Goal: Task Accomplishment & Management: Use online tool/utility

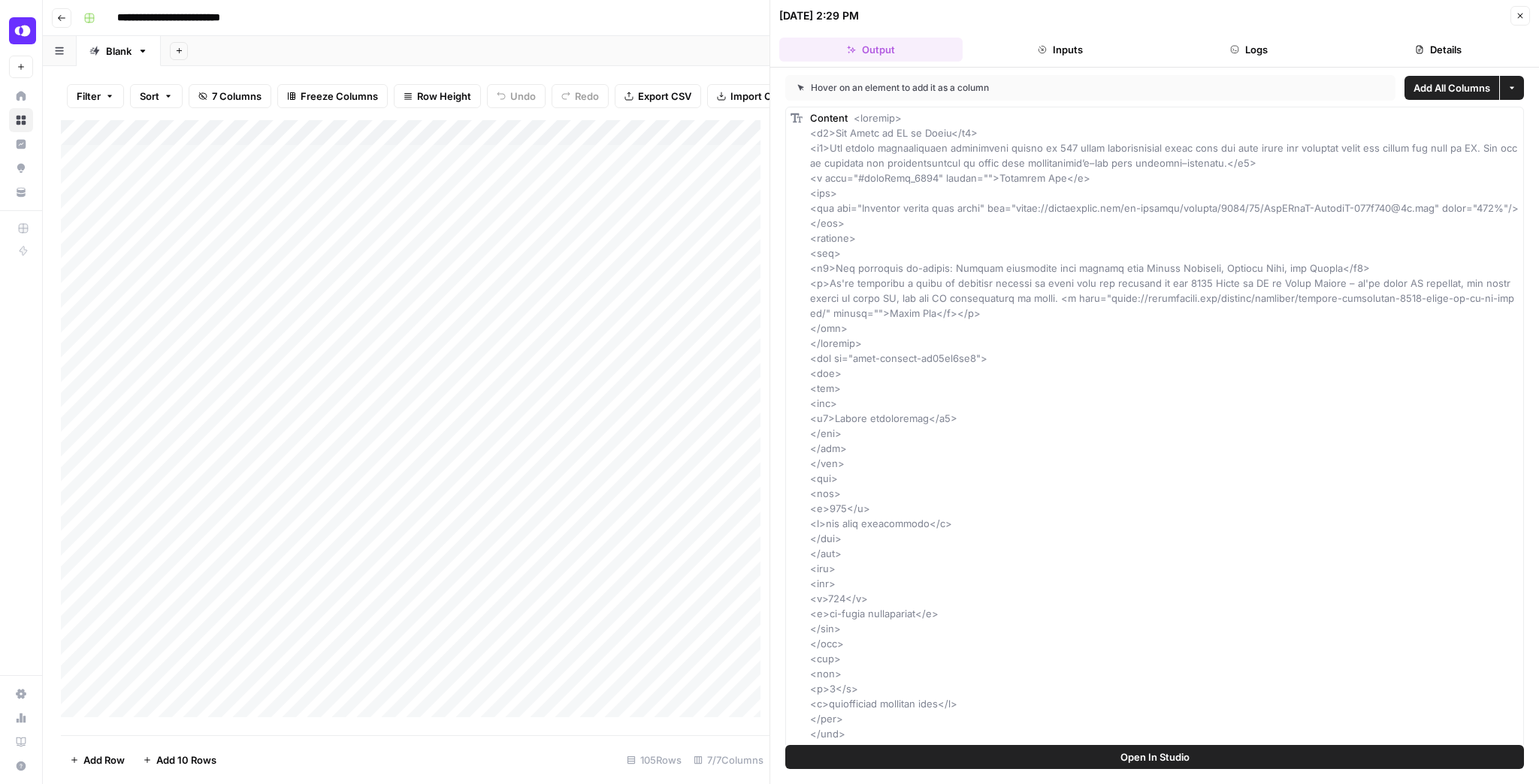
click at [1518, 17] on icon "button" at bounding box center [1520, 16] width 5 height 5
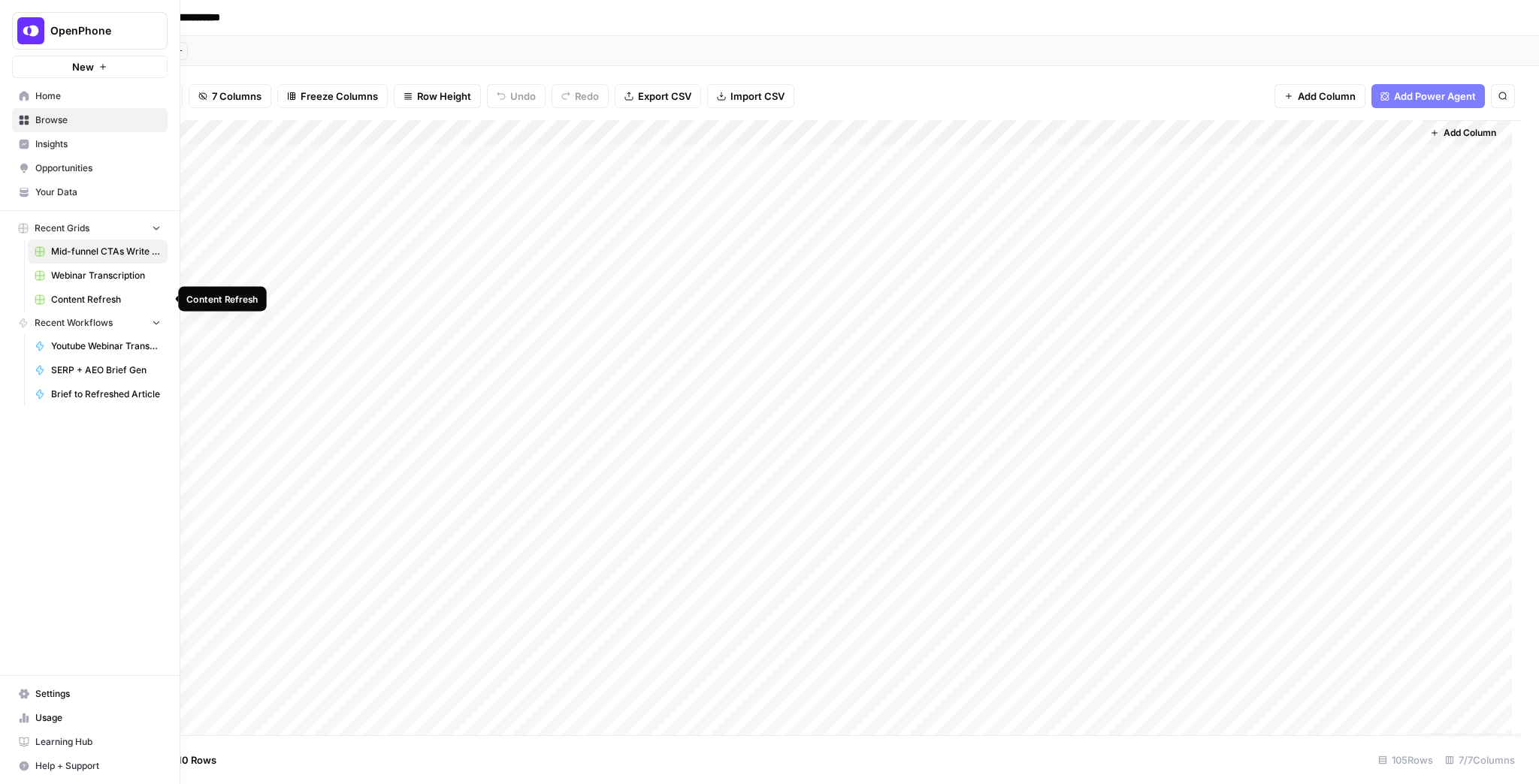
click at [125, 292] on link "Content Refresh" at bounding box center [98, 299] width 139 height 24
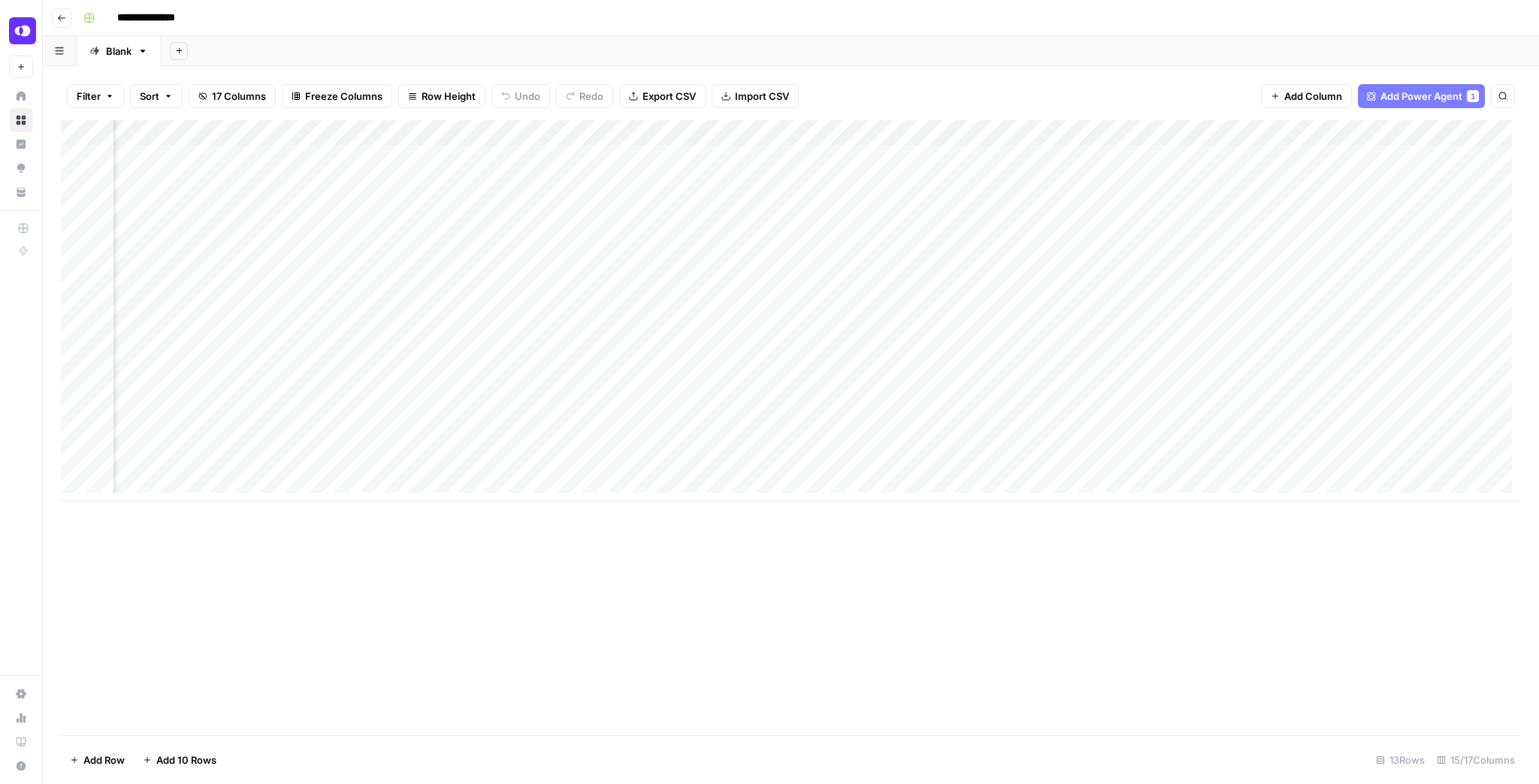
scroll to position [0, 990]
click at [985, 410] on div "Add Column" at bounding box center [790, 310] width 1460 height 381
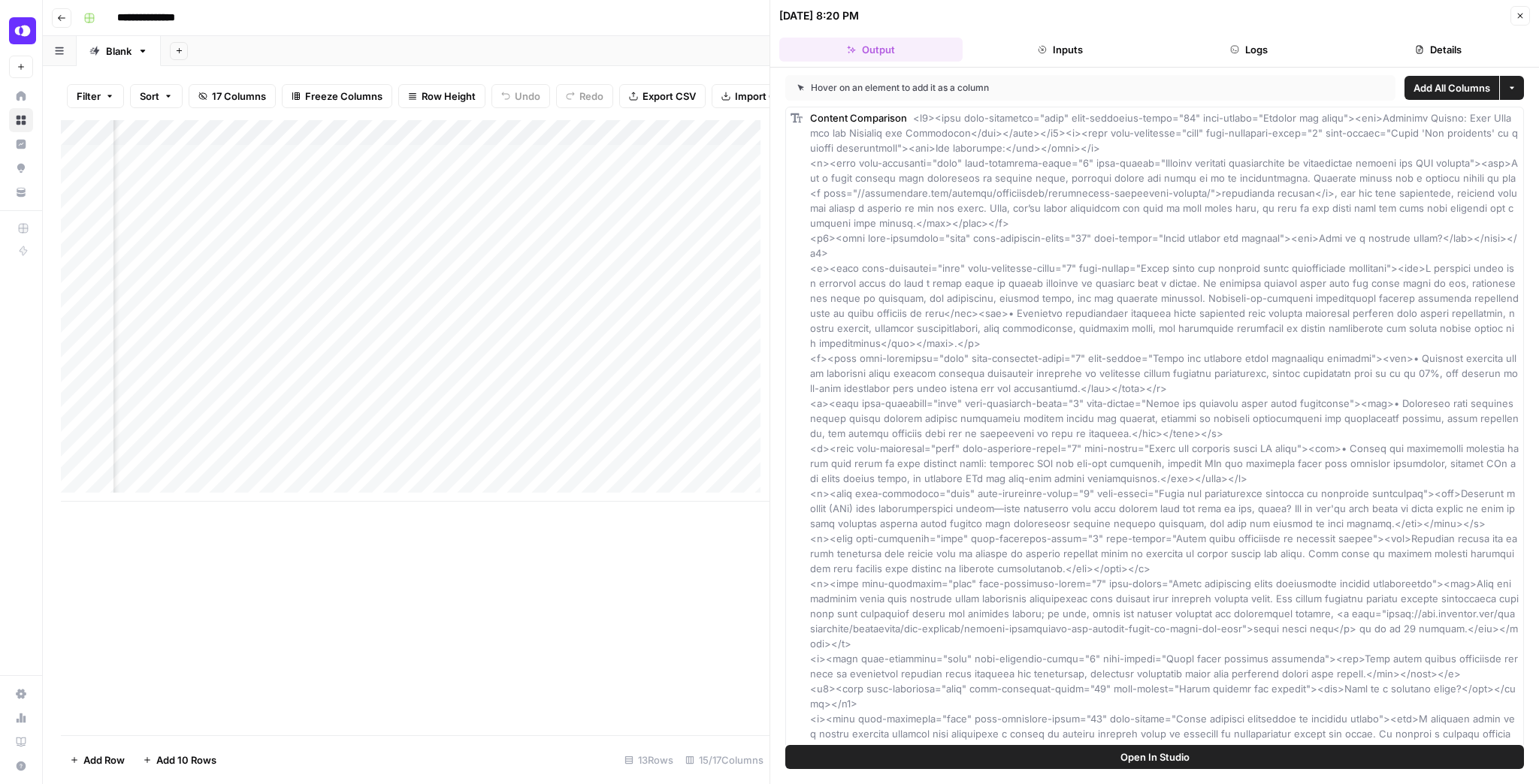
click at [1270, 757] on button "Open In Studio" at bounding box center [1155, 757] width 739 height 24
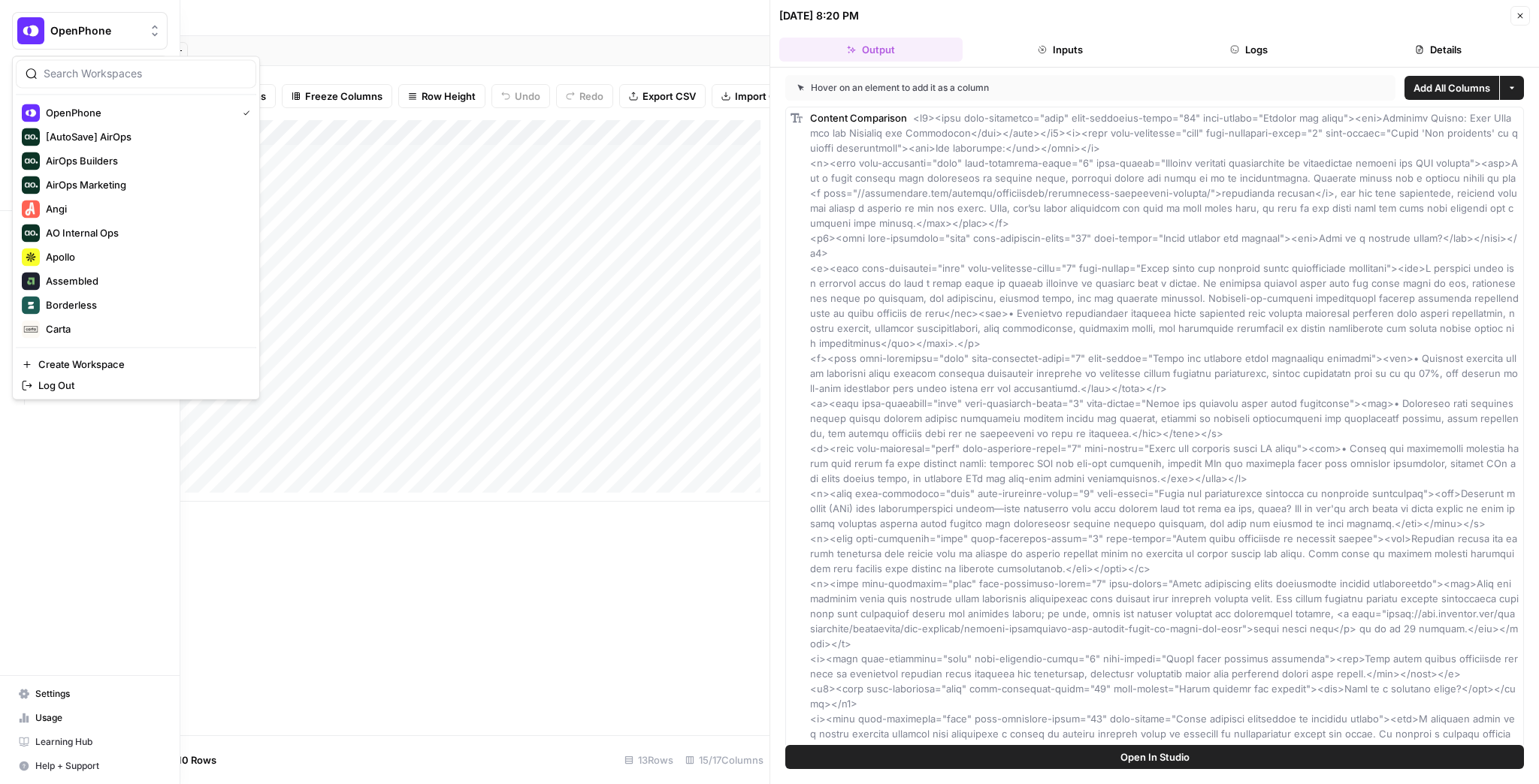
click at [33, 27] on img "Workspace: OpenPhone" at bounding box center [30, 30] width 27 height 27
click at [74, 109] on span "Ironclad" at bounding box center [144, 112] width 198 height 15
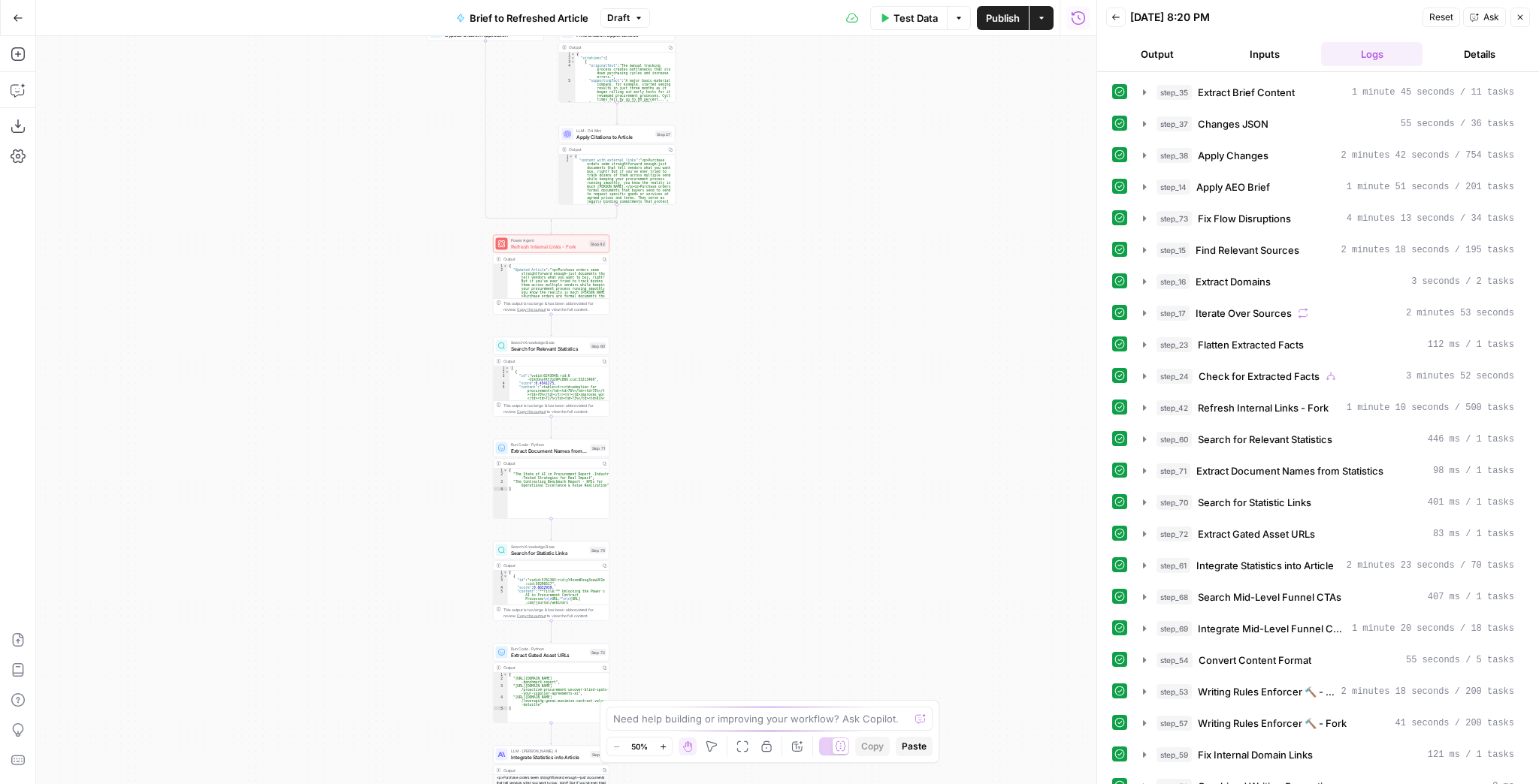
drag, startPoint x: 762, startPoint y: 483, endPoint x: 792, endPoint y: 295, distance: 190.4
click at [765, 347] on div "true false true false true false Workflow Input Settings Inputs LLM · GPT-4.1 E…" at bounding box center [565, 410] width 1060 height 748
click at [792, 295] on div "true false true false true false Workflow Input Settings Inputs LLM · GPT-4.1 E…" at bounding box center [565, 410] width 1060 height 748
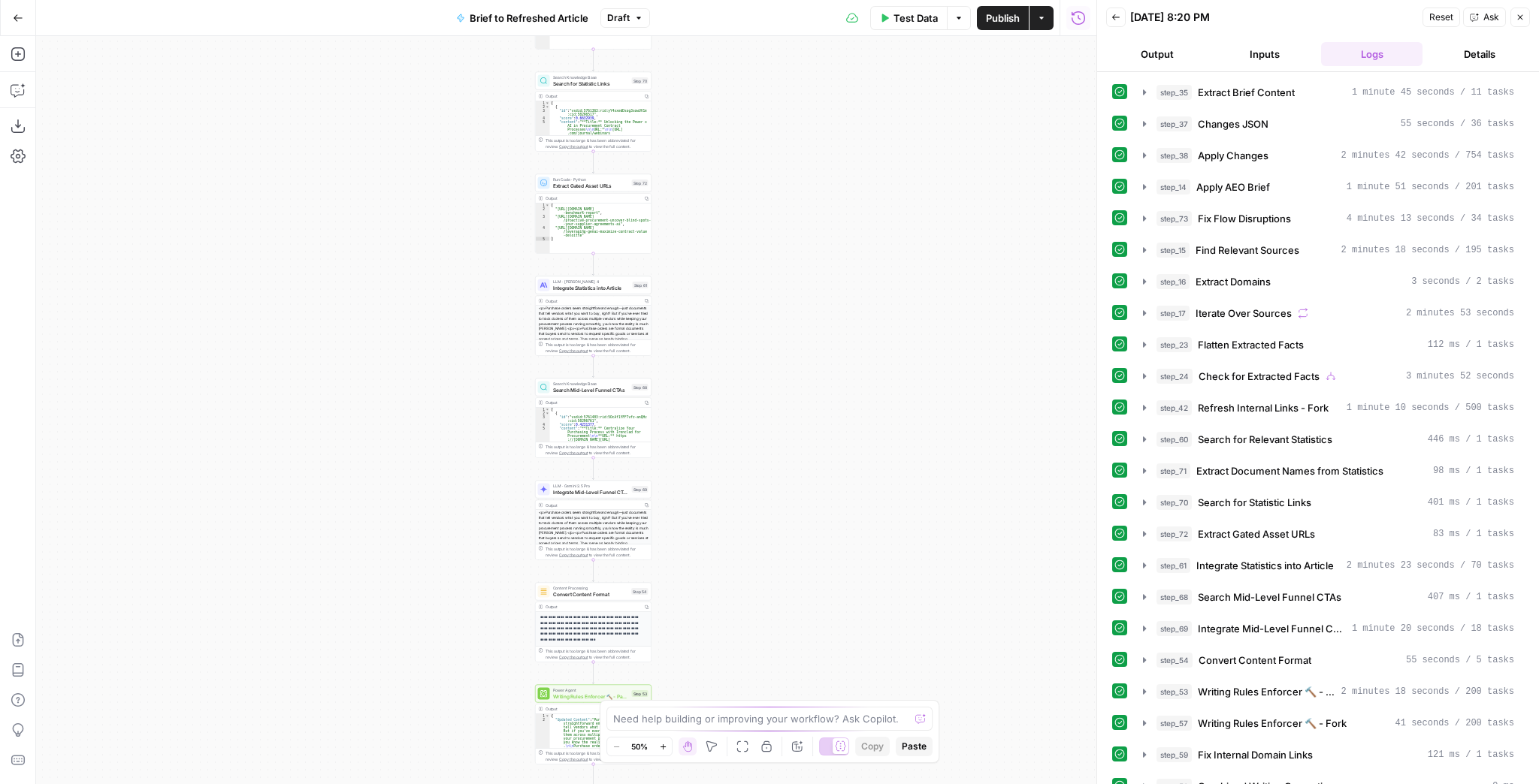
drag, startPoint x: 757, startPoint y: 472, endPoint x: 815, endPoint y: 259, distance: 220.8
click at [815, 259] on div "true false true false true false Workflow Input Settings Inputs LLM · GPT-4.1 E…" at bounding box center [565, 410] width 1060 height 748
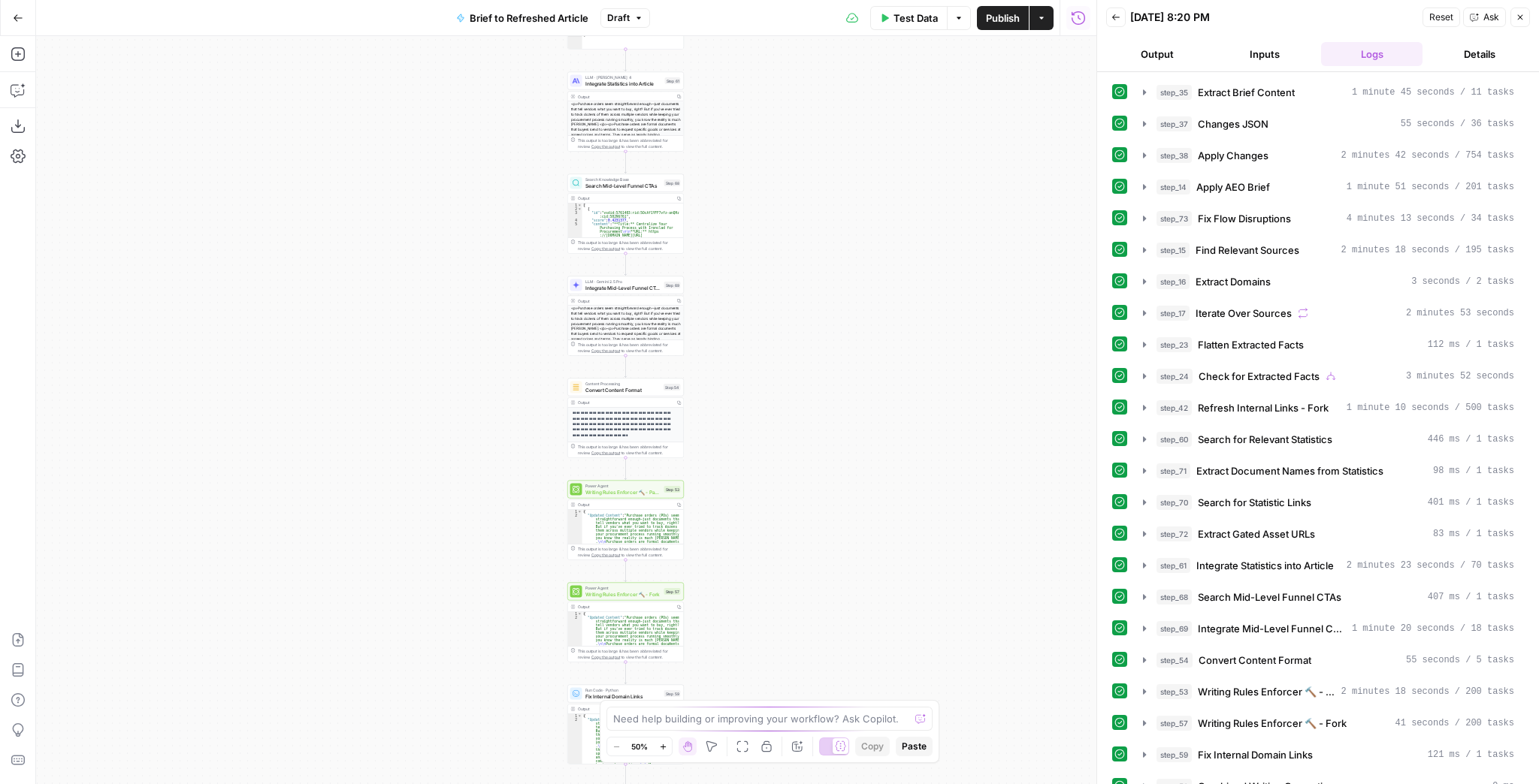
drag, startPoint x: 765, startPoint y: 427, endPoint x: 768, endPoint y: 346, distance: 81.1
click at [768, 346] on div "true false true false true false Workflow Input Settings Inputs LLM · GPT-4.1 E…" at bounding box center [565, 410] width 1060 height 748
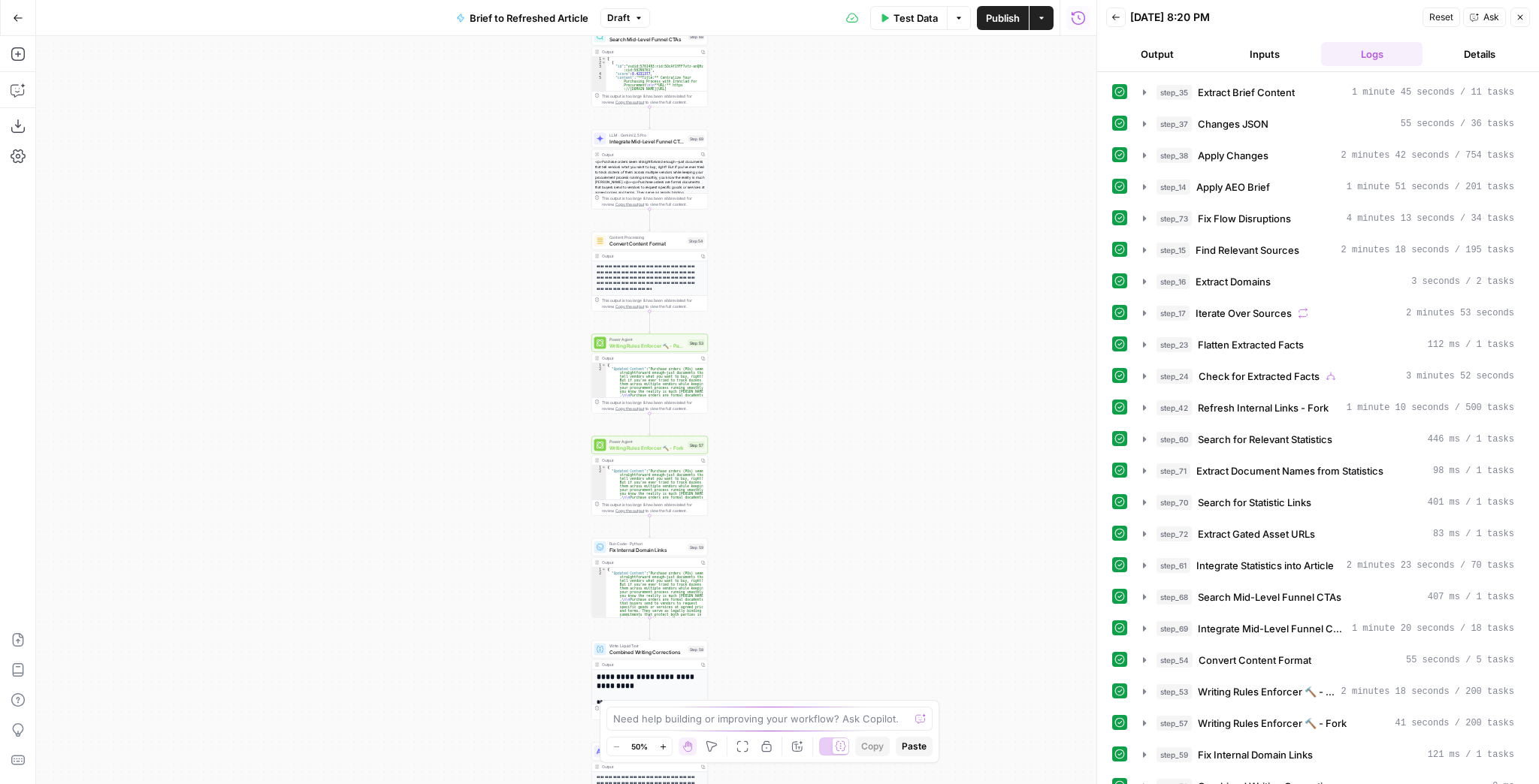
drag, startPoint x: 782, startPoint y: 332, endPoint x: 788, endPoint y: 245, distance: 87.2
click at [788, 247] on div "true false true false true false Workflow Input Settings Inputs LLM · GPT-4.1 E…" at bounding box center [565, 410] width 1060 height 748
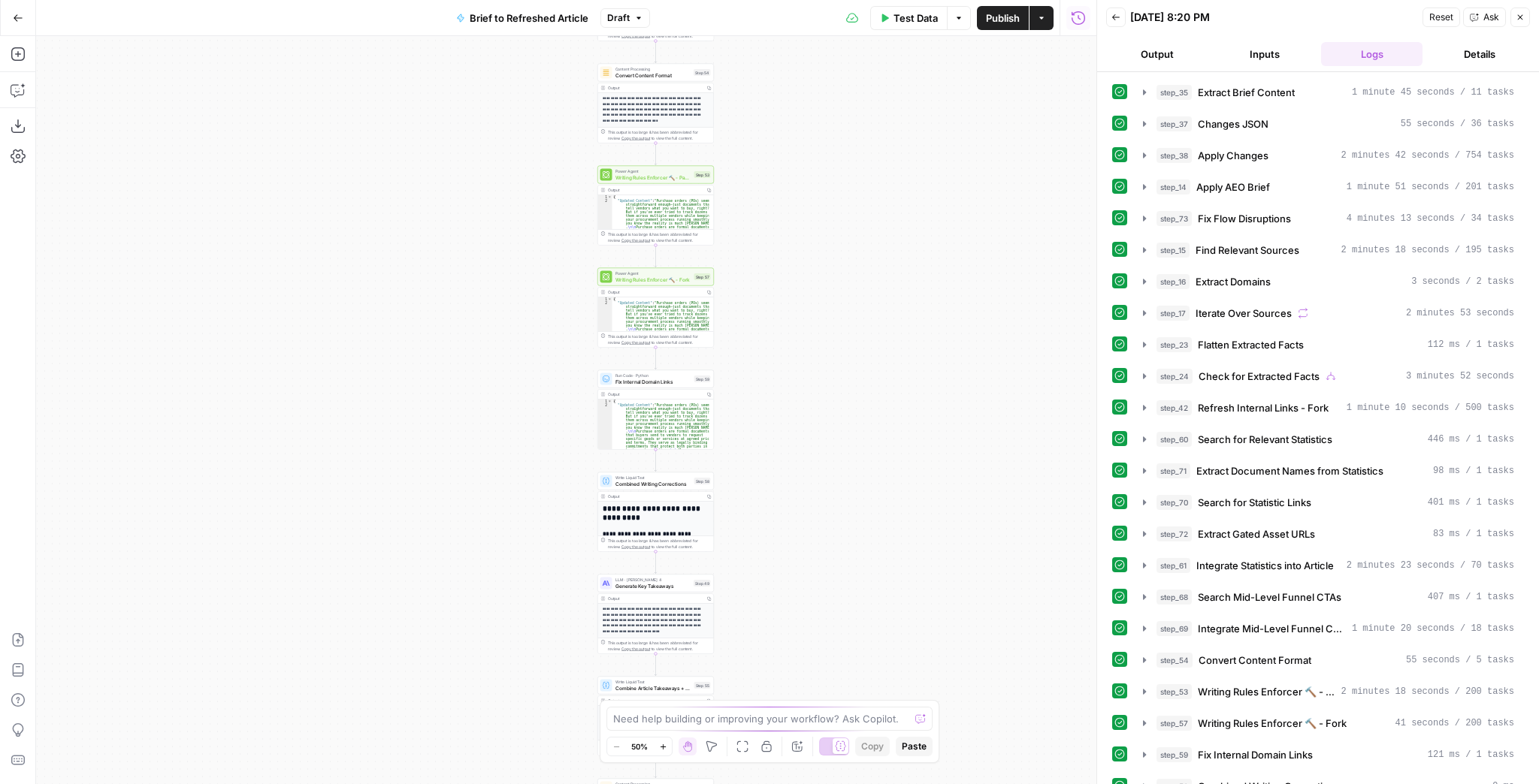
drag, startPoint x: 790, startPoint y: 471, endPoint x: 792, endPoint y: 353, distance: 118.0
click at [792, 354] on div "true false true false true false Workflow Input Settings Inputs LLM · GPT-4.1 E…" at bounding box center [565, 410] width 1060 height 748
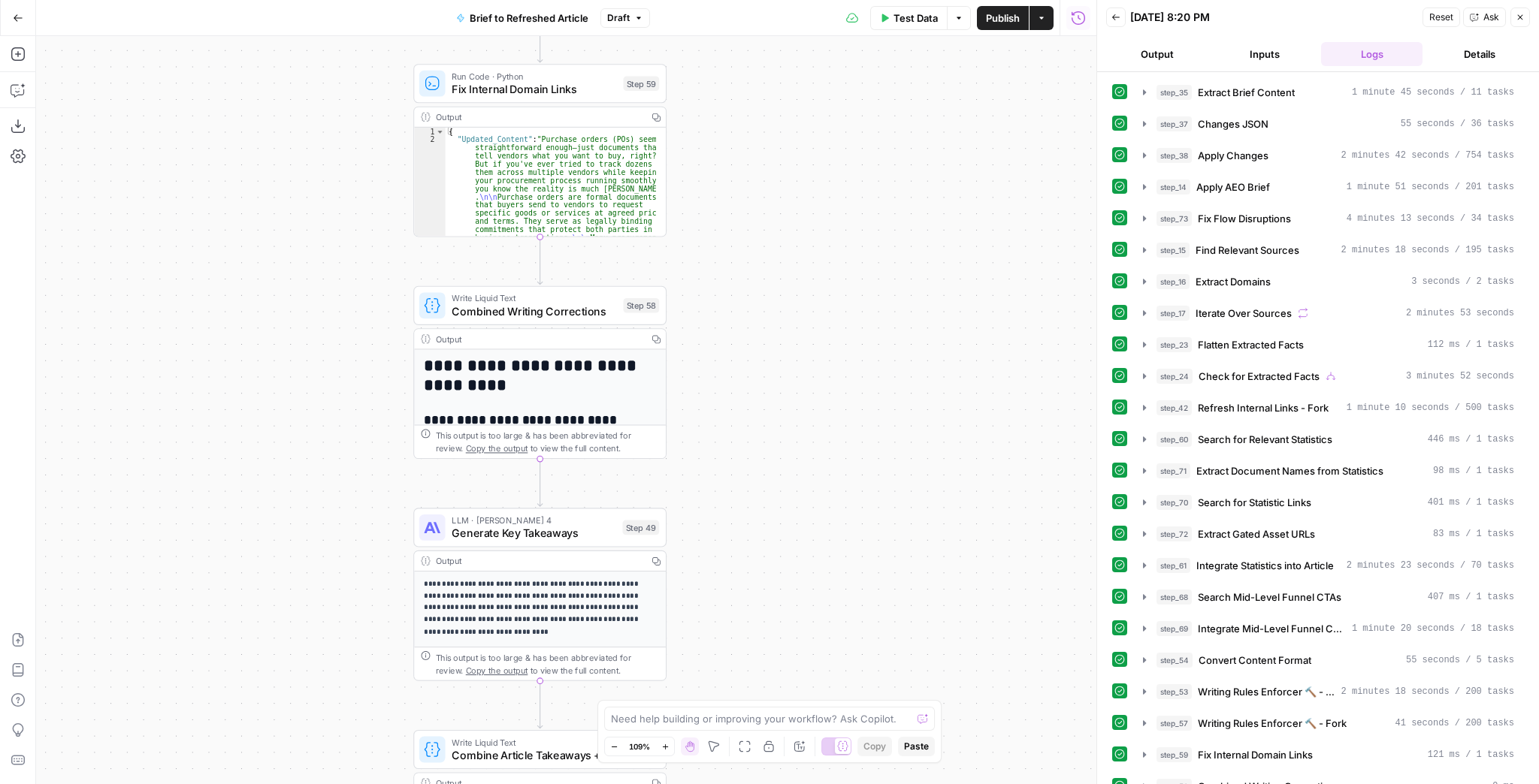
drag, startPoint x: 751, startPoint y: 490, endPoint x: 770, endPoint y: 308, distance: 183.0
click at [768, 315] on div "true false true false true false Workflow Input Settings Inputs LLM · GPT-4.1 E…" at bounding box center [565, 410] width 1060 height 748
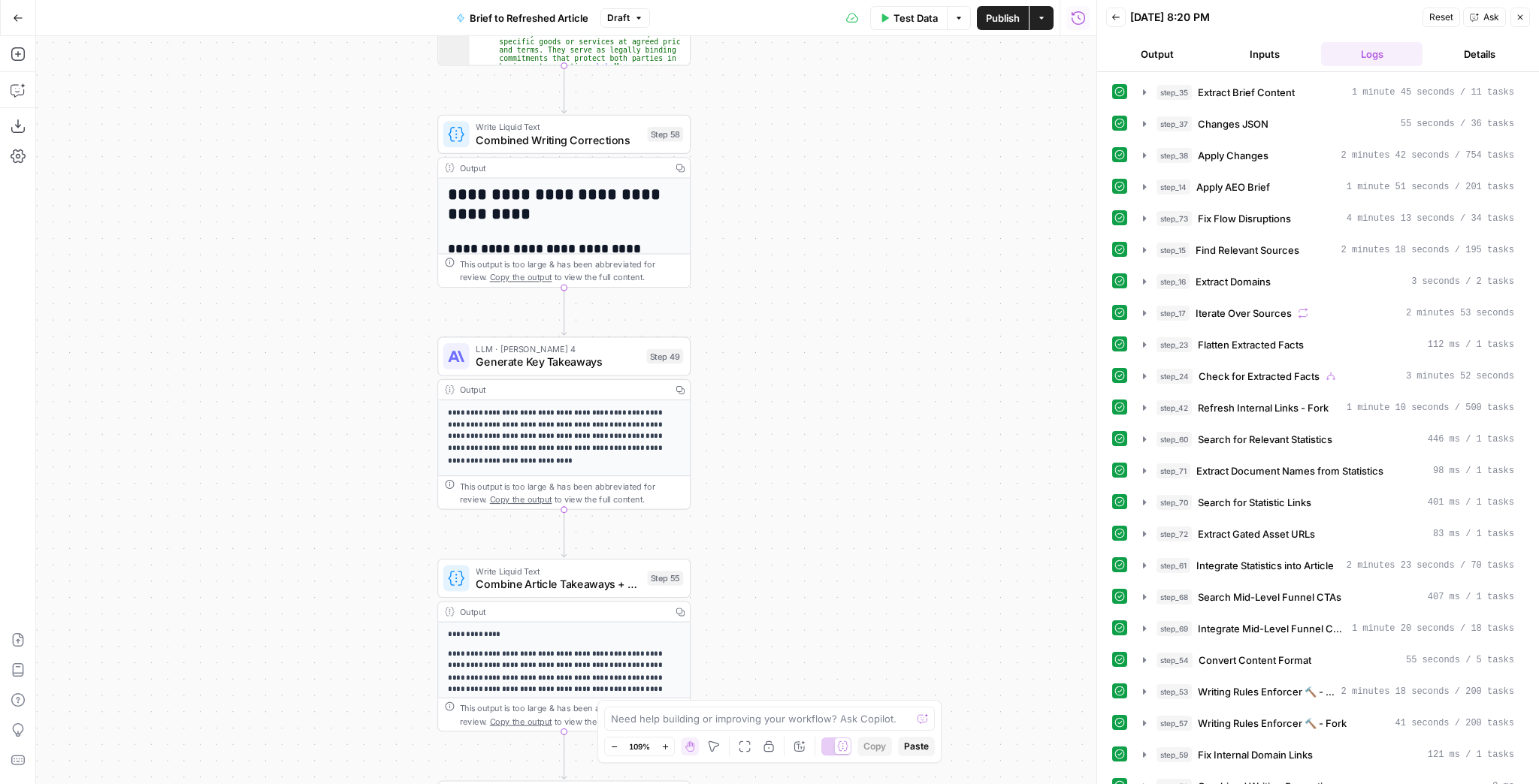
drag, startPoint x: 775, startPoint y: 451, endPoint x: 799, endPoint y: 300, distance: 152.9
click at [799, 301] on div "true false true false true false Workflow Input Settings Inputs LLM · GPT-4.1 E…" at bounding box center [565, 410] width 1060 height 748
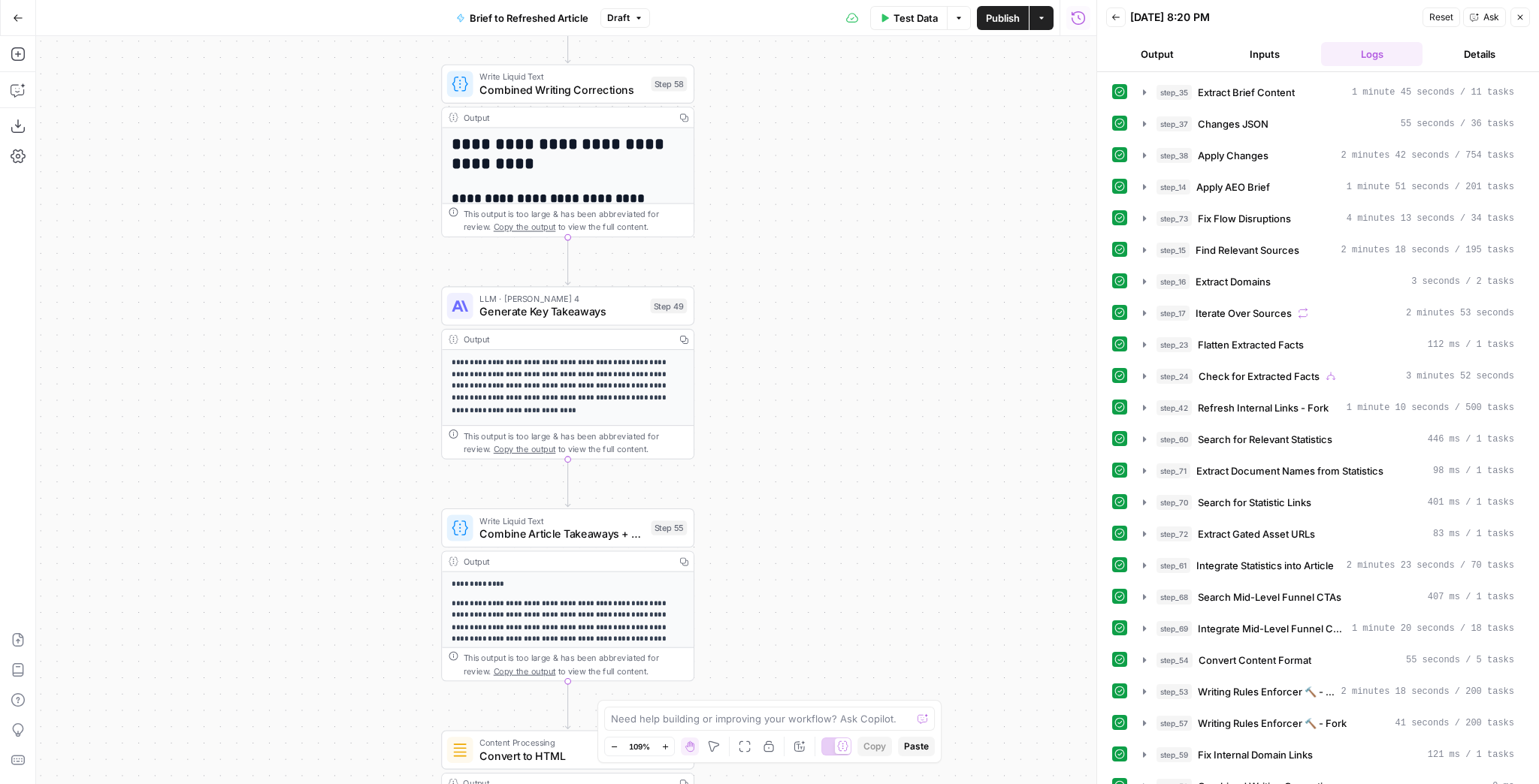
drag, startPoint x: 781, startPoint y: 437, endPoint x: 799, endPoint y: 284, distance: 154.1
click at [799, 284] on div "true false true false true false Workflow Input Settings Inputs LLM · GPT-4.1 E…" at bounding box center [565, 410] width 1060 height 748
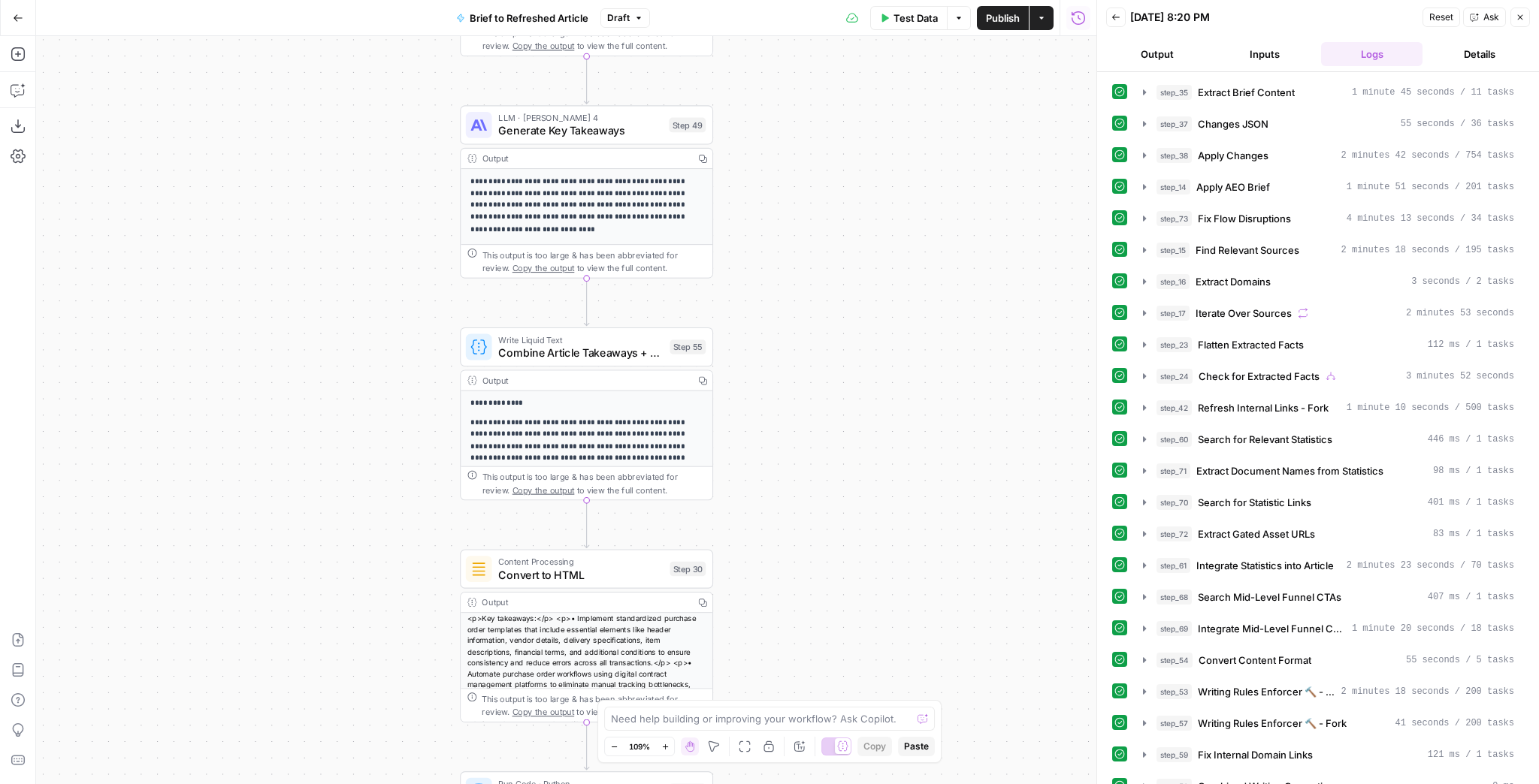
drag, startPoint x: 808, startPoint y: 421, endPoint x: 814, endPoint y: 320, distance: 101.2
click at [814, 320] on div "true false true false true false Workflow Input Settings Inputs LLM · GPT-4.1 E…" at bounding box center [565, 410] width 1060 height 748
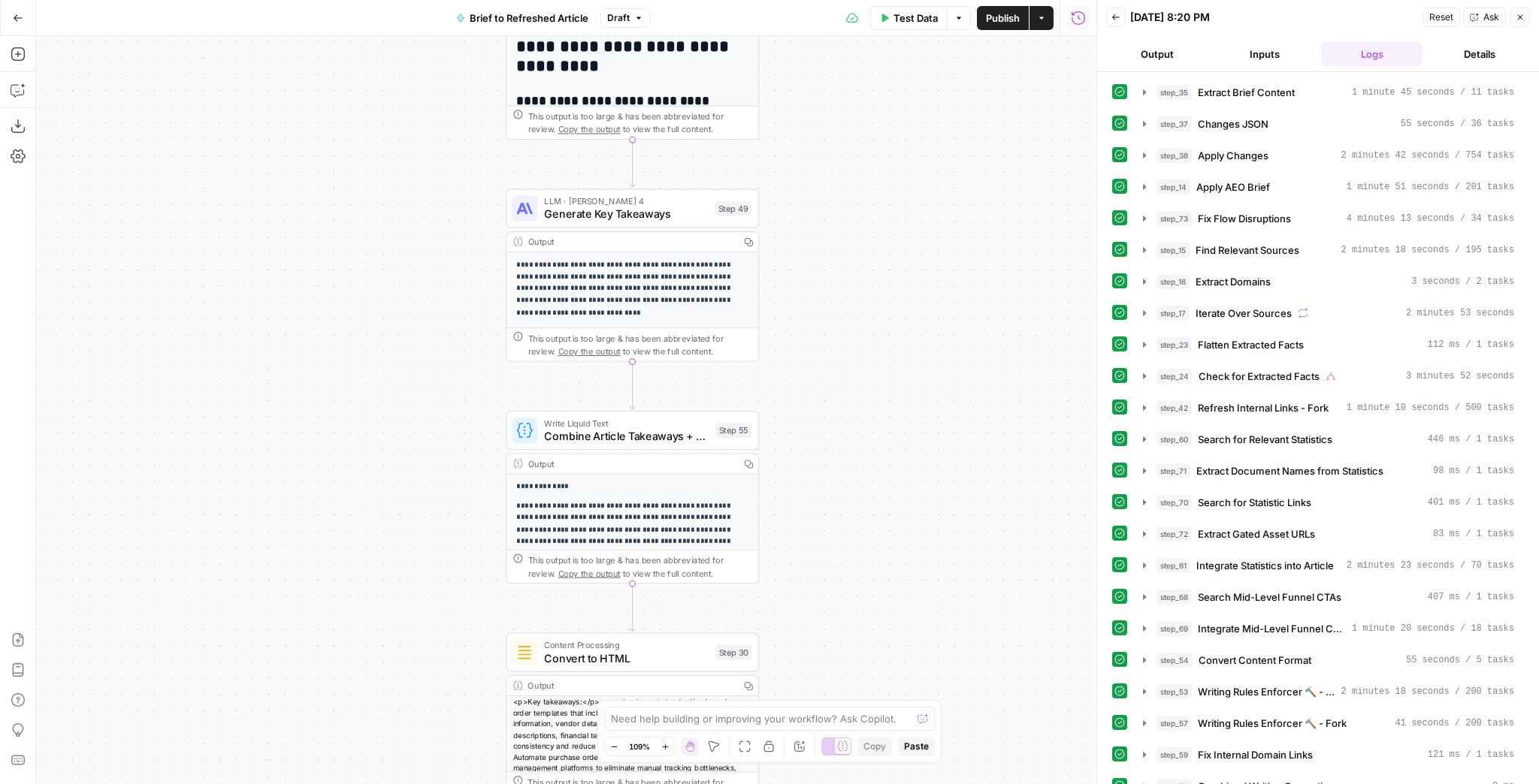
drag, startPoint x: 813, startPoint y: 389, endPoint x: 877, endPoint y: 527, distance: 152.1
click at [866, 604] on div "true false true false true false Workflow Input Settings Inputs LLM · GPT-4.1 E…" at bounding box center [565, 410] width 1060 height 748
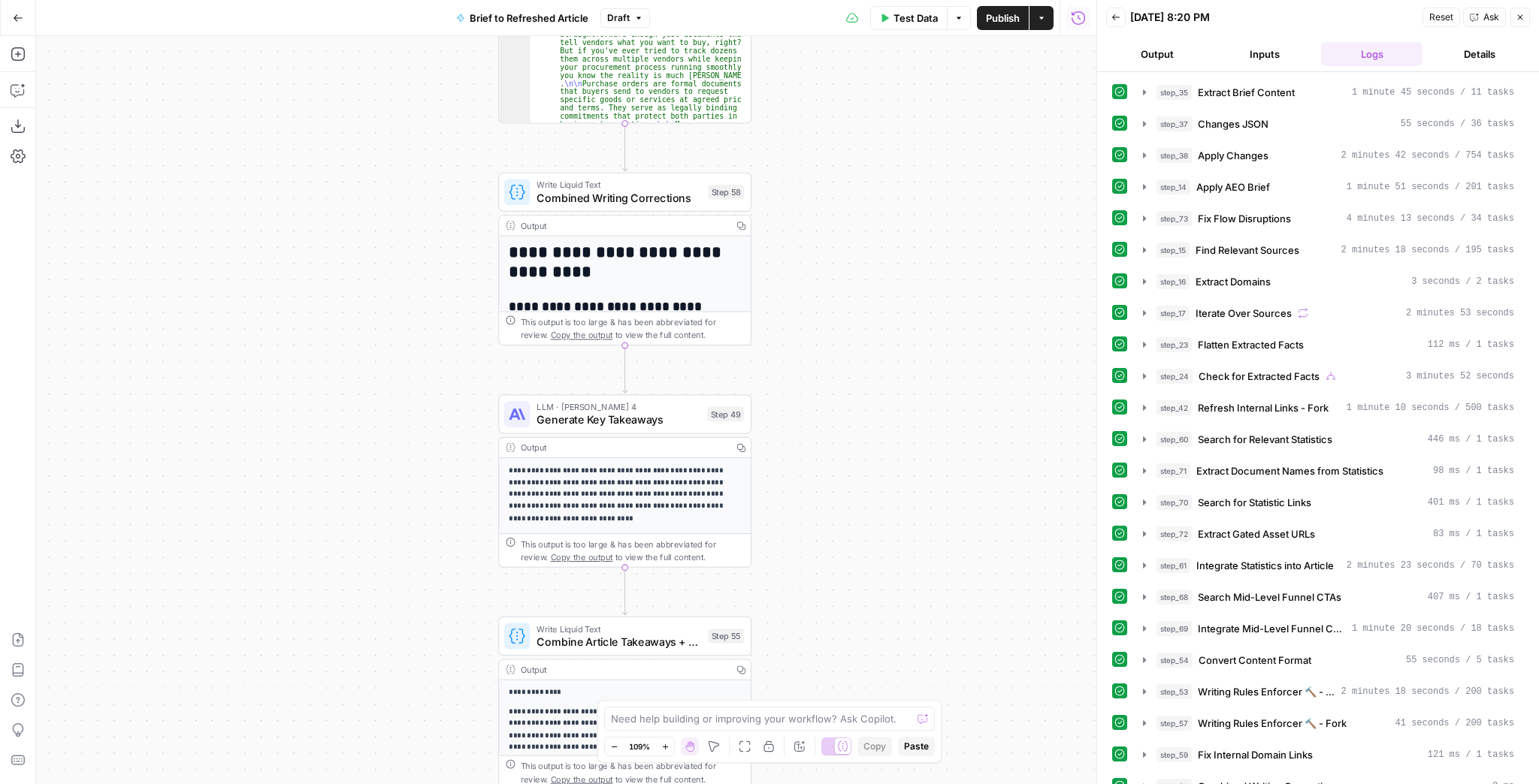
drag, startPoint x: 875, startPoint y: 348, endPoint x: 856, endPoint y: 483, distance: 136.3
click at [856, 483] on div "true false true false true false Workflow Input Settings Inputs LLM · GPT-4.1 E…" at bounding box center [565, 410] width 1060 height 748
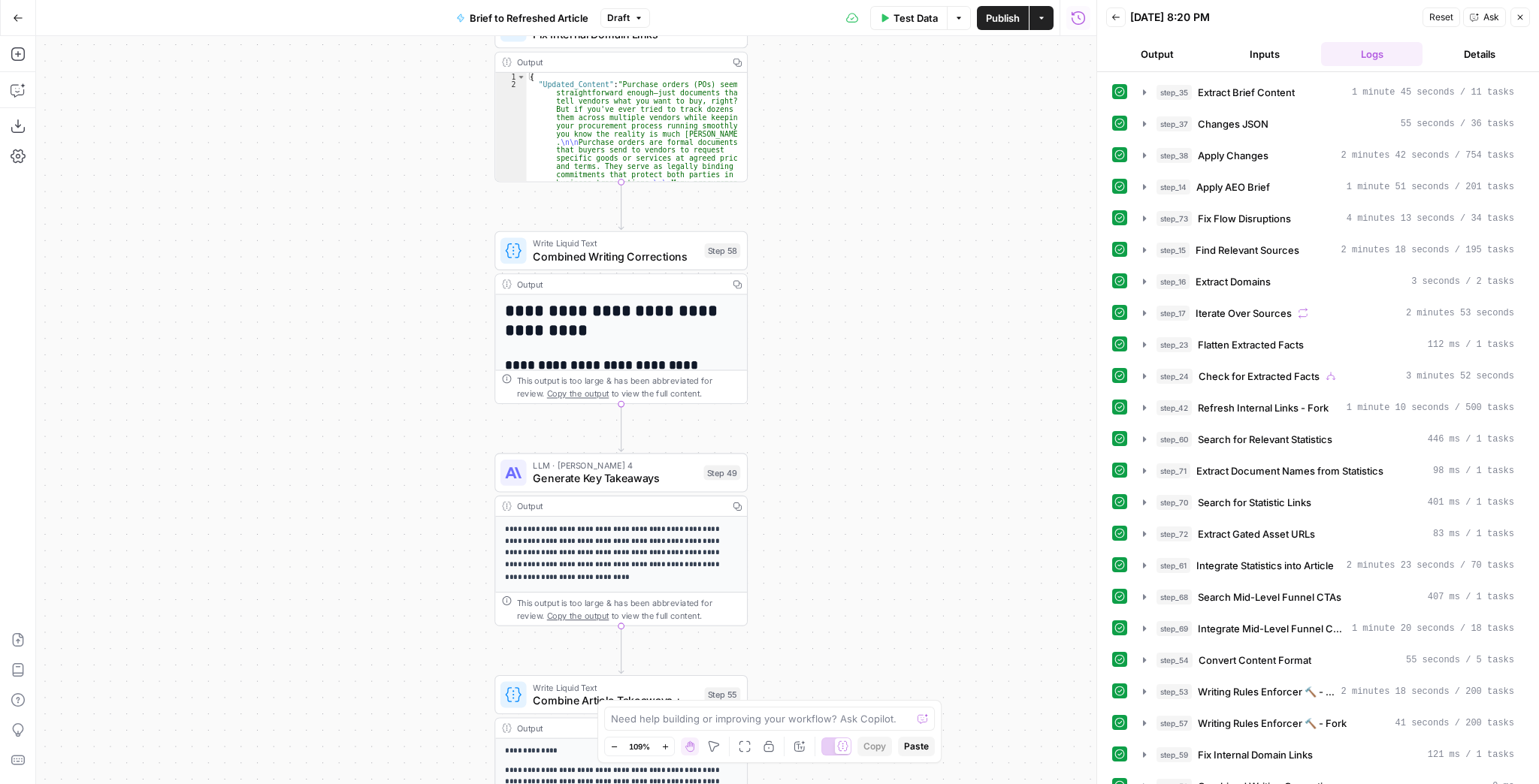
drag, startPoint x: 851, startPoint y: 437, endPoint x: 836, endPoint y: 565, distance: 128.9
click at [838, 546] on div "true false true false true false Workflow Input Settings Inputs LLM · GPT-4.1 E…" at bounding box center [565, 410] width 1060 height 748
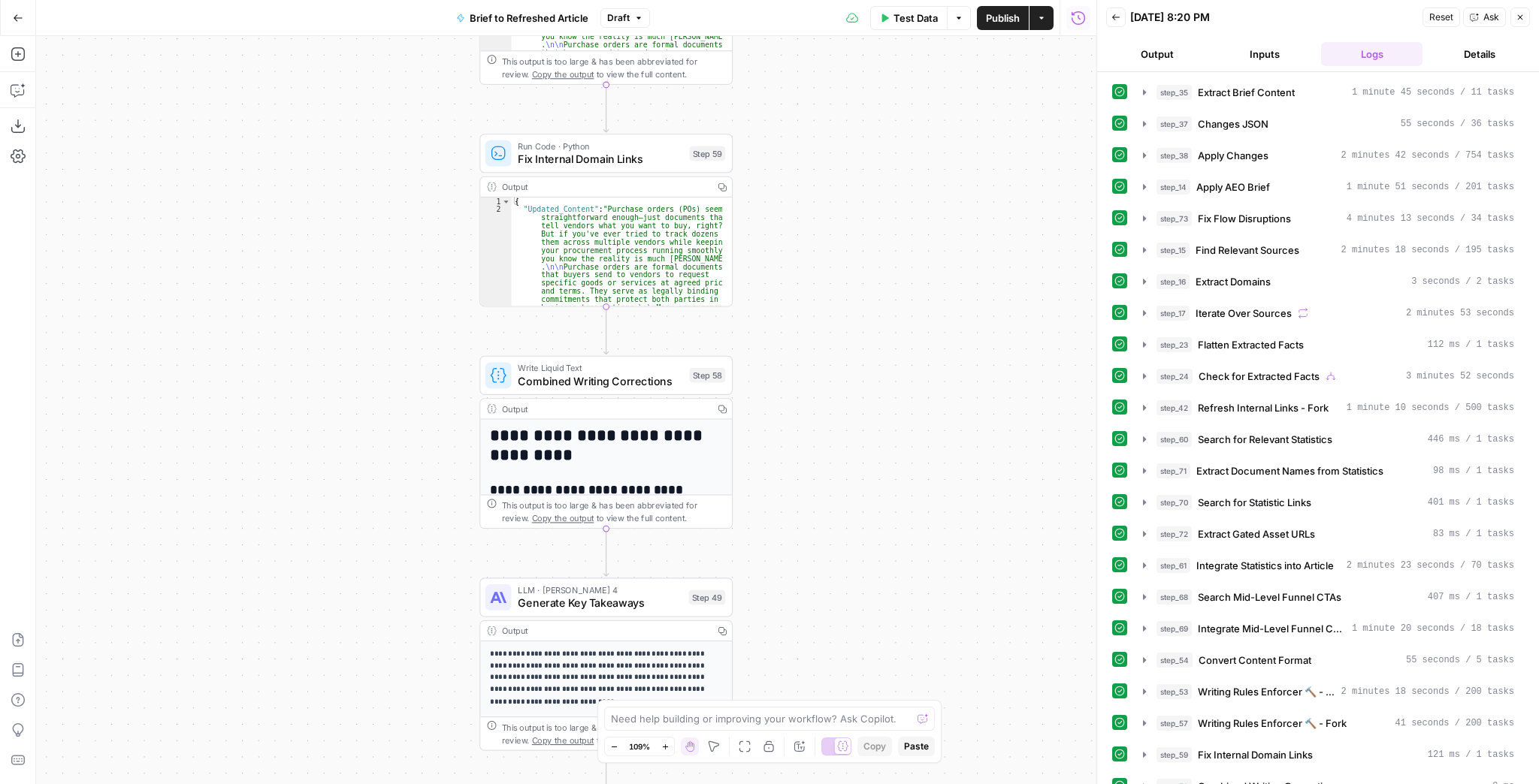
drag, startPoint x: 842, startPoint y: 326, endPoint x: 828, endPoint y: 553, distance: 227.4
click at [828, 544] on div "true false true false true false Workflow Input Settings Inputs LLM · GPT-4.1 E…" at bounding box center [565, 410] width 1060 height 748
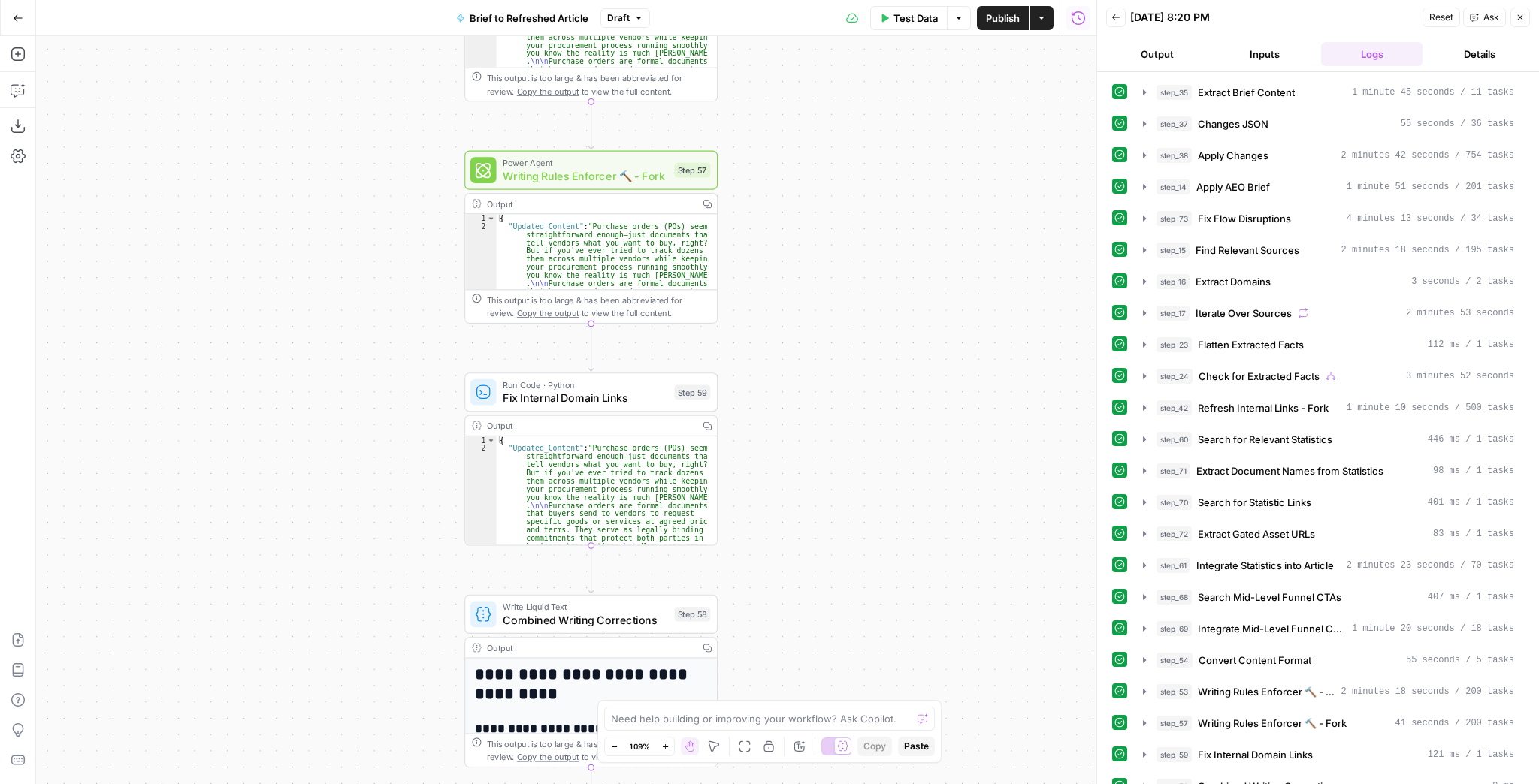
drag, startPoint x: 821, startPoint y: 391, endPoint x: 824, endPoint y: 555, distance: 164.0
click at [823, 551] on div "true false true false true false Workflow Input Settings Inputs LLM · GPT-4.1 E…" at bounding box center [565, 410] width 1060 height 748
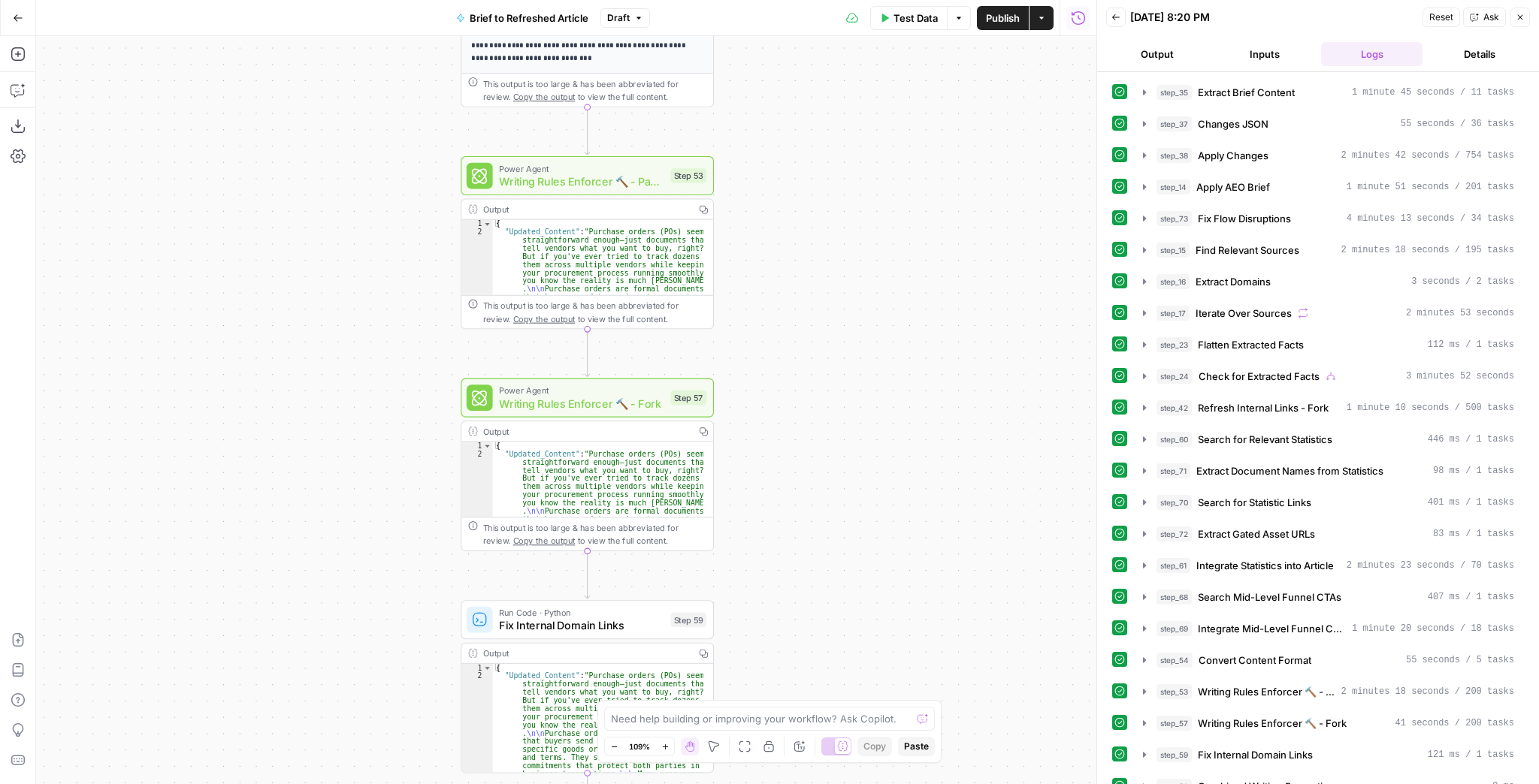
drag, startPoint x: 835, startPoint y: 406, endPoint x: 810, endPoint y: 619, distance: 214.5
click at [810, 619] on div "true false true false true false Workflow Input Settings Inputs LLM · GPT-4.1 E…" at bounding box center [565, 410] width 1060 height 748
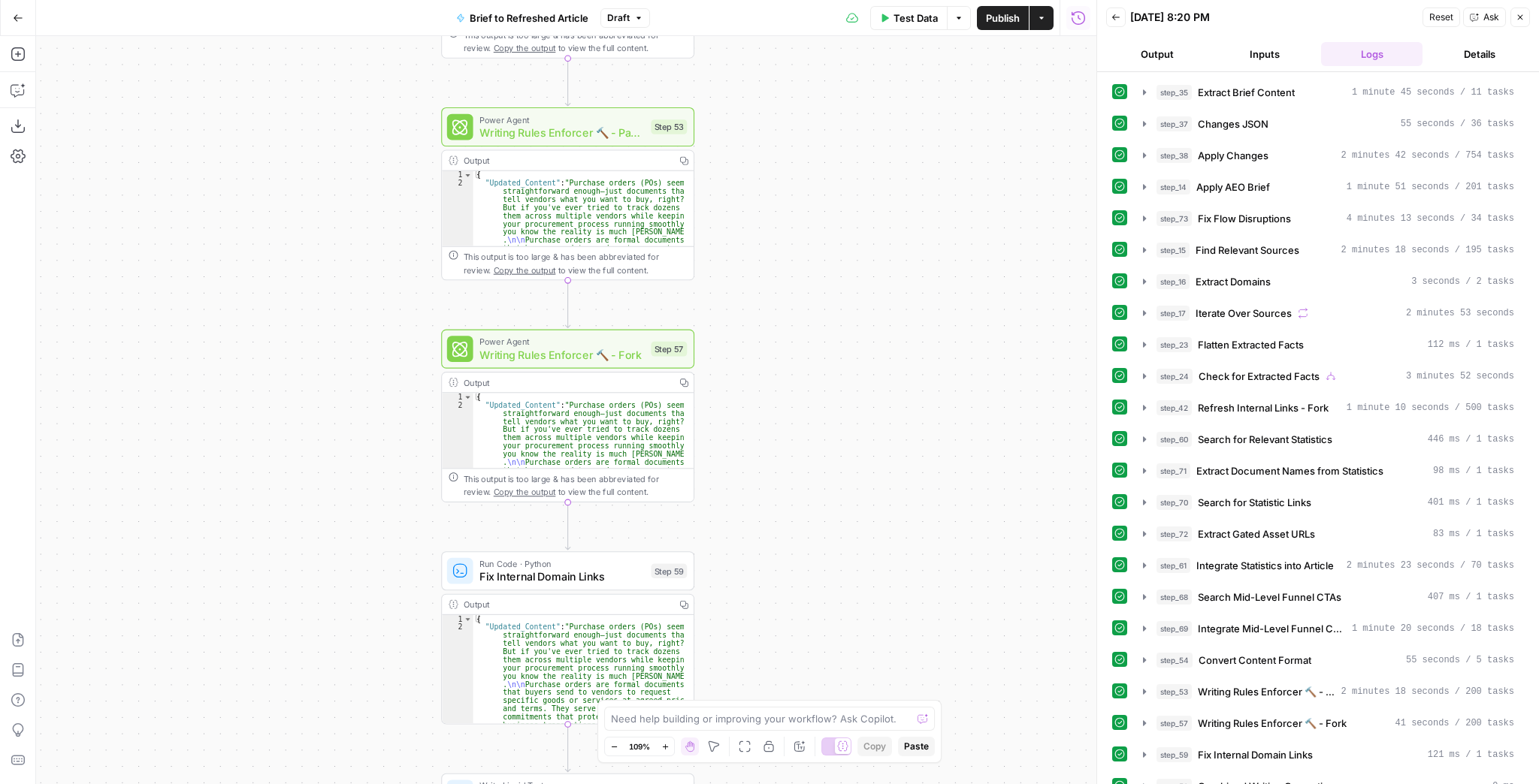
drag, startPoint x: 811, startPoint y: 614, endPoint x: 816, endPoint y: 310, distance: 304.0
click at [815, 312] on div "true false true false true false Workflow Input Settings Inputs LLM · GPT-4.1 E…" at bounding box center [565, 410] width 1060 height 748
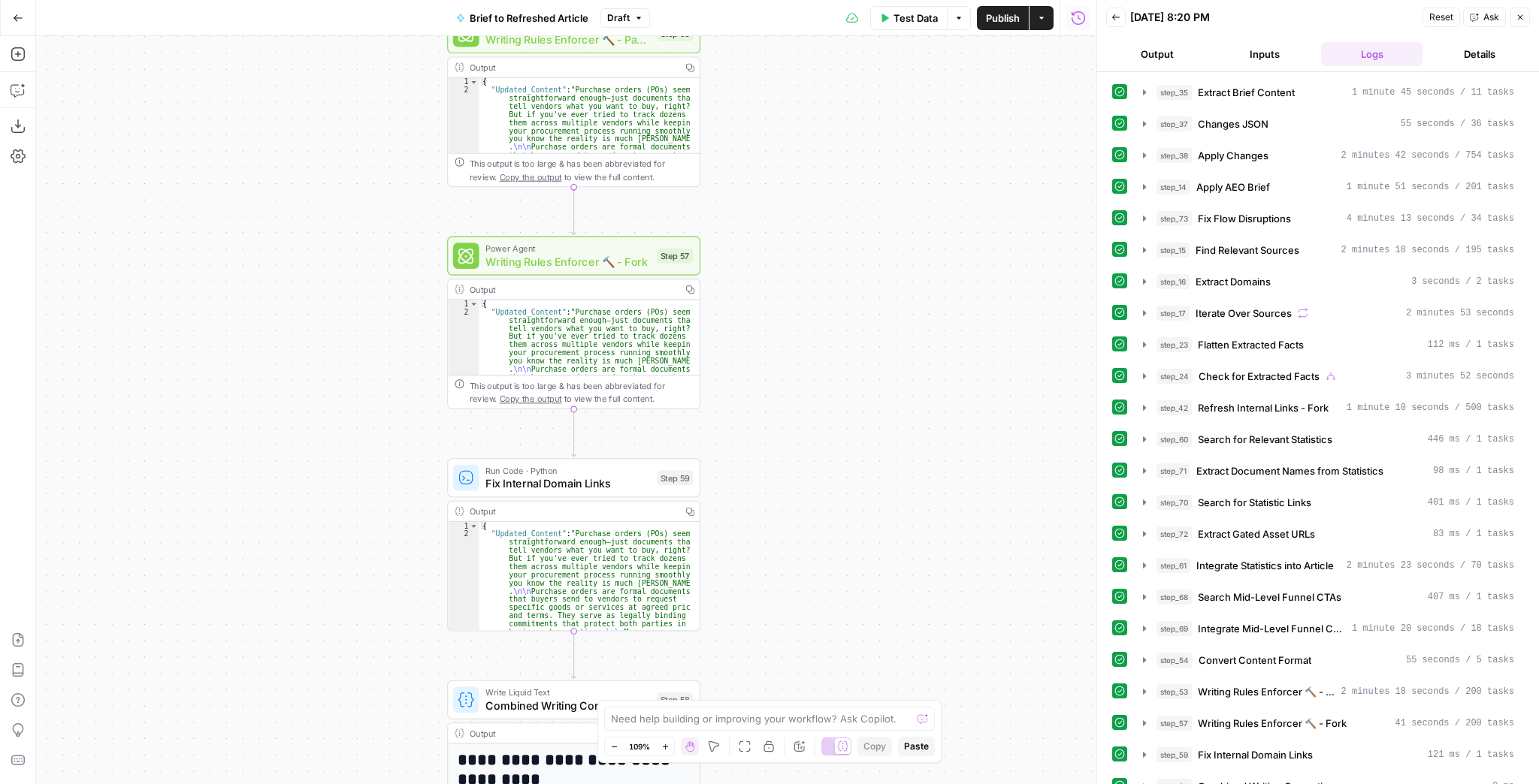
drag, startPoint x: 842, startPoint y: 468, endPoint x: 856, endPoint y: 259, distance: 209.5
click at [854, 264] on div "true false true false true false Workflow Input Settings Inputs LLM · GPT-4.1 E…" at bounding box center [565, 410] width 1060 height 748
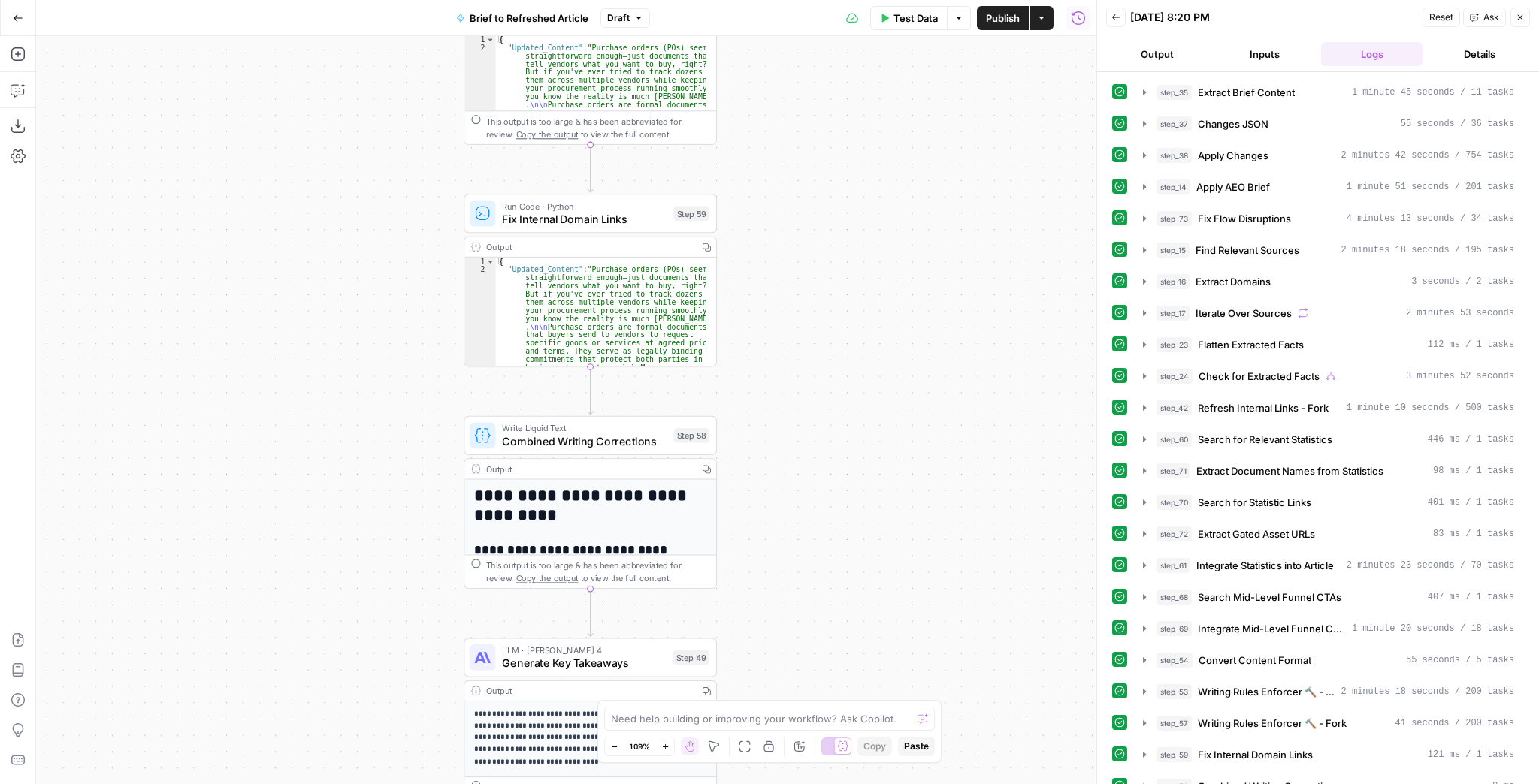
drag, startPoint x: 850, startPoint y: 408, endPoint x: 849, endPoint y: 294, distance: 114.0
click at [849, 294] on div "true false true false true false Workflow Input Settings Inputs LLM · GPT-4.1 E…" at bounding box center [565, 410] width 1060 height 748
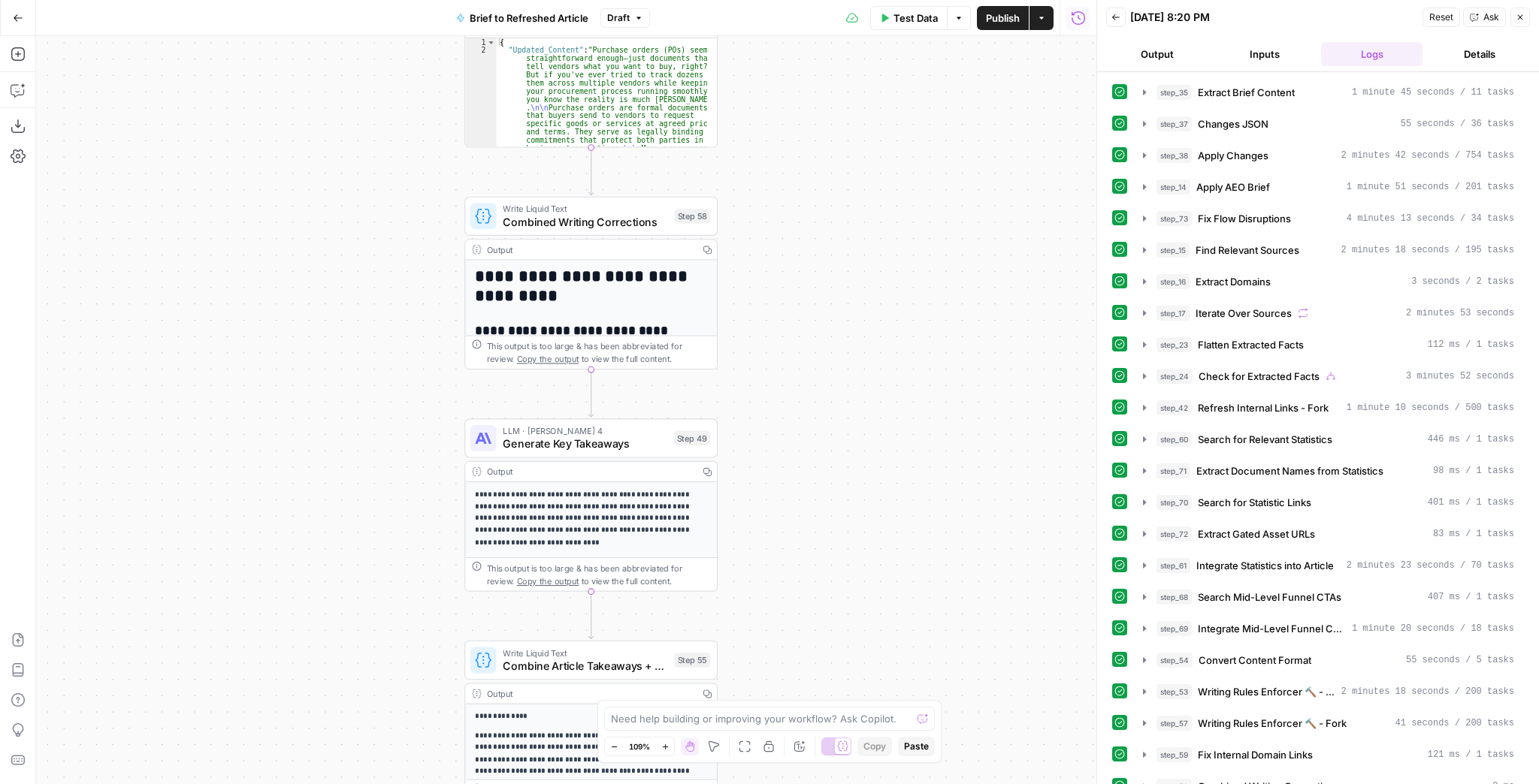
drag, startPoint x: 853, startPoint y: 441, endPoint x: 850, endPoint y: 335, distance: 106.0
click at [850, 335] on div "true false true false true false Workflow Input Settings Inputs LLM · GPT-4.1 E…" at bounding box center [565, 410] width 1060 height 748
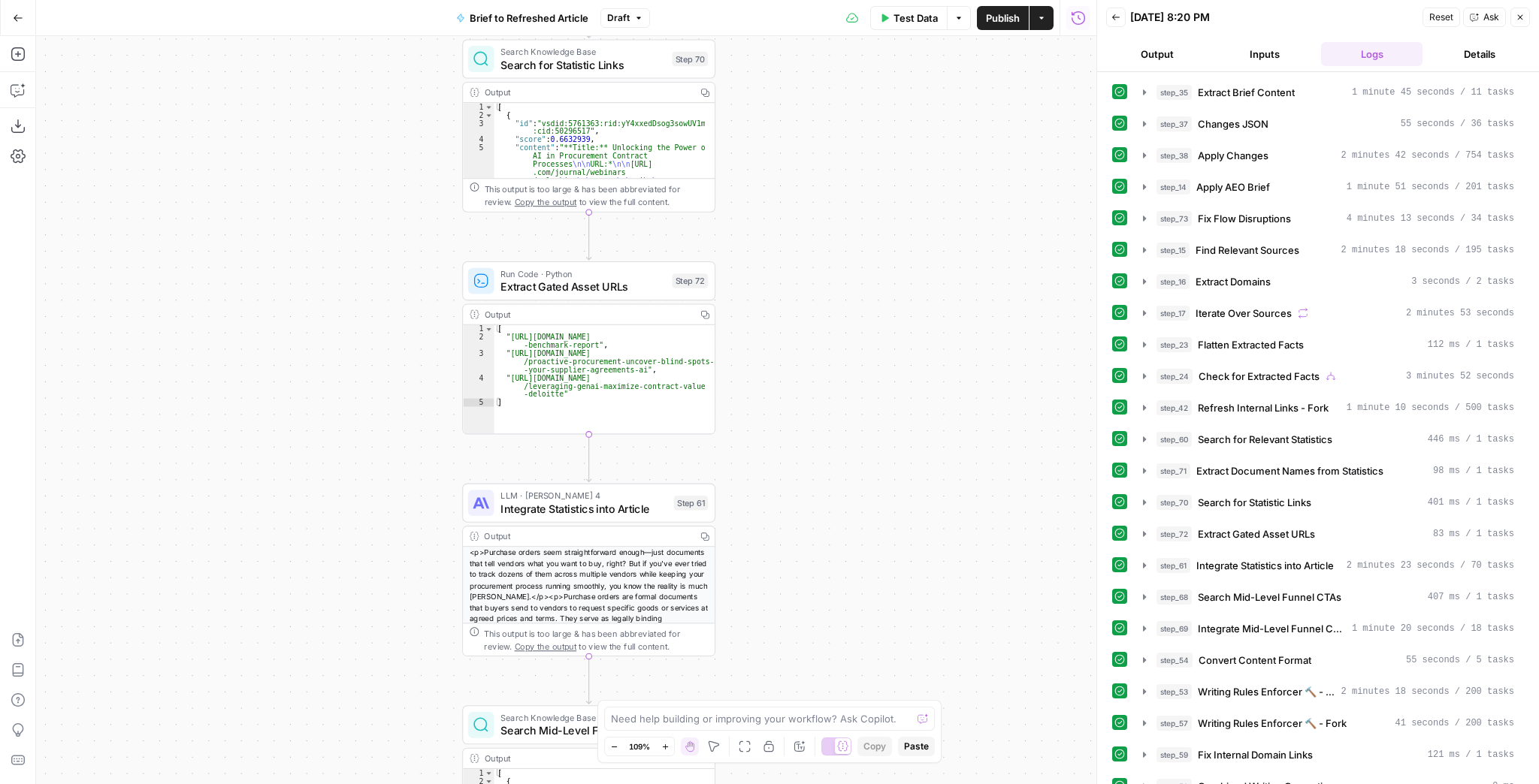
drag, startPoint x: 768, startPoint y: 366, endPoint x: 736, endPoint y: 548, distance: 184.8
click at [736, 547] on div "true false true false true false Workflow Input Settings Inputs LLM · GPT-4.1 E…" at bounding box center [565, 410] width 1060 height 748
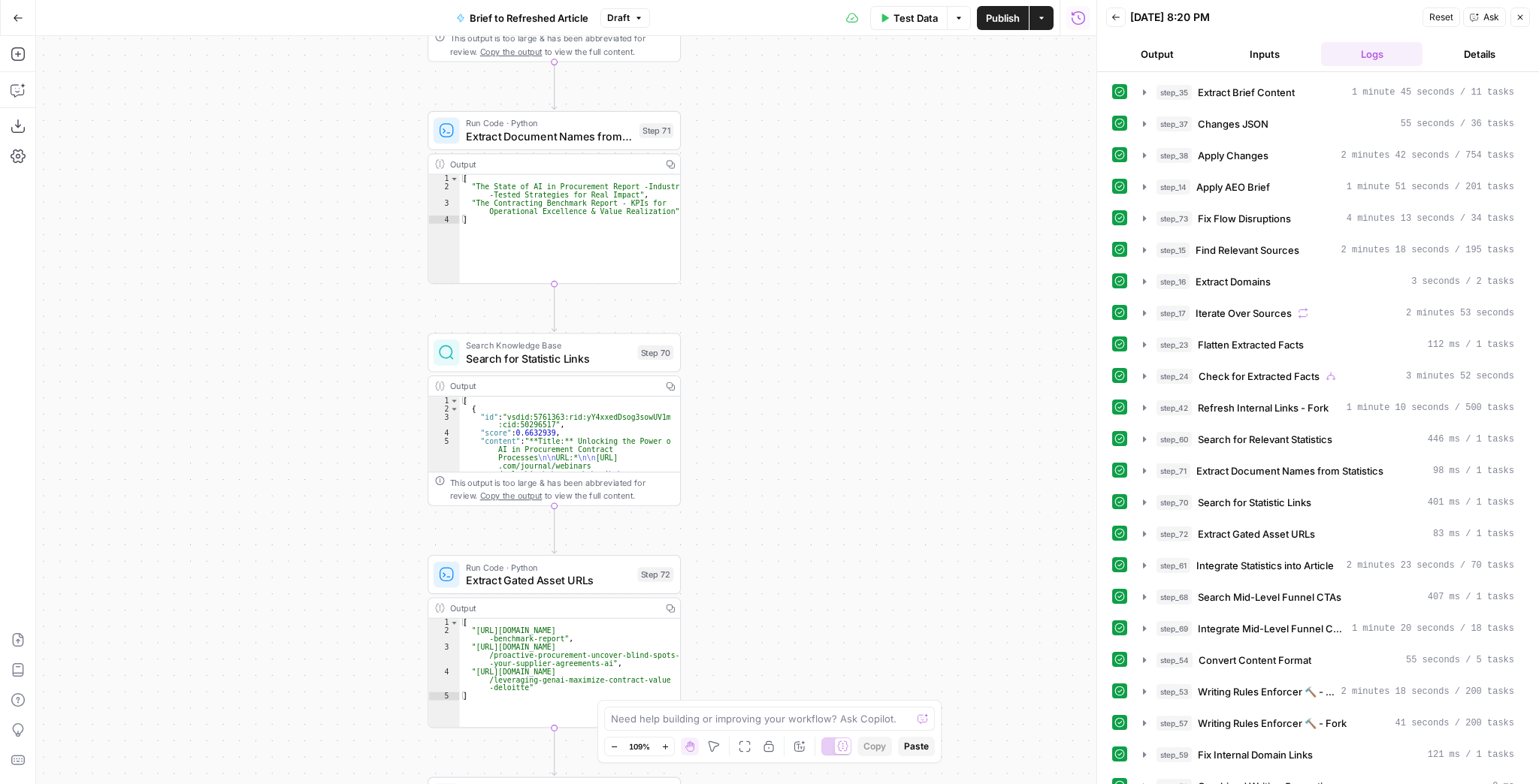
drag, startPoint x: 758, startPoint y: 403, endPoint x: 754, endPoint y: 485, distance: 82.1
click at [754, 485] on div "true false true false true false Workflow Input Settings Inputs LLM · GPT-4.1 E…" at bounding box center [565, 410] width 1060 height 748
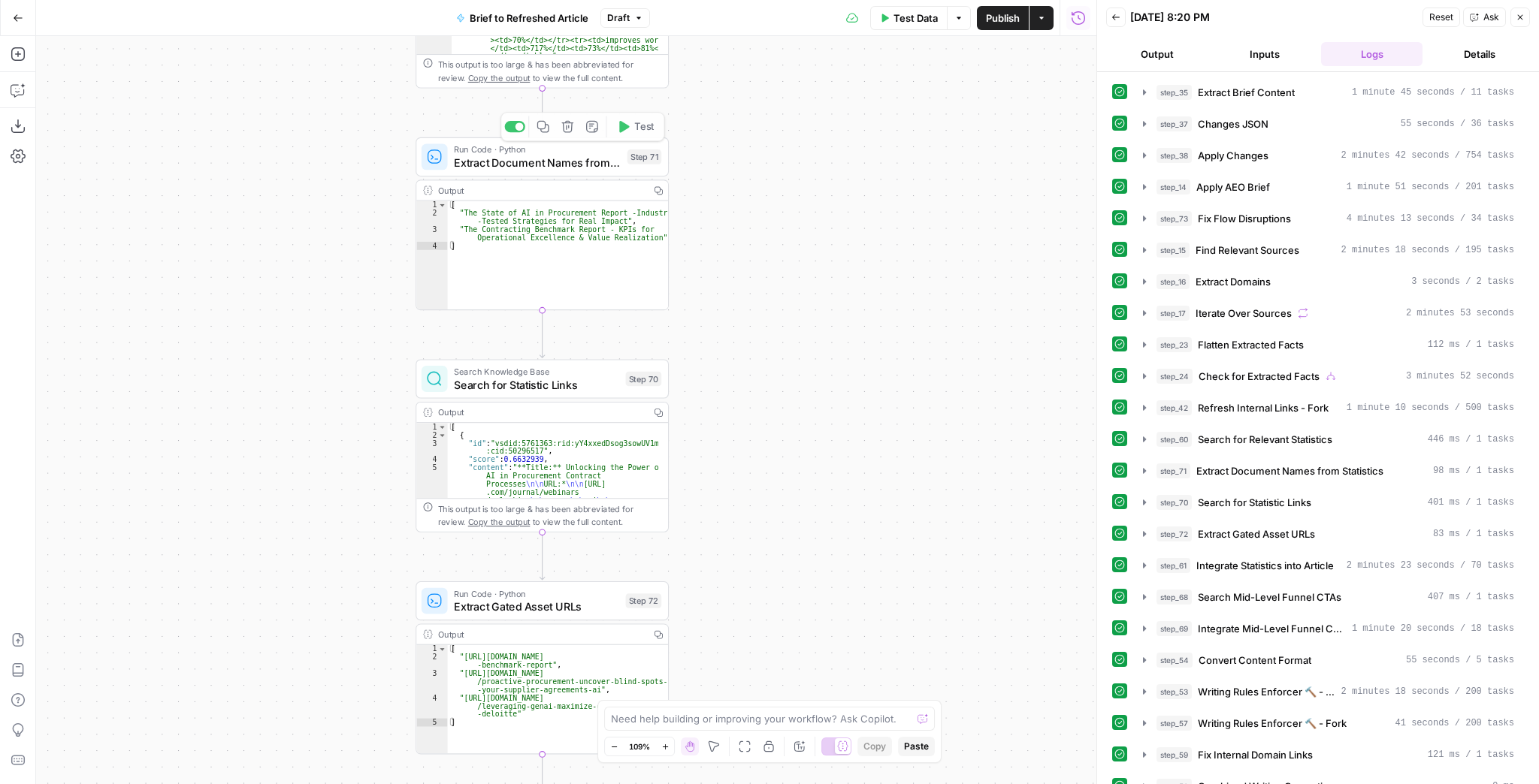
drag, startPoint x: 764, startPoint y: 164, endPoint x: 746, endPoint y: 204, distance: 43.9
click at [746, 204] on div "true false true false true false Workflow Input Settings Inputs LLM · GPT-4.1 E…" at bounding box center [565, 410] width 1060 height 748
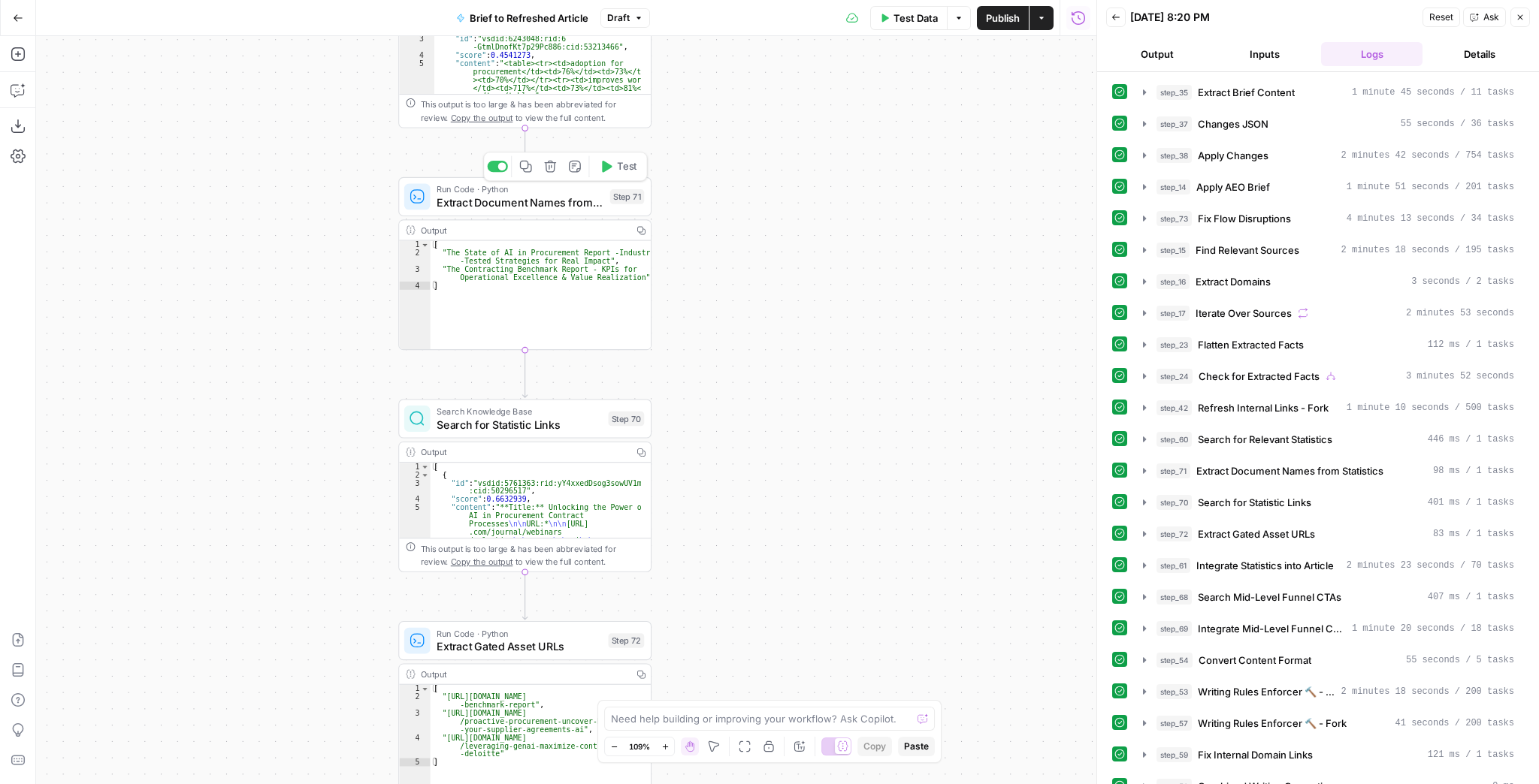
click at [608, 168] on icon "button" at bounding box center [607, 167] width 10 height 12
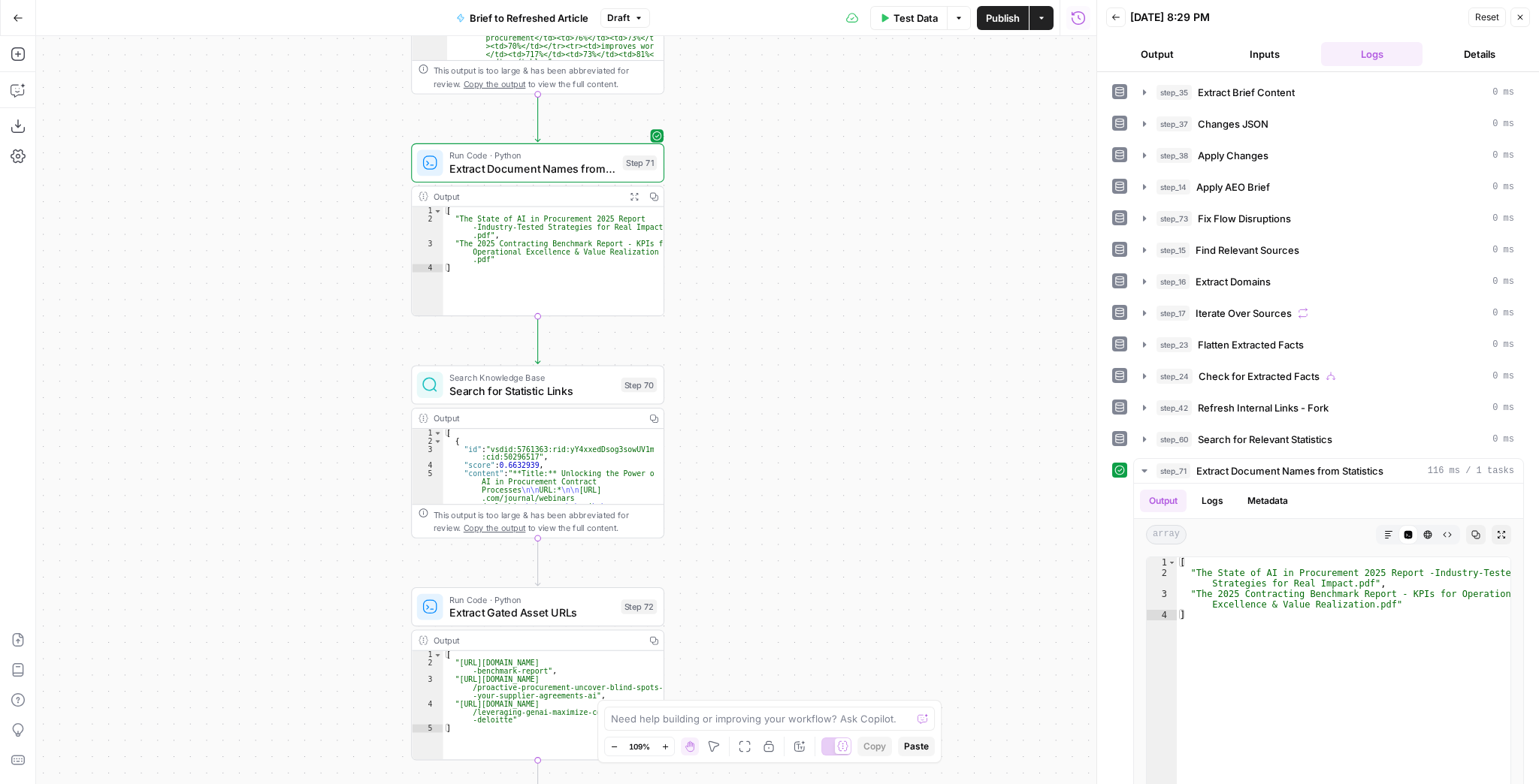
drag, startPoint x: 709, startPoint y: 368, endPoint x: 722, endPoint y: 334, distance: 36.4
click at [722, 334] on div "true false false true false true Workflow Input Settings Inputs LLM · GPT-4.1 E…" at bounding box center [565, 410] width 1060 height 748
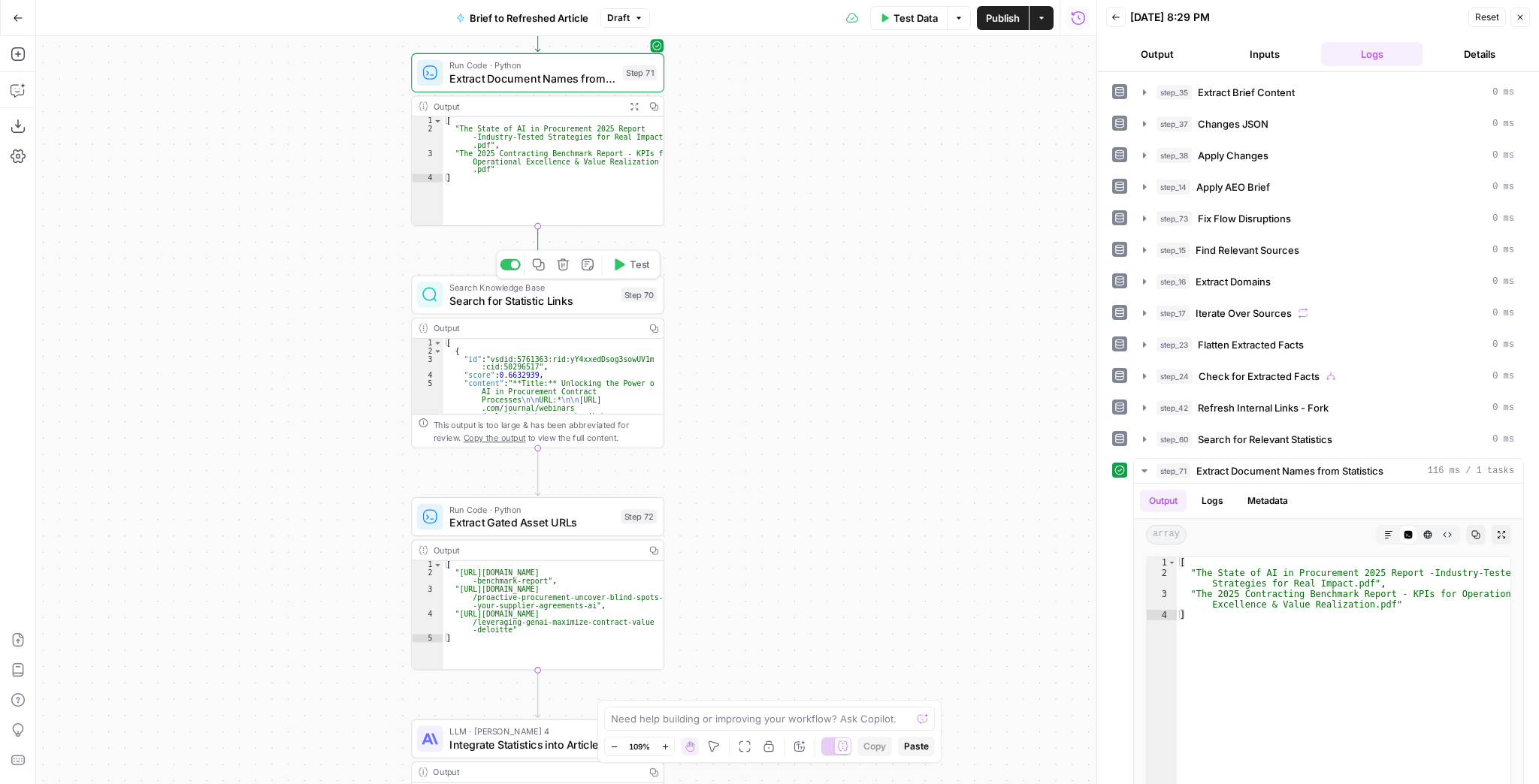
click at [630, 268] on span "Test" at bounding box center [640, 265] width 20 height 15
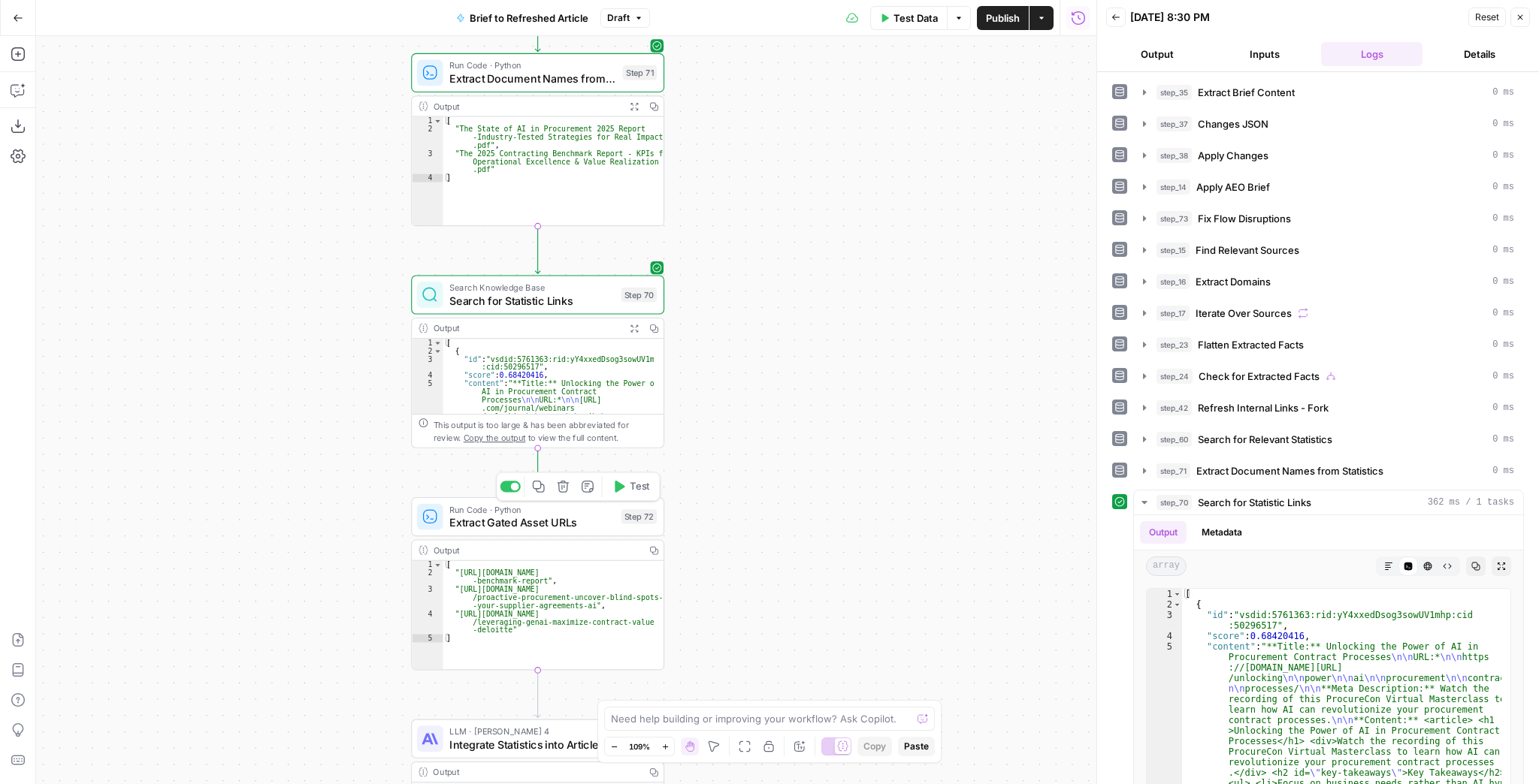
click at [634, 494] on button "Test" at bounding box center [630, 487] width 51 height 21
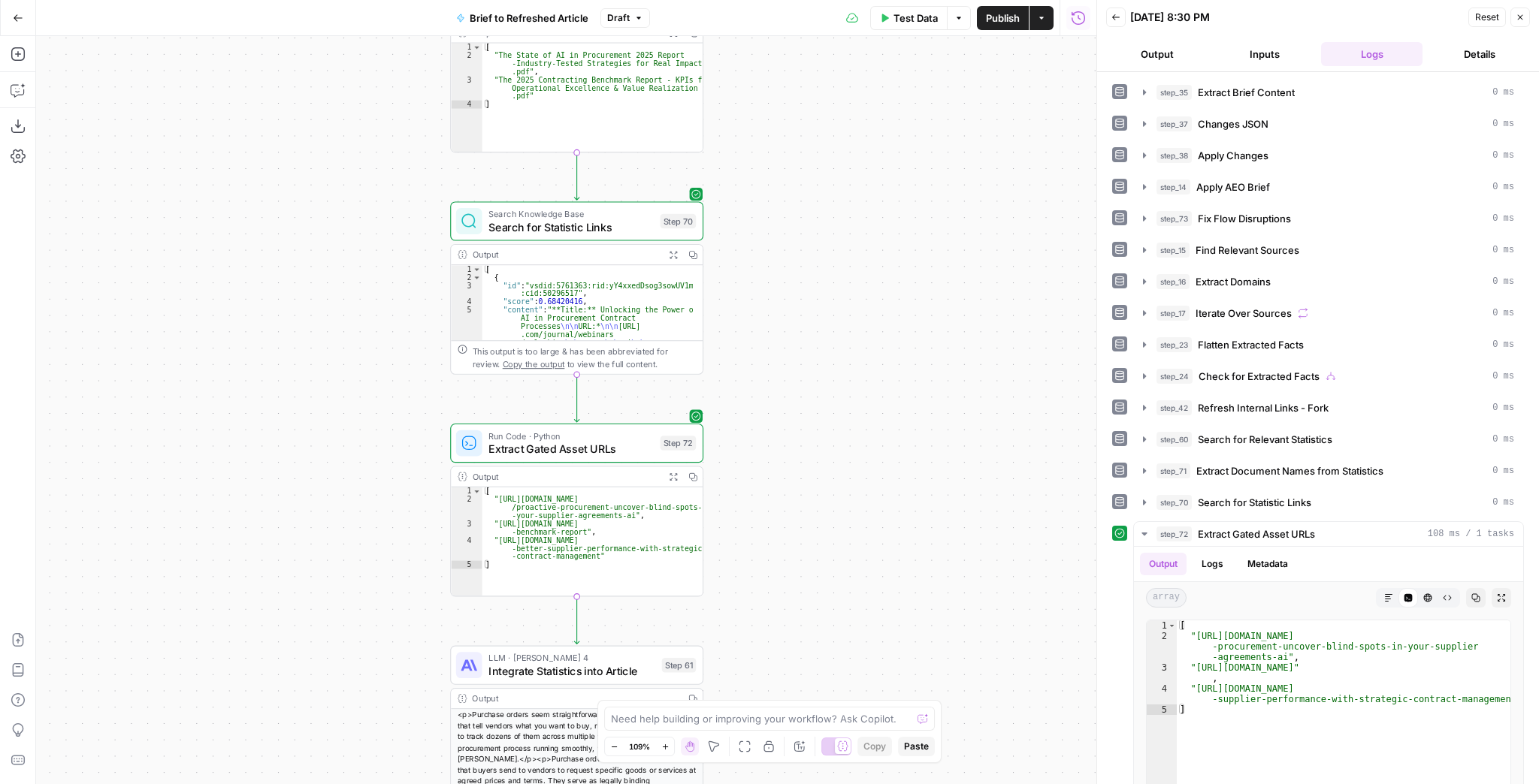
drag, startPoint x: 830, startPoint y: 591, endPoint x: 876, endPoint y: 507, distance: 95.8
click at [876, 507] on div "true false false true false true Workflow Input Settings Inputs LLM · GPT-4.1 E…" at bounding box center [565, 410] width 1060 height 748
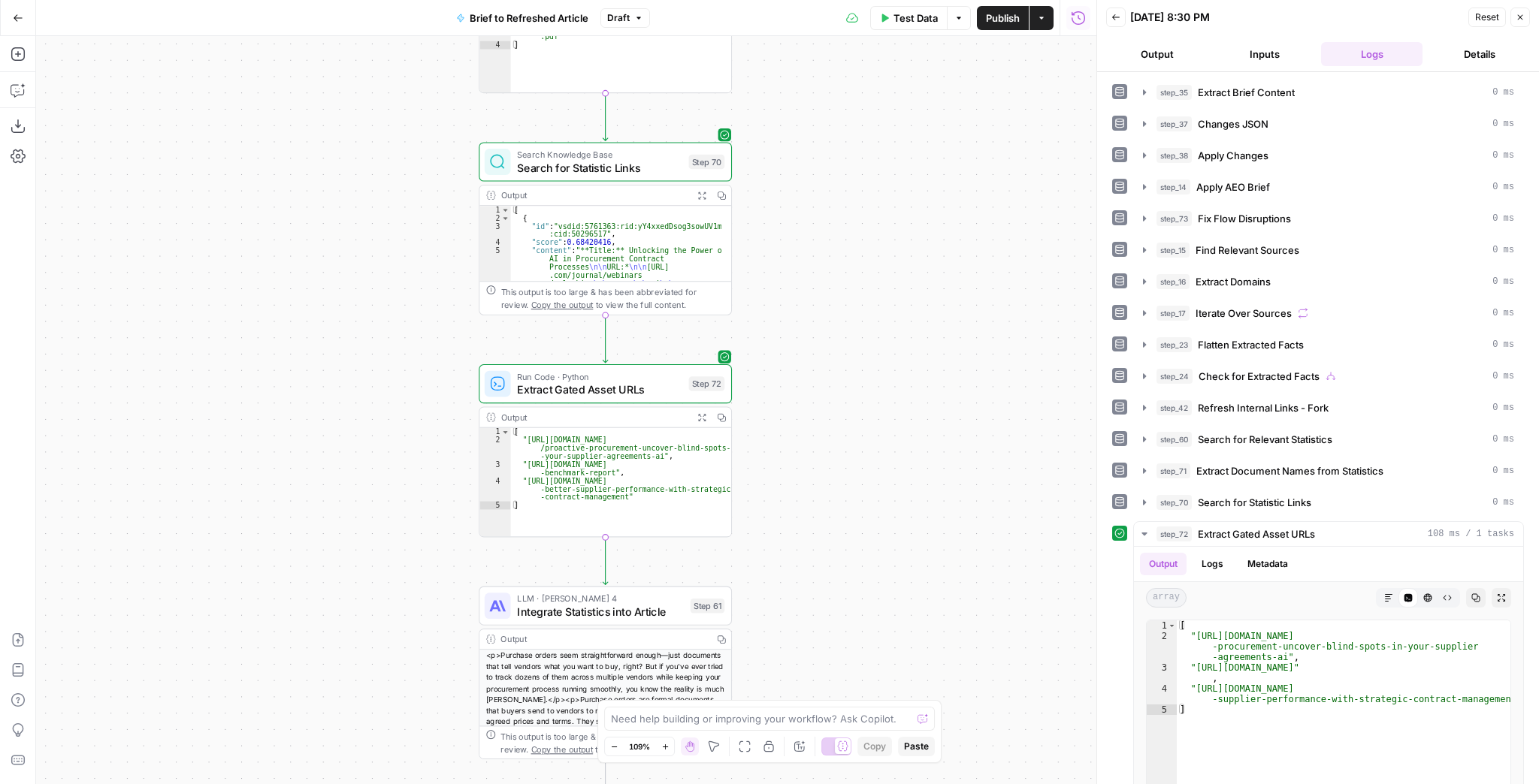
drag, startPoint x: 844, startPoint y: 572, endPoint x: 866, endPoint y: 522, distance: 54.6
click at [866, 522] on div "true false false true false true Workflow Input Settings Inputs LLM · GPT-4.1 E…" at bounding box center [565, 410] width 1060 height 748
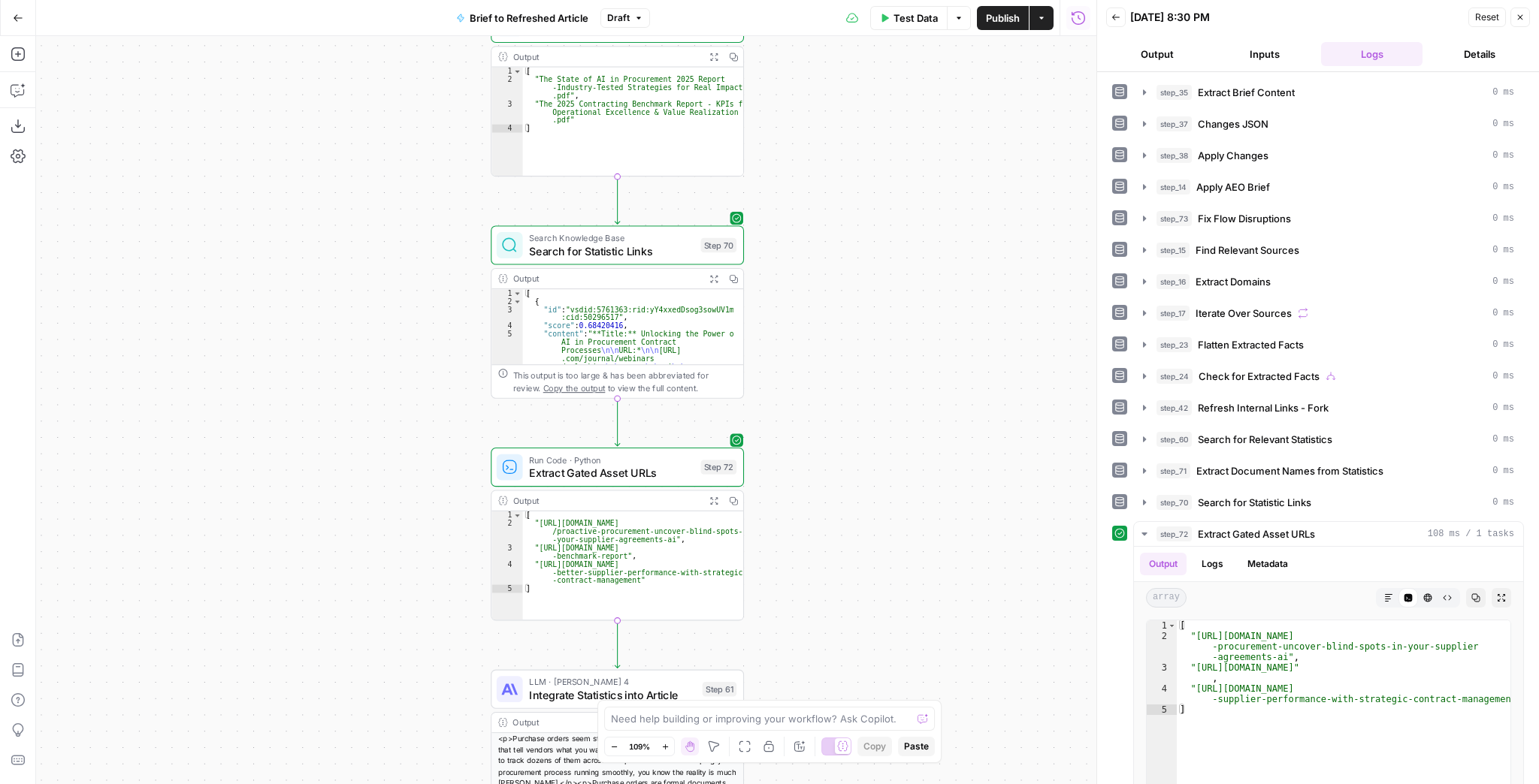
drag, startPoint x: 866, startPoint y: 522, endPoint x: 879, endPoint y: 611, distance: 89.9
click at [879, 611] on div "true false false true false true Workflow Input Settings Inputs LLM · GPT-4.1 E…" at bounding box center [565, 410] width 1060 height 748
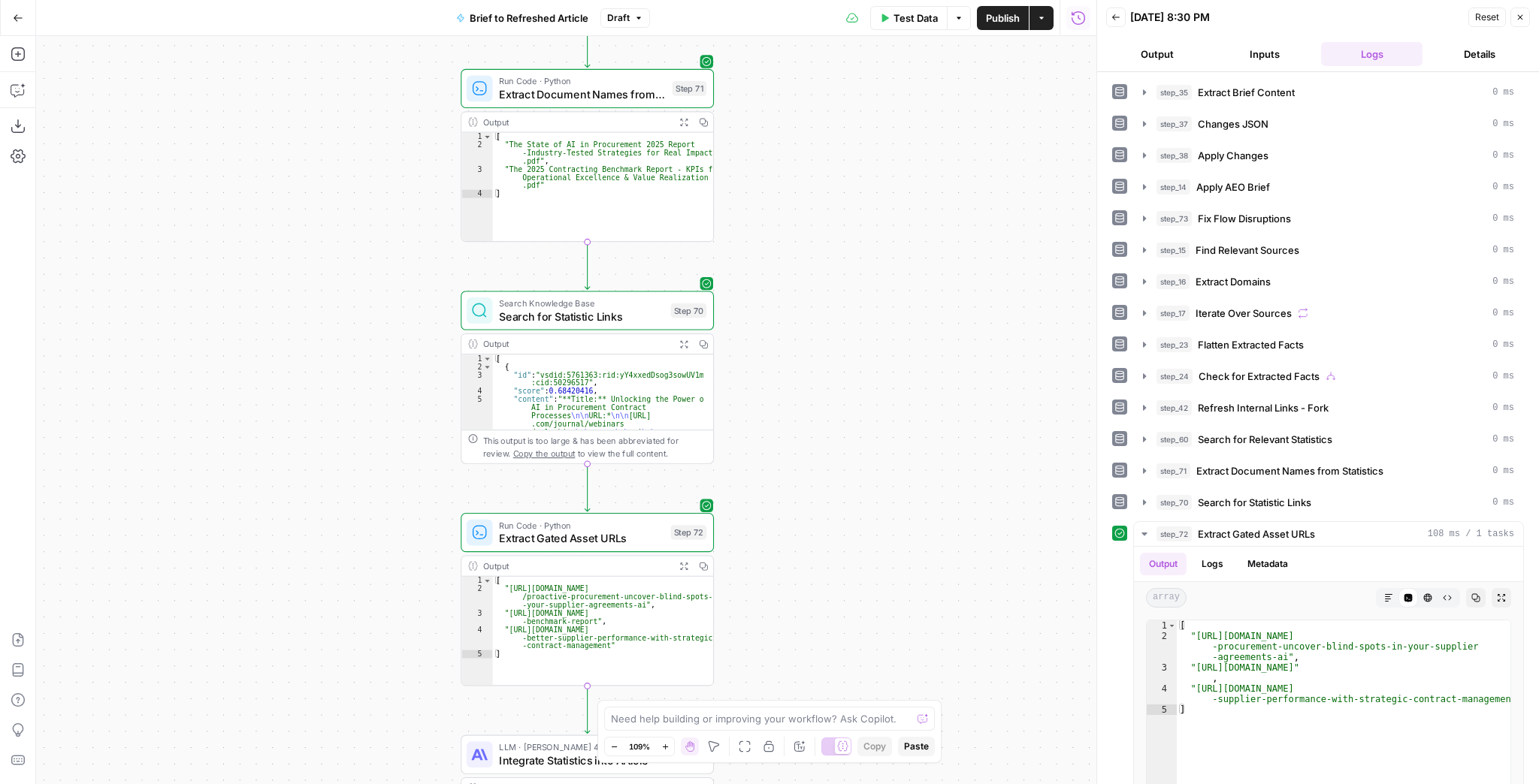
drag, startPoint x: 877, startPoint y: 604, endPoint x: 838, endPoint y: 645, distance: 56.6
click at [844, 665] on div "true false false true false true Workflow Input Settings Inputs LLM · GPT-4.1 E…" at bounding box center [565, 410] width 1060 height 748
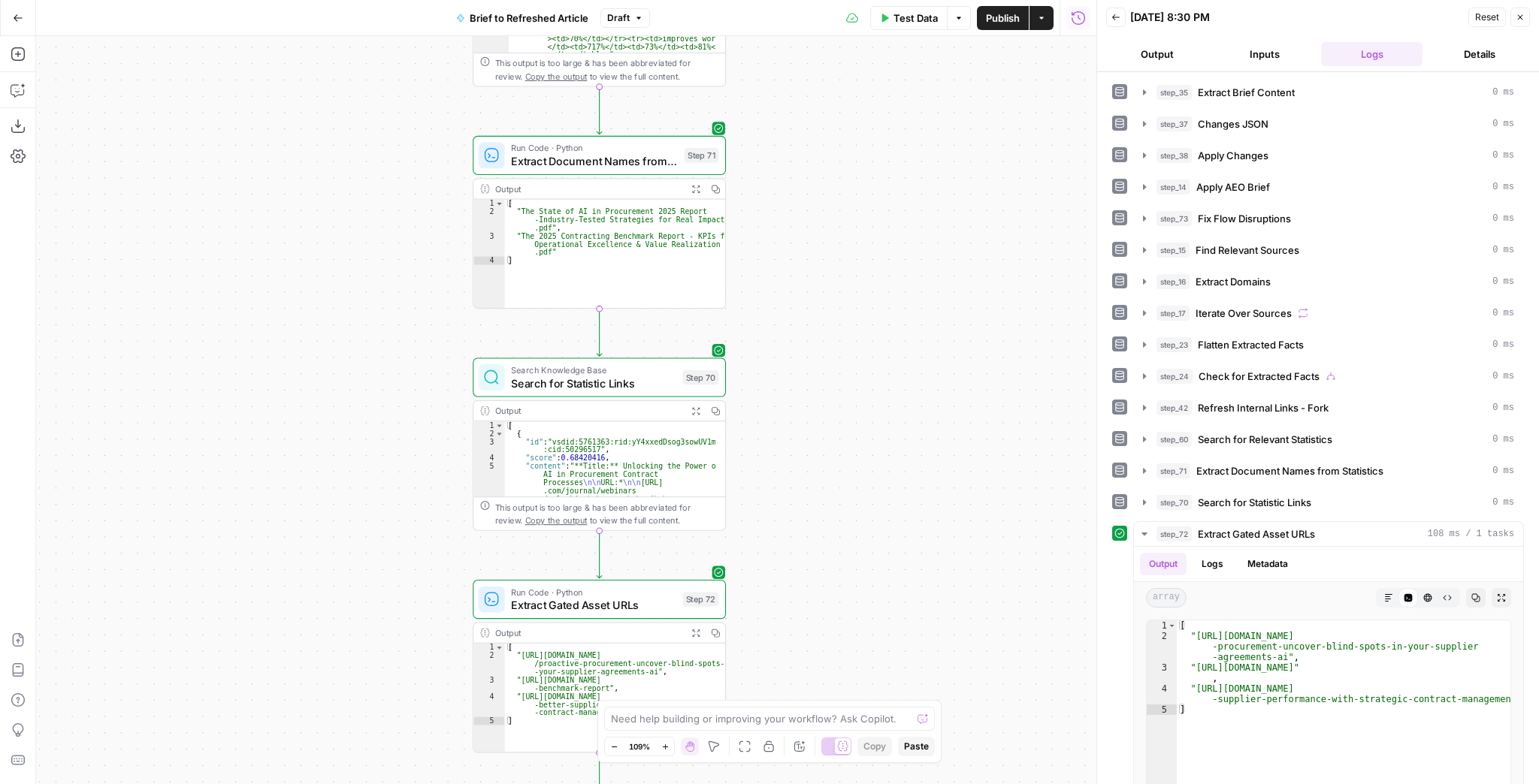
drag, startPoint x: 846, startPoint y: 549, endPoint x: 863, endPoint y: 624, distance: 76.9
click at [863, 622] on div "true false false true false true Workflow Input Settings Inputs LLM · GPT-4.1 E…" at bounding box center [565, 410] width 1060 height 748
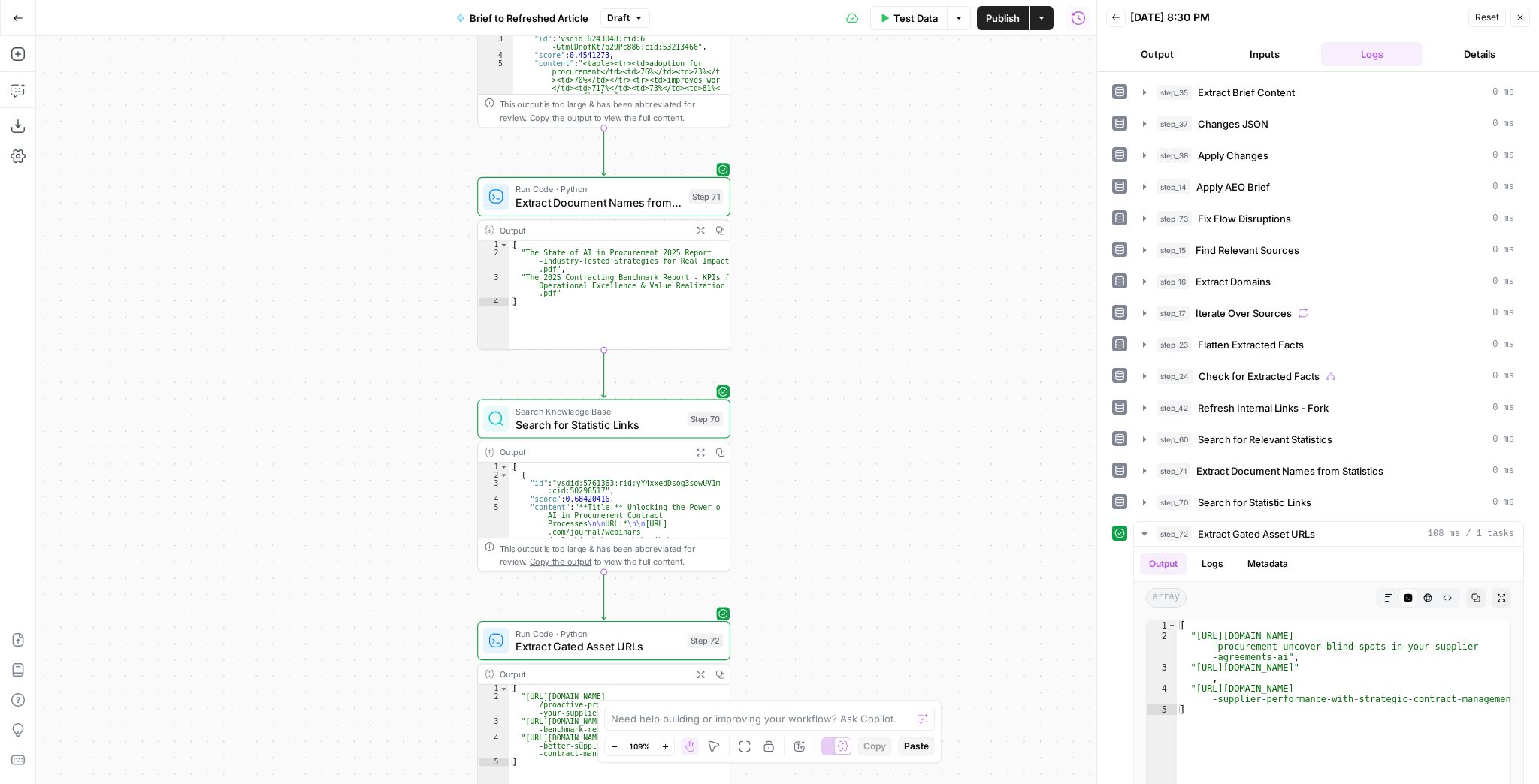
drag, startPoint x: 856, startPoint y: 529, endPoint x: 855, endPoint y: 549, distance: 20.0
click at [855, 548] on div "true false false true false true Workflow Input Settings Inputs LLM · GPT-4.1 E…" at bounding box center [565, 410] width 1060 height 748
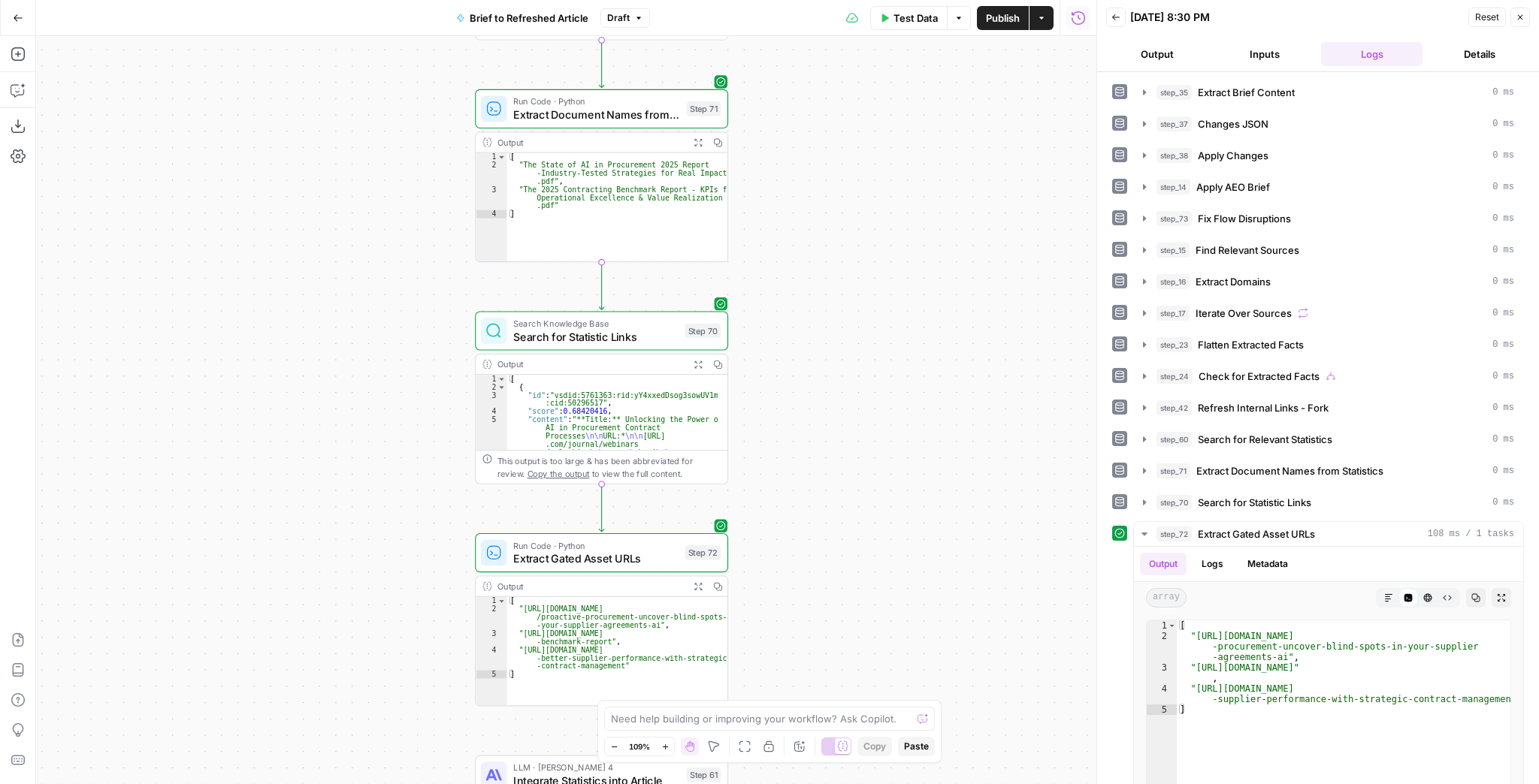
drag, startPoint x: 855, startPoint y: 550, endPoint x: 852, endPoint y: 379, distance: 171.0
click at [852, 379] on div "true false false true false true Workflow Input Settings Inputs LLM · GPT-4.1 E…" at bounding box center [565, 410] width 1060 height 748
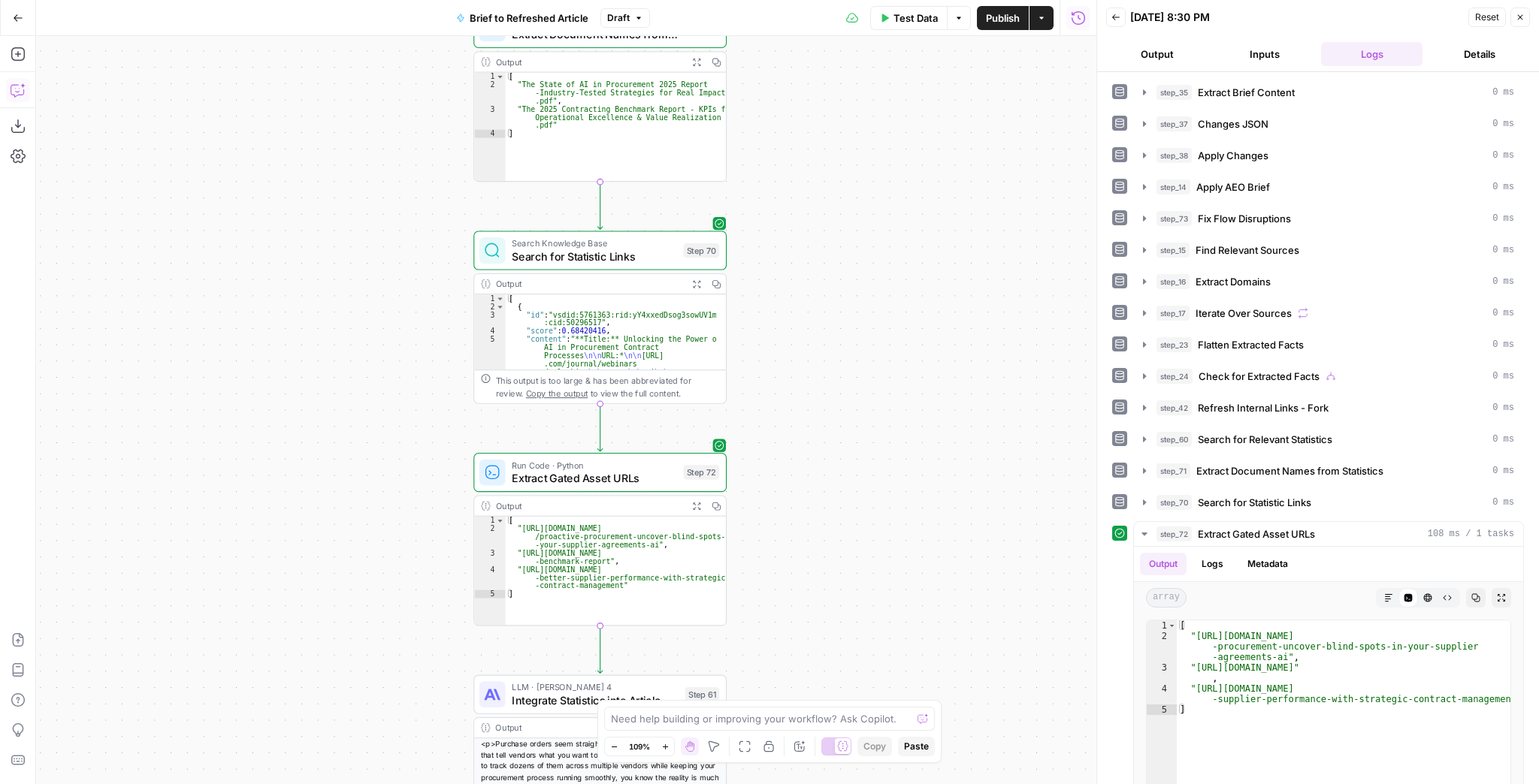
click at [21, 80] on button "Copilot" at bounding box center [18, 90] width 24 height 24
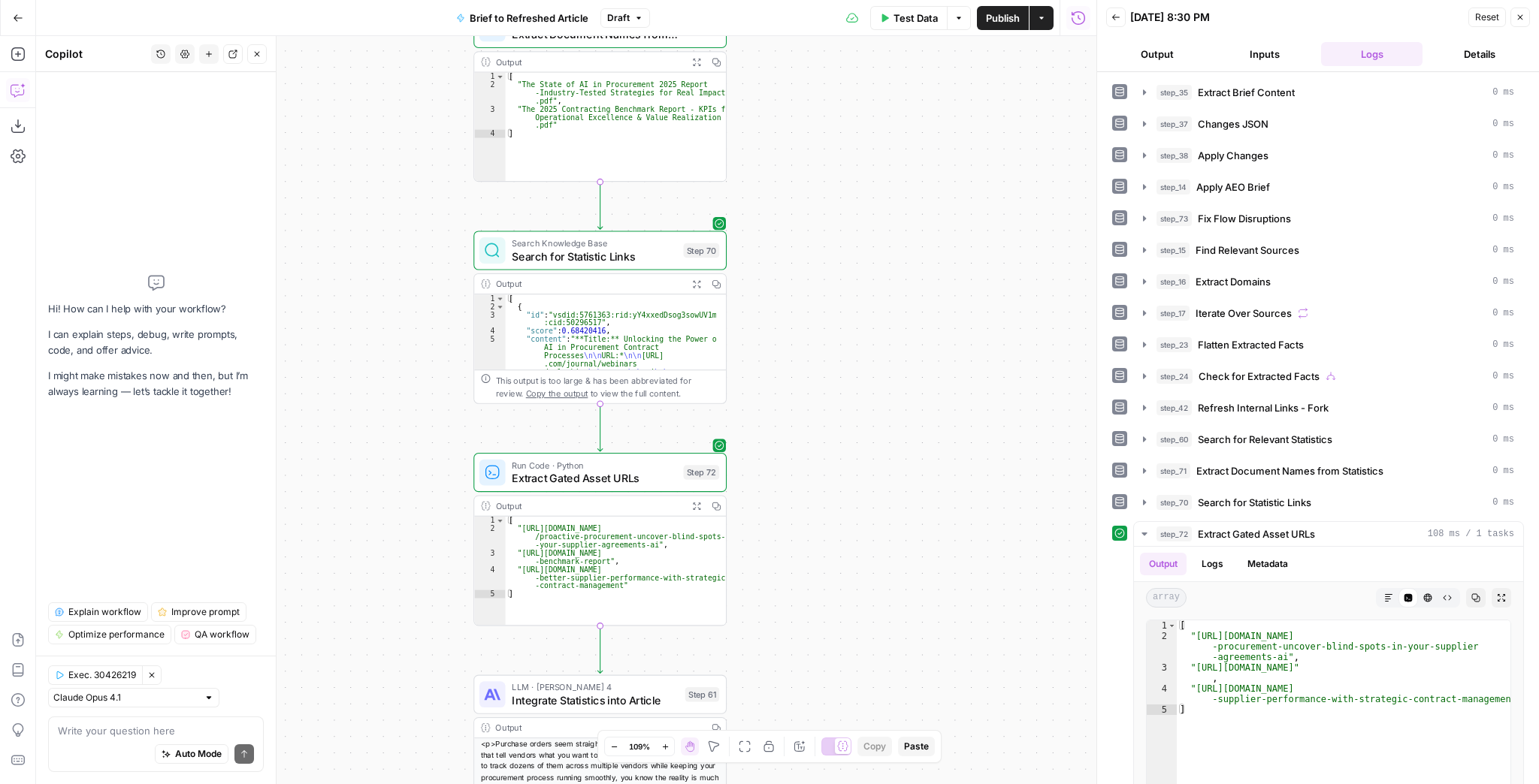
click at [110, 736] on textarea at bounding box center [155, 730] width 196 height 15
type textarea "I"
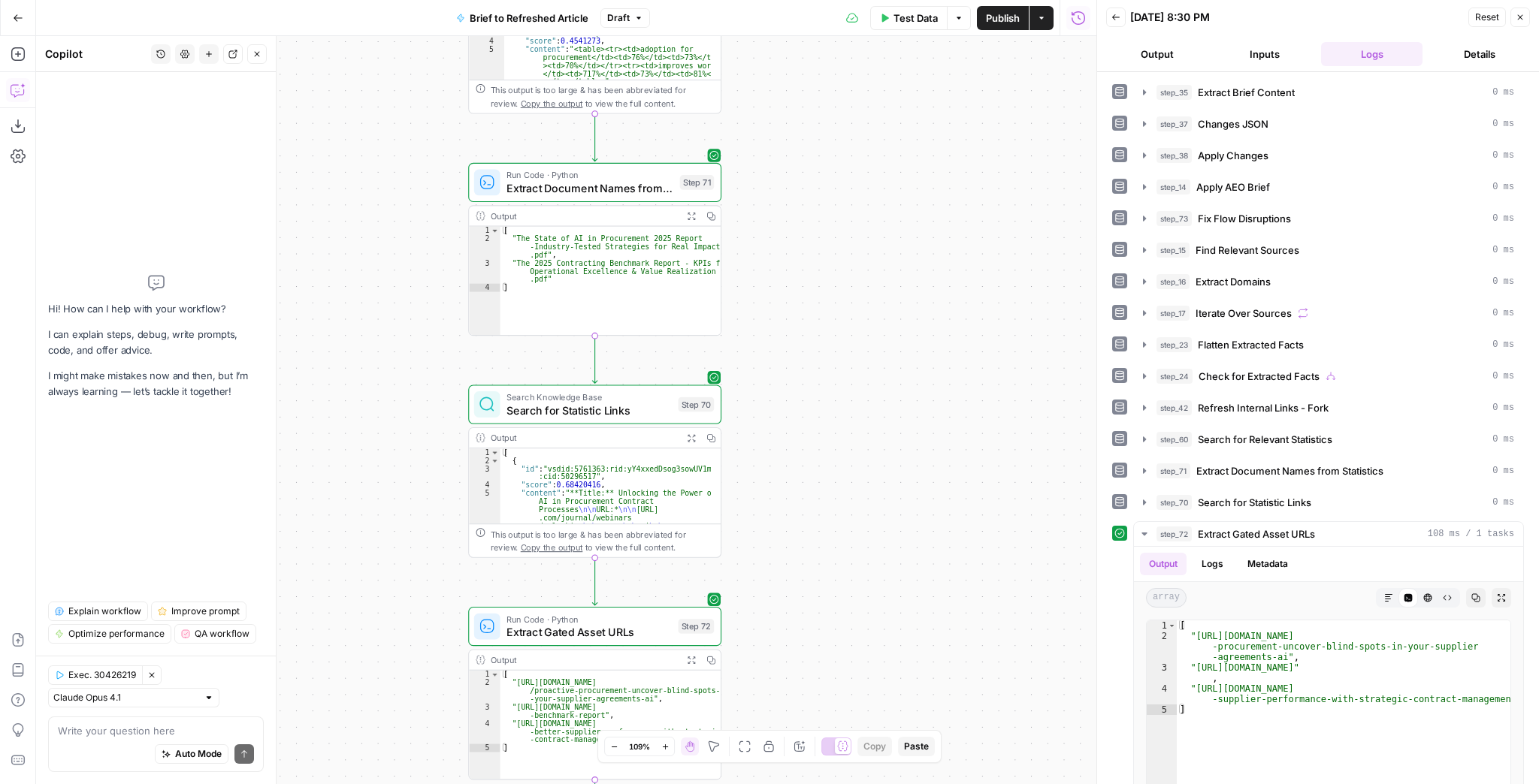
drag, startPoint x: 939, startPoint y: 412, endPoint x: 938, endPoint y: 528, distance: 116.0
click at [941, 500] on div "true false false true false true Workflow Input Settings Inputs LLM · GPT-4.1 E…" at bounding box center [565, 410] width 1060 height 748
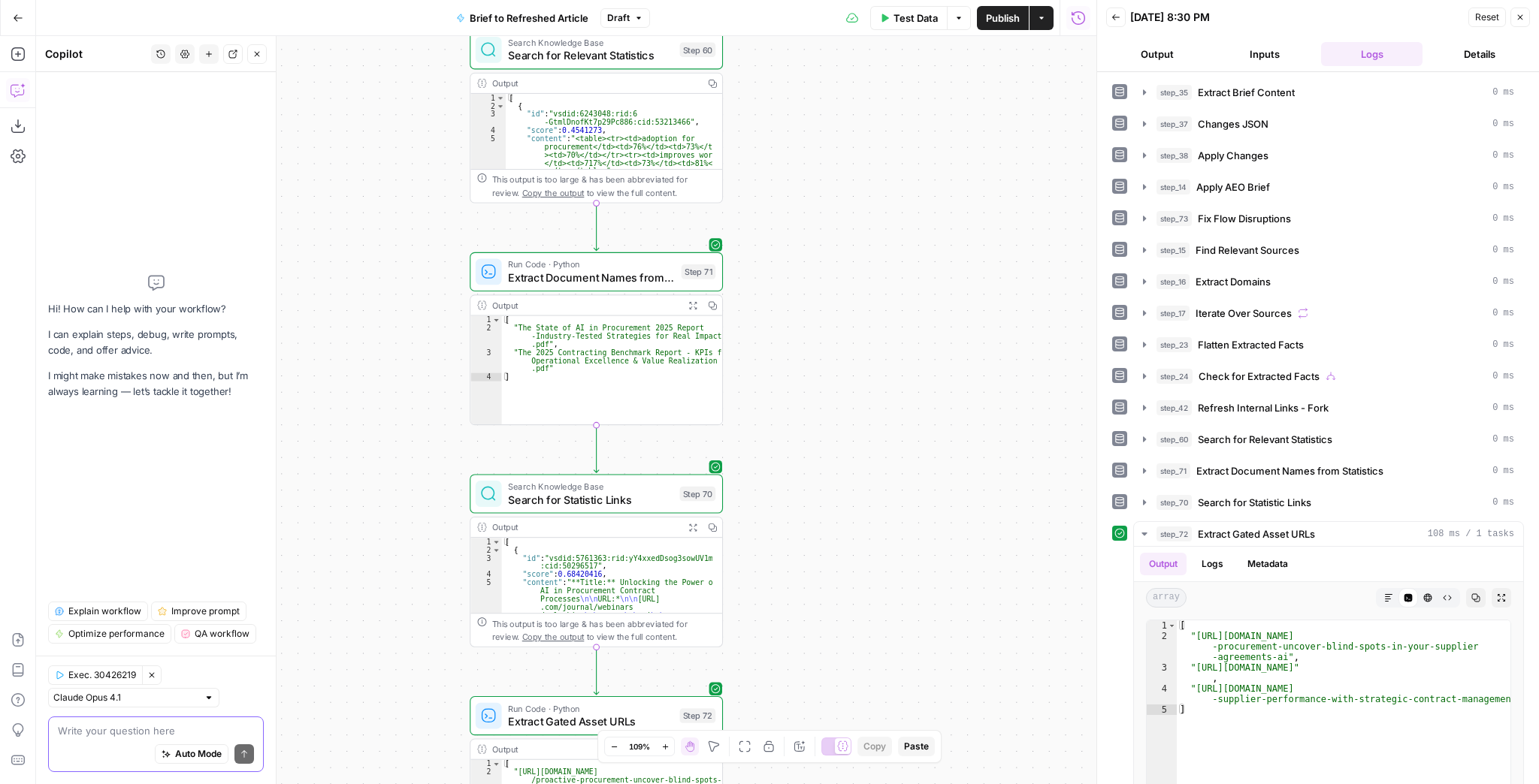
click at [153, 727] on textarea at bounding box center [155, 730] width 196 height 15
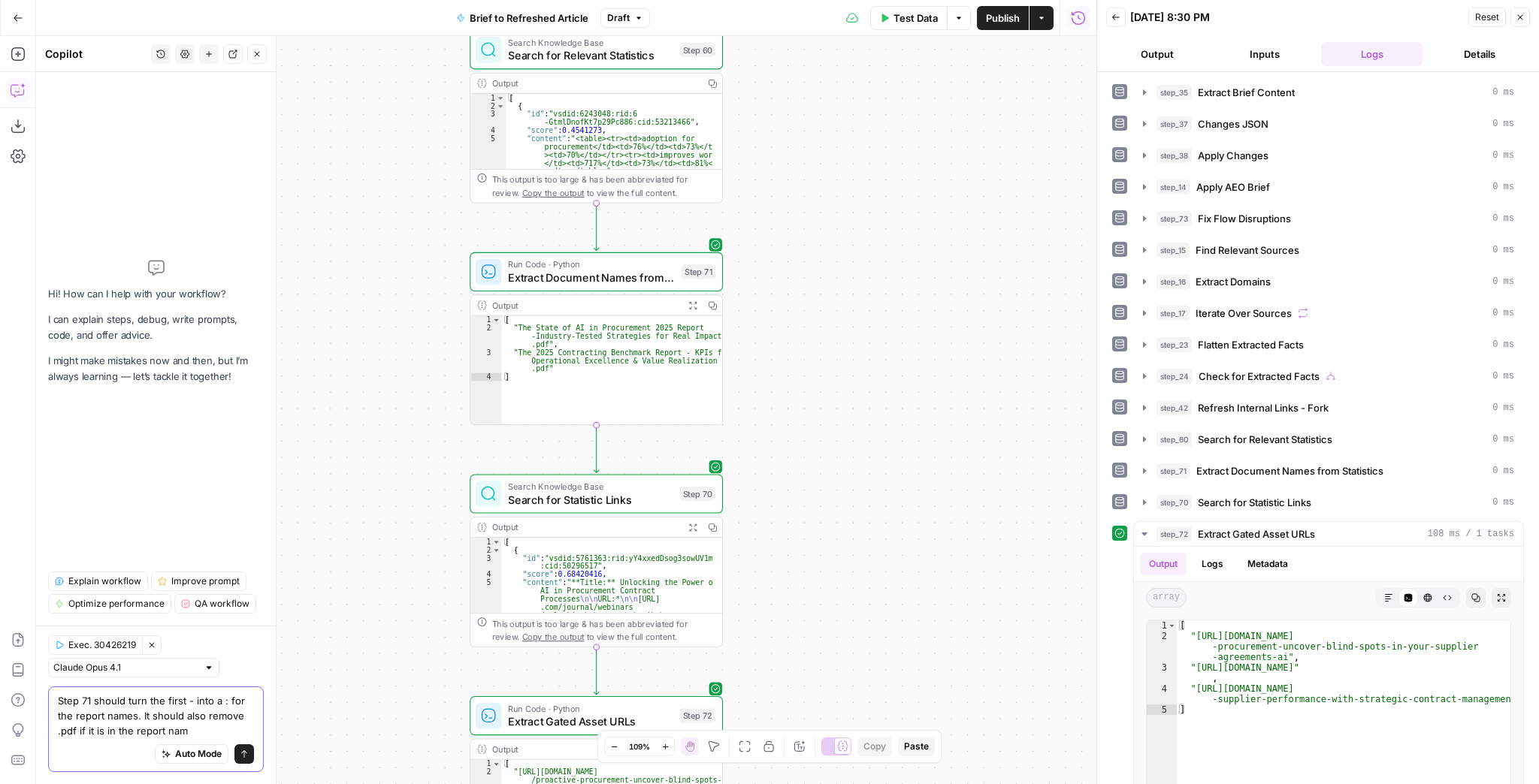
type textarea "Step 71 should turn the first - into a : for the report names. It should also r…"
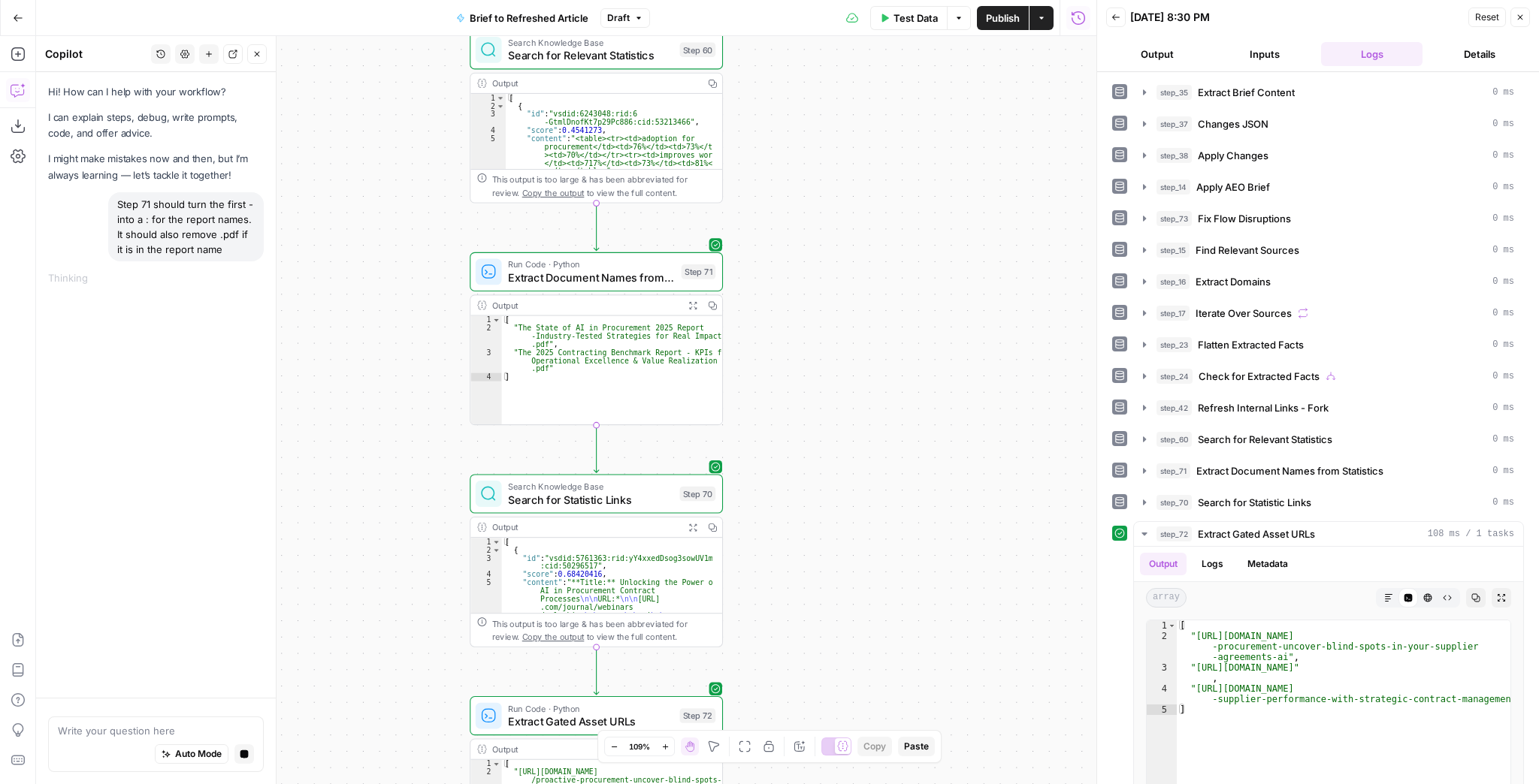
drag, startPoint x: 198, startPoint y: 244, endPoint x: 94, endPoint y: 194, distance: 115.4
click at [94, 194] on div "Step 71 should turn the first - into a : for the report names. It should also r…" at bounding box center [155, 226] width 216 height 69
copy div "Step 71 should turn the first - into a : for the report names. It should also r…"
click at [241, 755] on icon "button" at bounding box center [245, 754] width 8 height 8
click at [216, 54] on button "New chat" at bounding box center [209, 55] width 20 height 20
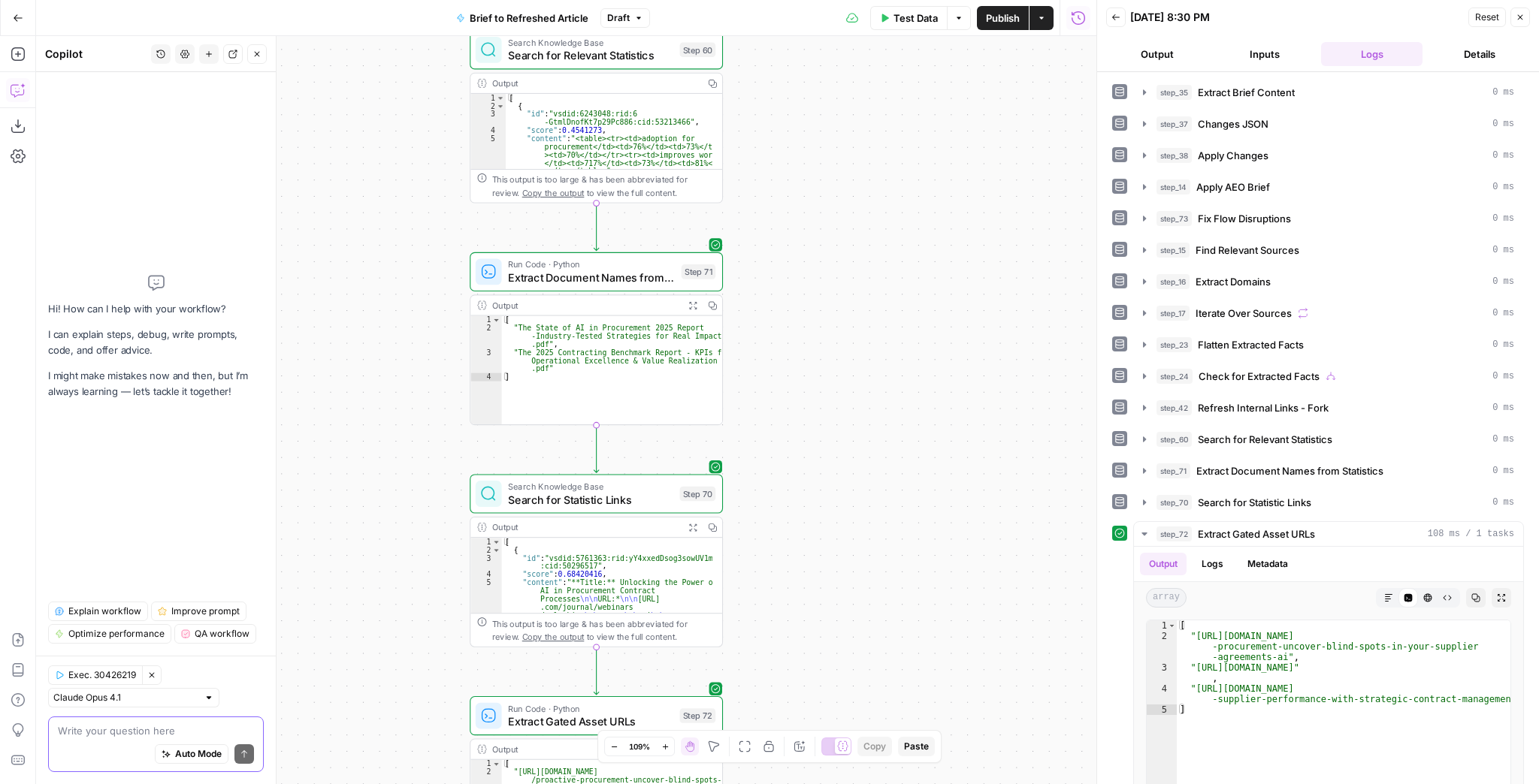
click at [96, 724] on textarea at bounding box center [155, 730] width 196 height 15
paste textarea "Step 71 should turn the first - into a : for the report names. It should also r…"
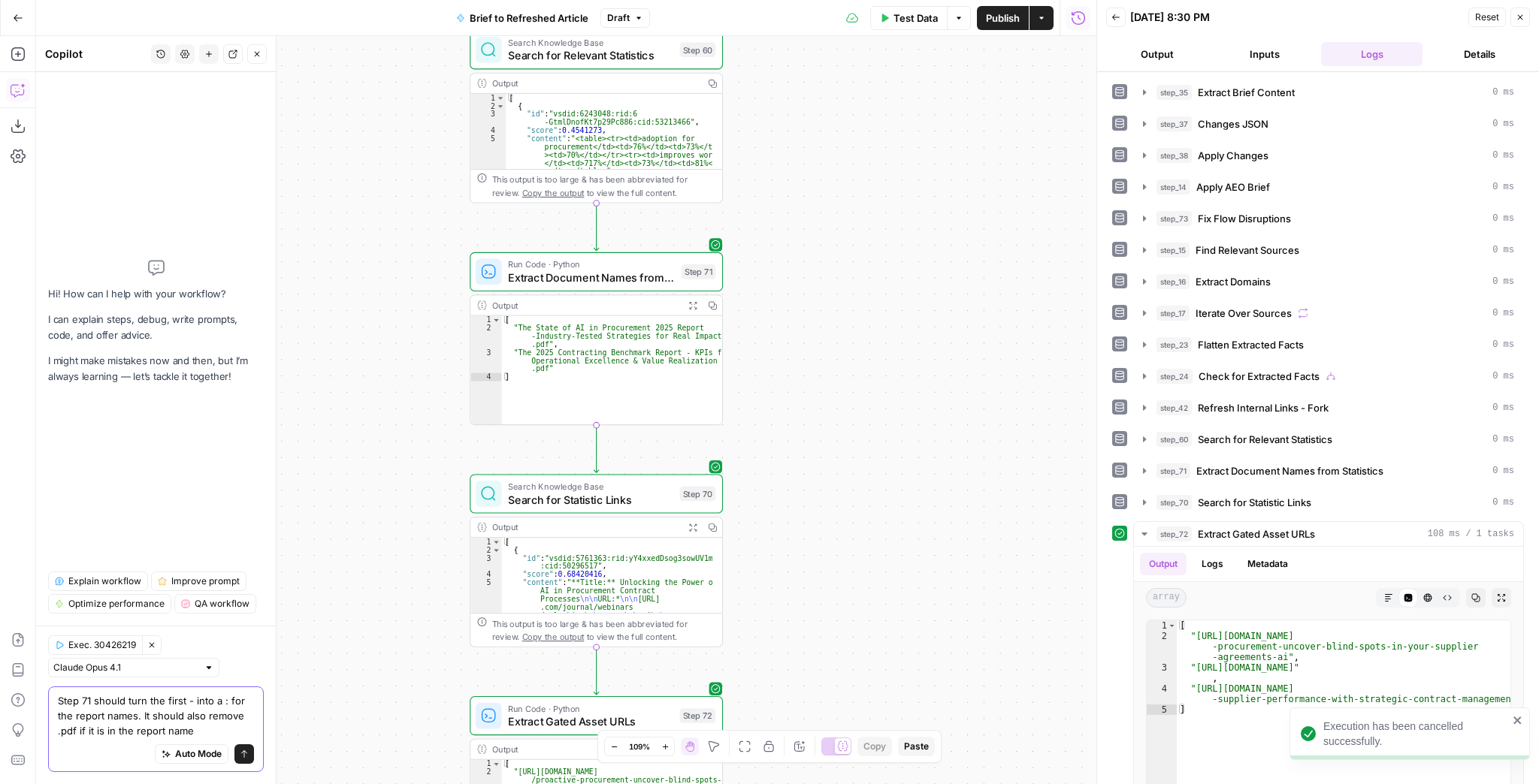
click at [180, 705] on textarea "Step 71 should turn the first - into a : for the report names. It should also r…" at bounding box center [155, 715] width 196 height 45
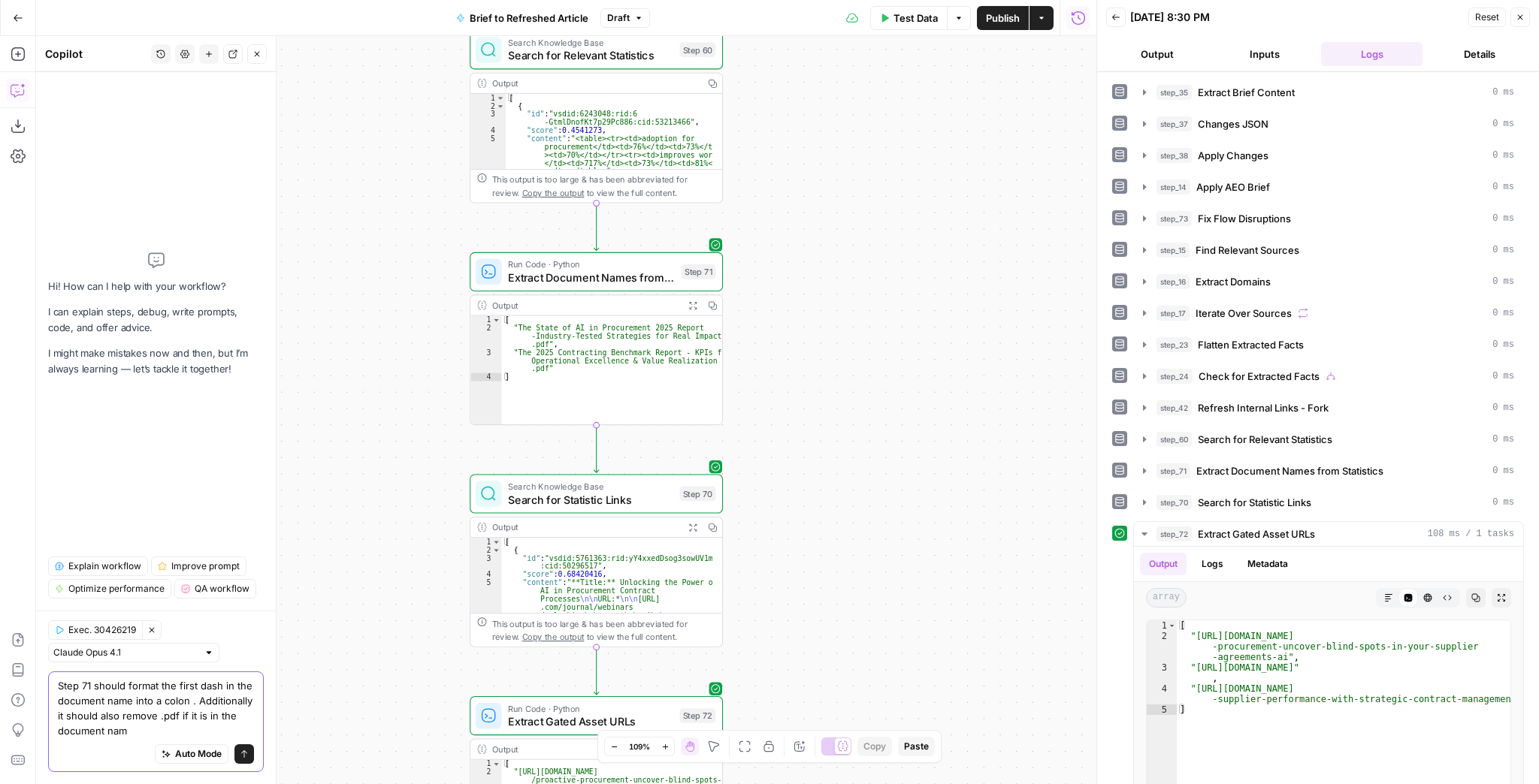
type textarea "Step 71 should format the first dash in the document name into a colon . Additi…"
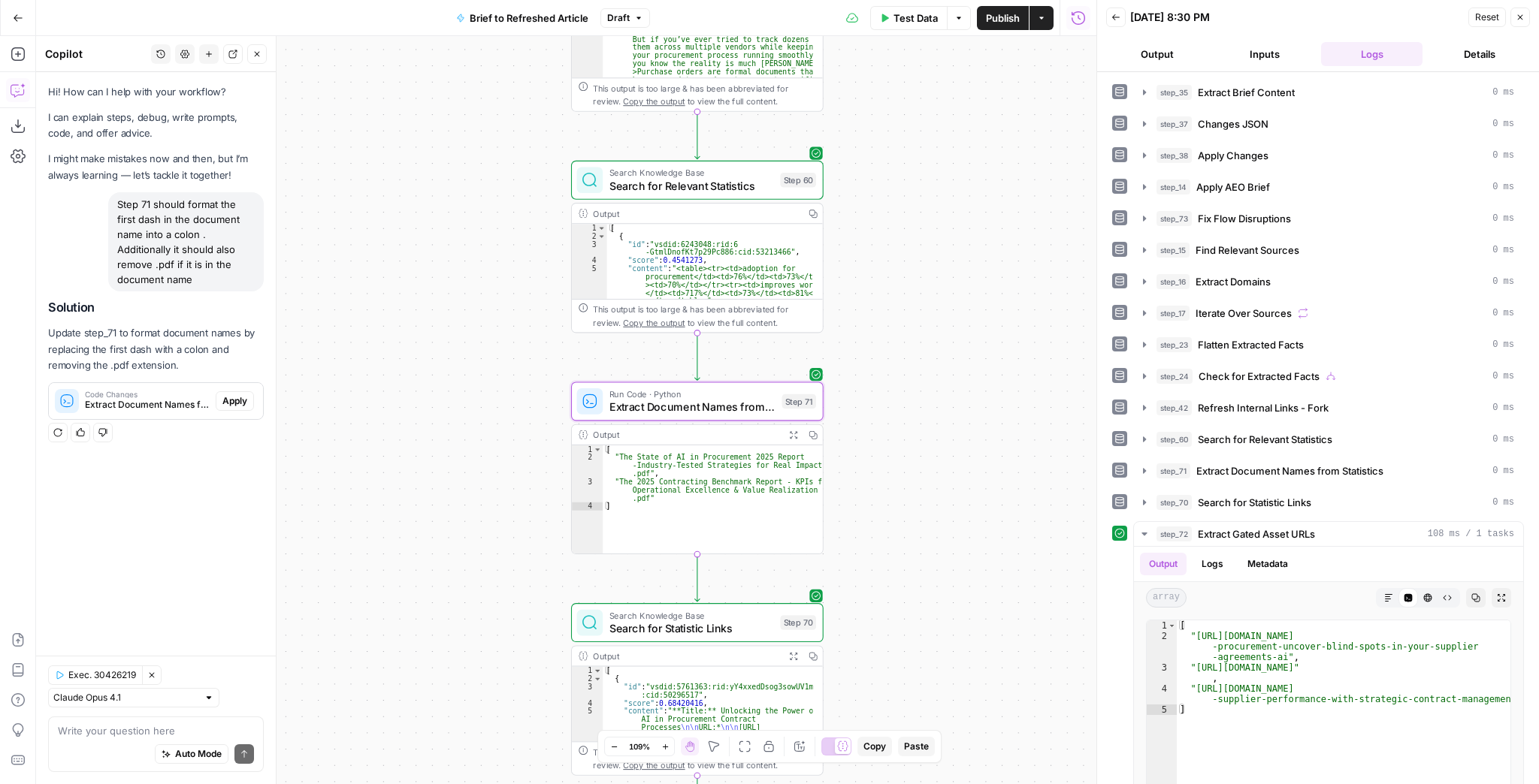
click at [244, 400] on span "Apply" at bounding box center [234, 401] width 25 height 14
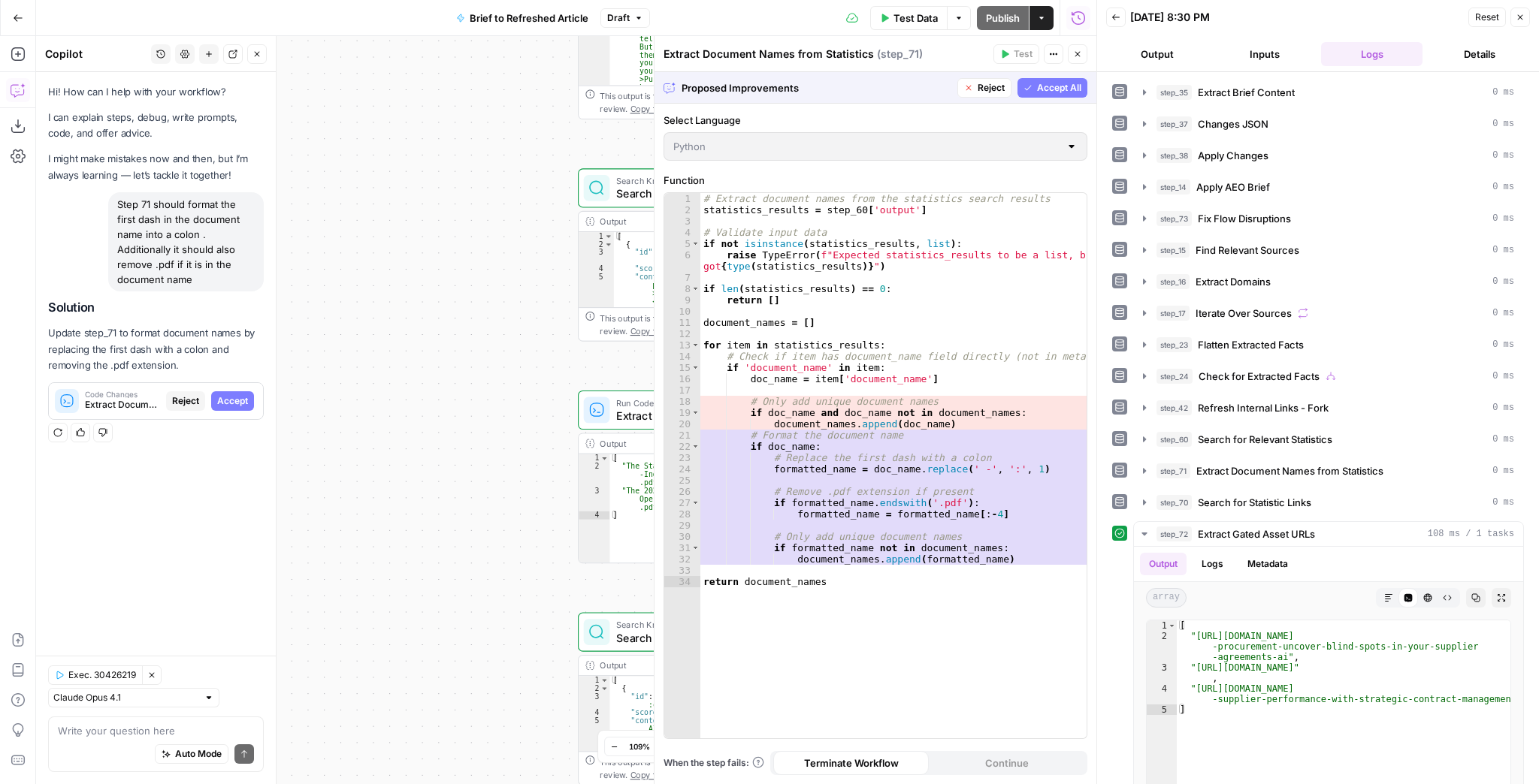
click at [1046, 91] on span "Accept All" at bounding box center [1059, 89] width 45 height 14
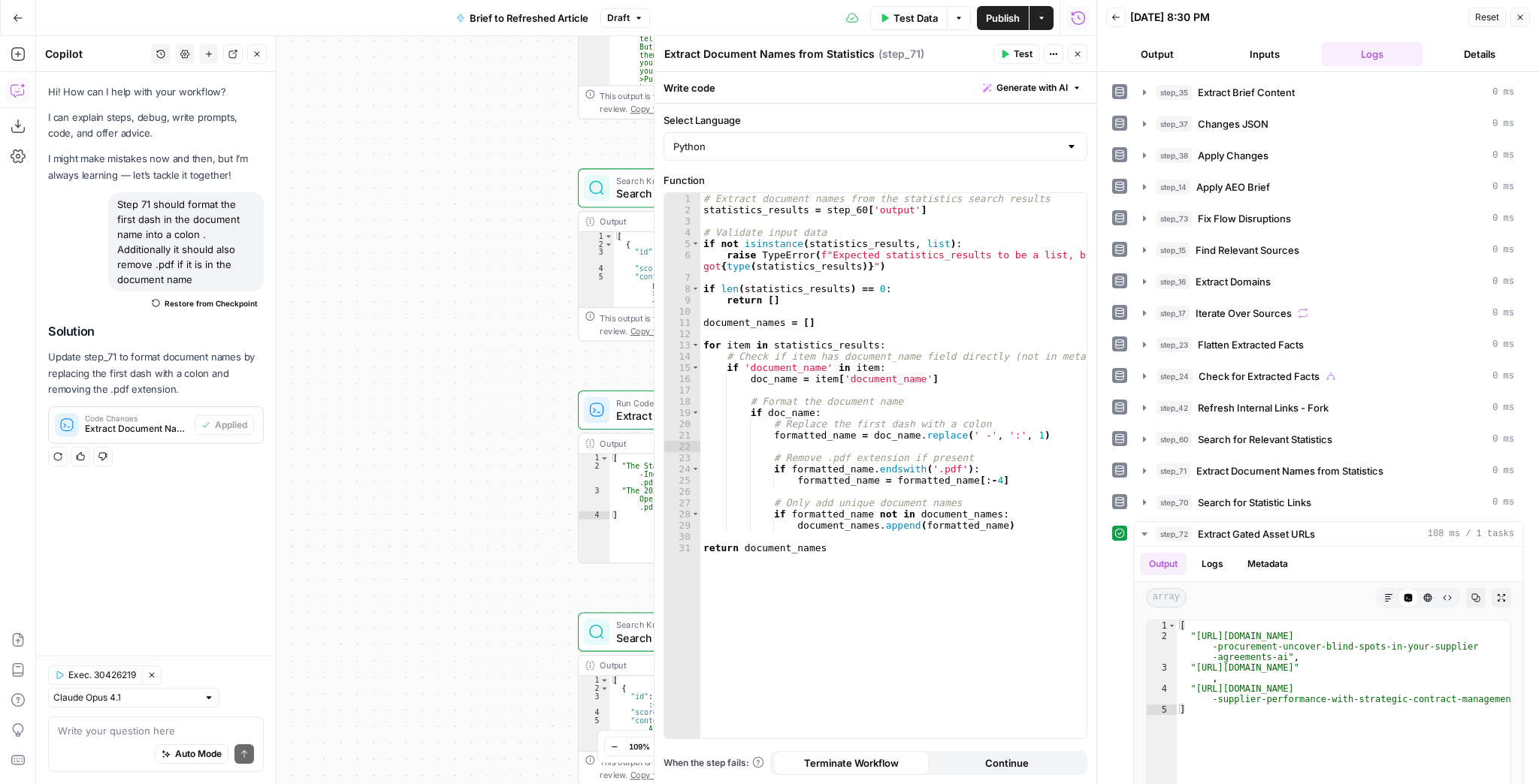
click at [1008, 52] on icon "button" at bounding box center [1004, 54] width 9 height 9
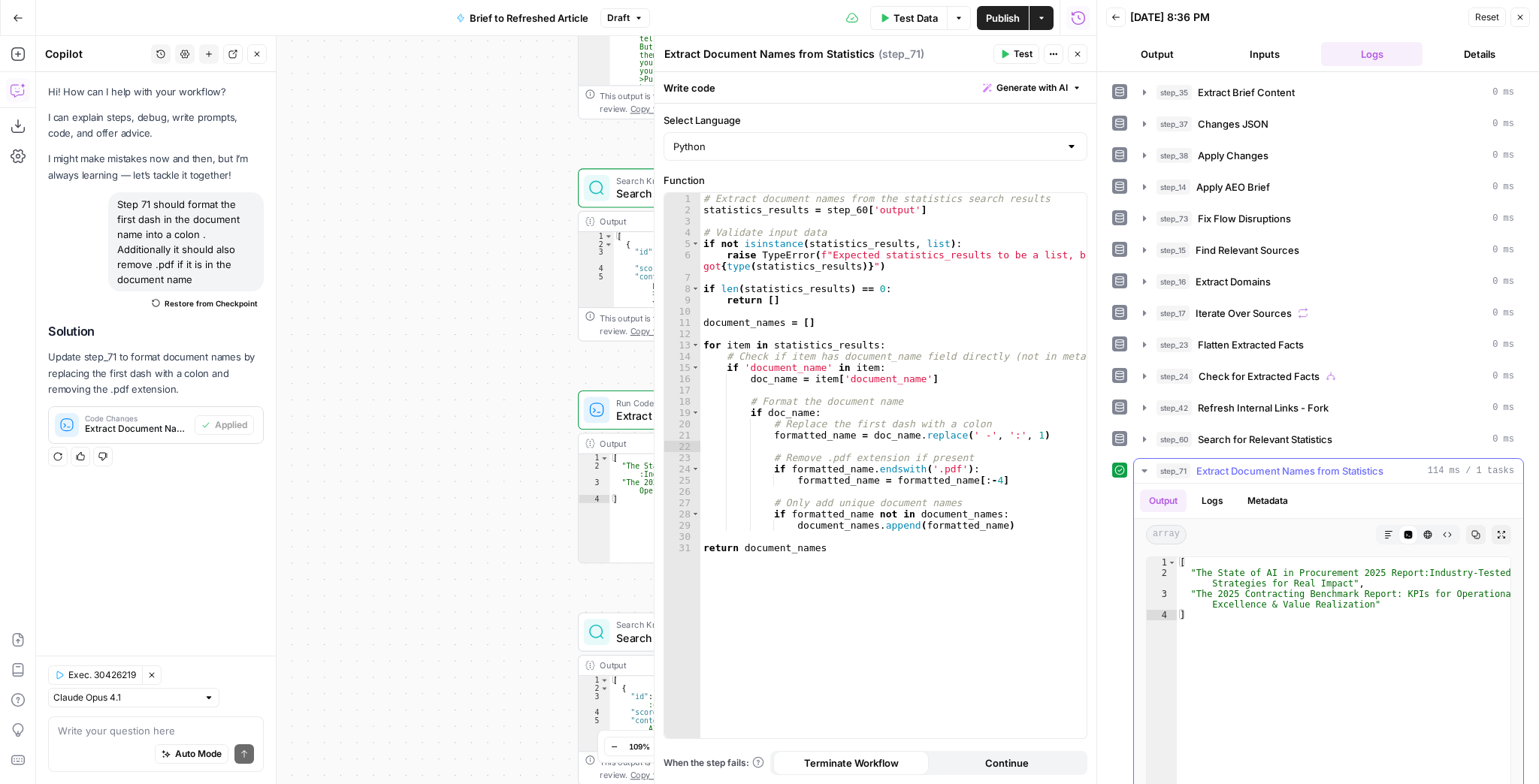
type textarea "**********"
drag, startPoint x: 1403, startPoint y: 570, endPoint x: 1414, endPoint y: 570, distance: 11.0
click at [1414, 570] on div "[ "The State of AI in Procurement 2025 Report:Industry-Tested Strategies for Re…" at bounding box center [1343, 715] width 333 height 317
click at [1414, 570] on div "[ "The State of AI in Procurement 2025 Report:Industry-Tested Strategies for Re…" at bounding box center [1343, 704] width 333 height 295
click at [1401, 571] on div "[ "The State of AI in Procurement 2025 Report:Industry-Tested Strategies for Re…" at bounding box center [1343, 715] width 333 height 317
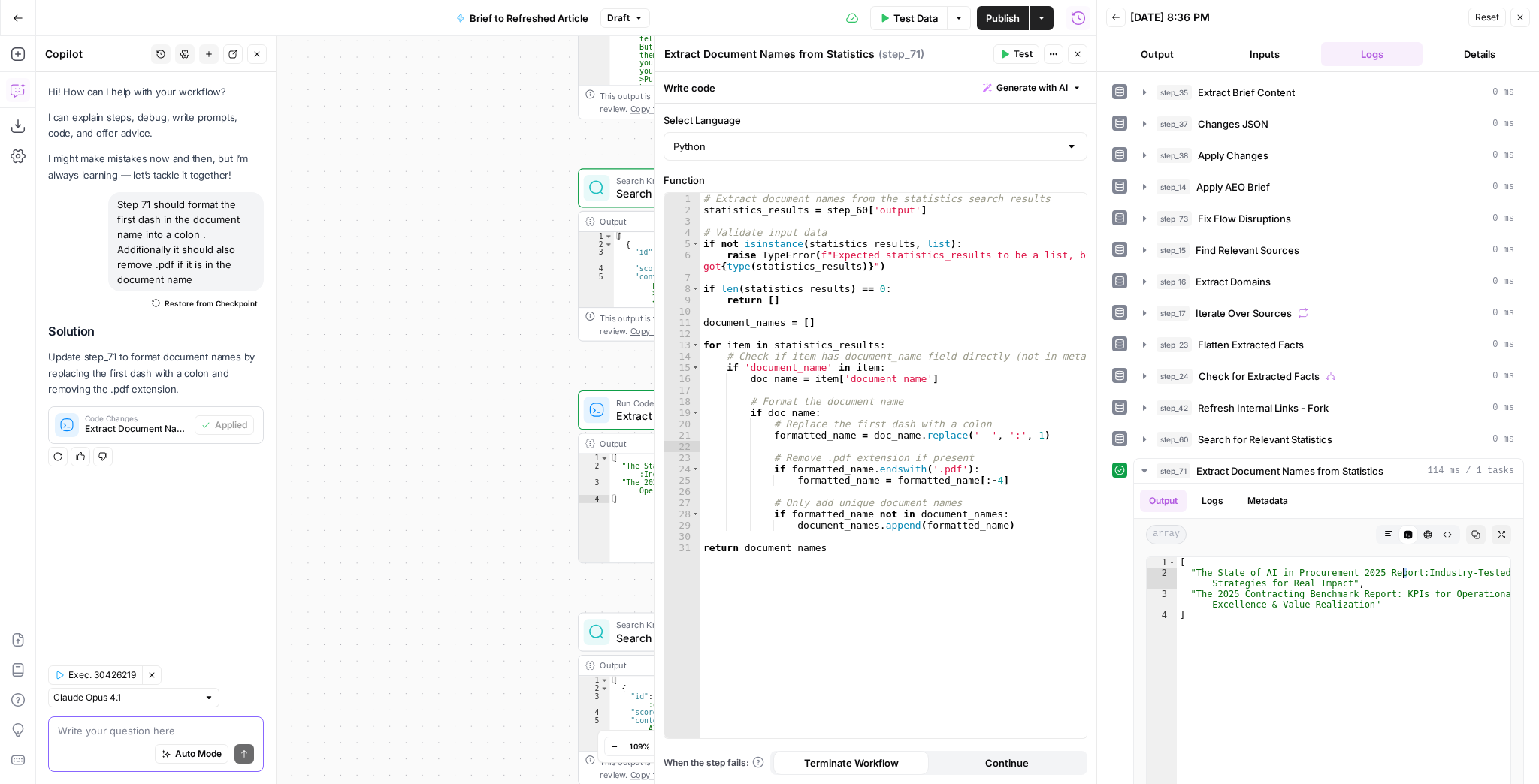
click at [139, 726] on textarea at bounding box center [155, 730] width 196 height 15
type textarea "There"
click at [988, 435] on div "# Extract document names from the statistics search results statistics_results …" at bounding box center [893, 477] width 387 height 568
click at [1009, 57] on icon "button" at bounding box center [1004, 54] width 9 height 9
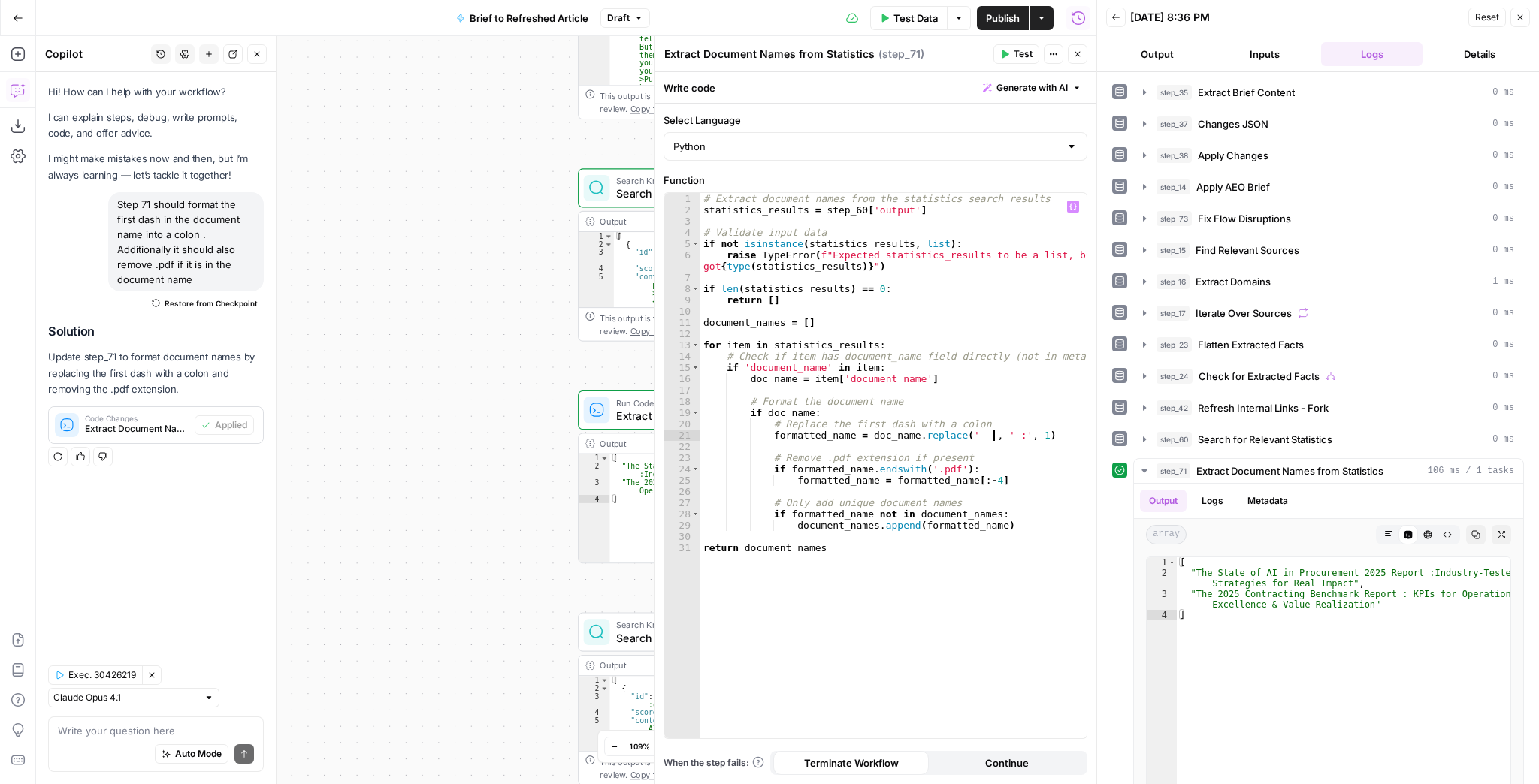
click at [991, 436] on div "# Extract document names from the statistics search results statistics_results …" at bounding box center [893, 477] width 387 height 568
click at [992, 437] on div "# Extract document names from the statistics search results statistics_results …" at bounding box center [893, 477] width 387 height 568
type textarea "**********"
click at [1013, 60] on span "Test" at bounding box center [1022, 55] width 19 height 14
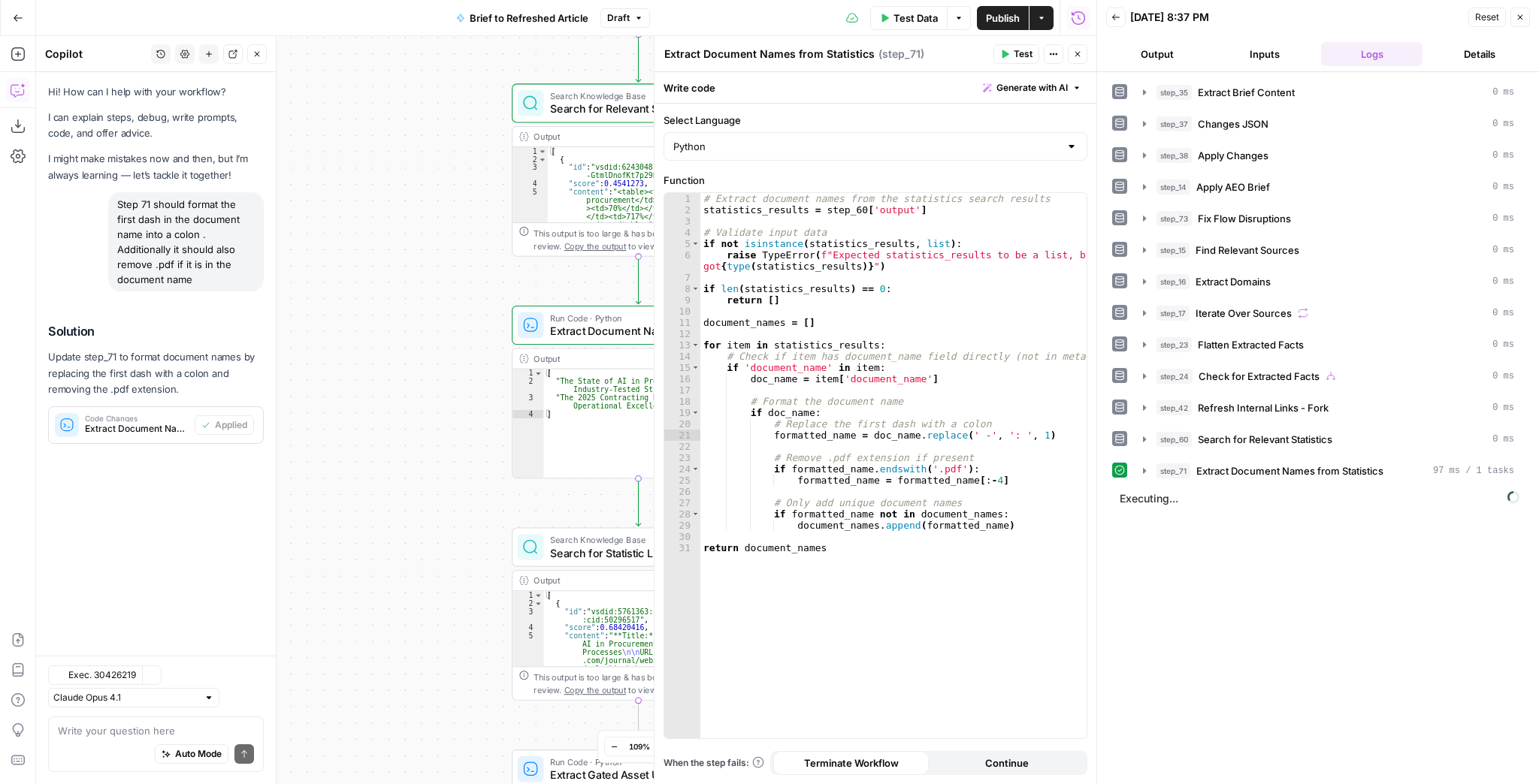
drag, startPoint x: 523, startPoint y: 411, endPoint x: 439, endPoint y: 298, distance: 140.8
click at [439, 298] on div "true false false true false true Workflow Input Settings Inputs LLM · GPT-4.1 E…" at bounding box center [565, 410] width 1060 height 748
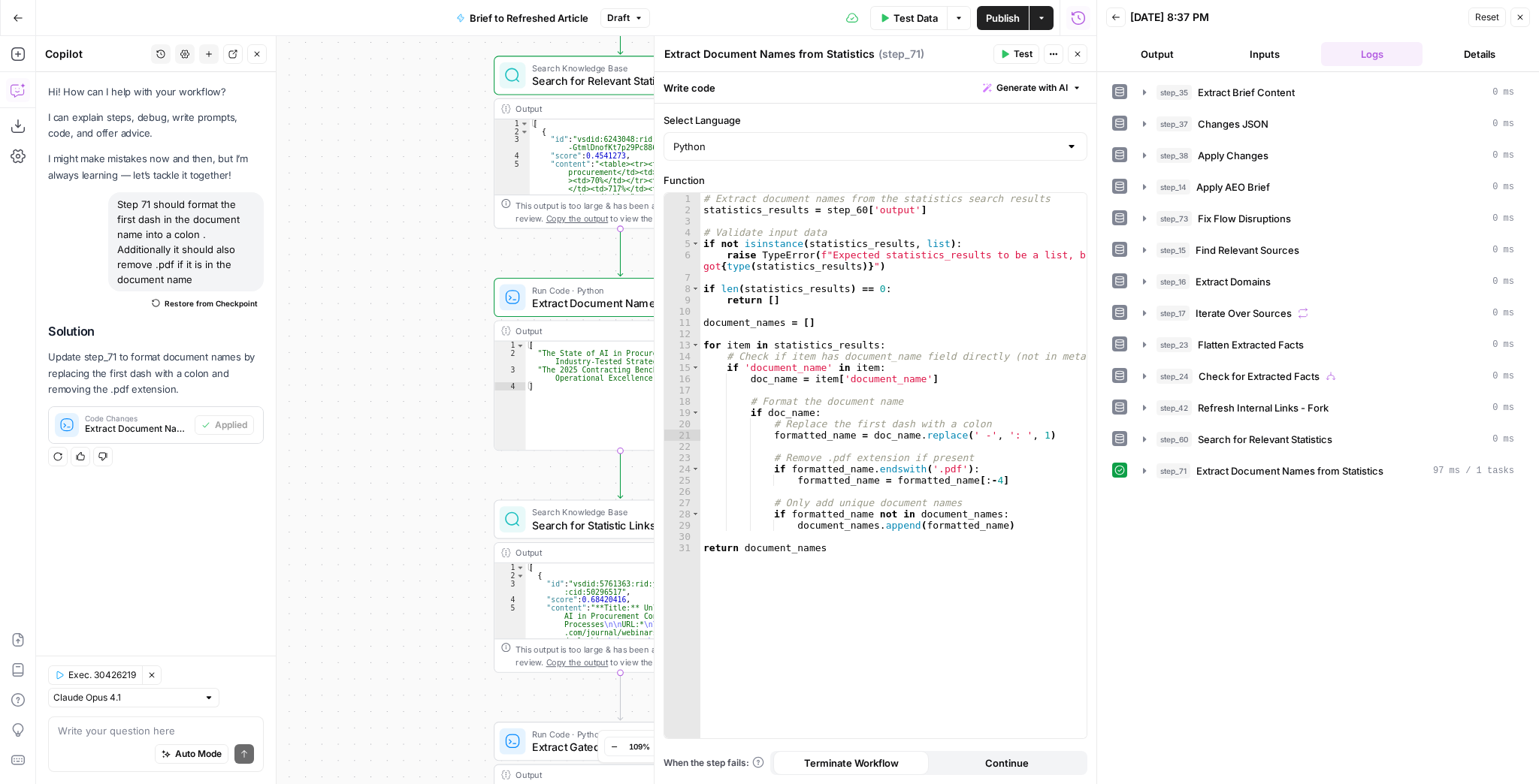
click at [1012, 23] on span "Publish" at bounding box center [1002, 18] width 34 height 15
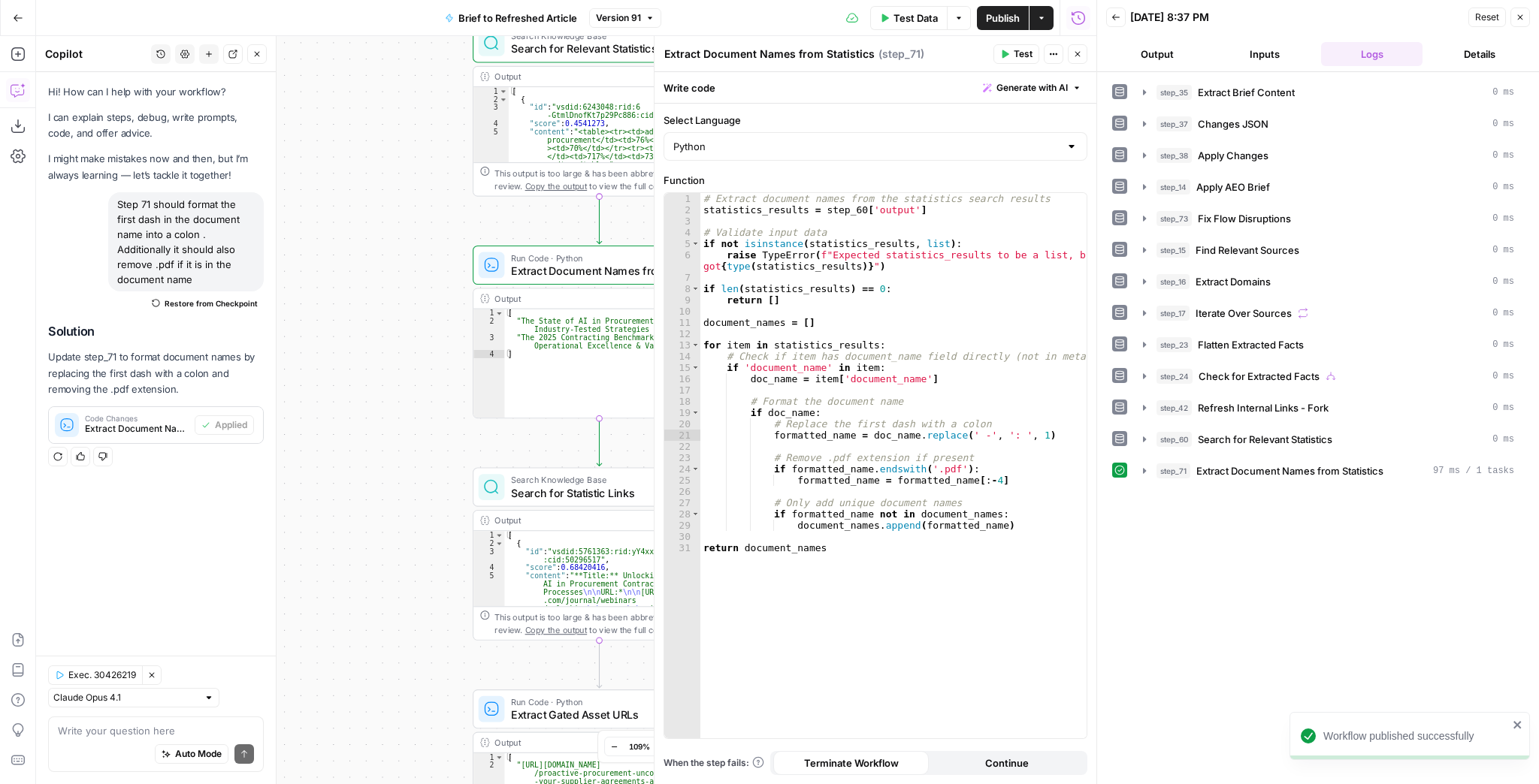
drag, startPoint x: 432, startPoint y: 417, endPoint x: 368, endPoint y: 293, distance: 139.5
click at [369, 295] on div "true false false true false true Workflow Input Settings Inputs LLM · GPT-4.1 E…" at bounding box center [565, 410] width 1060 height 748
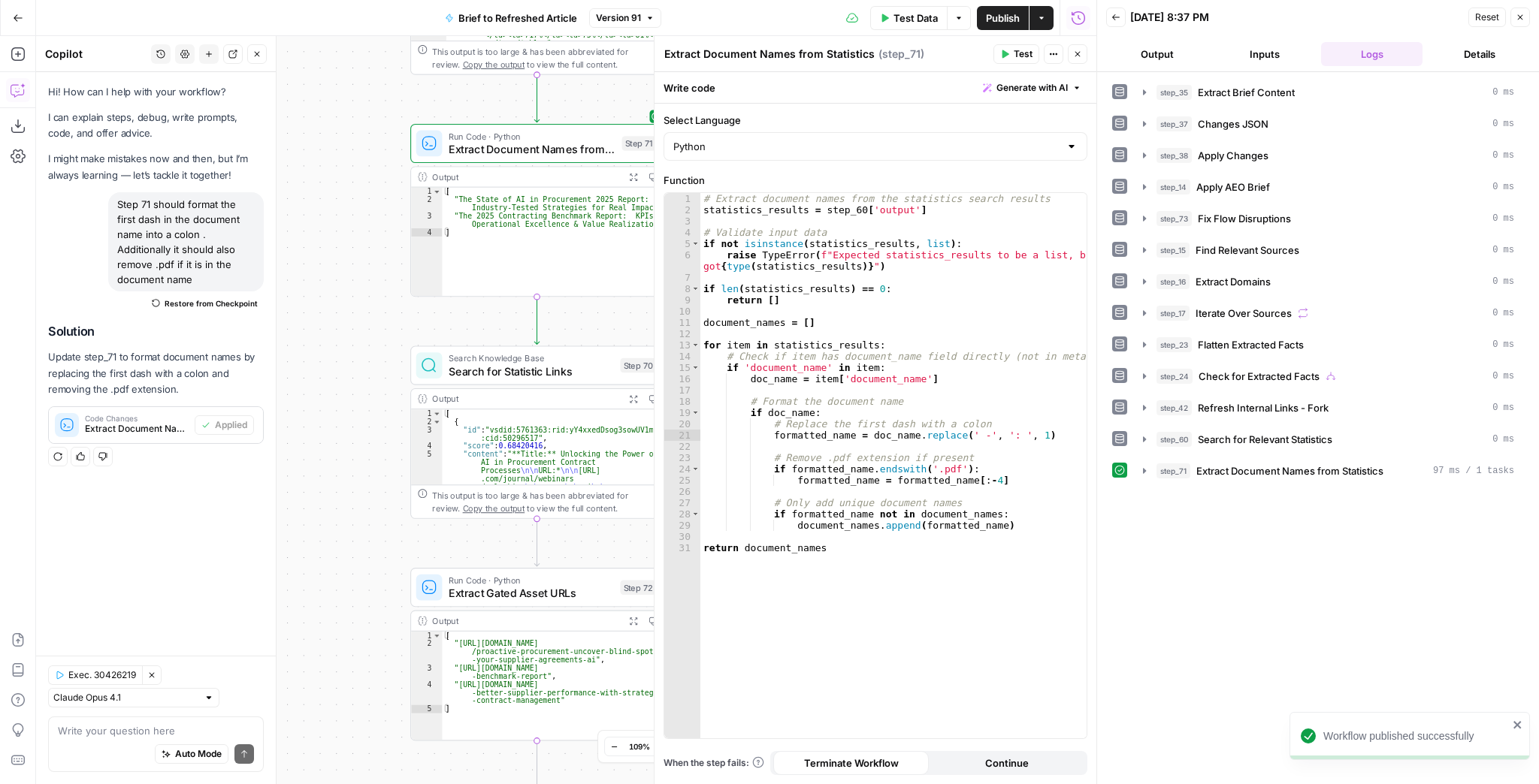
type textarea "*"
drag, startPoint x: 414, startPoint y: 422, endPoint x: 369, endPoint y: 313, distance: 117.9
click at [369, 313] on div "true false false true false true Workflow Input Settings Inputs LLM · GPT-4.1 E…" at bounding box center [565, 410] width 1060 height 748
drag, startPoint x: 369, startPoint y: 348, endPoint x: 339, endPoint y: 183, distance: 167.7
click at [340, 183] on div "true false false true false true Workflow Input Settings Inputs LLM · GPT-4.1 E…" at bounding box center [565, 410] width 1060 height 748
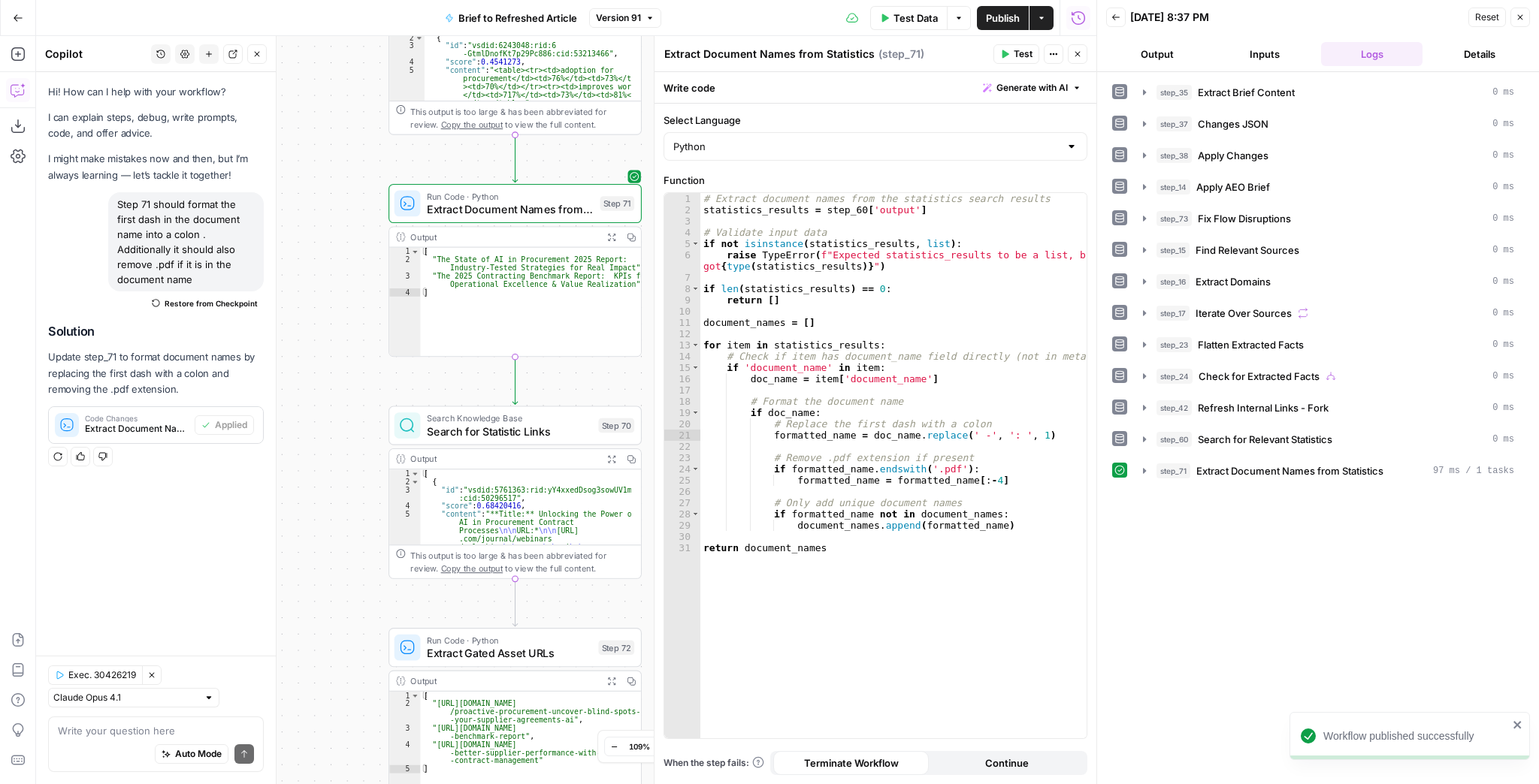
drag, startPoint x: 353, startPoint y: 306, endPoint x: 361, endPoint y: 531, distance: 225.1
click at [361, 531] on div "true false false true false true Workflow Input Settings Inputs LLM · GPT-4.1 E…" at bounding box center [565, 410] width 1060 height 748
click at [1071, 53] on button "Close" at bounding box center [1078, 55] width 20 height 20
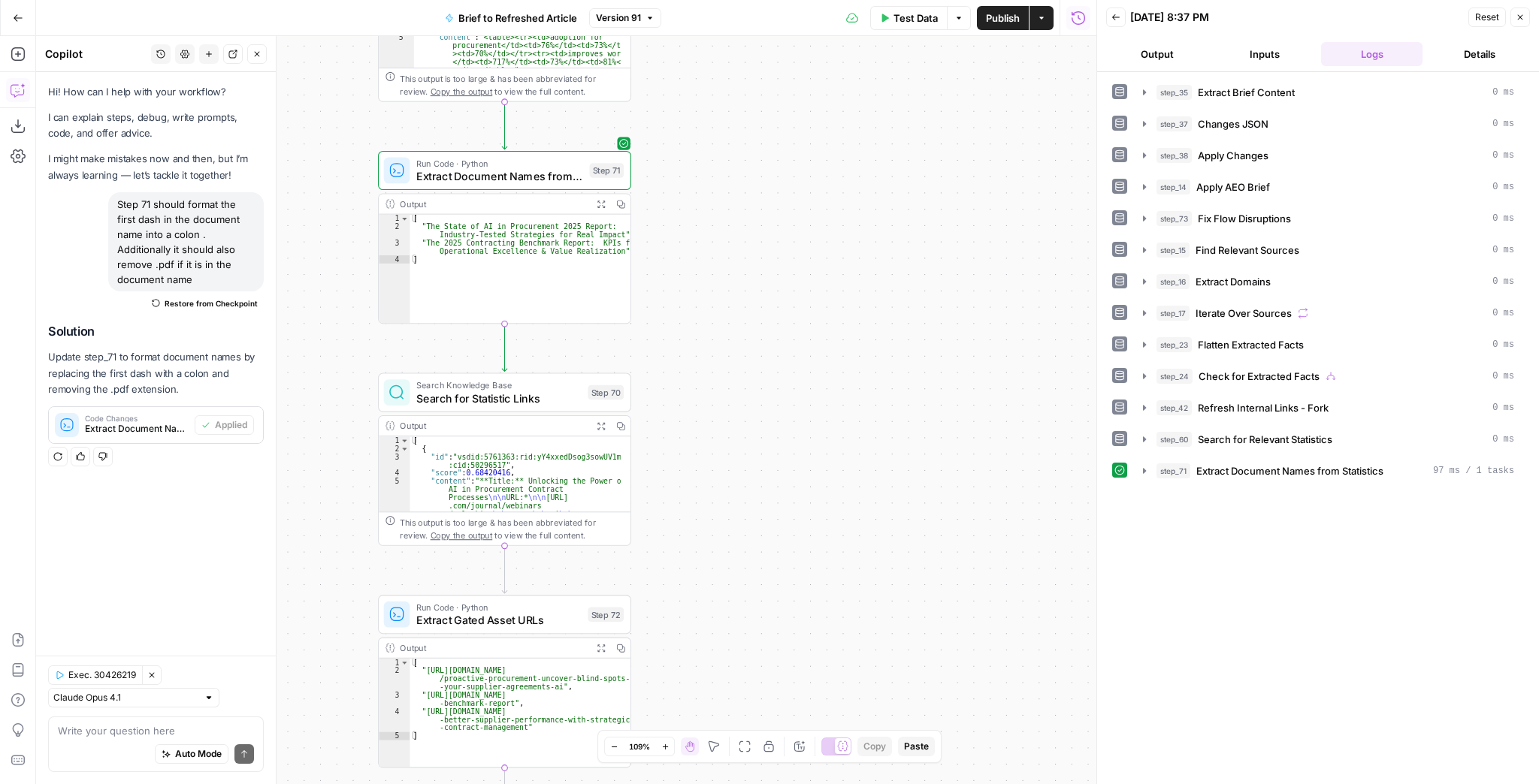
drag, startPoint x: 834, startPoint y: 309, endPoint x: 832, endPoint y: 272, distance: 37.1
click at [832, 272] on div "true false false true false true Workflow Input Settings Inputs LLM · GPT-4.1 E…" at bounding box center [565, 410] width 1060 height 748
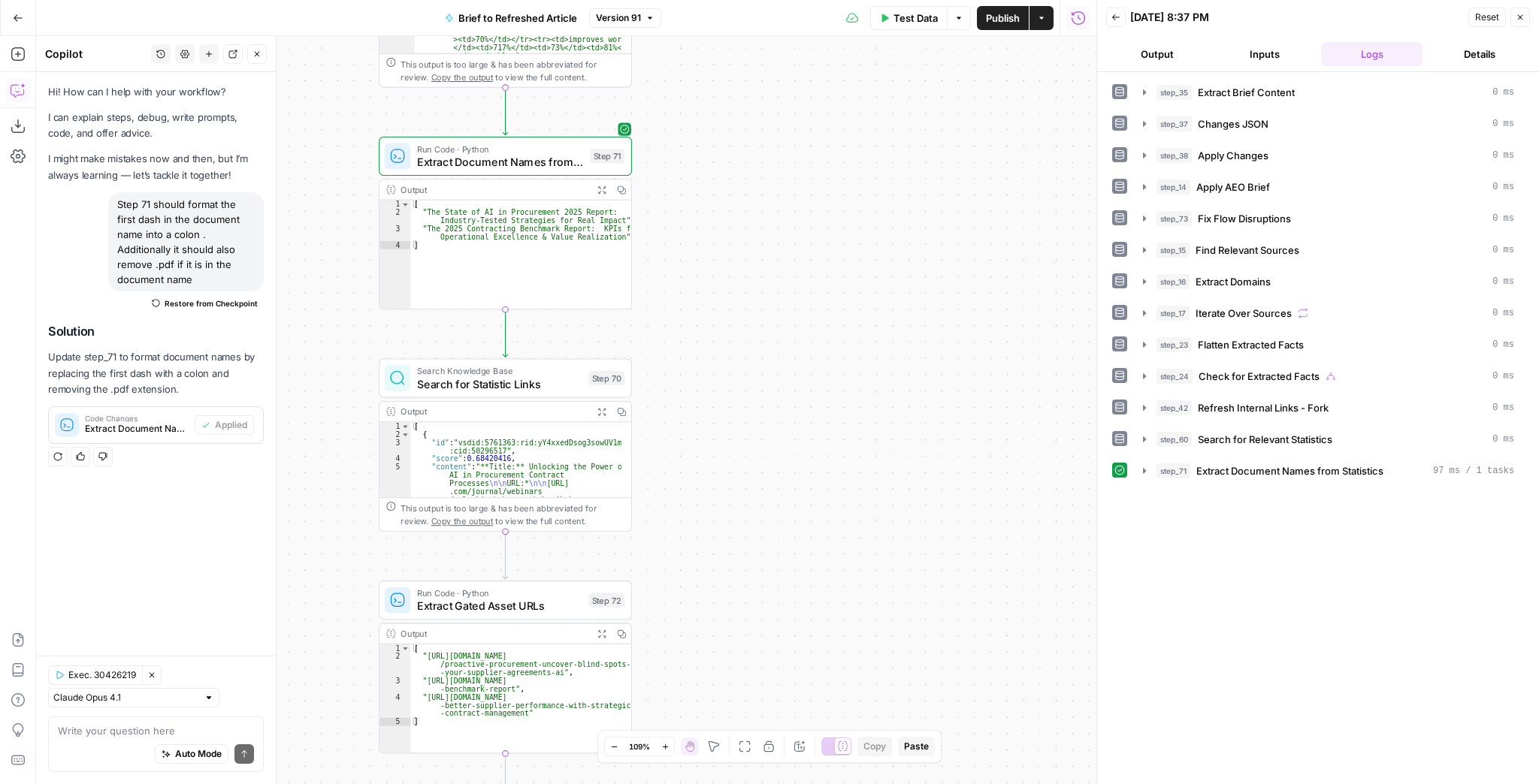
type textarea "**********"
drag, startPoint x: 581, startPoint y: 227, endPoint x: 590, endPoint y: 228, distance: 9.1
click at [590, 228] on div "[ "The State of AI in Procurement 2025 Report: Industry-Tested Strategies for R…" at bounding box center [520, 264] width 220 height 125
click at [583, 228] on div "[ "The State of AI in Procurement 2025 Report: Industry-Tested Strategies for R…" at bounding box center [520, 255] width 220 height 108
drag, startPoint x: 580, startPoint y: 228, endPoint x: 558, endPoint y: 225, distance: 22.2
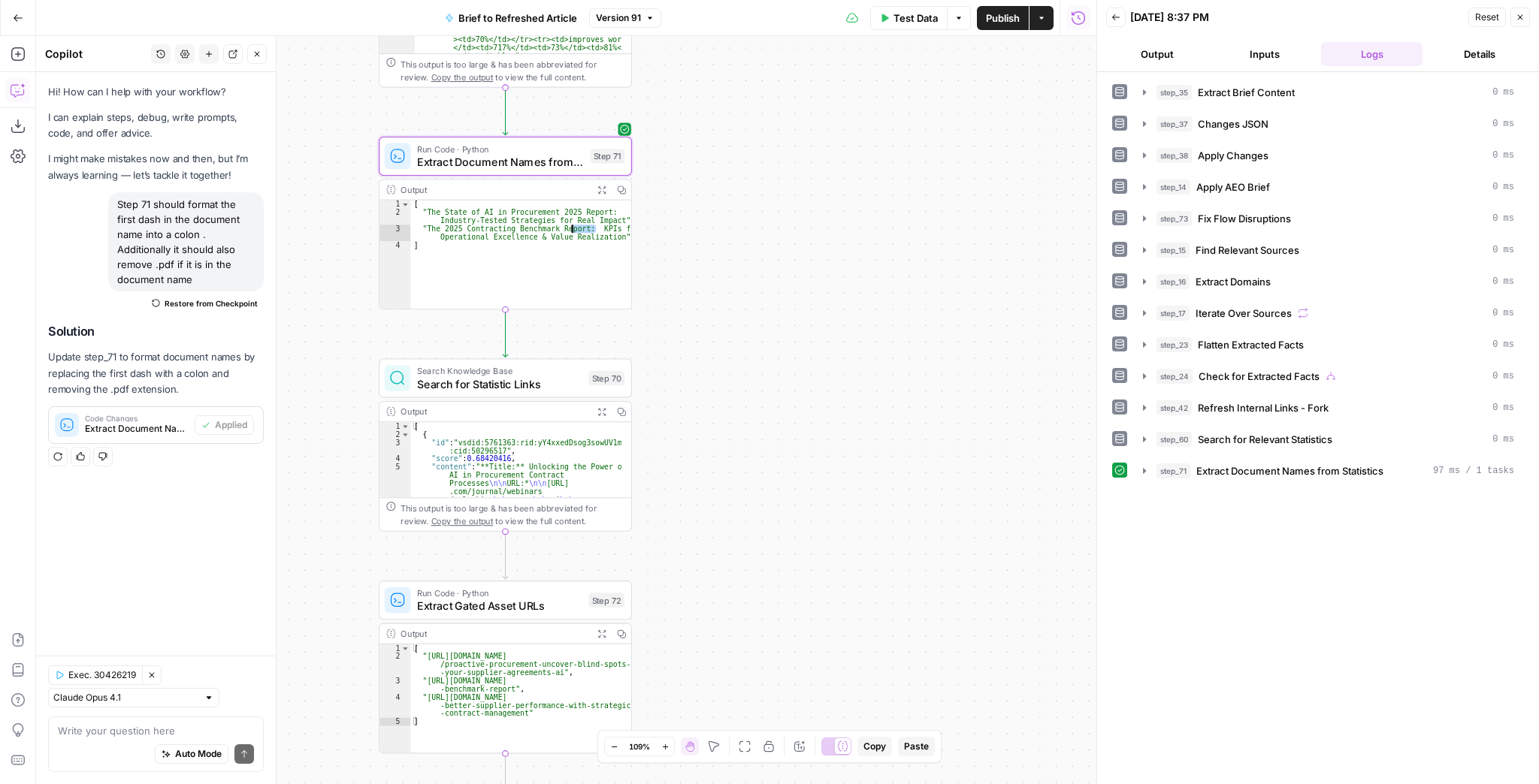
click at [558, 225] on div "[ "The State of AI in Procurement 2025 Report: Industry-Tested Strategies for R…" at bounding box center [520, 264] width 220 height 125
click at [563, 228] on div "[ "The State of AI in Procurement 2025 Report: Industry-Tested Strategies for R…" at bounding box center [520, 255] width 220 height 108
click at [1140, 472] on button "step_71 Extract Document Names from Statistics 97 ms / 1 tasks" at bounding box center [1328, 471] width 389 height 24
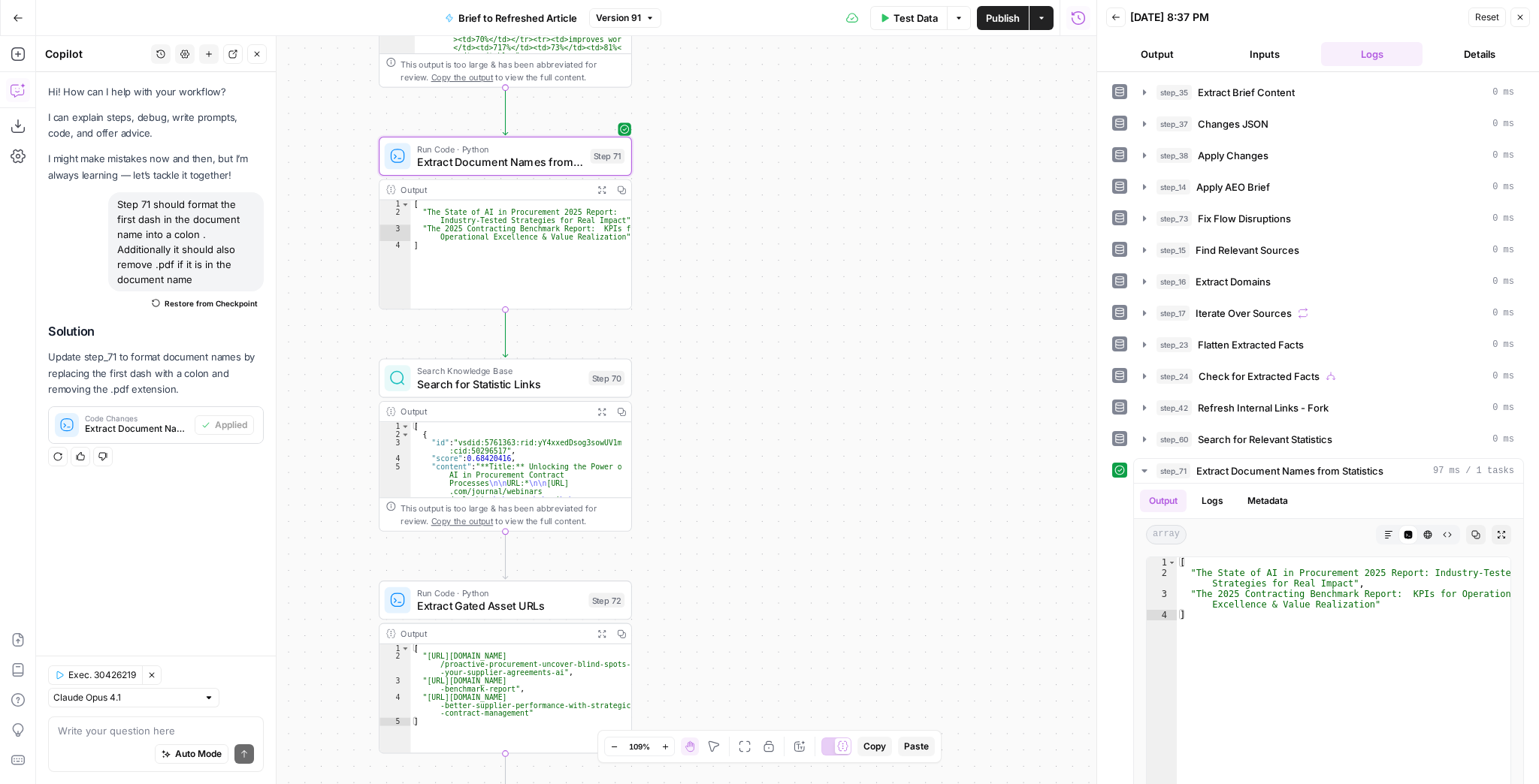
click at [535, 164] on span "Extract Document Names from Statistics" at bounding box center [501, 162] width 167 height 17
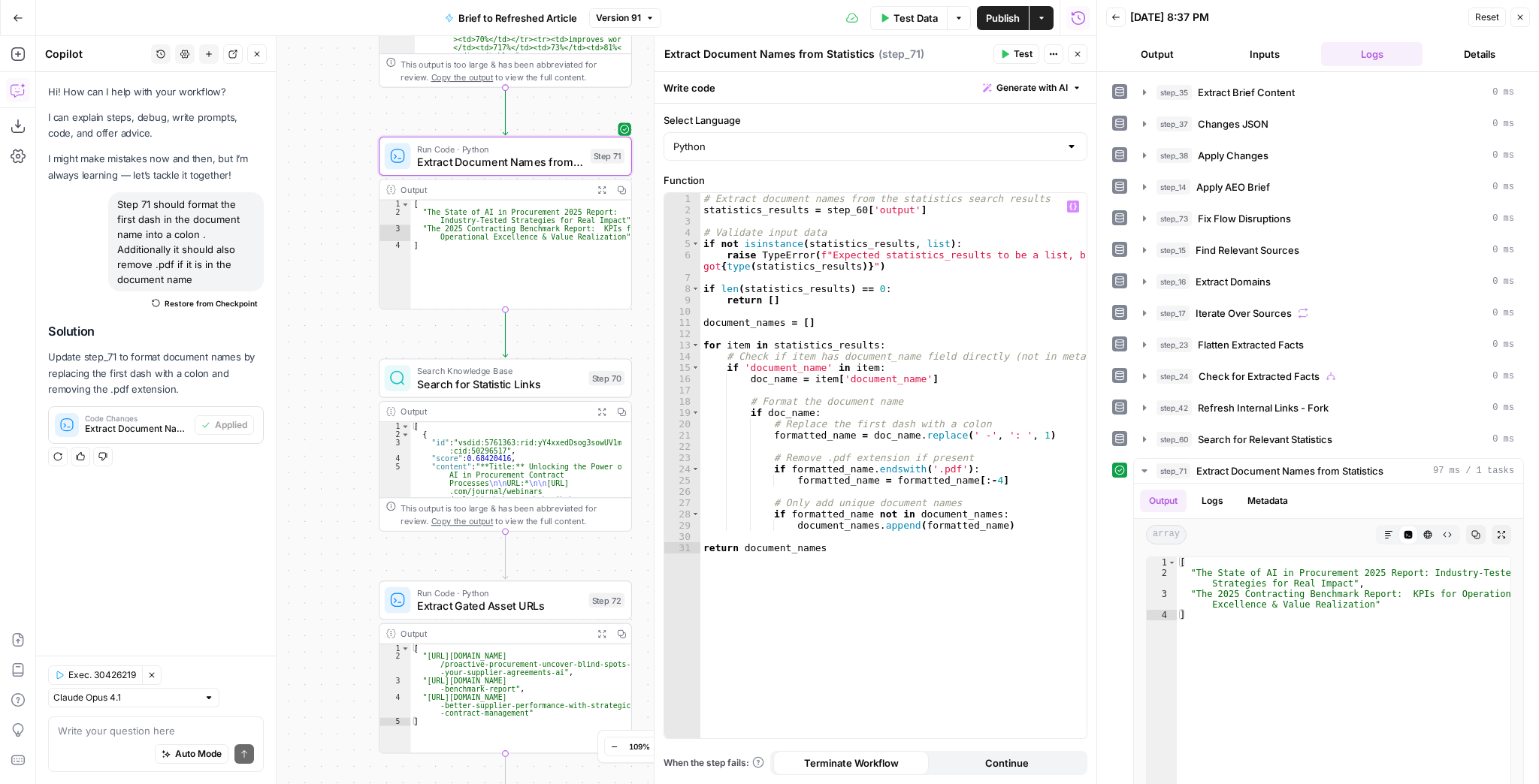
click at [994, 440] on div "# Extract document names from the statistics search results statistics_results …" at bounding box center [893, 477] width 387 height 568
click at [999, 440] on div "# Extract document names from the statistics search results statistics_results …" at bounding box center [893, 477] width 387 height 568
click at [1004, 57] on icon "button" at bounding box center [1005, 55] width 7 height 8
click at [994, 431] on div "# Extract document names from the statistics search results statistics_results …" at bounding box center [893, 477] width 387 height 568
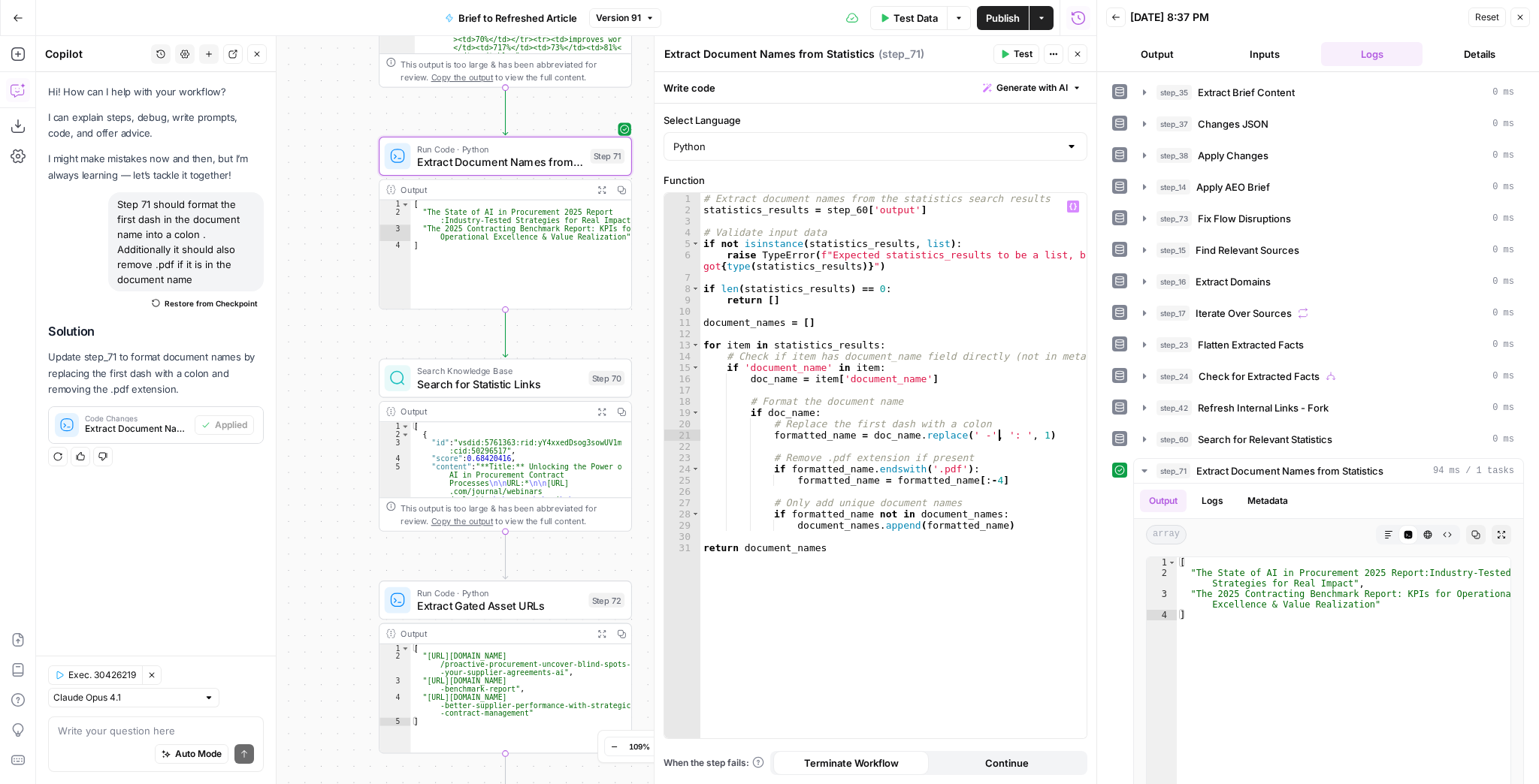
type textarea "**********"
click at [1028, 57] on span "Test" at bounding box center [1022, 55] width 19 height 14
type textarea "**********"
drag, startPoint x: 1393, startPoint y: 590, endPoint x: 1384, endPoint y: 593, distance: 9.5
click at [1384, 593] on div "[ "The State of AI in Procurement 2025 Report: Industry-Tested Strategies for R…" at bounding box center [1343, 715] width 333 height 317
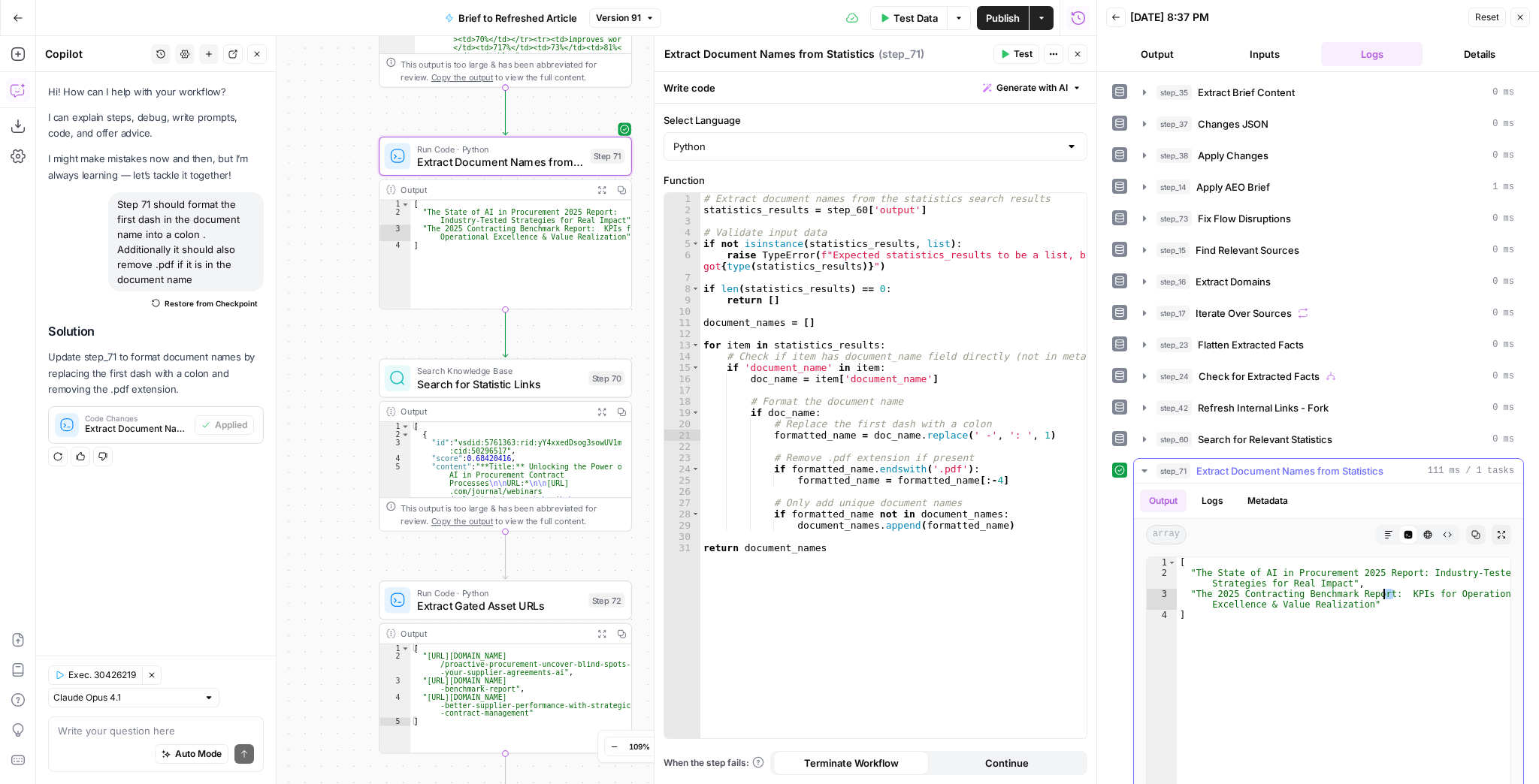
click at [1386, 596] on div "[ "The State of AI in Procurement 2025 Report: Industry-Tested Strategies for R…" at bounding box center [1343, 715] width 333 height 317
click at [1000, 436] on div "# Extract document names from the statistics search results statistics_results …" at bounding box center [893, 477] width 387 height 568
type textarea "**********"
click at [1015, 60] on span "Test" at bounding box center [1022, 55] width 19 height 14
click at [1383, 589] on div "[ "The State of AI in Procurement 2025 Report:Industry-Tested Strategies for Re…" at bounding box center [1343, 715] width 333 height 317
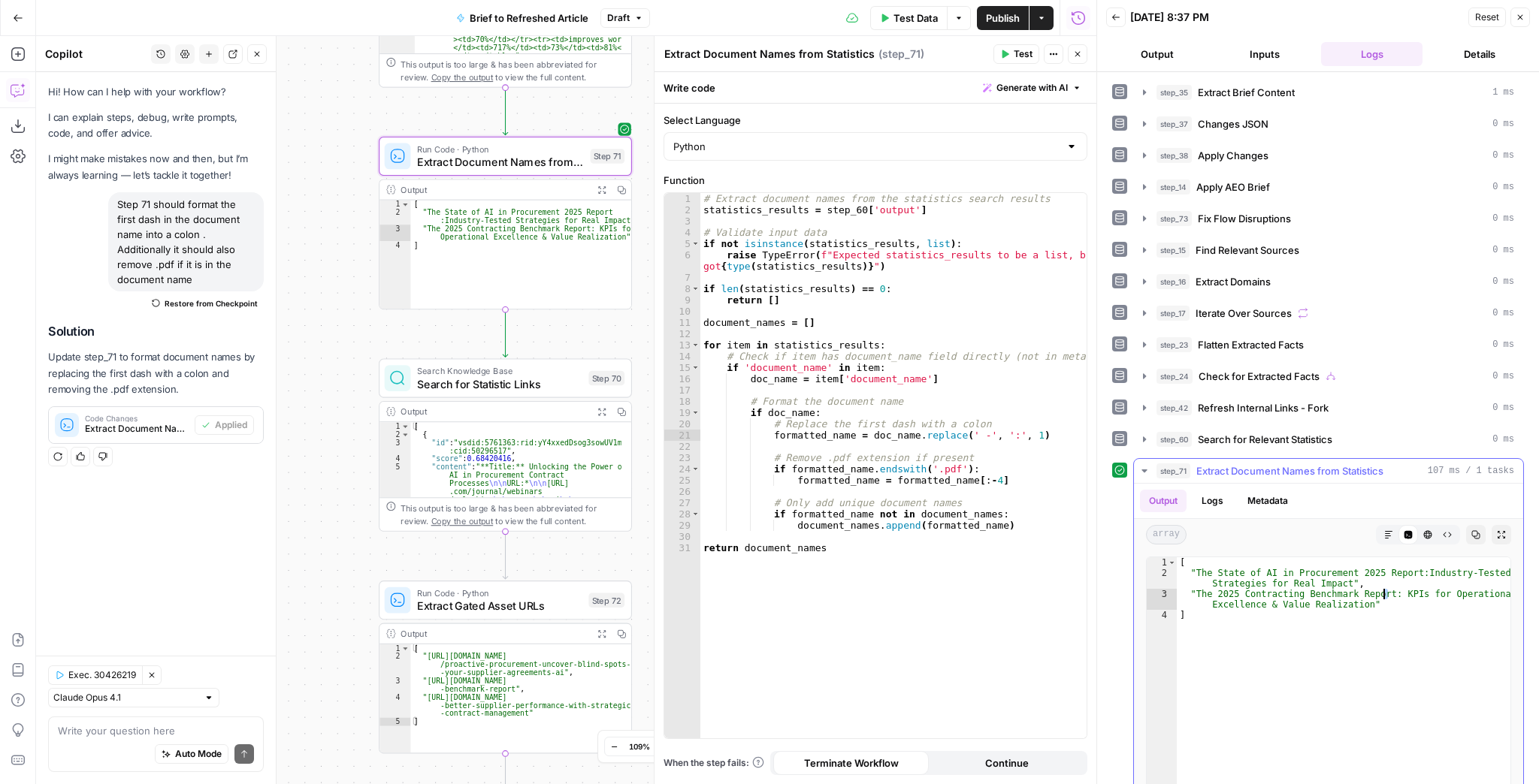
click at [1384, 611] on div "[ "The State of AI in Procurement 2025 Report:Industry-Tested Strategies for Re…" at bounding box center [1343, 715] width 333 height 317
type textarea "*"
click at [106, 738] on div "Auto Mode Send" at bounding box center [155, 754] width 196 height 33
type textarea "There"
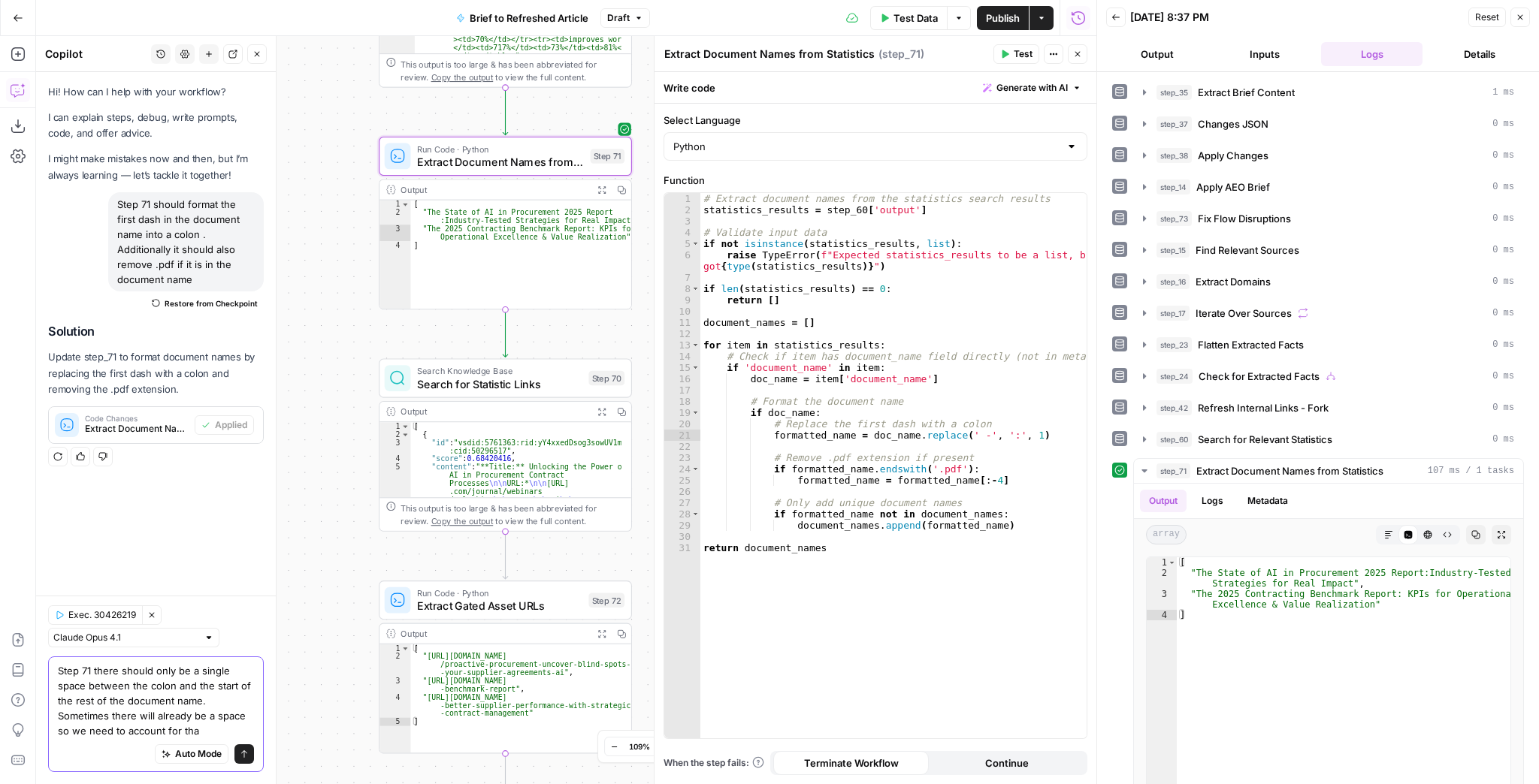
type textarea "Step 71 there should only be a single space between the colon and the start of …"
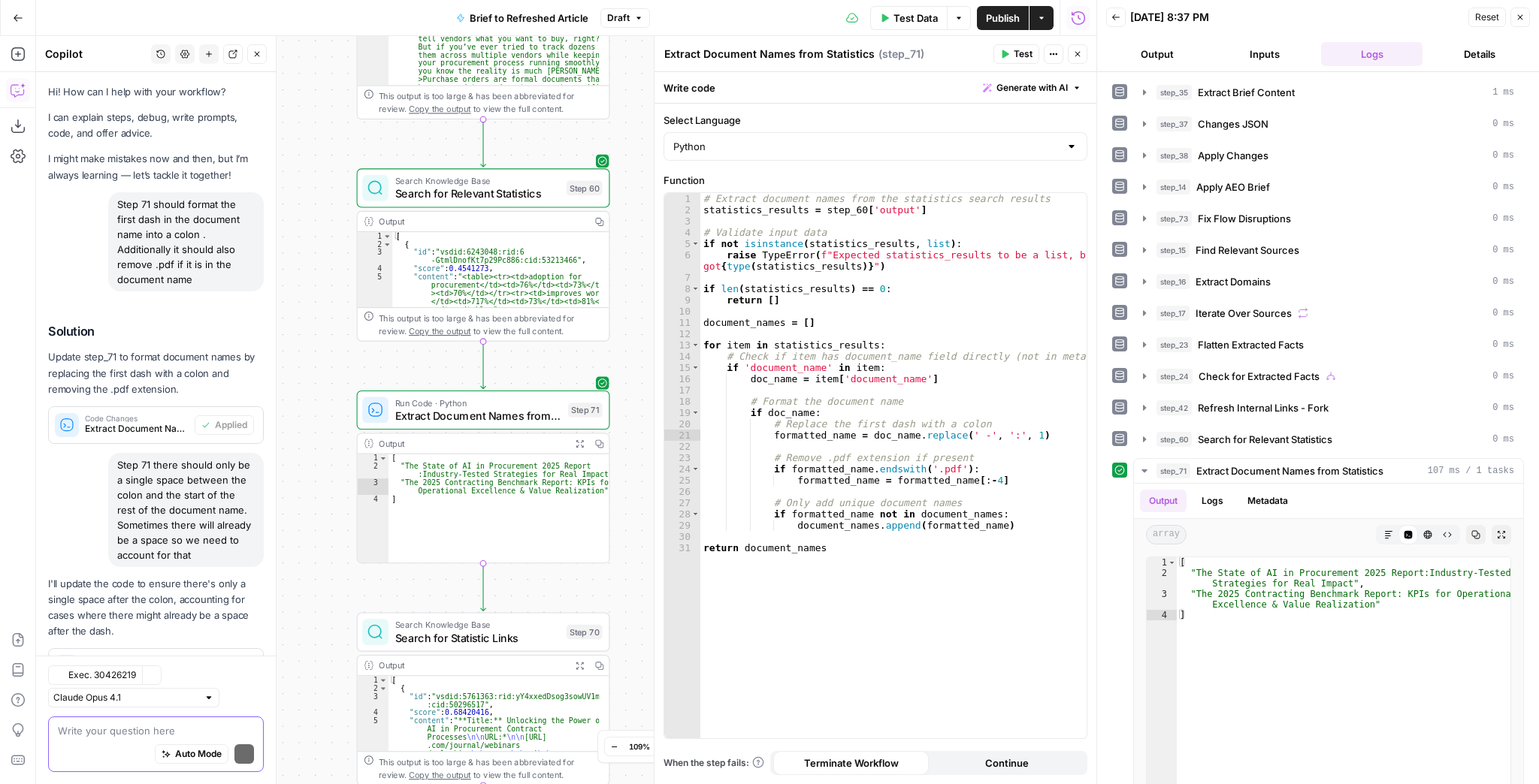
scroll to position [65, 0]
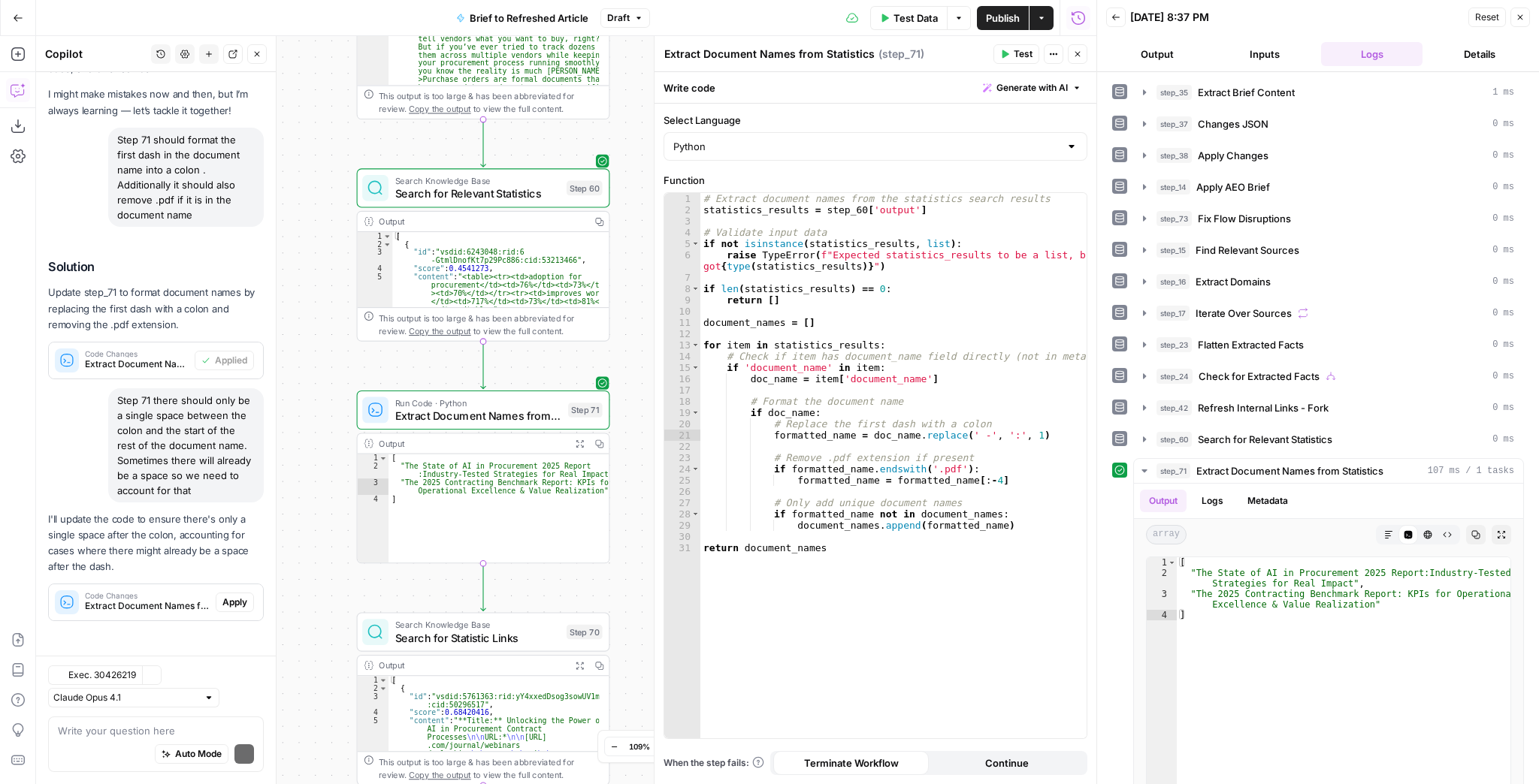
click at [244, 639] on div "Regenerate Helpful Not helpful" at bounding box center [155, 634] width 216 height 20
click at [233, 610] on button "Apply" at bounding box center [235, 603] width 38 height 20
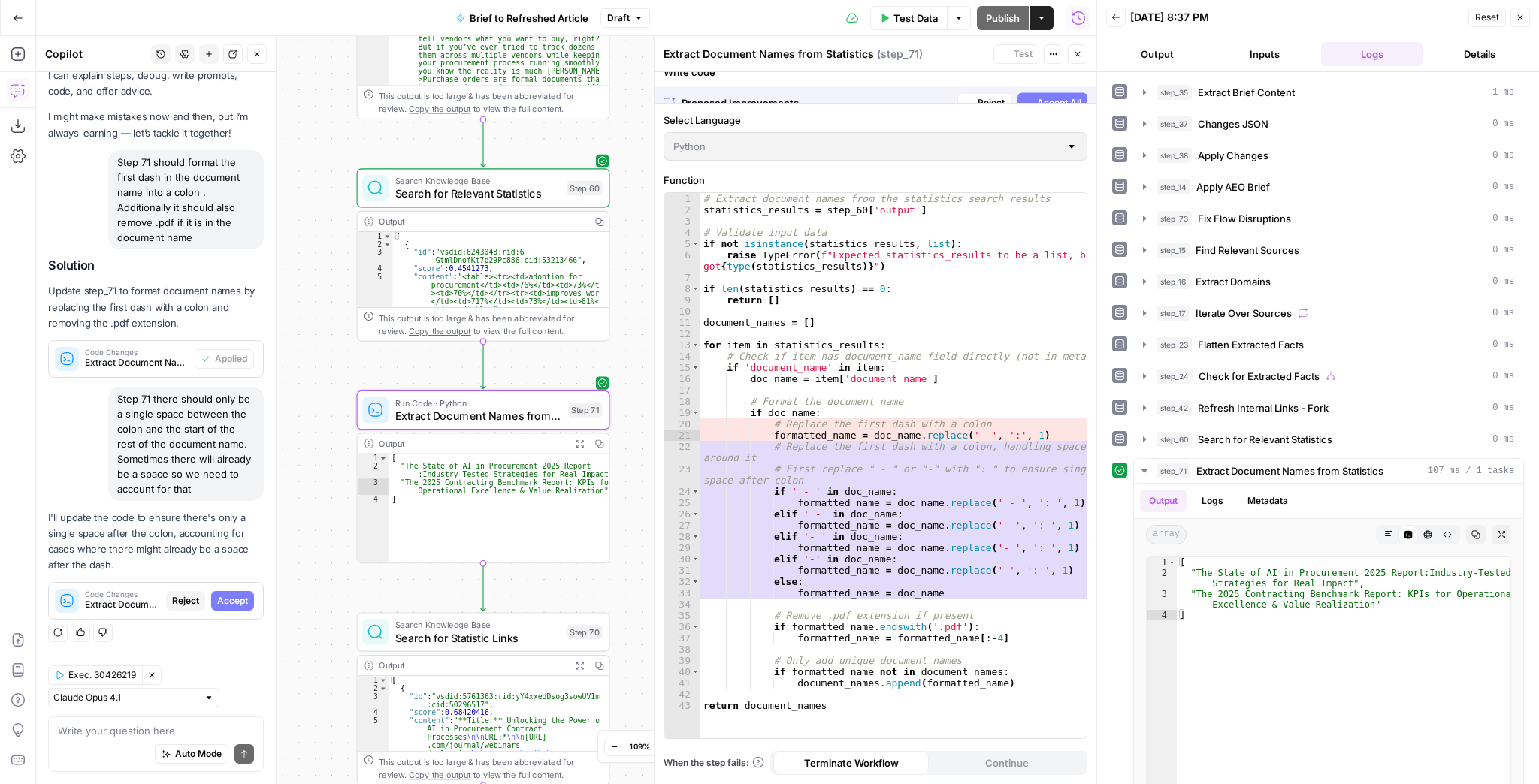
scroll to position [41, 0]
click at [1051, 91] on span "Accept All" at bounding box center [1059, 89] width 45 height 14
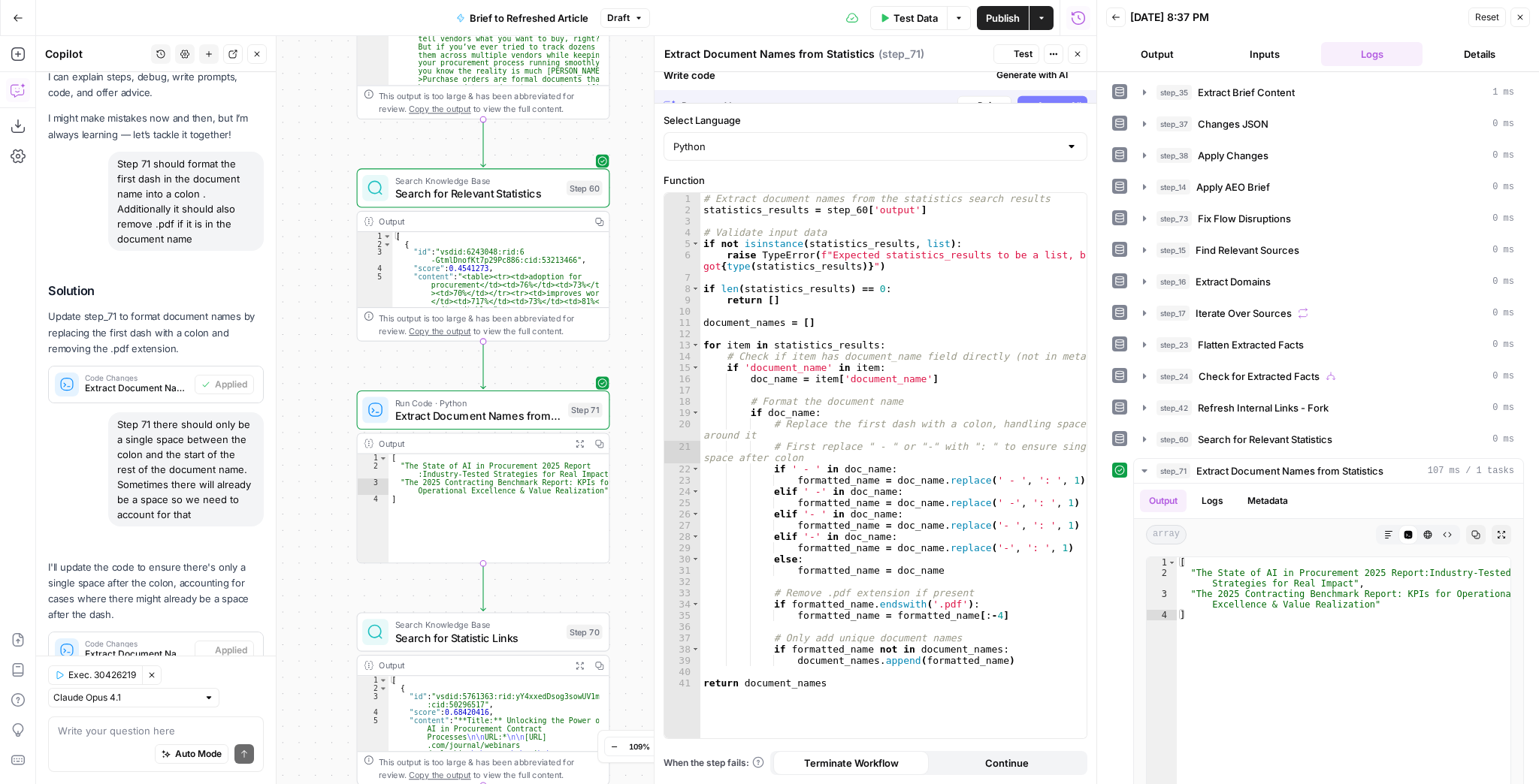
scroll to position [89, 0]
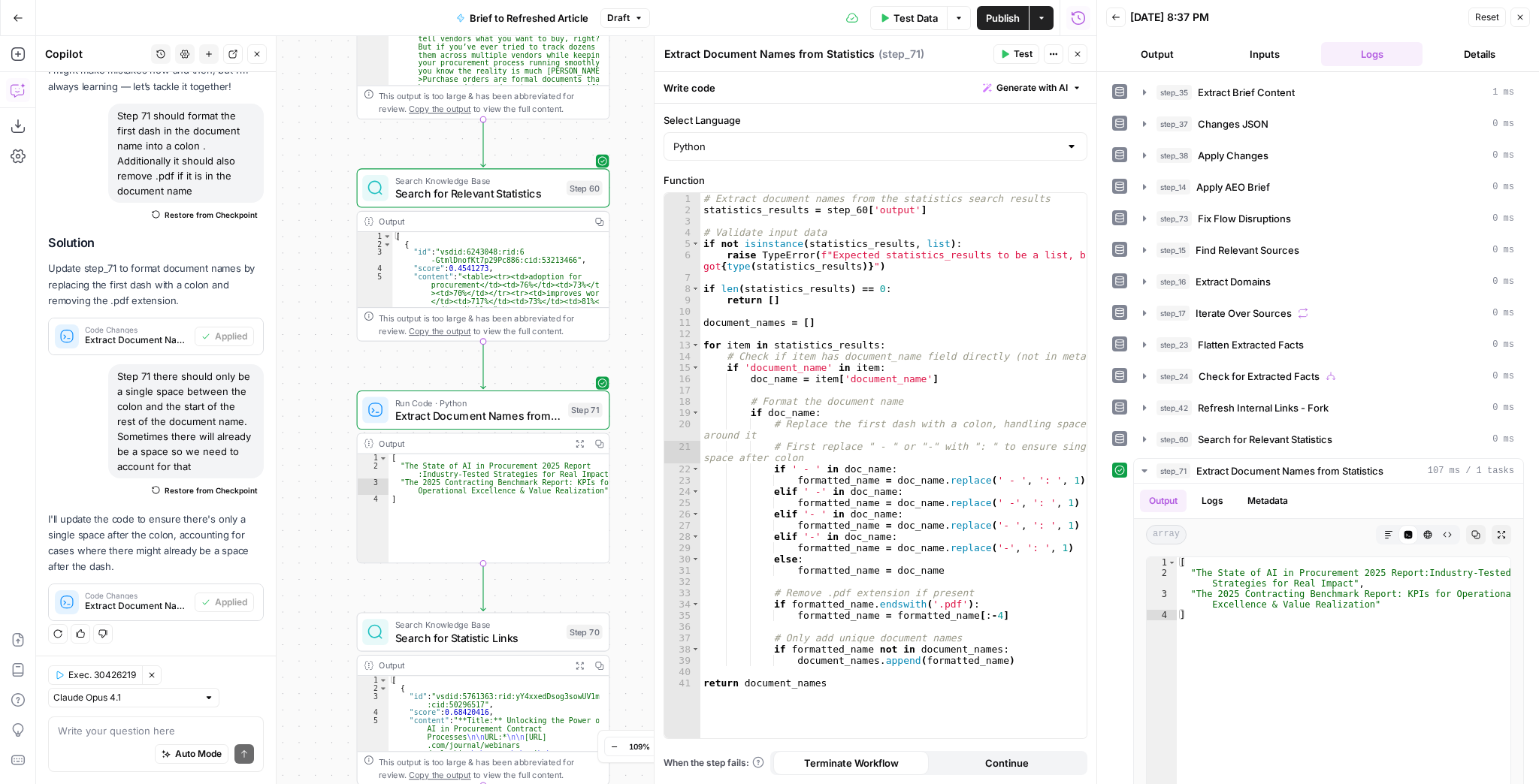
click at [1027, 60] on span "Test" at bounding box center [1022, 55] width 19 height 14
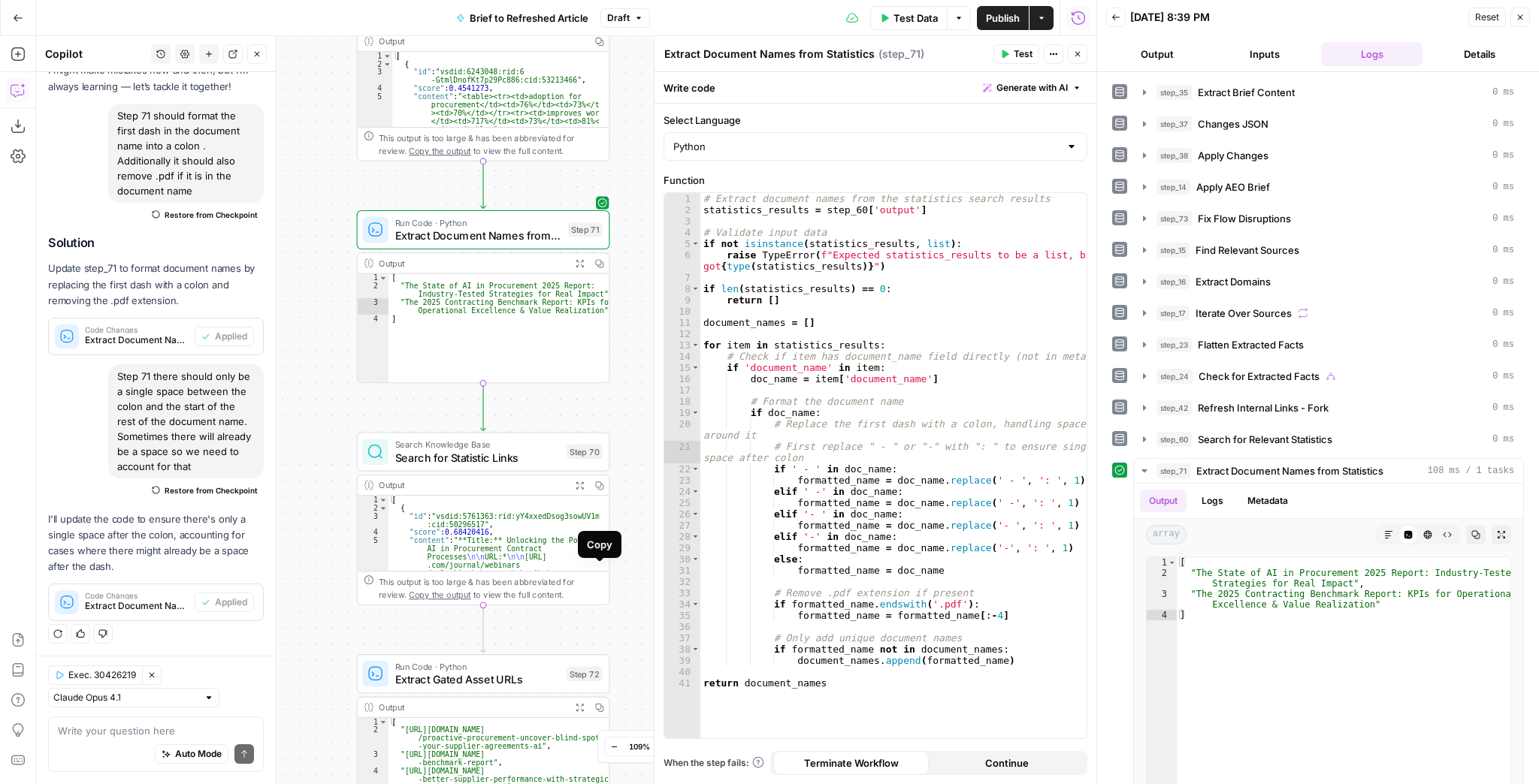
scroll to position [72, 0]
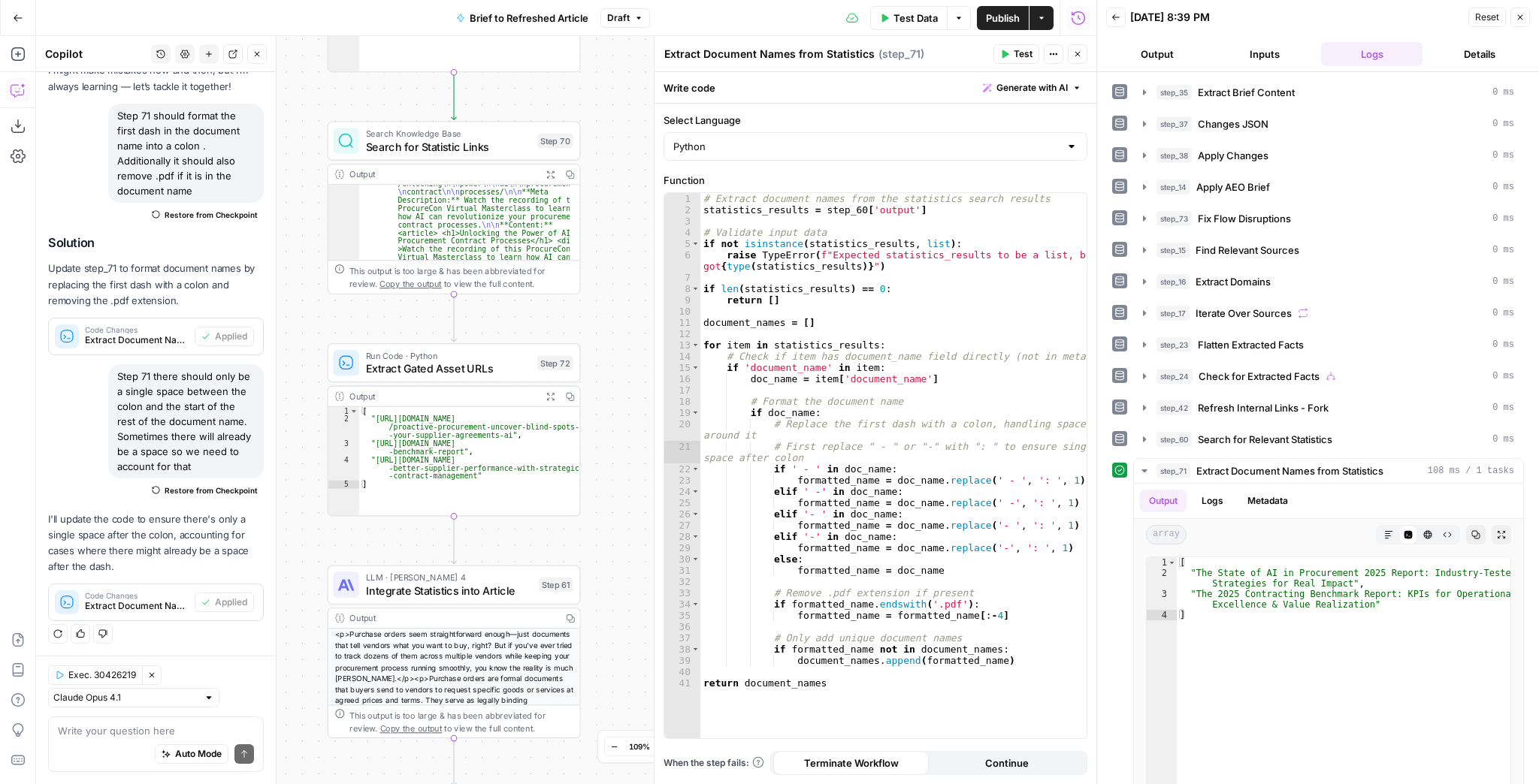
click at [595, 623] on div "true false false true false true Workflow Input Settings Inputs LLM · GPT-4.1 E…" at bounding box center [565, 410] width 1060 height 748
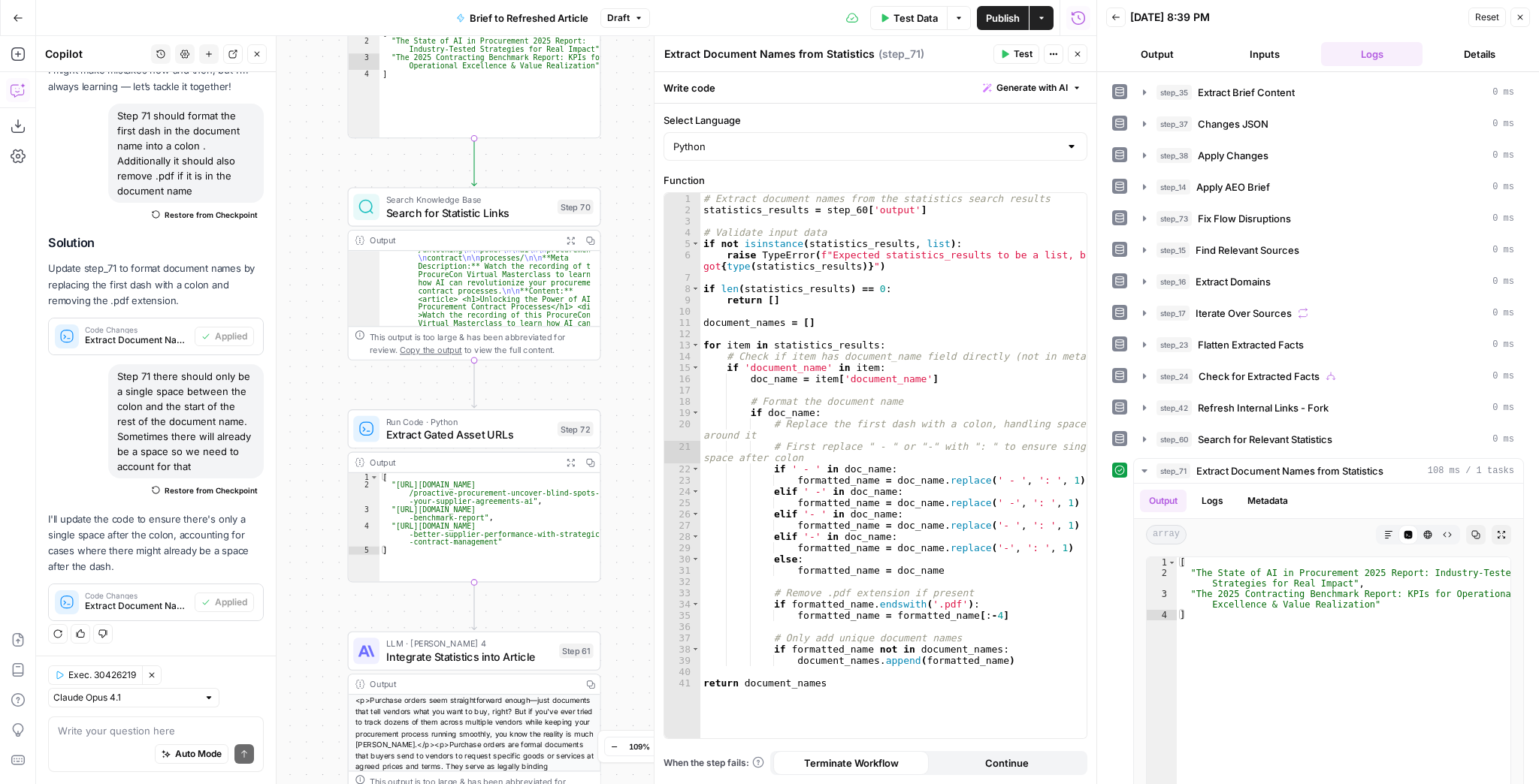
drag, startPoint x: 622, startPoint y: 603, endPoint x: 622, endPoint y: 643, distance: 40.0
click at [622, 640] on div "true false false true false true Workflow Input Settings Inputs LLM · GPT-4.1 E…" at bounding box center [565, 410] width 1060 height 748
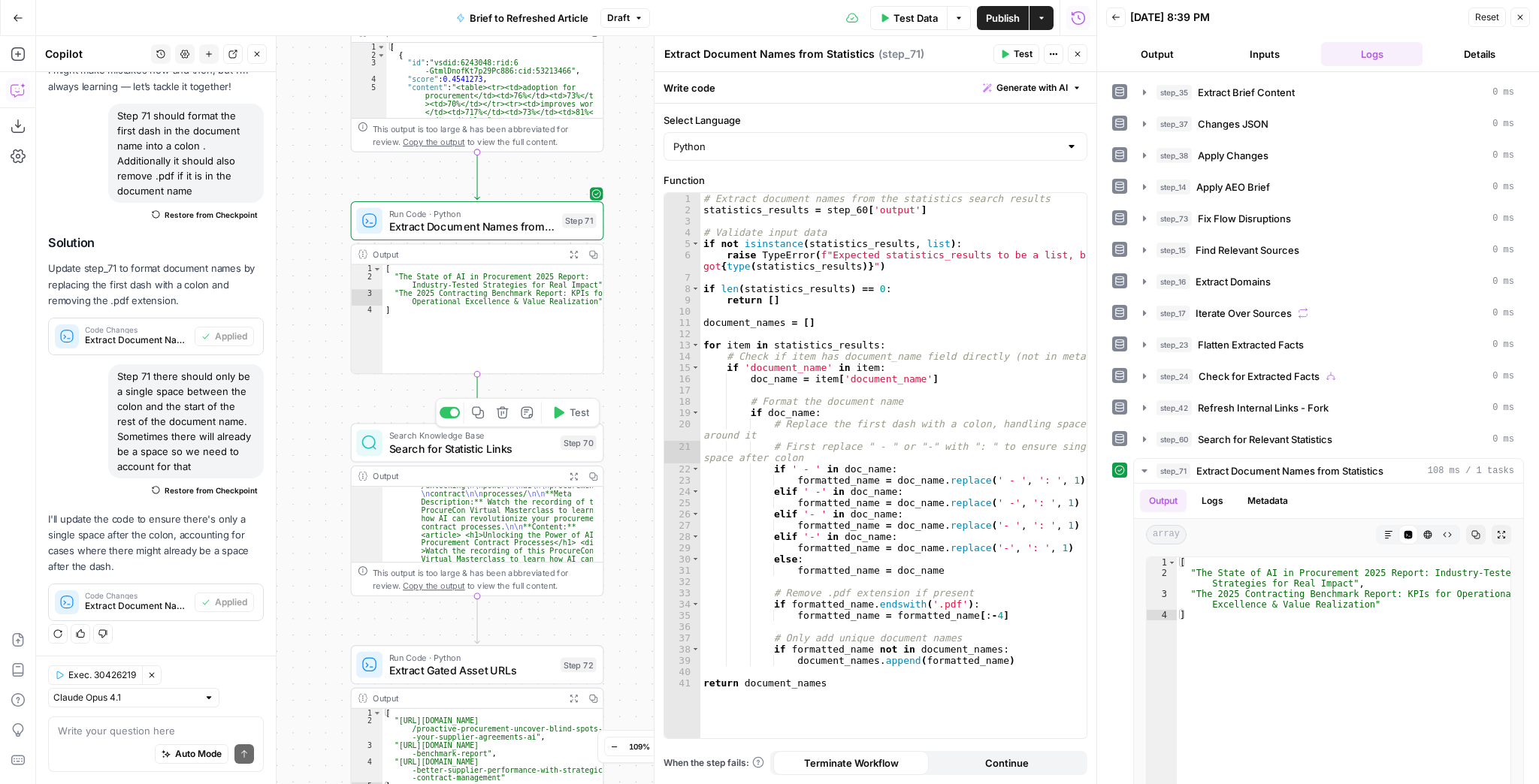
click at [574, 415] on span "Test" at bounding box center [579, 413] width 20 height 15
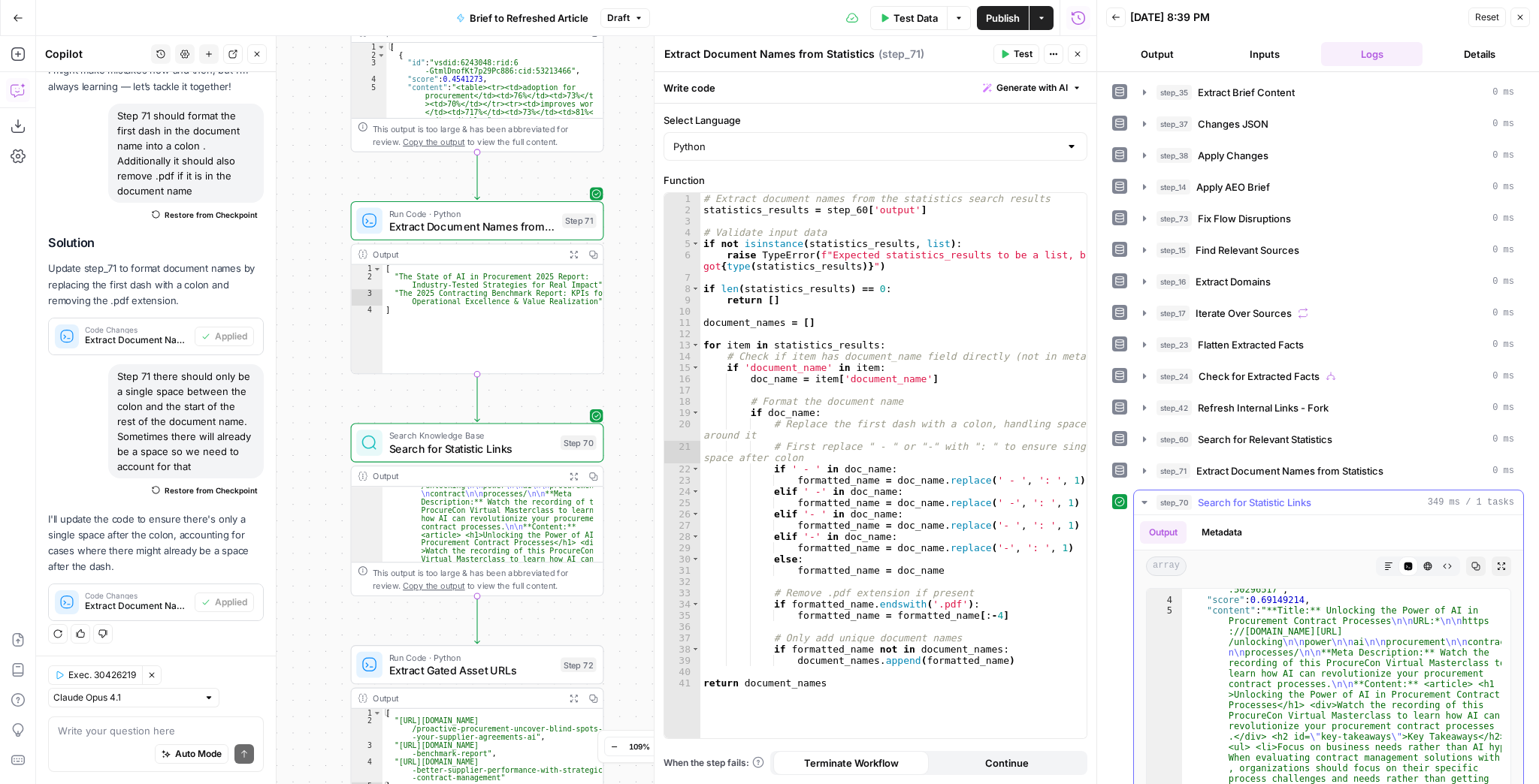
scroll to position [36, 0]
click at [572, 636] on span "Test" at bounding box center [579, 634] width 20 height 15
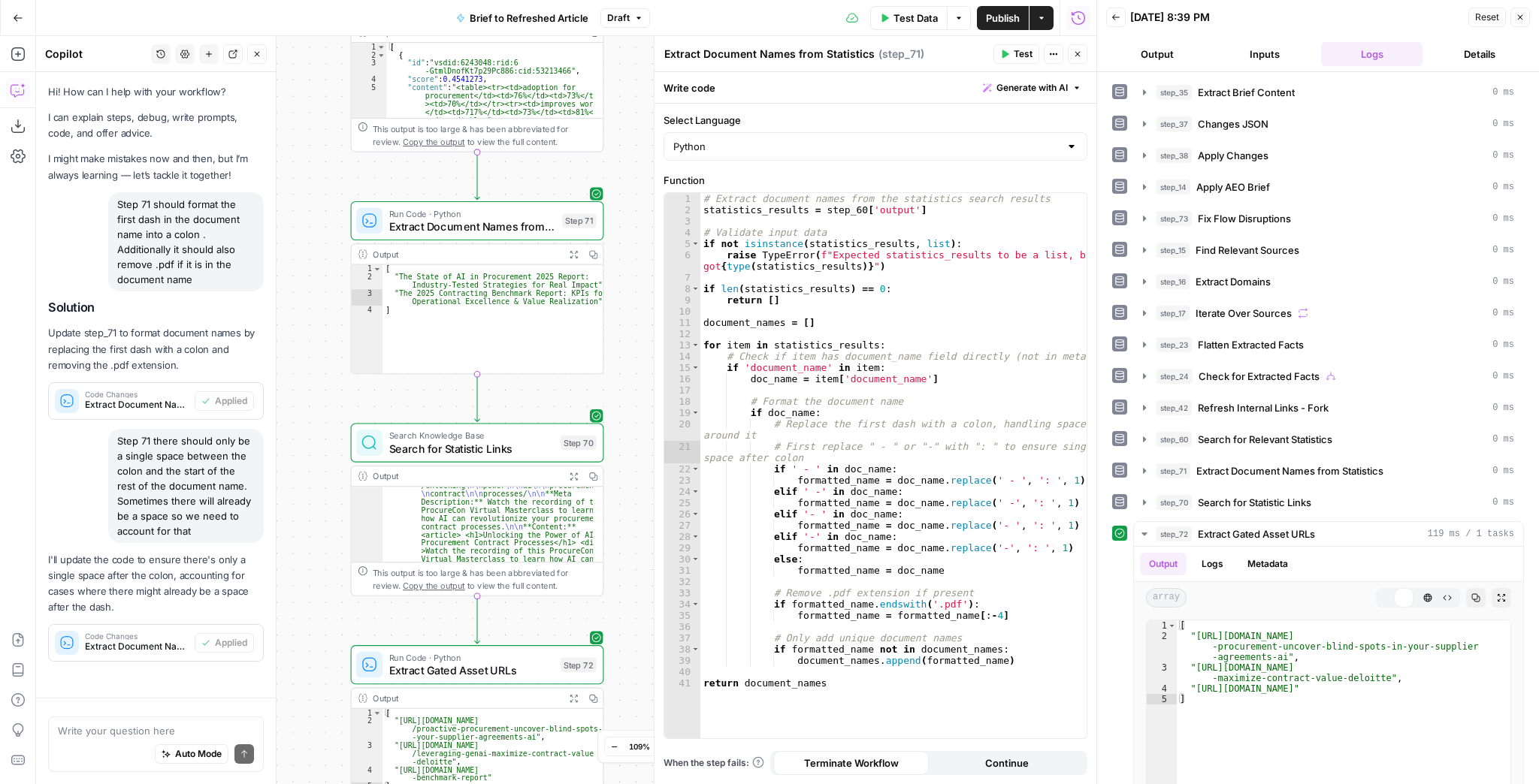
scroll to position [89, 0]
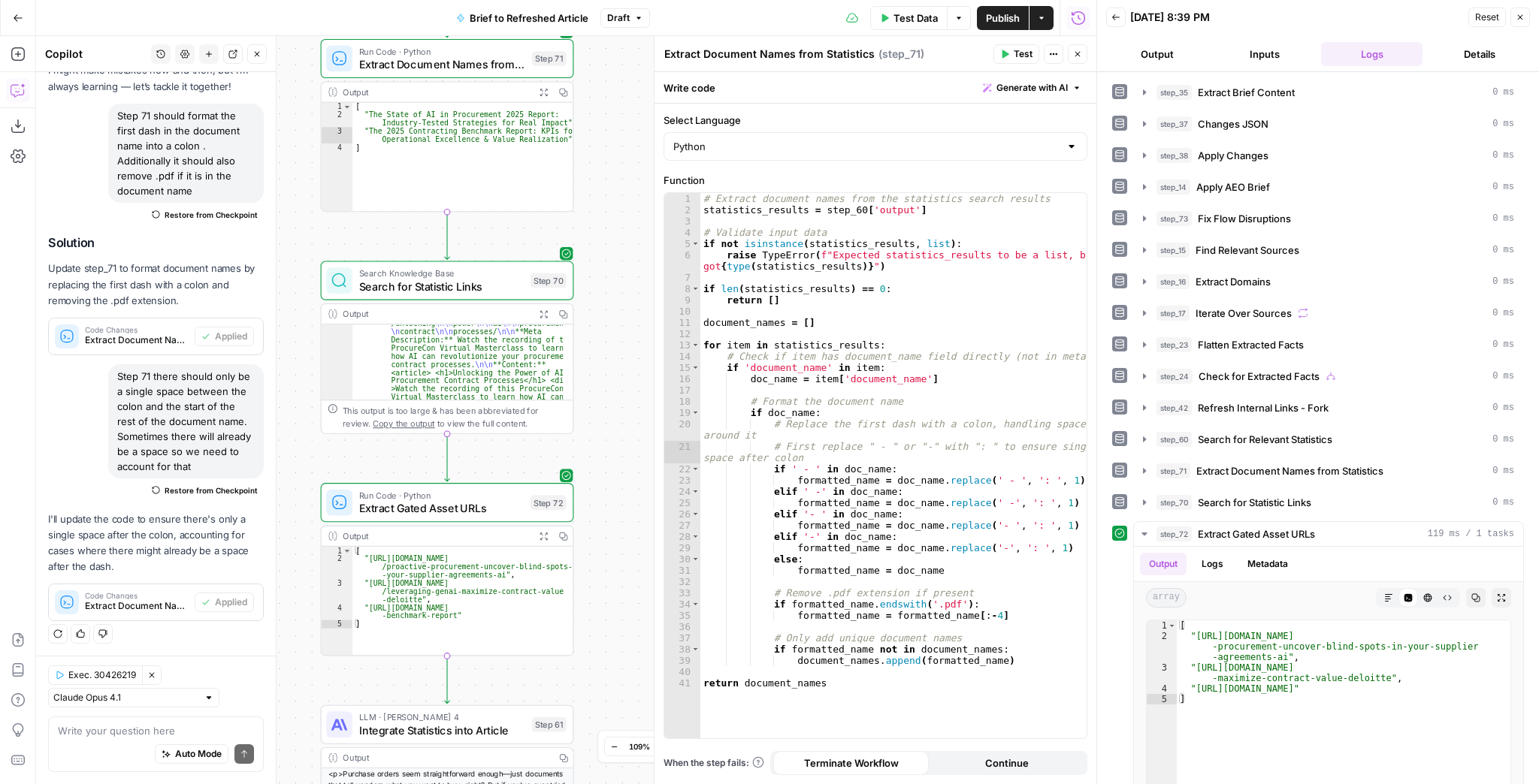
drag, startPoint x: 607, startPoint y: 593, endPoint x: 631, endPoint y: 348, distance: 246.2
click at [631, 350] on div "true false false true false true Workflow Input Settings Inputs LLM · GPT-4.1 E…" at bounding box center [565, 410] width 1060 height 748
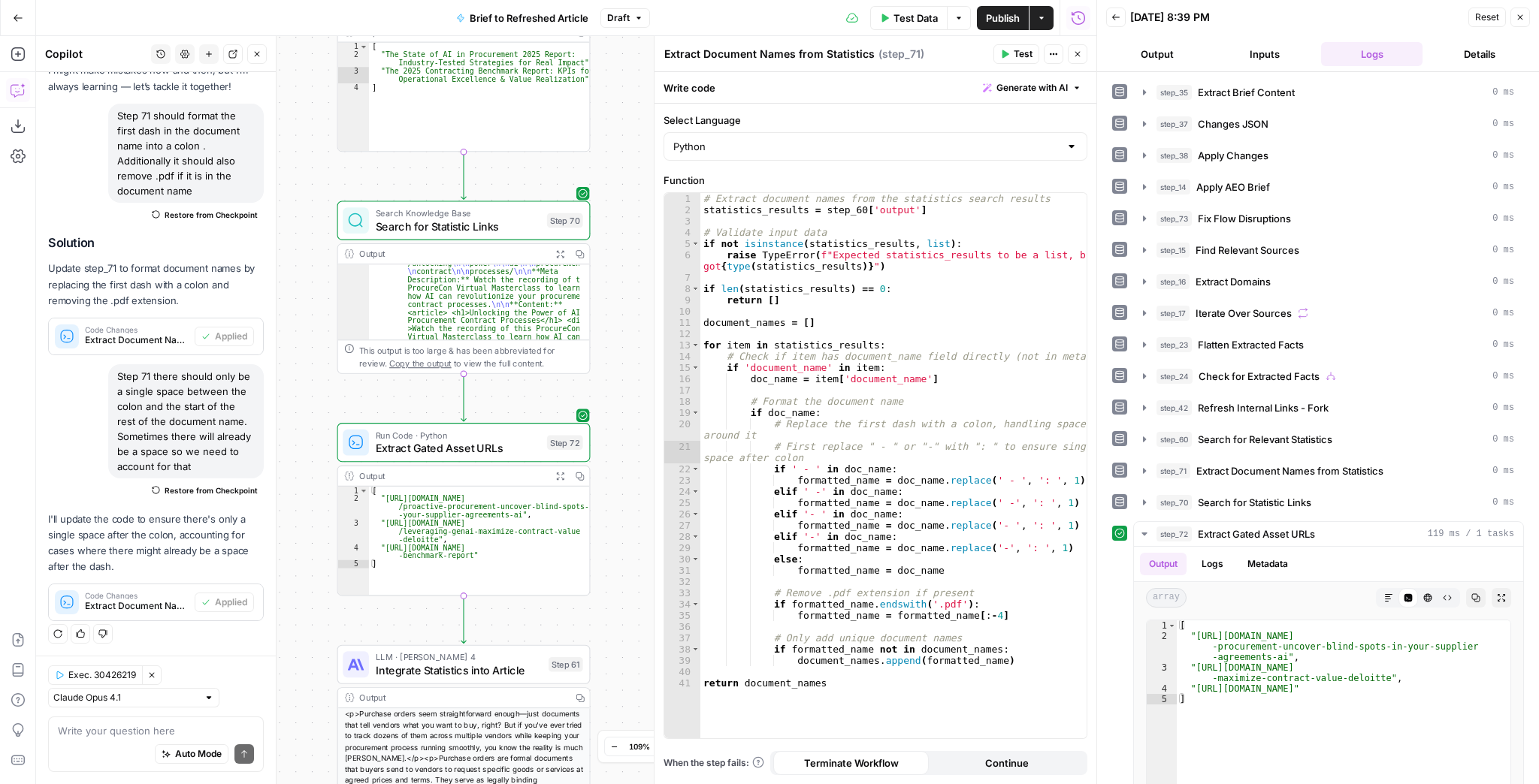
drag, startPoint x: 601, startPoint y: 583, endPoint x: 572, endPoint y: 620, distance: 47.0
click at [574, 622] on div "true false false true false true Workflow Input Settings Inputs LLM · GPT-4.1 E…" at bounding box center [565, 410] width 1060 height 748
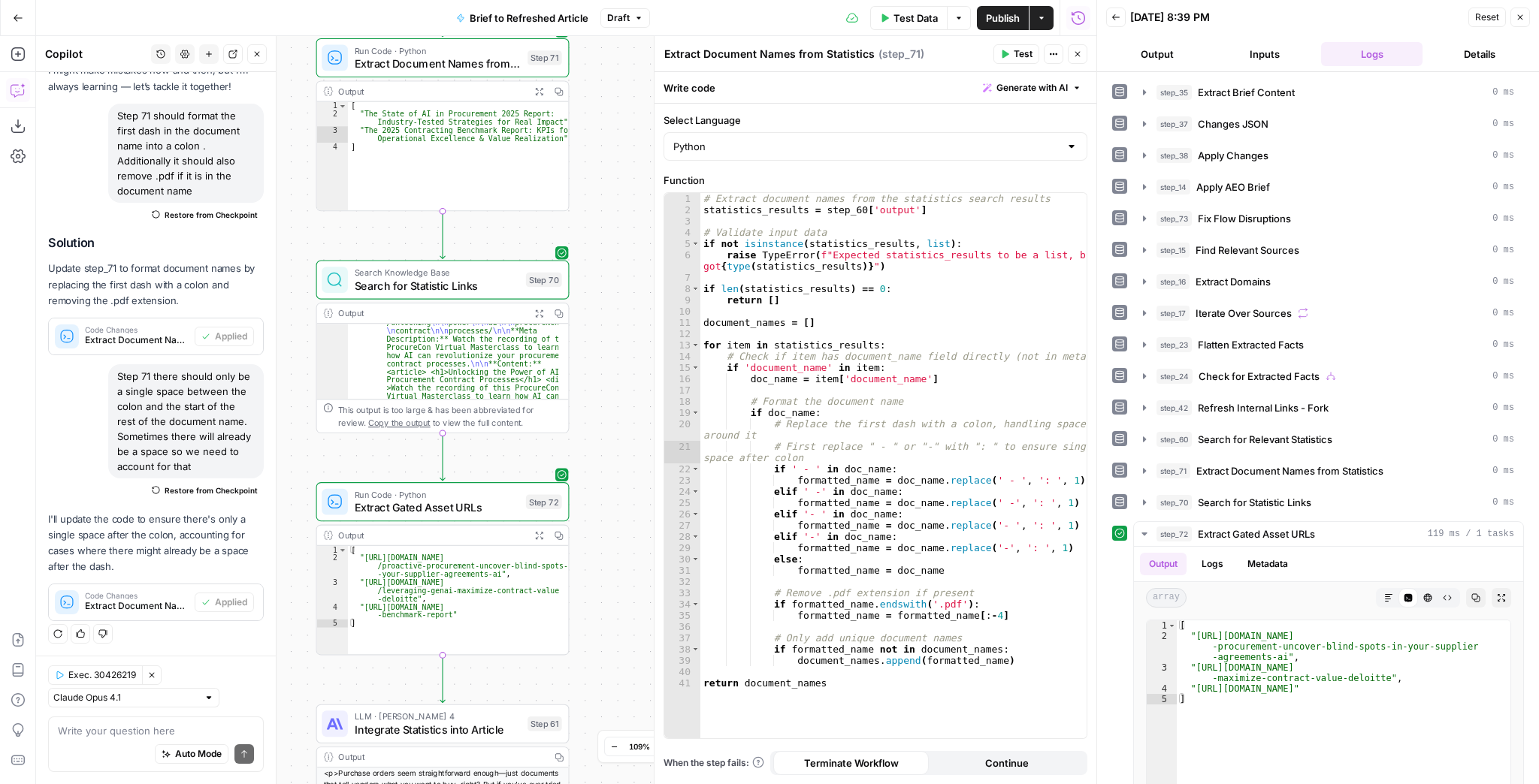
drag, startPoint x: 612, startPoint y: 510, endPoint x: 577, endPoint y: 557, distance: 58.6
click at [586, 553] on div "true false false true false true Workflow Input Settings Inputs LLM · GPT-4.1 E…" at bounding box center [565, 410] width 1060 height 748
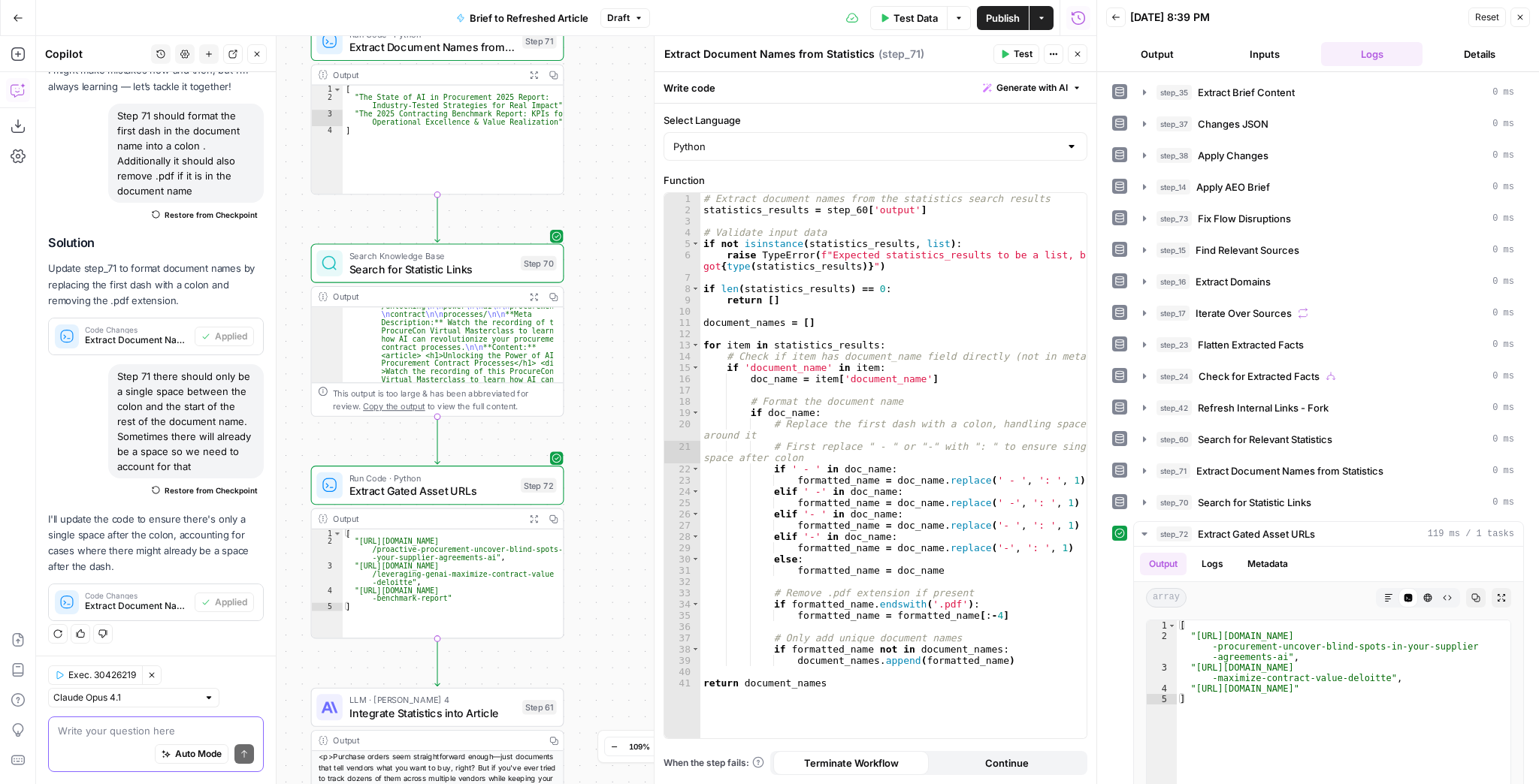
drag, startPoint x: 141, startPoint y: 733, endPoint x: 136, endPoint y: 721, distance: 13.0
click at [138, 726] on textarea at bounding box center [155, 730] width 196 height 15
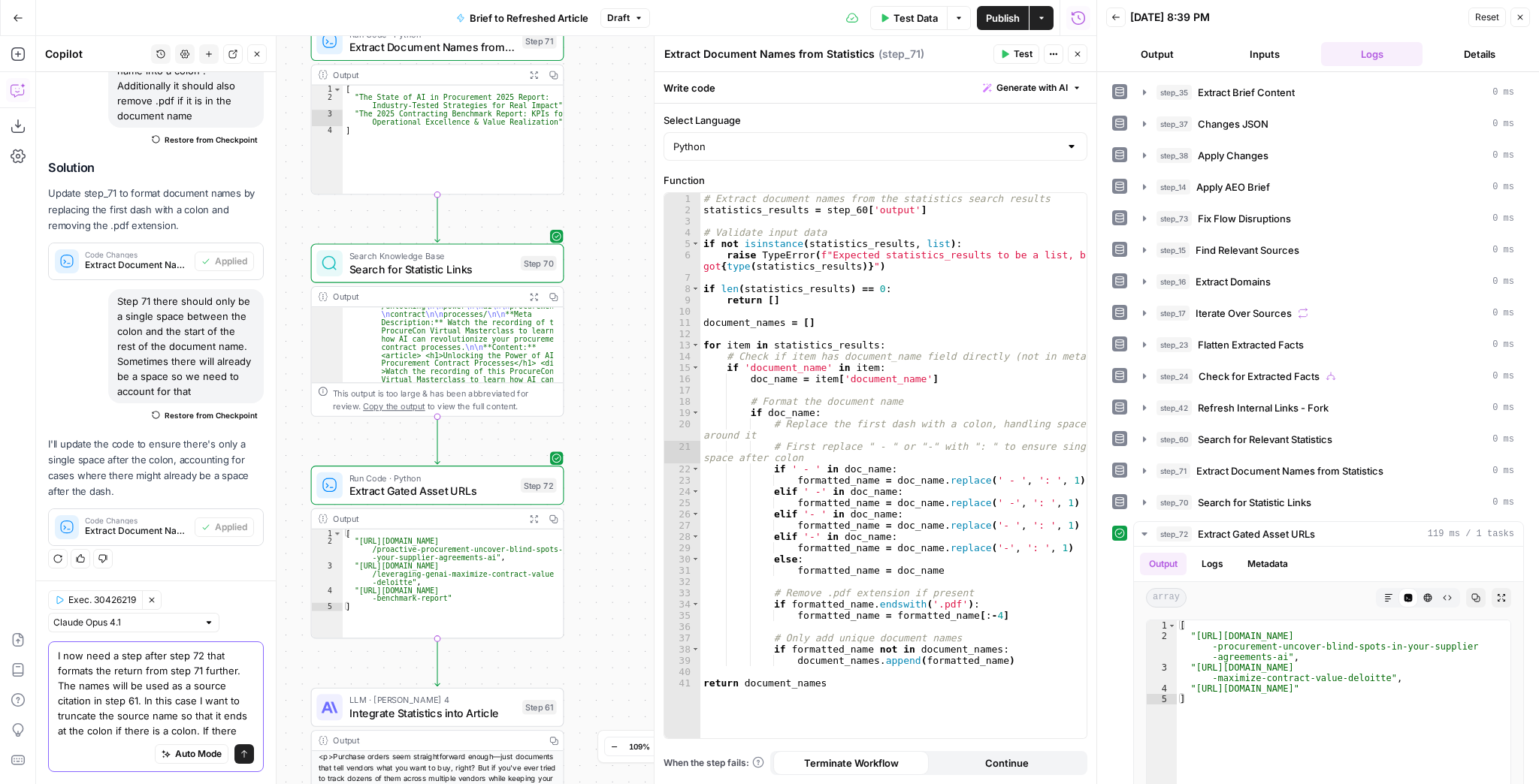
scroll to position [179, 0]
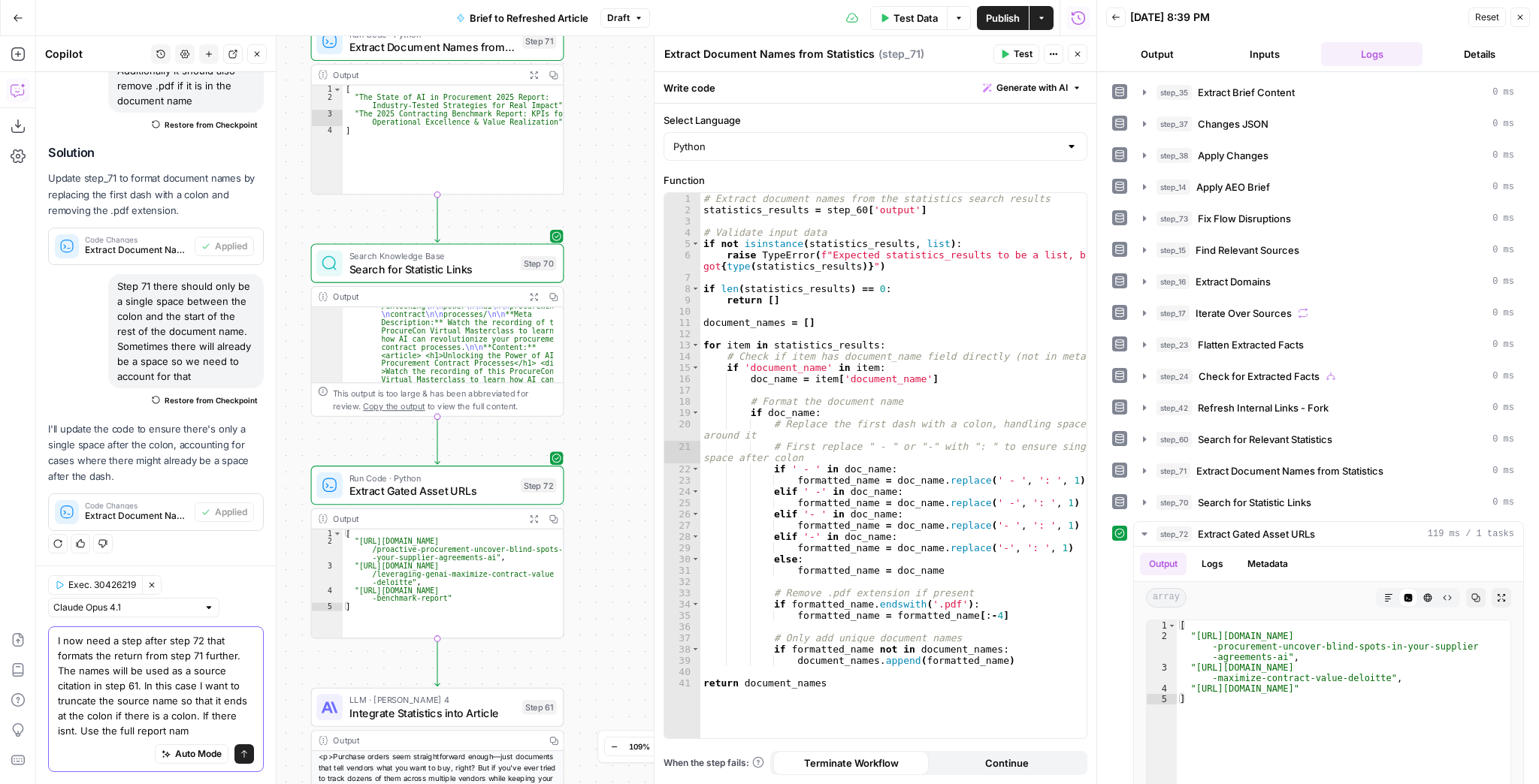
type textarea "I now need a step after step 72 that formats the return from step 71 further. T…"
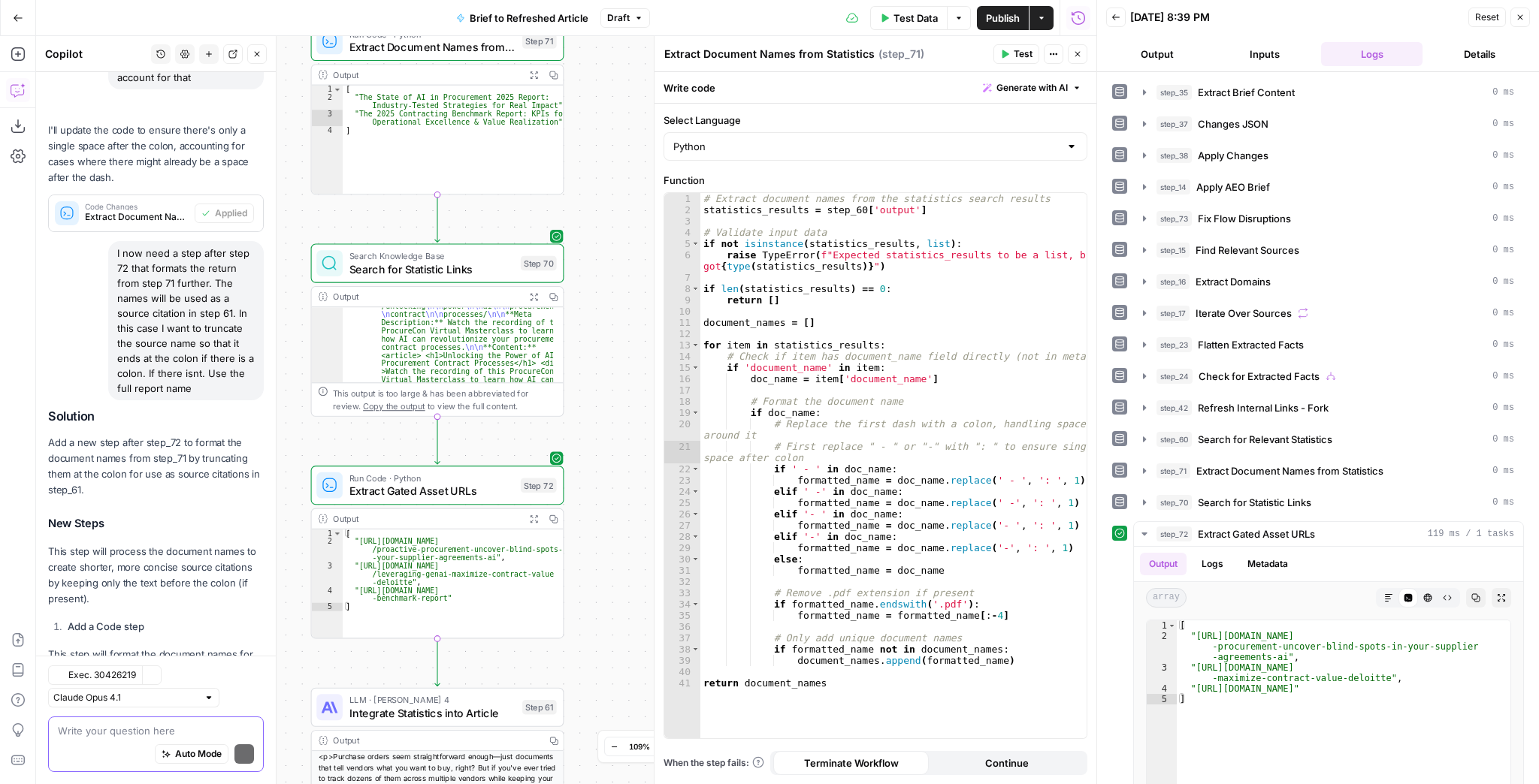
scroll to position [596, 0]
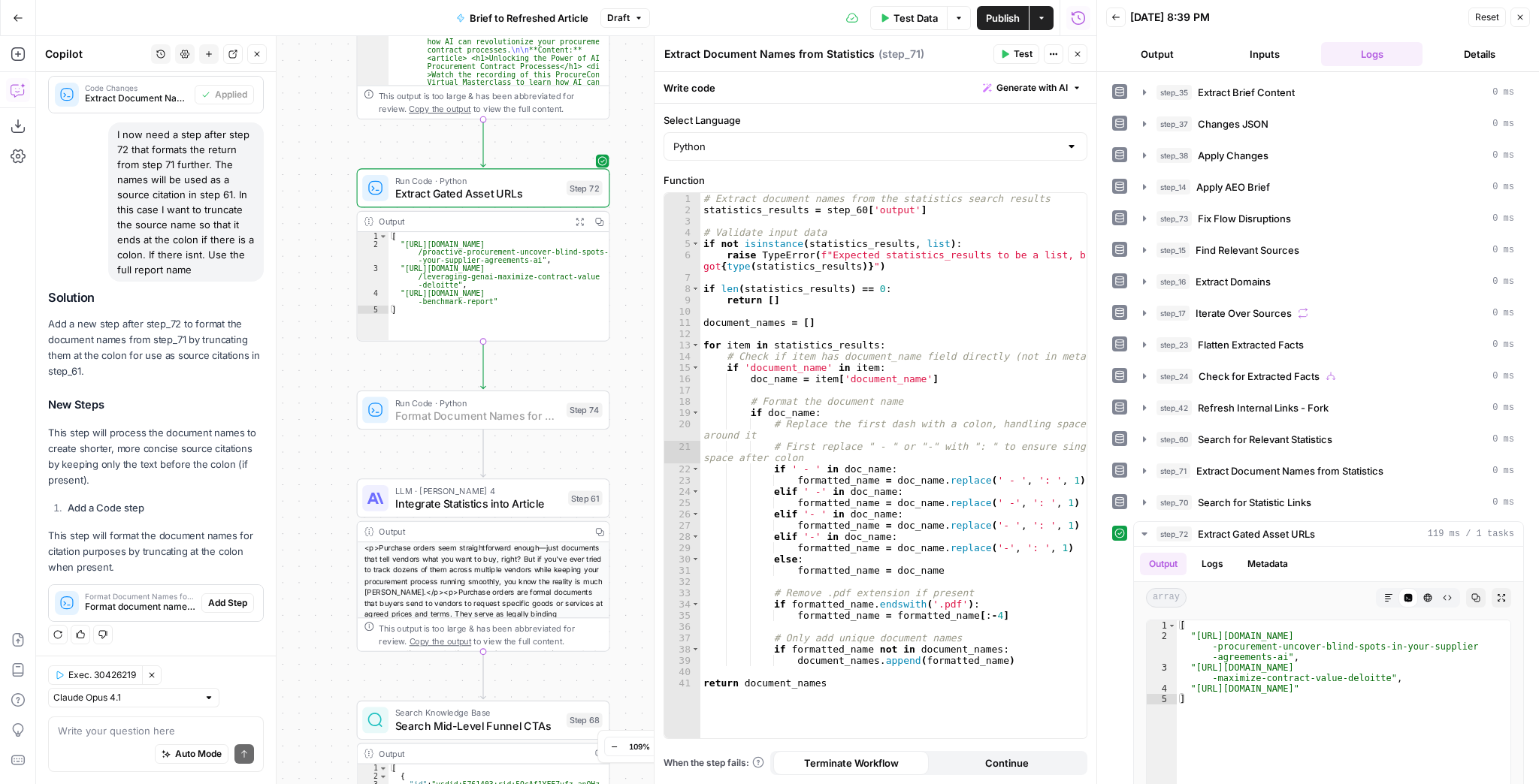
click at [208, 598] on span "Add Step" at bounding box center [227, 603] width 39 height 14
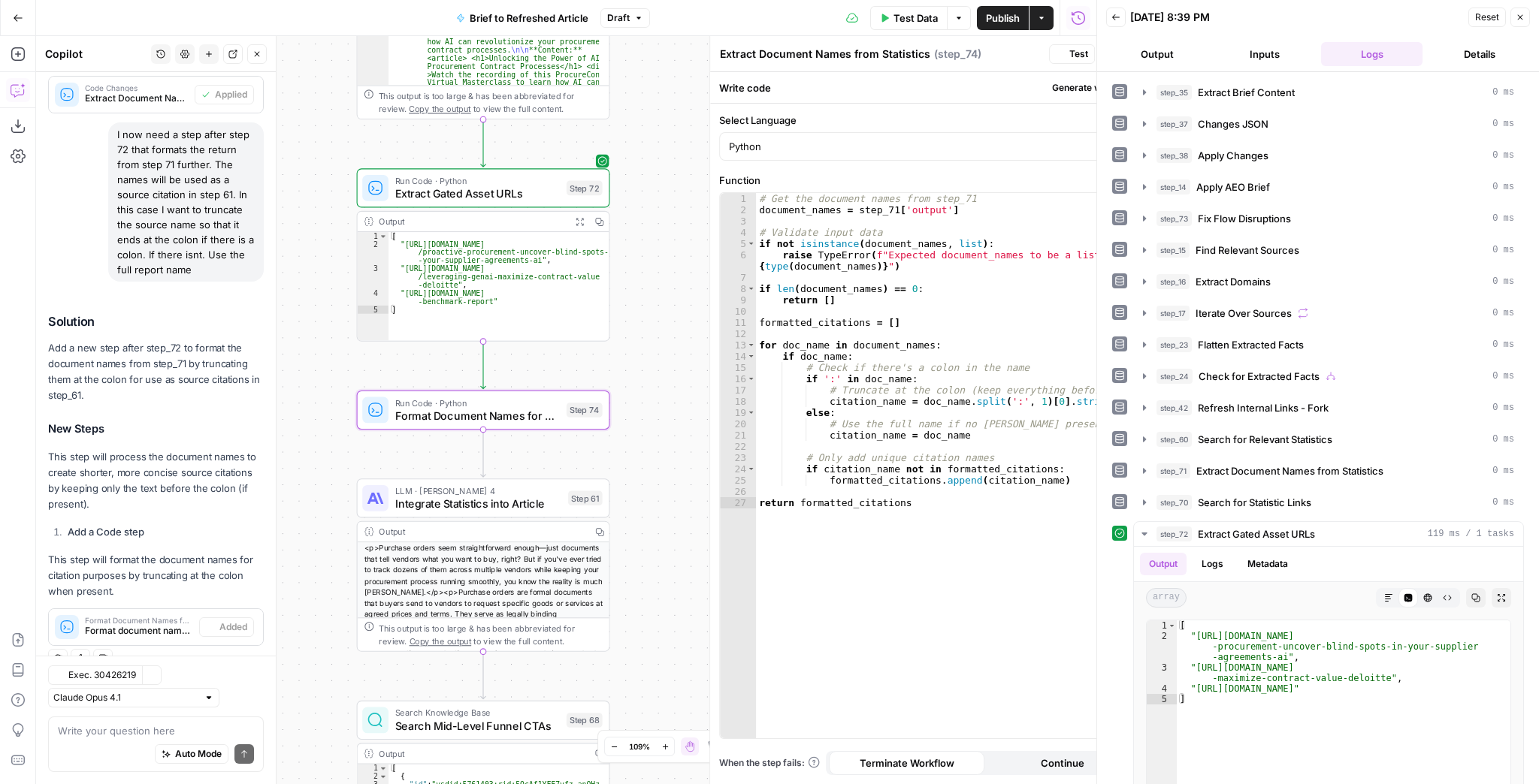
type textarea "Format Document Names for Citations"
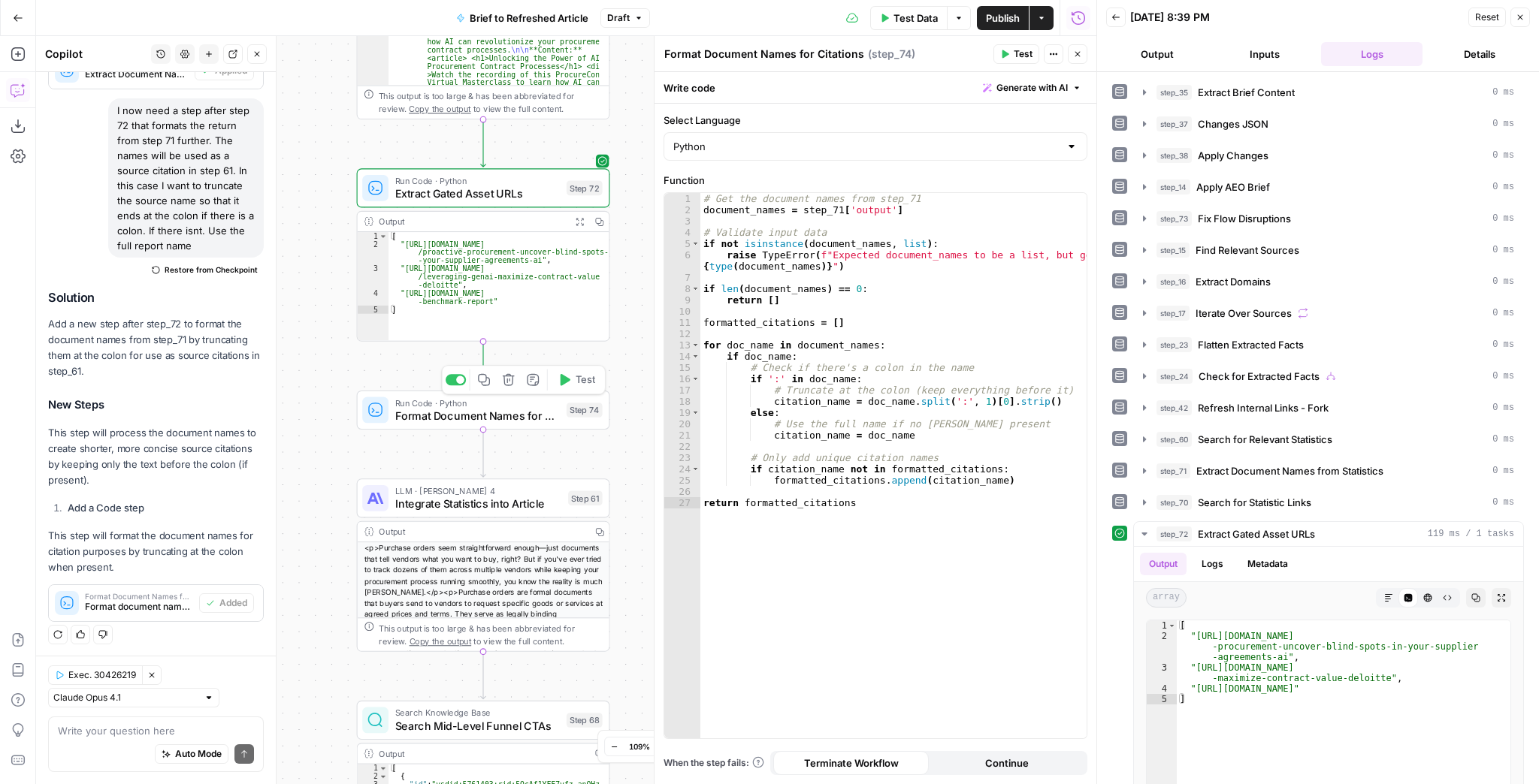
click at [577, 389] on button "Test" at bounding box center [575, 379] width 51 height 21
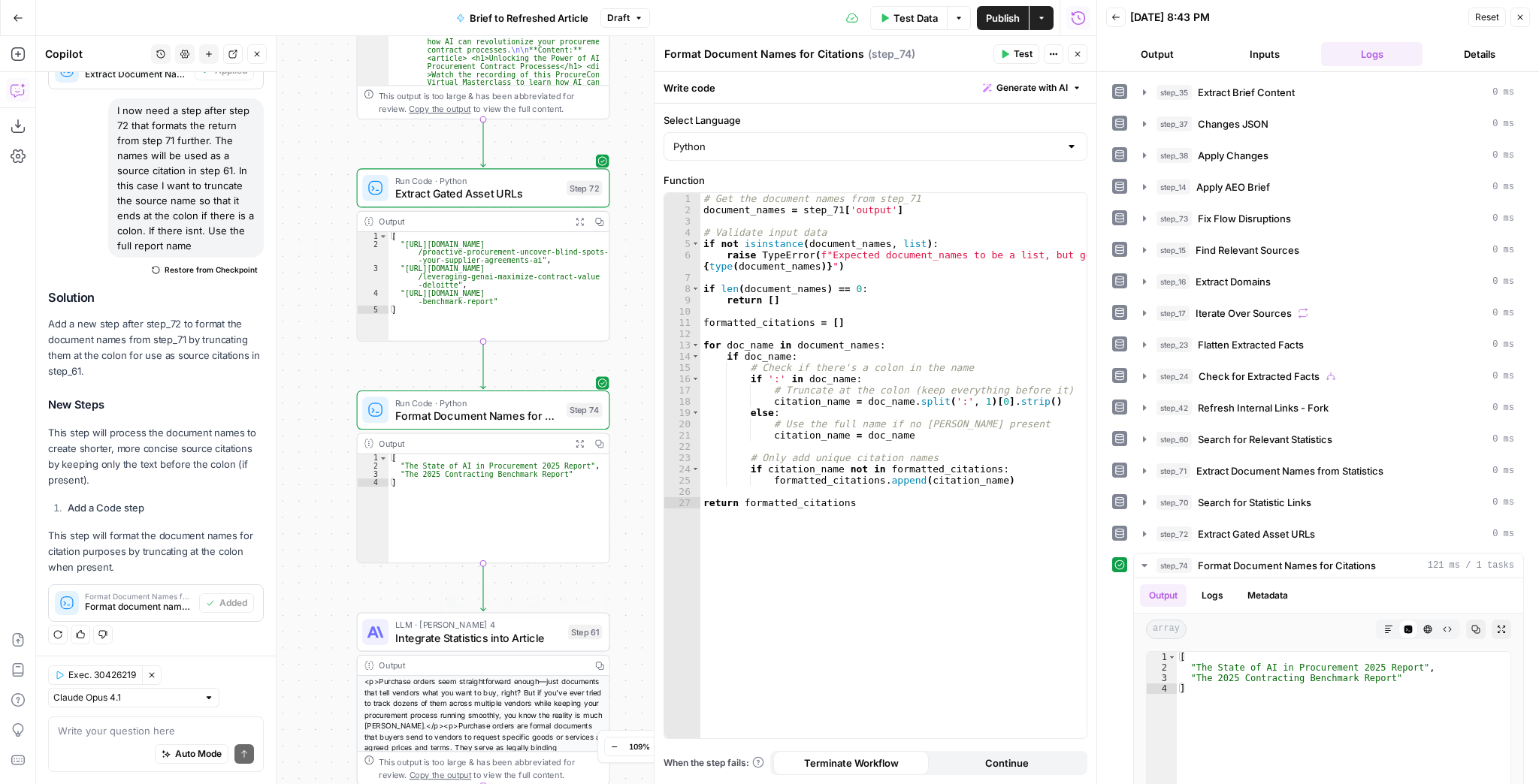
click at [504, 646] on div "LLM · Claude Sonnet 4 Integrate Statistics into Article Step 61 Copy step Delet…" at bounding box center [484, 631] width 253 height 39
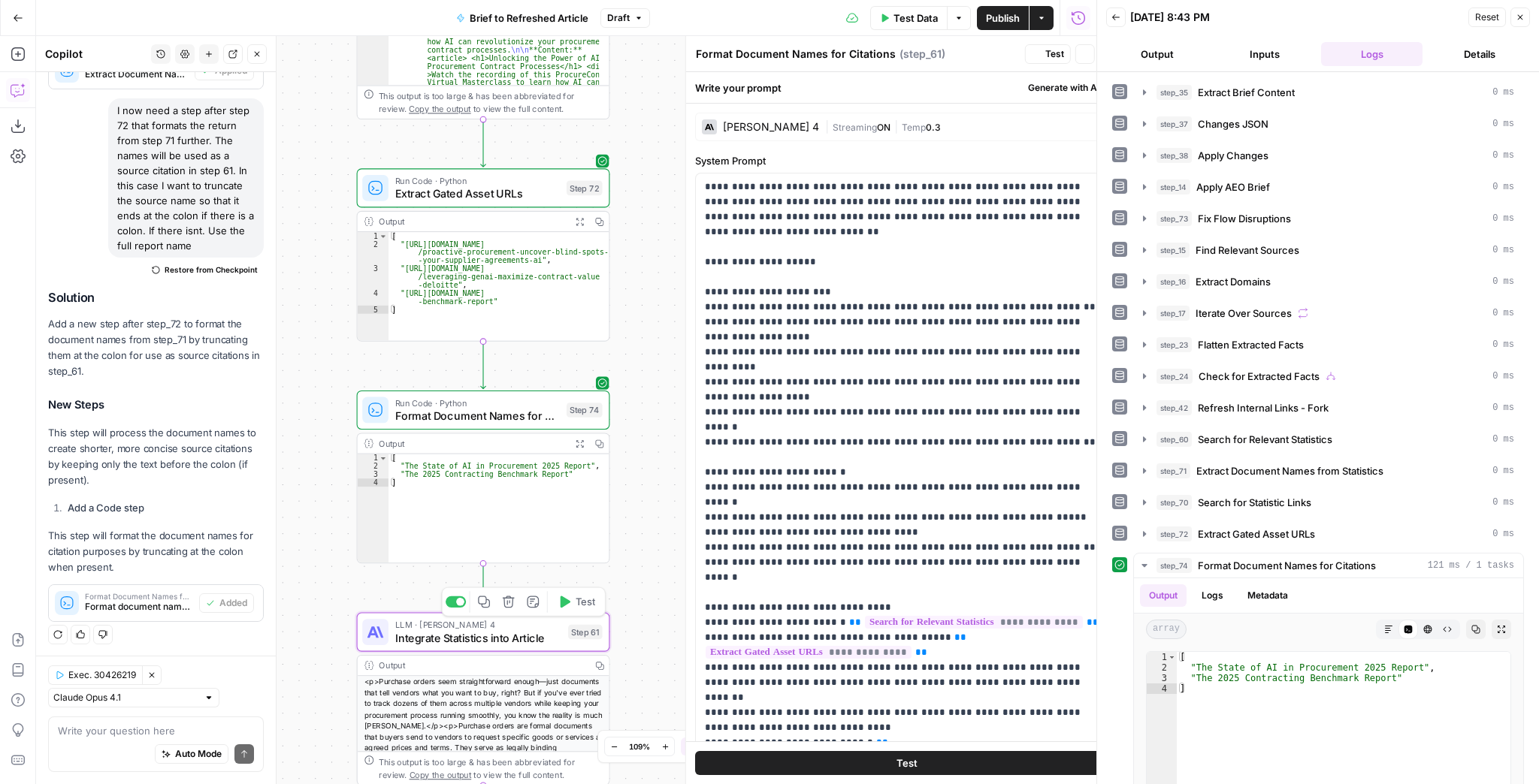
type textarea "Integrate Statistics into Article"
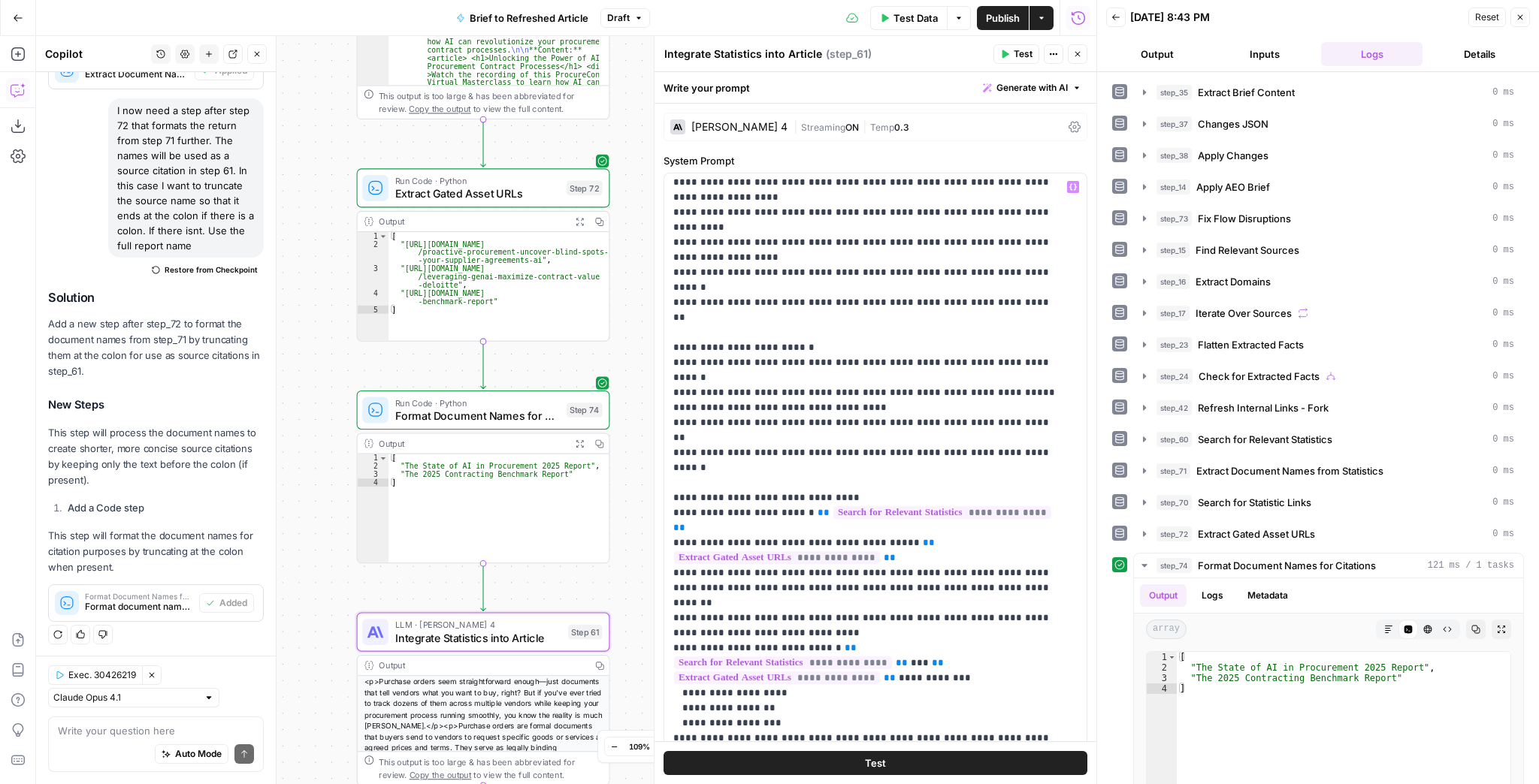
scroll to position [180, 0]
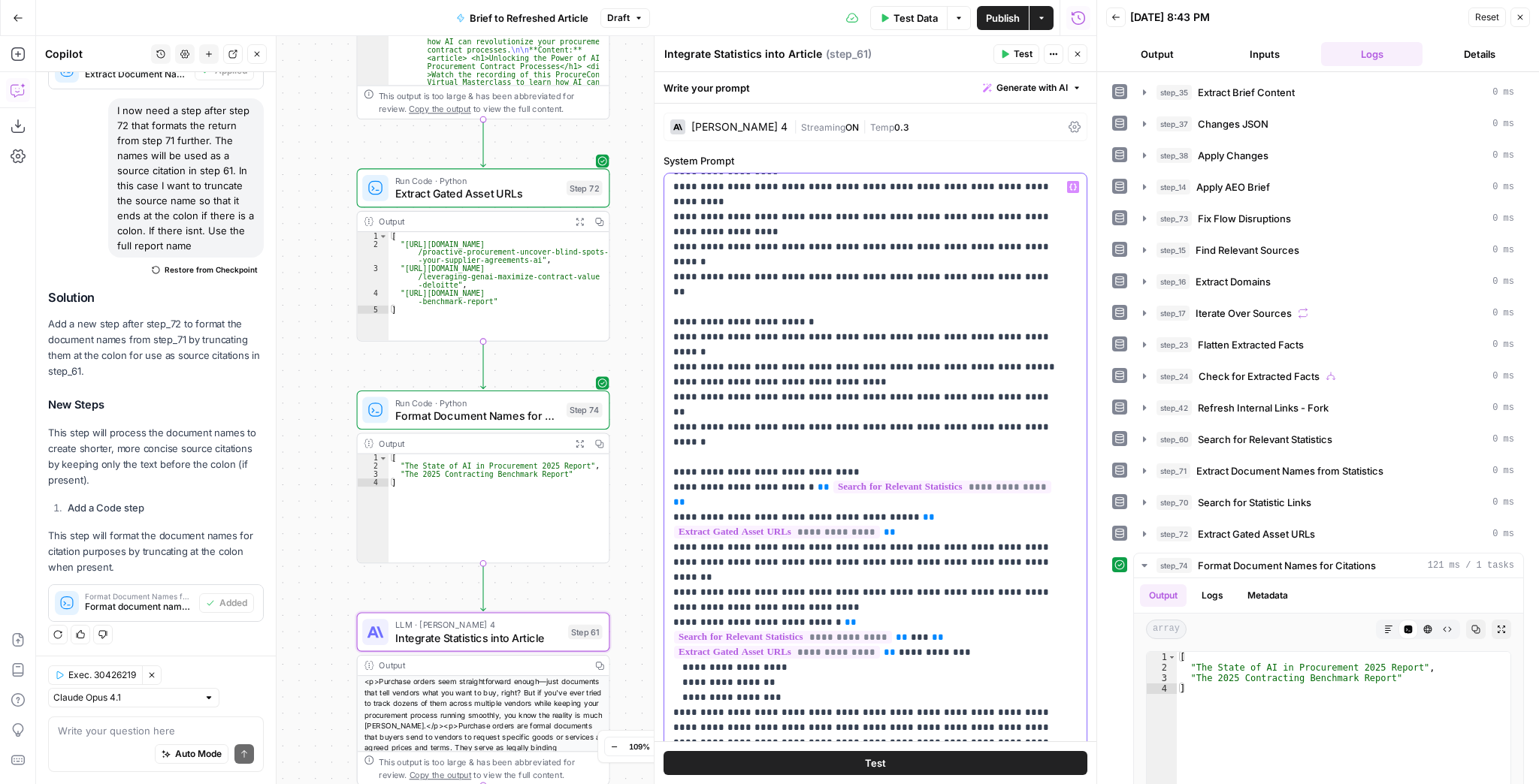
drag, startPoint x: 875, startPoint y: 490, endPoint x: 915, endPoint y: 473, distance: 43.5
click at [915, 473] on p "**********" at bounding box center [866, 630] width 387 height 1262
click at [913, 492] on p "**********" at bounding box center [866, 630] width 387 height 1262
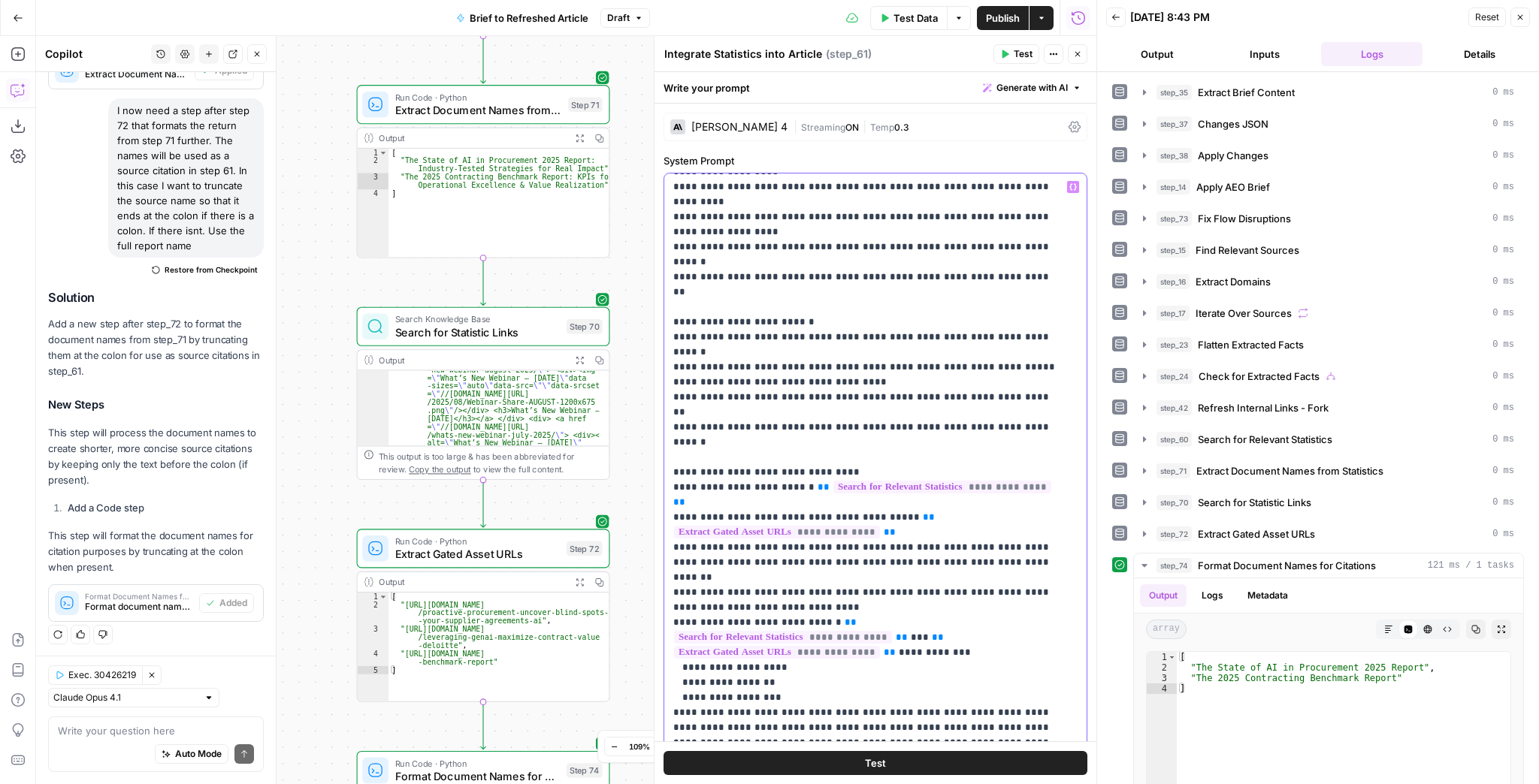
scroll to position [741, 0]
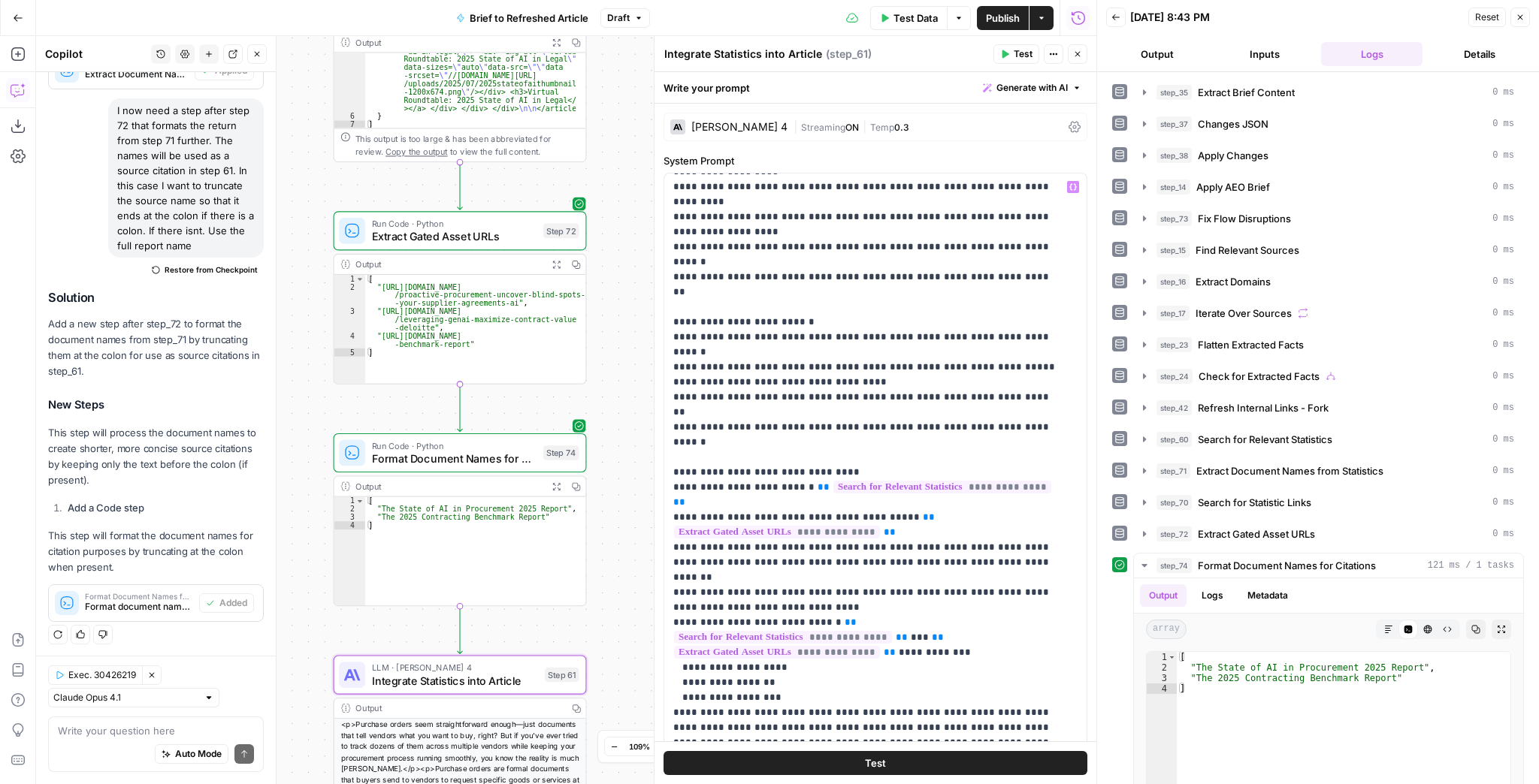
drag, startPoint x: 610, startPoint y: 414, endPoint x: 586, endPoint y: 397, distance: 29.4
click at [586, 397] on div "true false false true false true Workflow Input Settings Inputs LLM · GPT-4.1 E…" at bounding box center [565, 410] width 1060 height 748
click at [1074, 57] on icon "button" at bounding box center [1077, 54] width 9 height 9
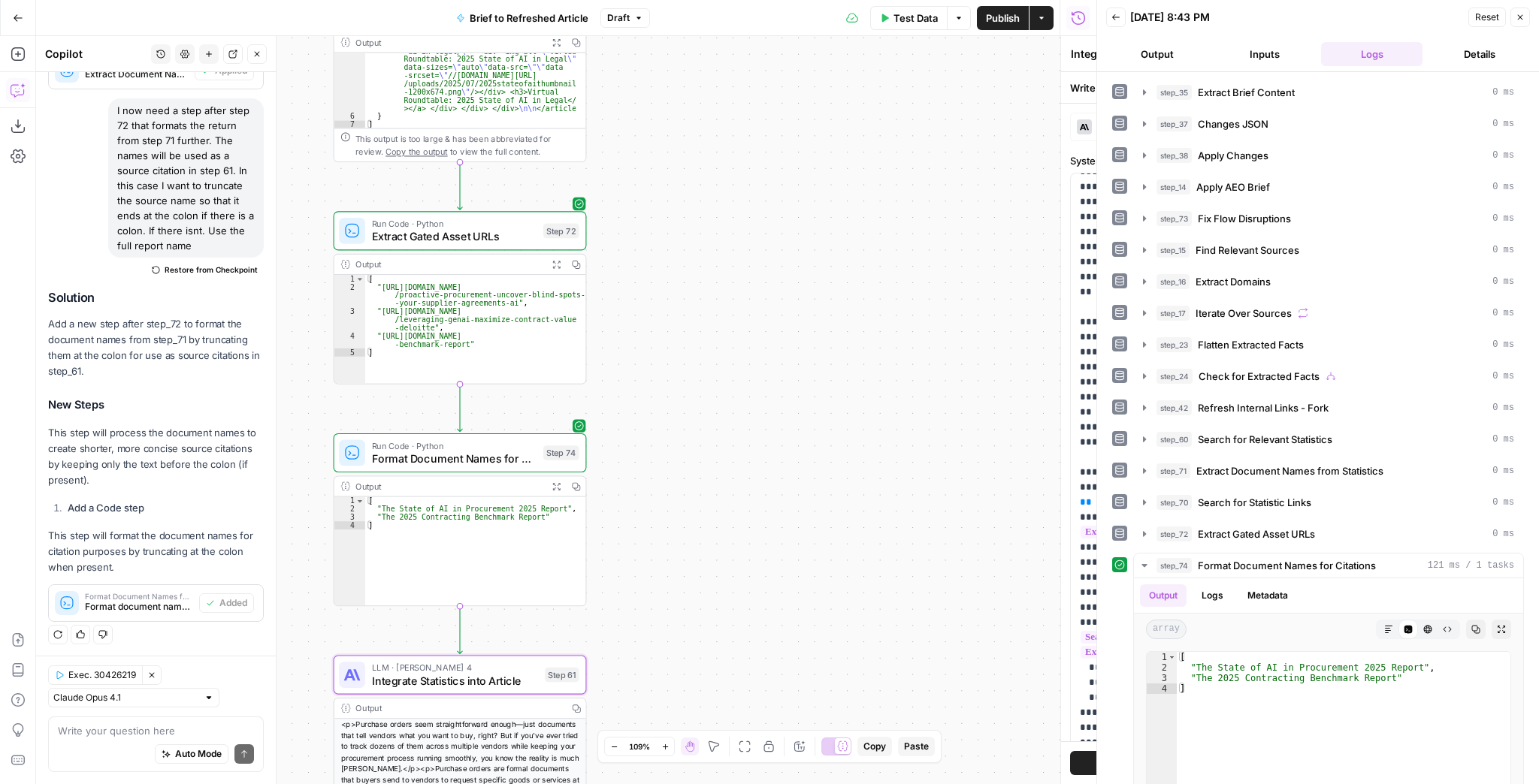
click at [915, 387] on div "true false false true false true Workflow Input Settings Inputs LLM · GPT-4.1 E…" at bounding box center [565, 410] width 1060 height 748
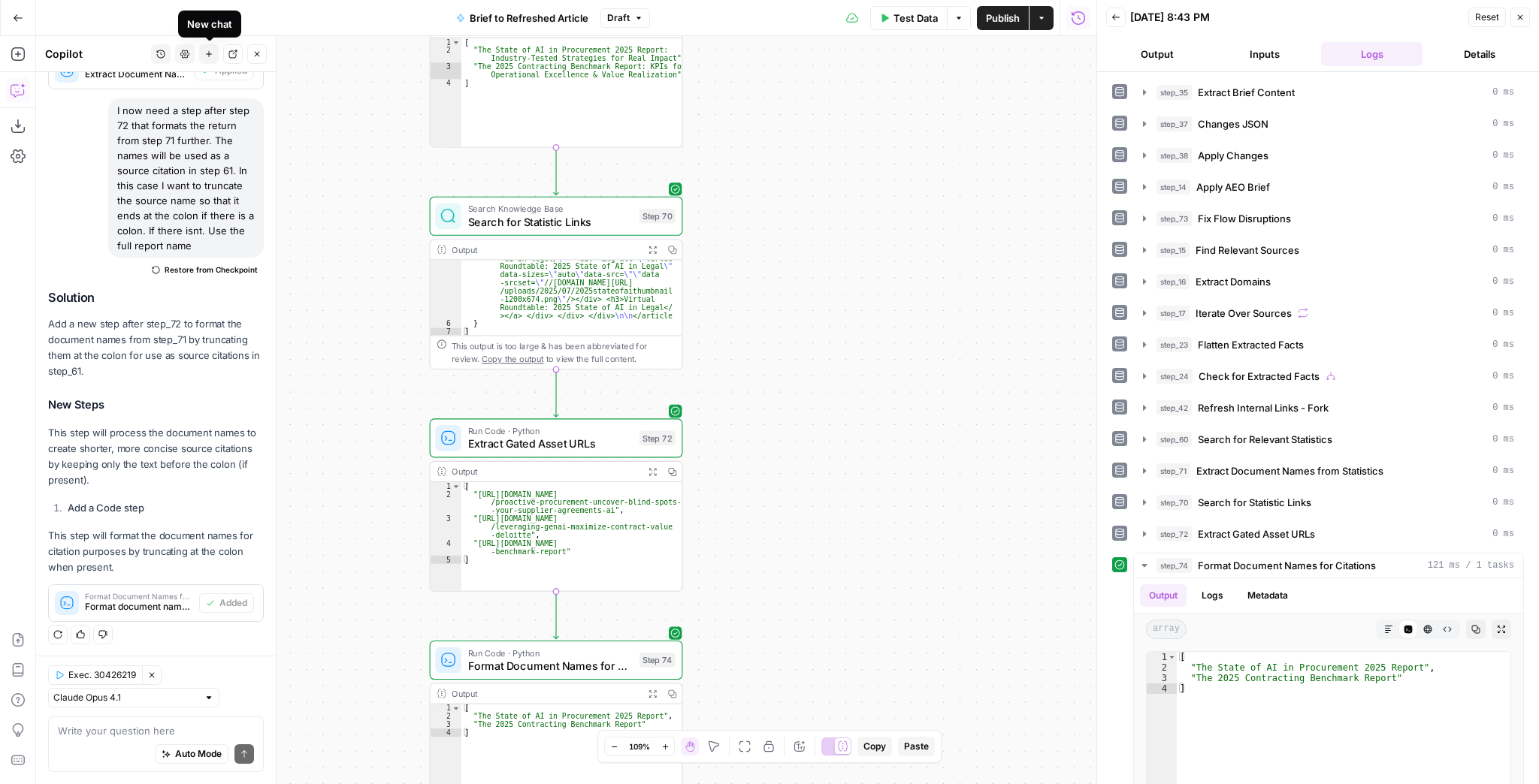
click at [201, 56] on button "New chat" at bounding box center [209, 55] width 20 height 20
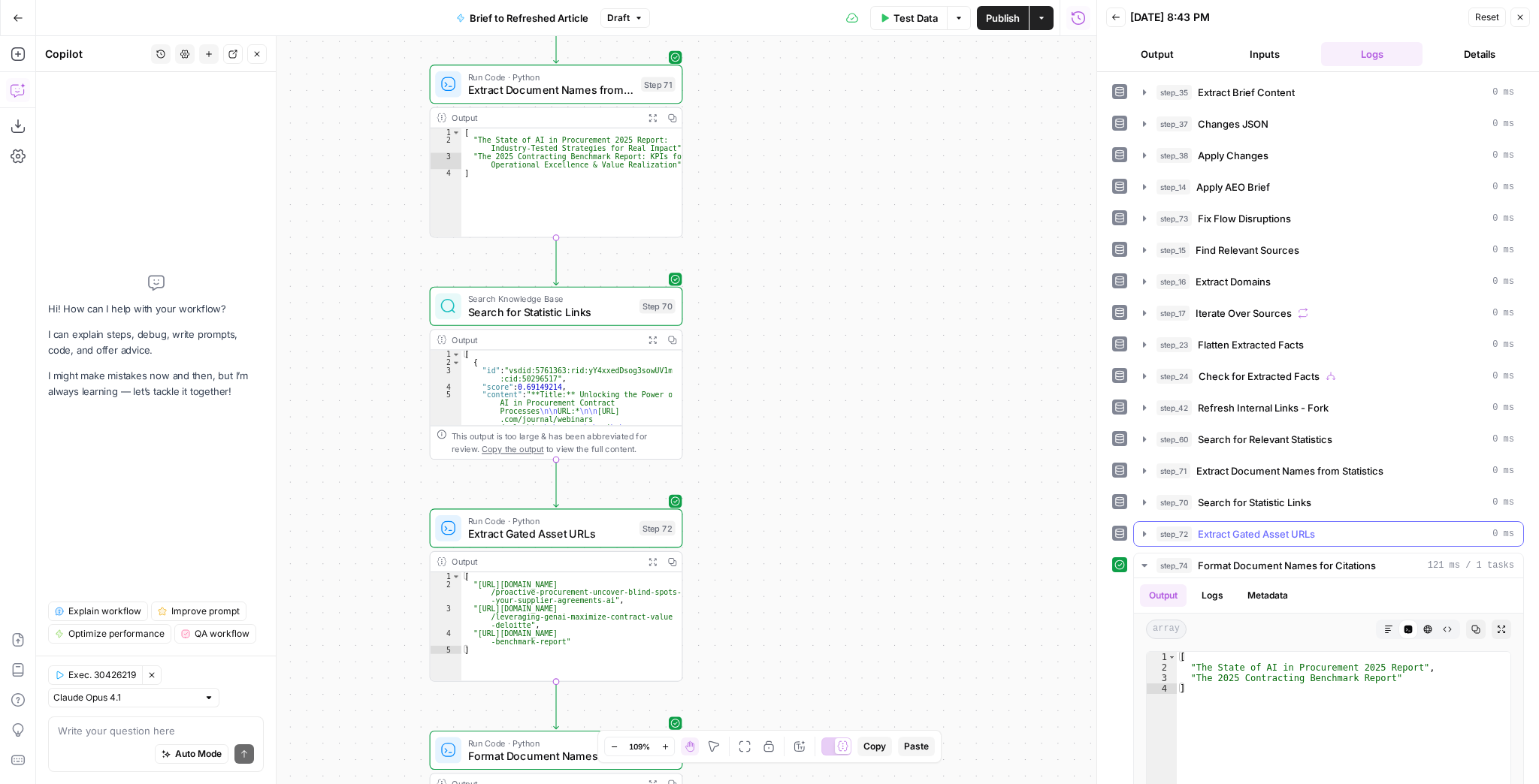
click at [1149, 528] on icon "button" at bounding box center [1144, 534] width 12 height 12
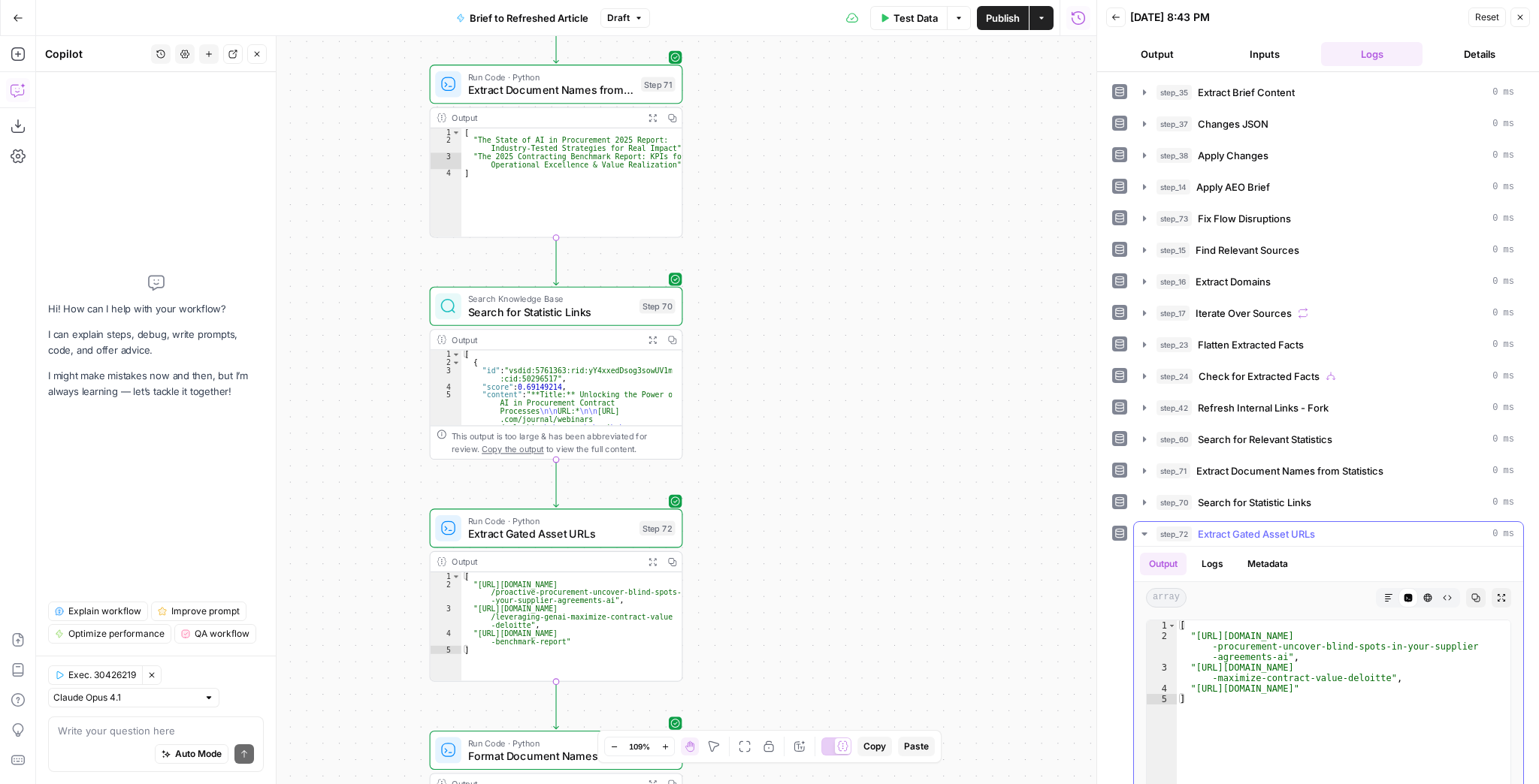
click at [1150, 528] on icon "button" at bounding box center [1144, 534] width 12 height 12
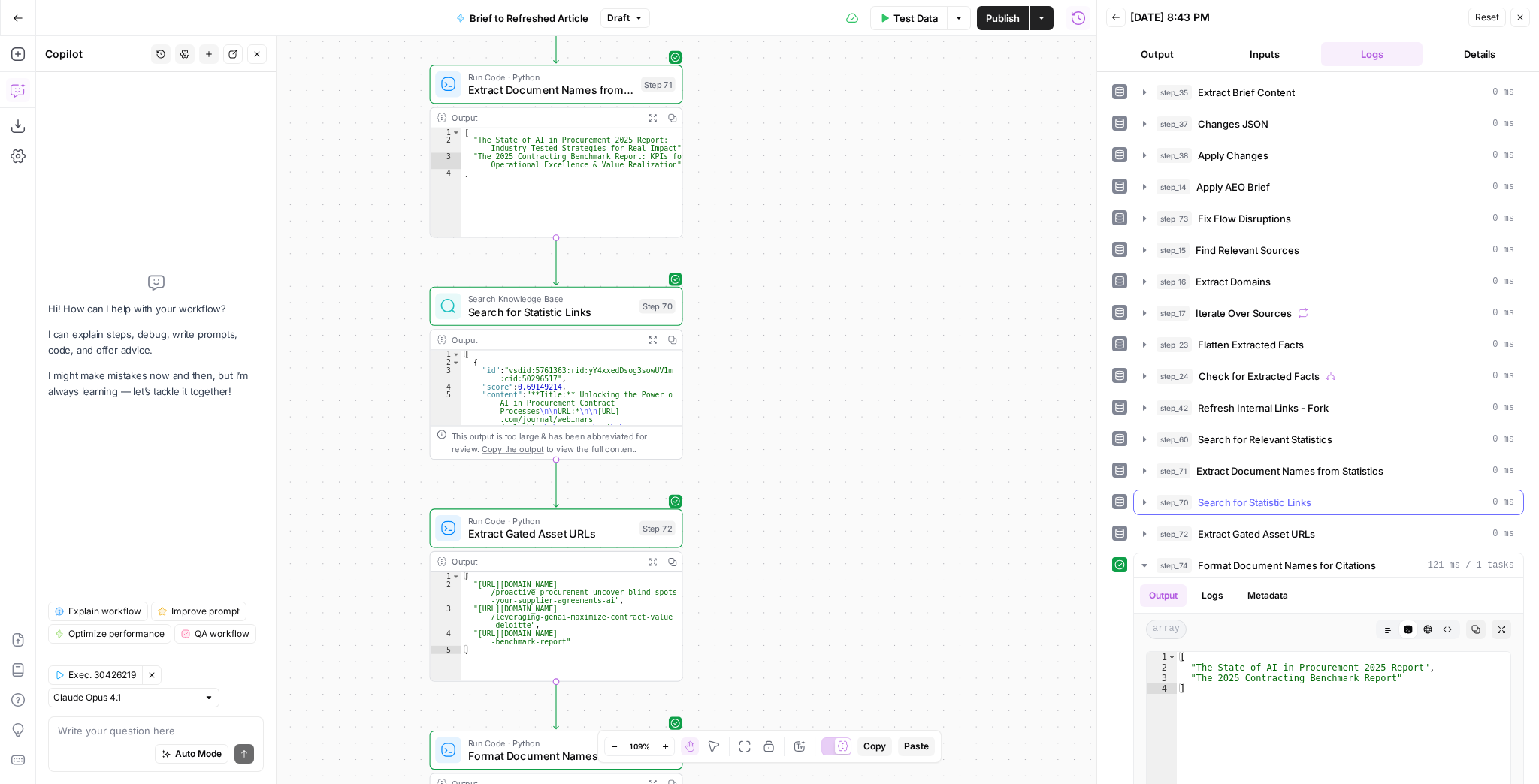
click at [1148, 498] on icon "button" at bounding box center [1144, 502] width 12 height 12
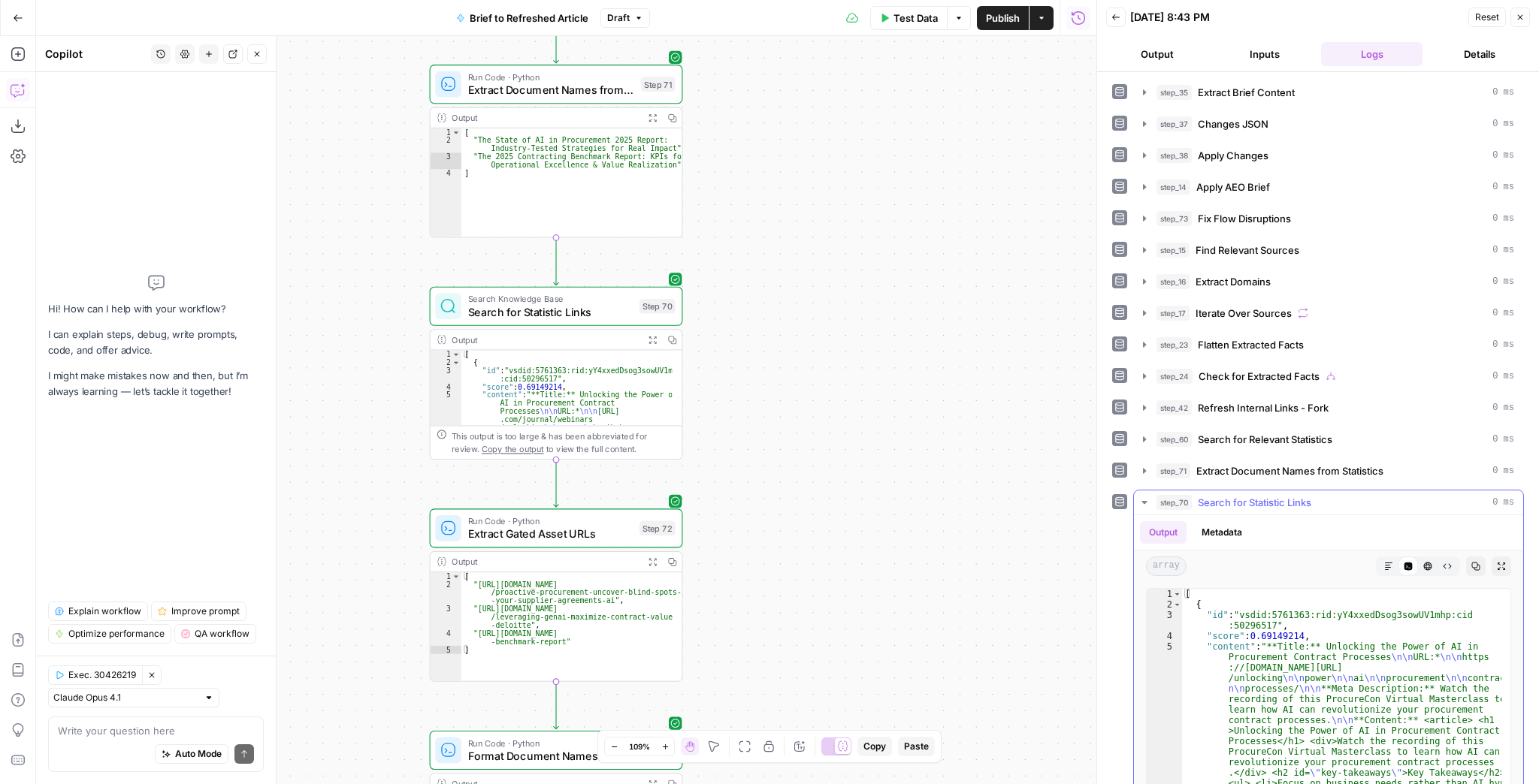
click at [1145, 500] on icon "button" at bounding box center [1144, 501] width 5 height 3
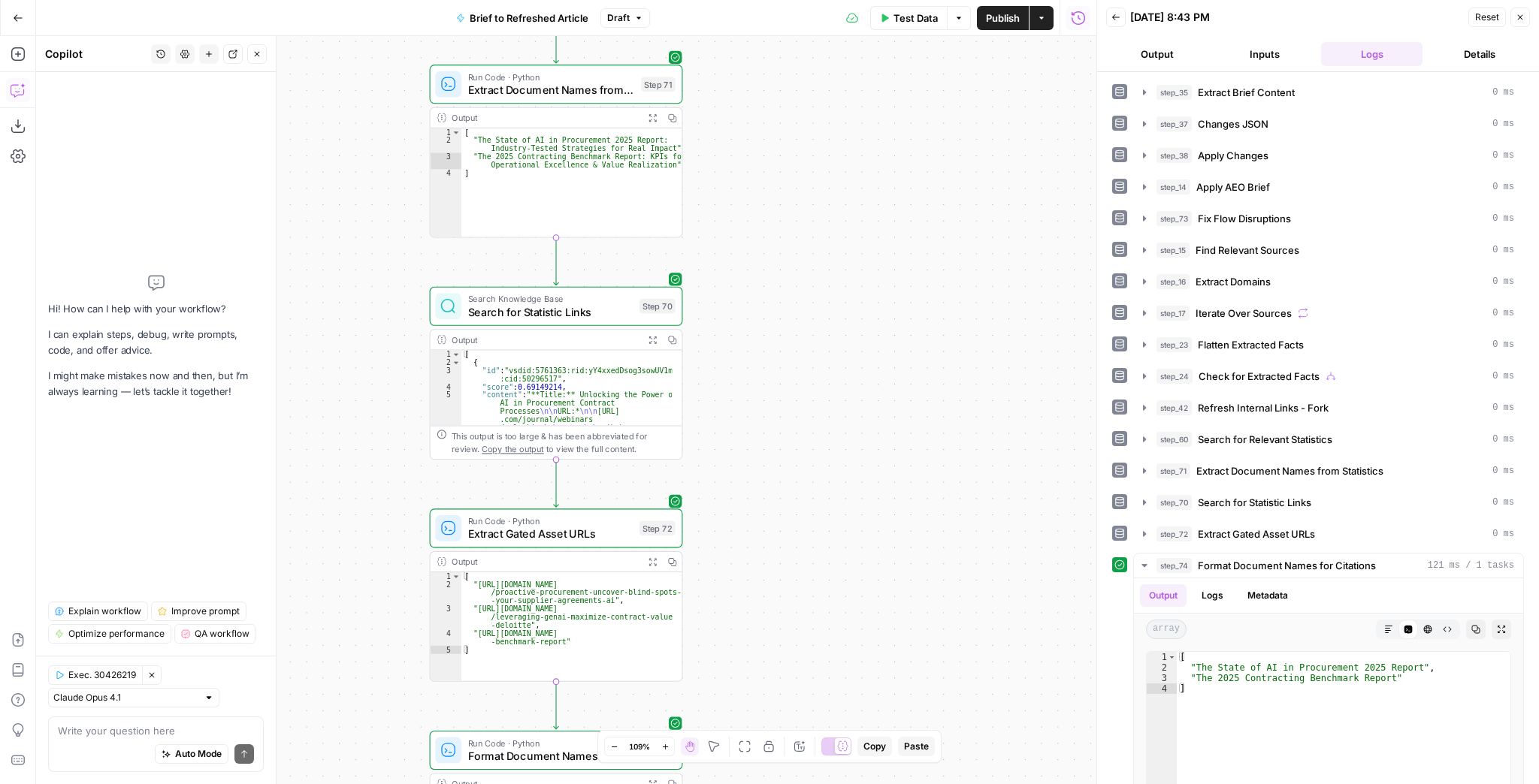
click at [1143, 497] on icon "button" at bounding box center [1144, 502] width 12 height 12
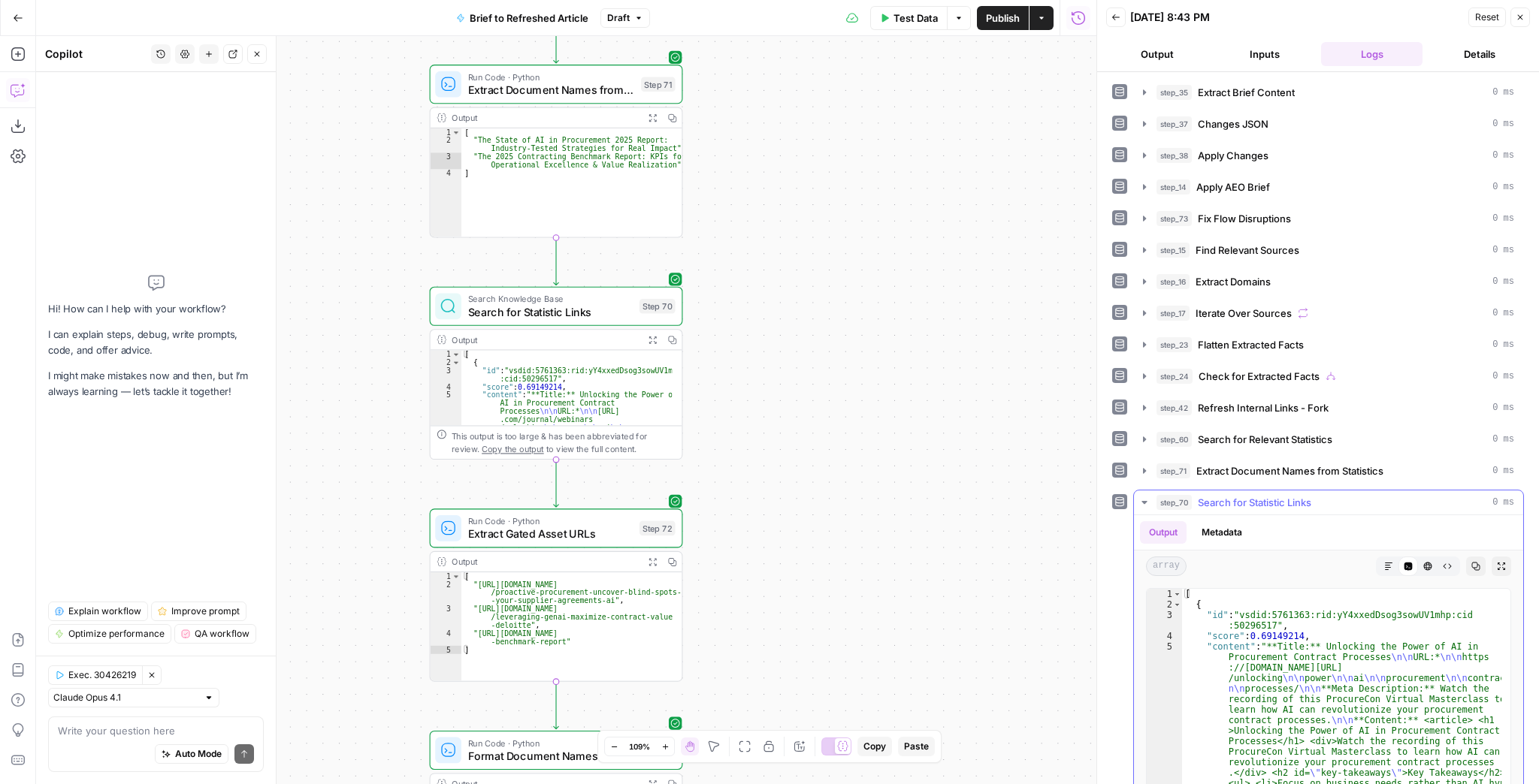
click at [1143, 500] on icon "button" at bounding box center [1144, 501] width 5 height 3
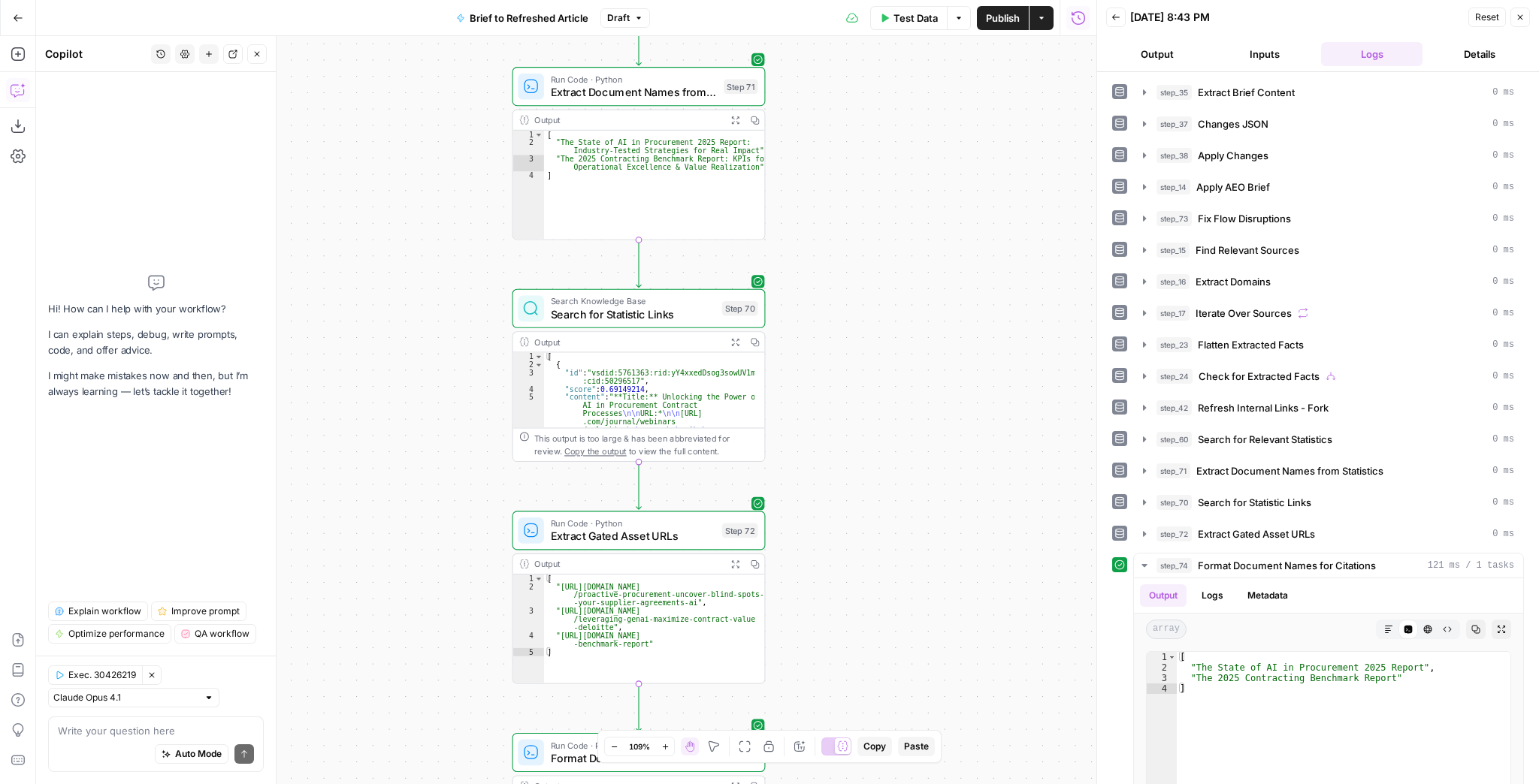
drag, startPoint x: 825, startPoint y: 504, endPoint x: 908, endPoint y: 506, distance: 83.0
click at [908, 506] on div "true false false true false true Workflow Input Settings Inputs LLM · GPT-4.1 E…" at bounding box center [565, 410] width 1060 height 748
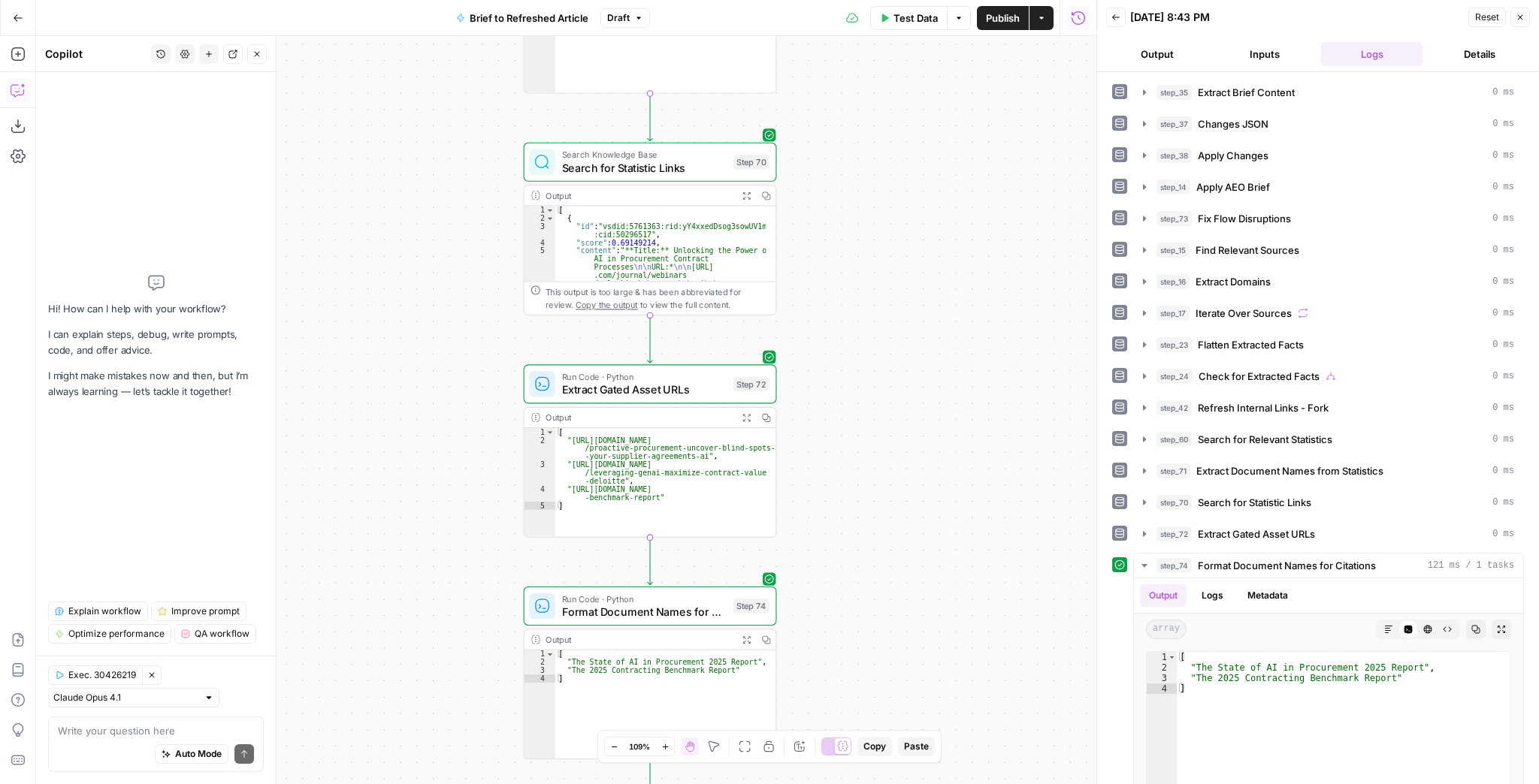
drag, startPoint x: 908, startPoint y: 506, endPoint x: 919, endPoint y: 360, distance: 146.4
click at [919, 360] on div "true false false true false true Workflow Input Settings Inputs LLM · GPT-4.1 E…" at bounding box center [565, 410] width 1060 height 748
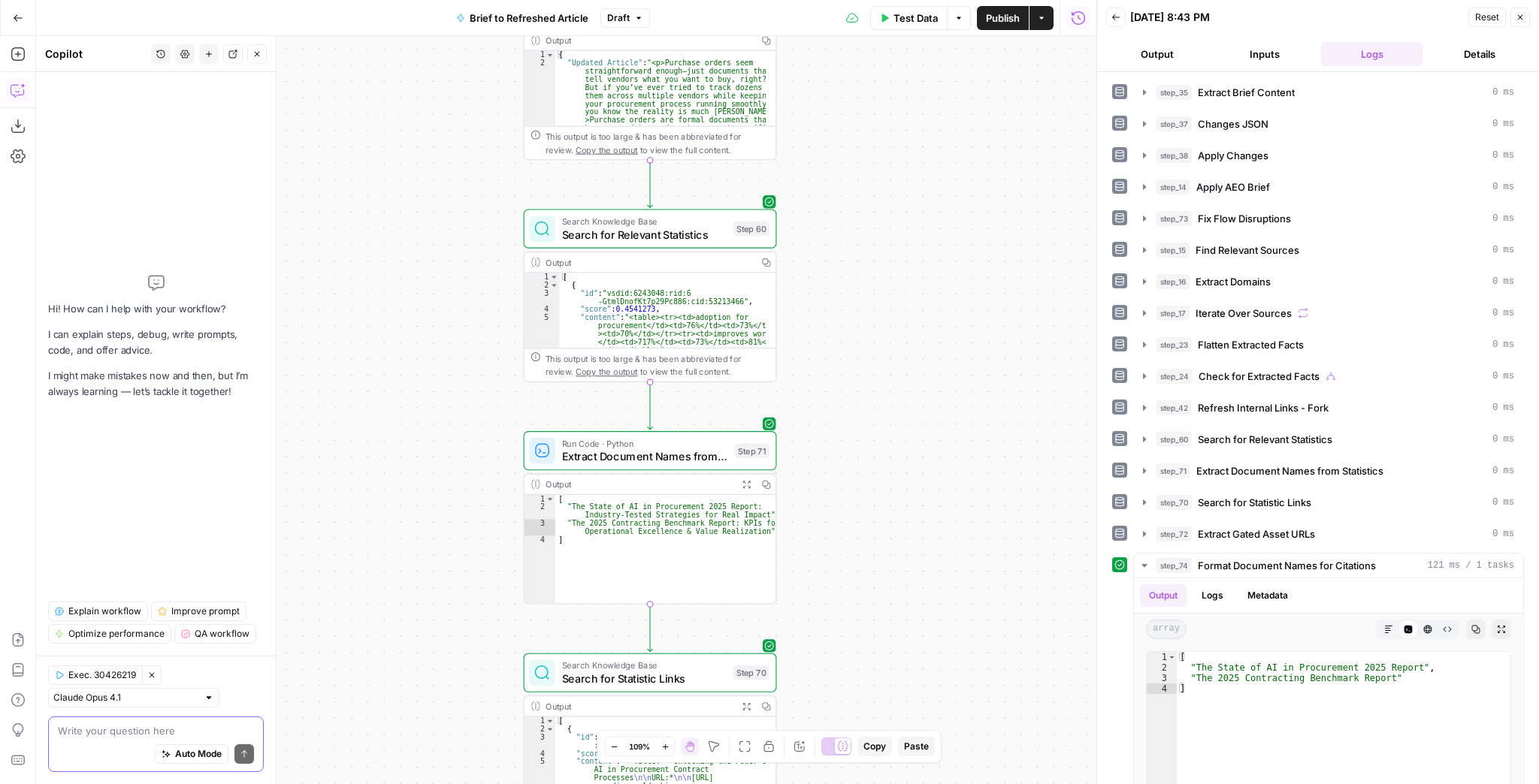
click at [159, 735] on textarea at bounding box center [155, 730] width 196 height 15
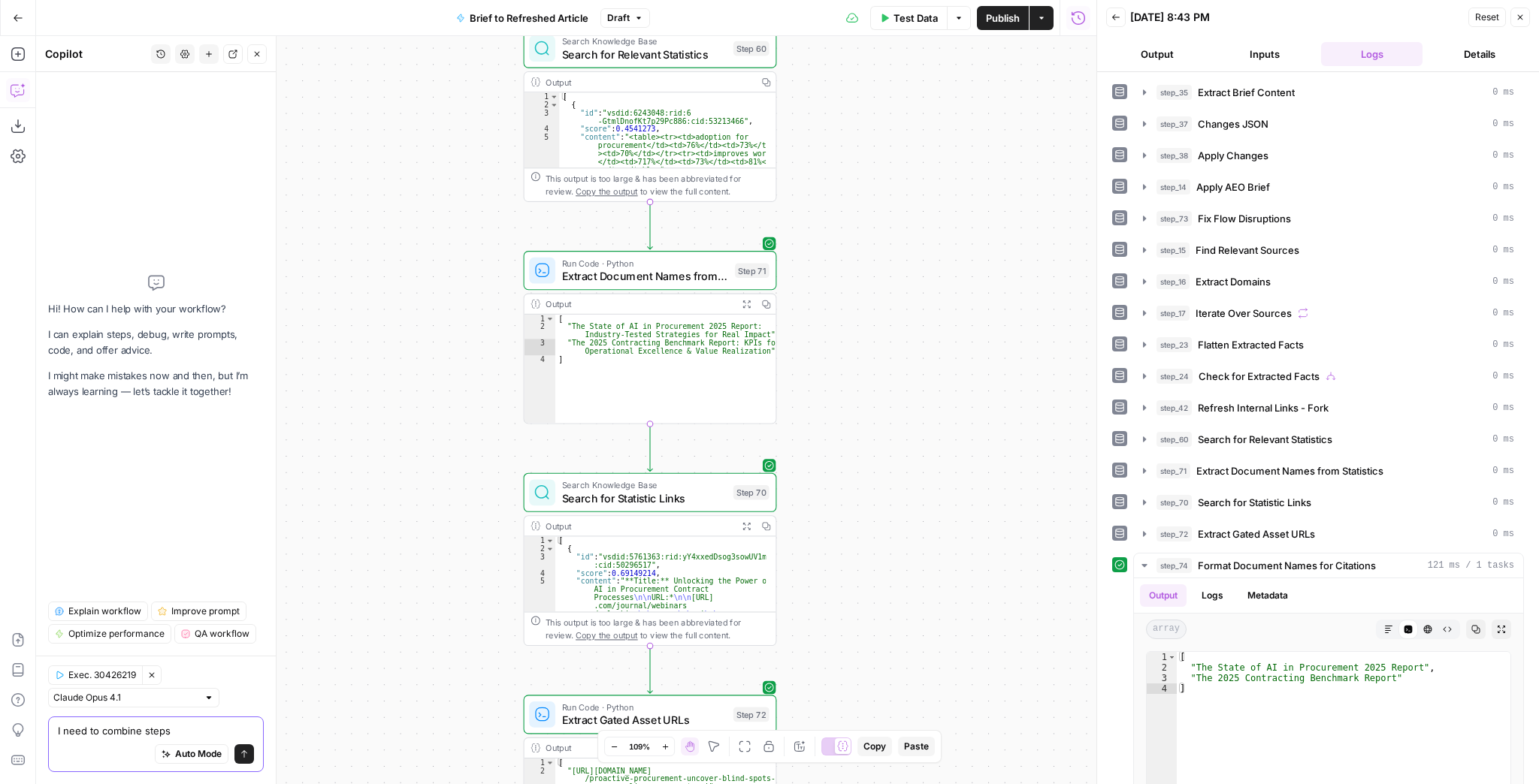
click at [180, 732] on textarea "I need to combine steps" at bounding box center [155, 730] width 196 height 15
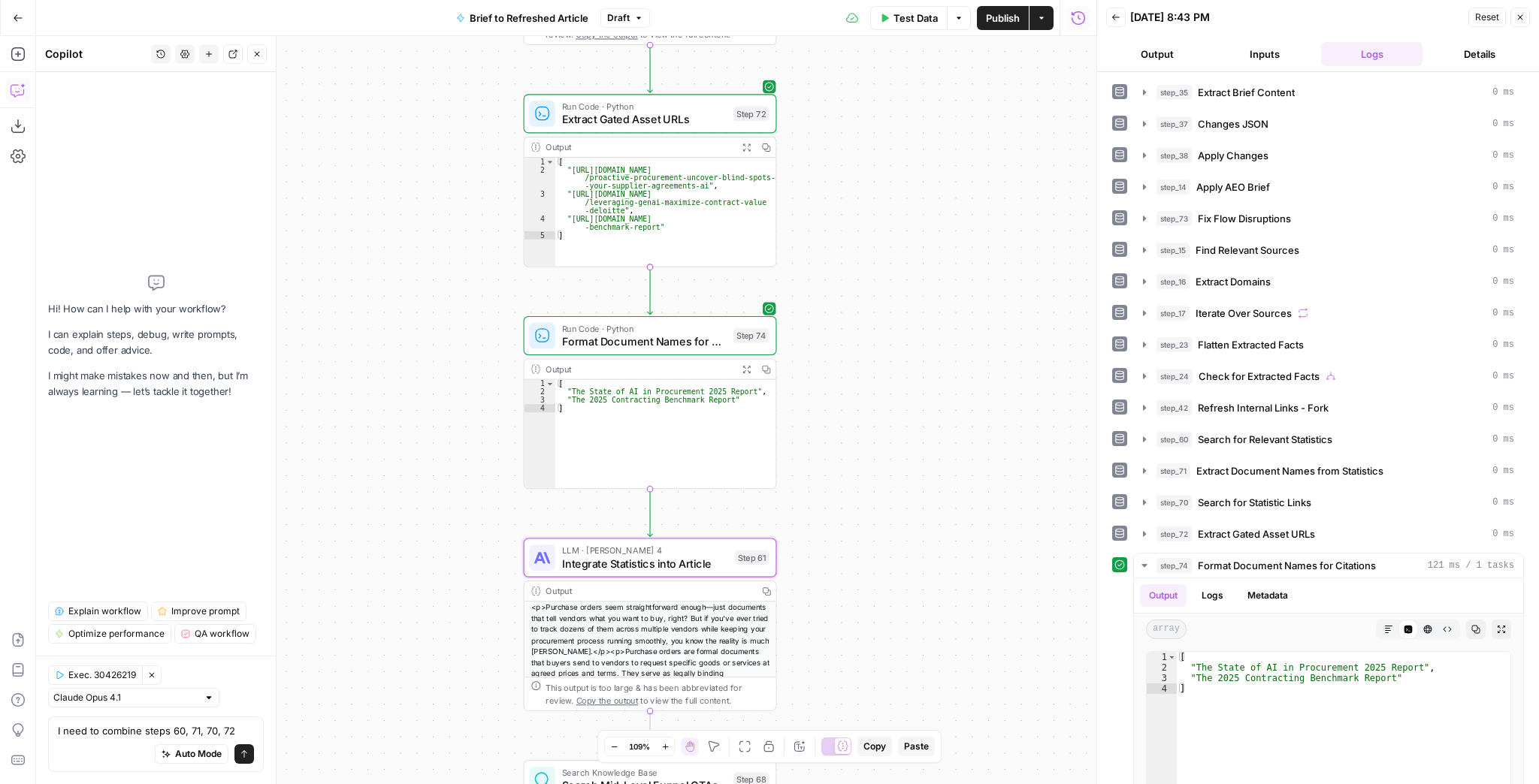
click at [238, 722] on div "I need to combine steps 60, 71, 70, 72 I need to combine steps 60, 71, 70, 72 A…" at bounding box center [155, 744] width 216 height 56
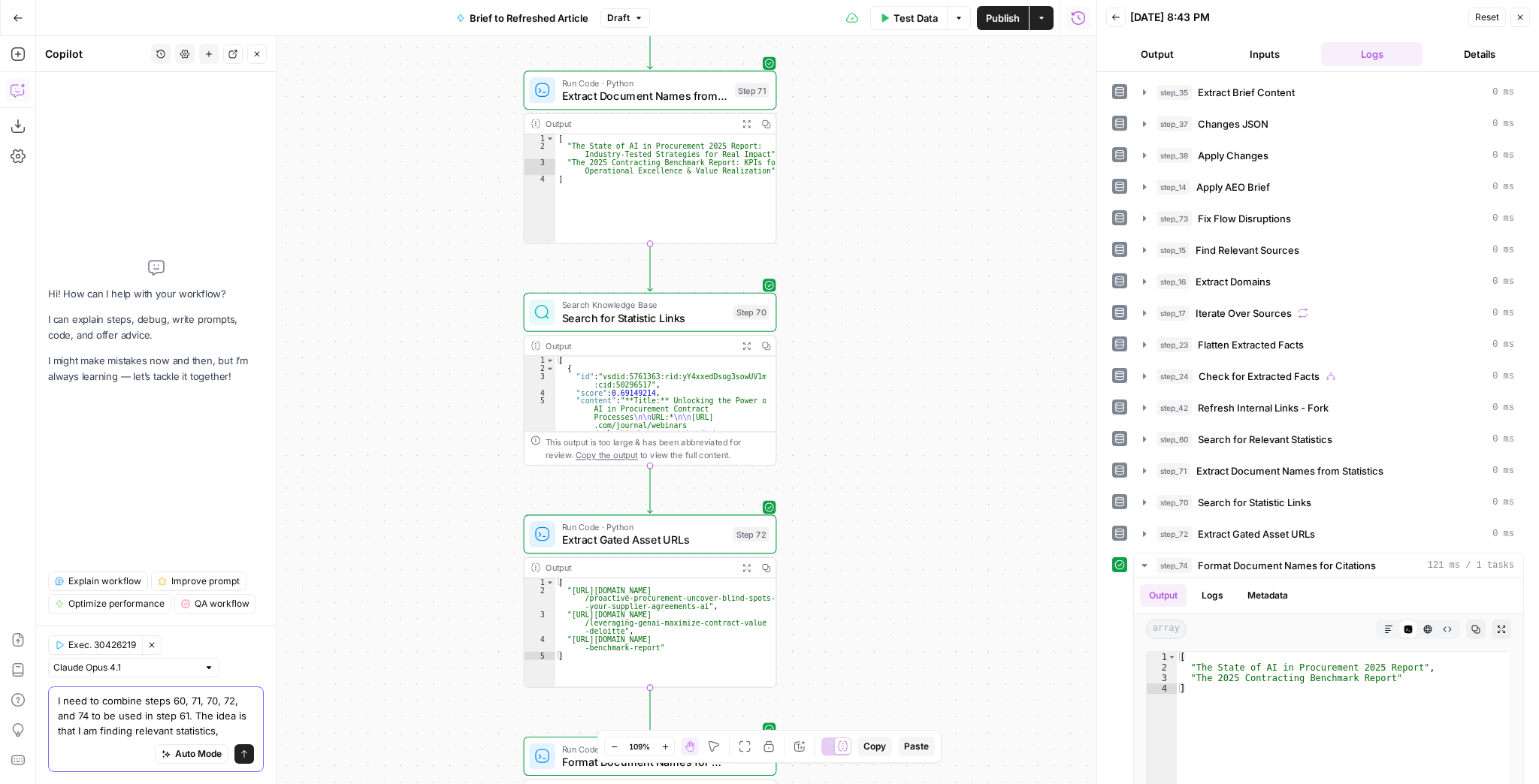
click at [229, 727] on textarea "I need to combine steps 60, 71, 70, 72, and 74 to be used in step 61. The idea …" at bounding box center [155, 715] width 196 height 45
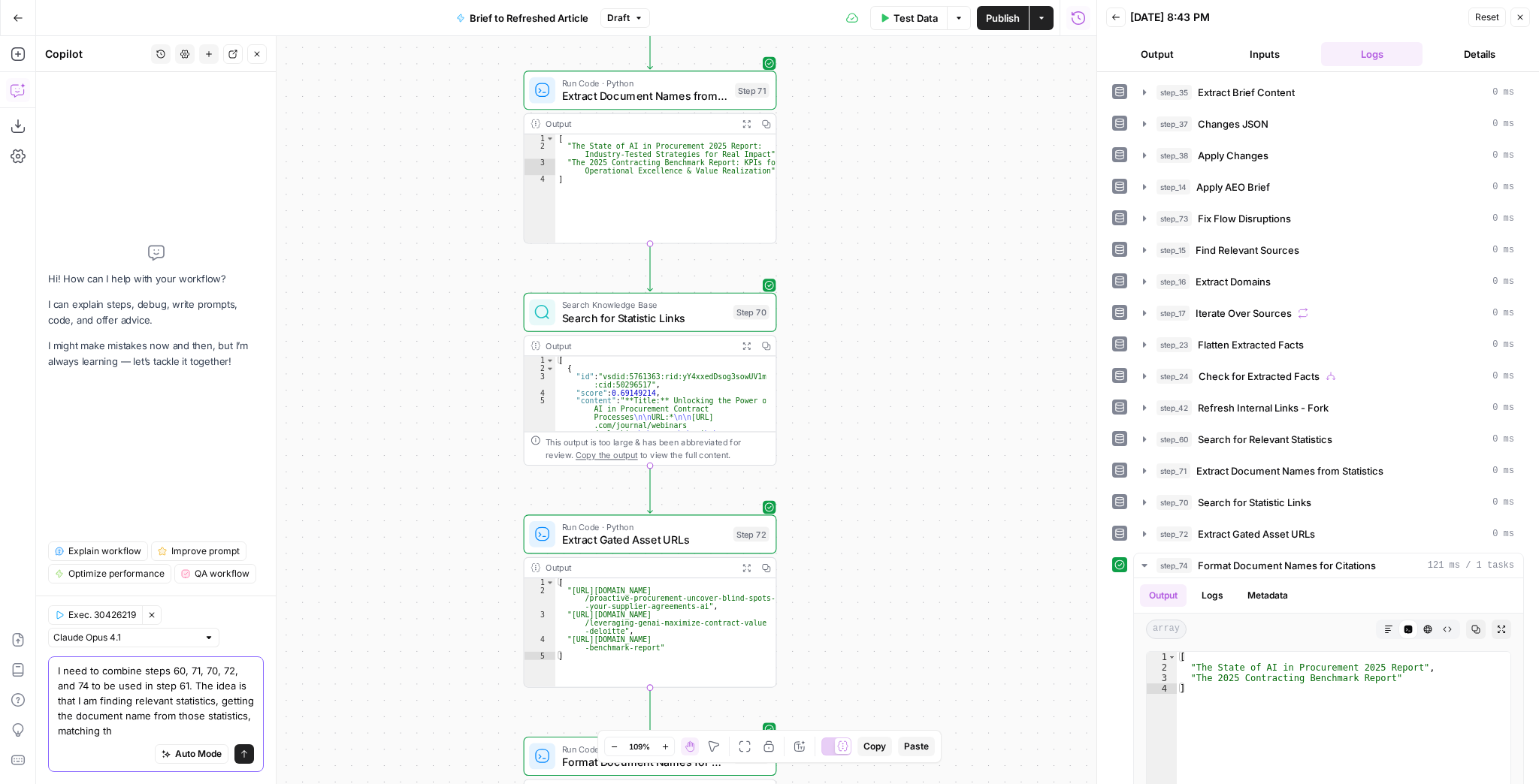
type textarea "I need to combine steps 60, 71, 70, 72, and 74 to be used in step 61. The idea …"
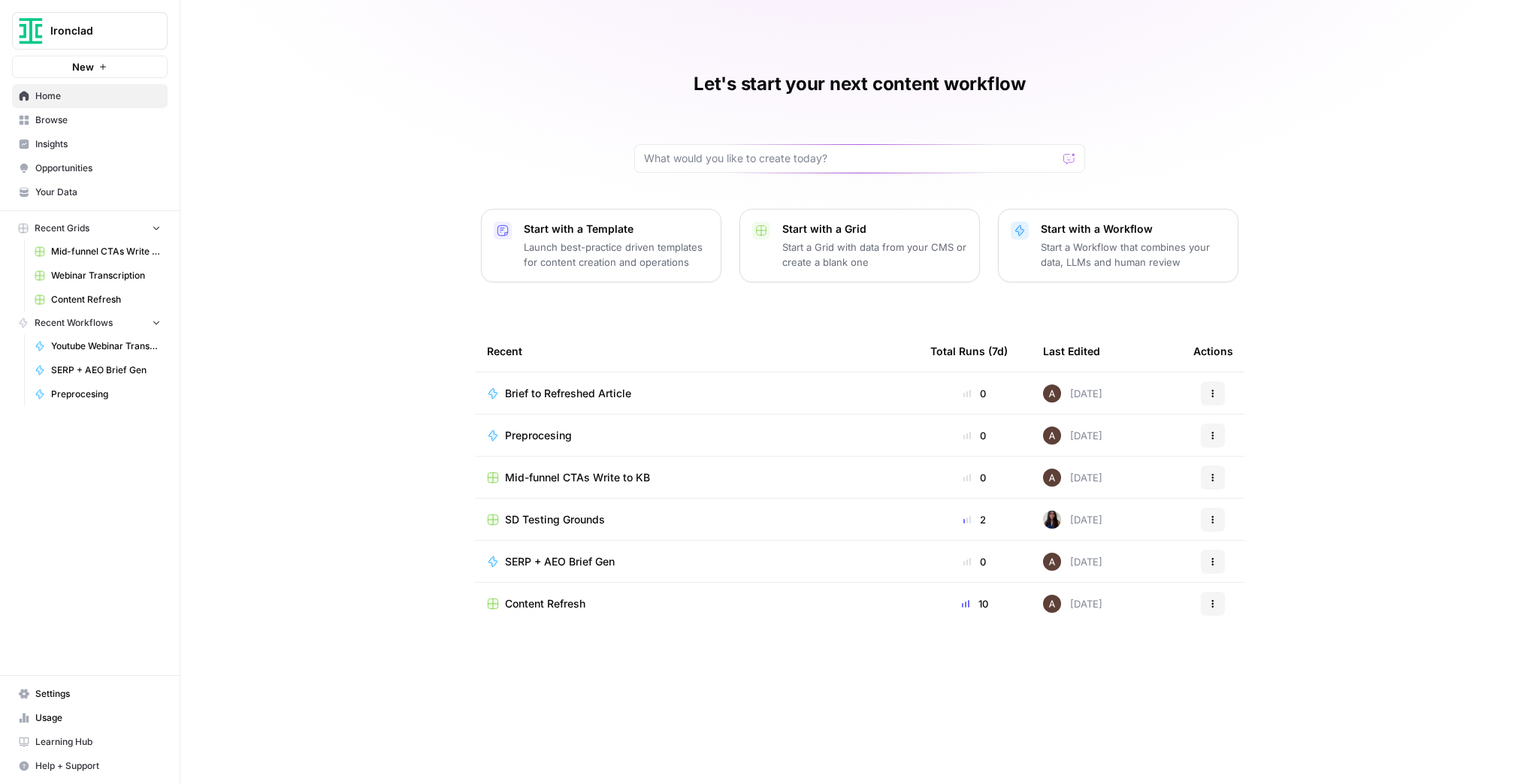
click at [88, 183] on link "Your Data" at bounding box center [90, 192] width 155 height 24
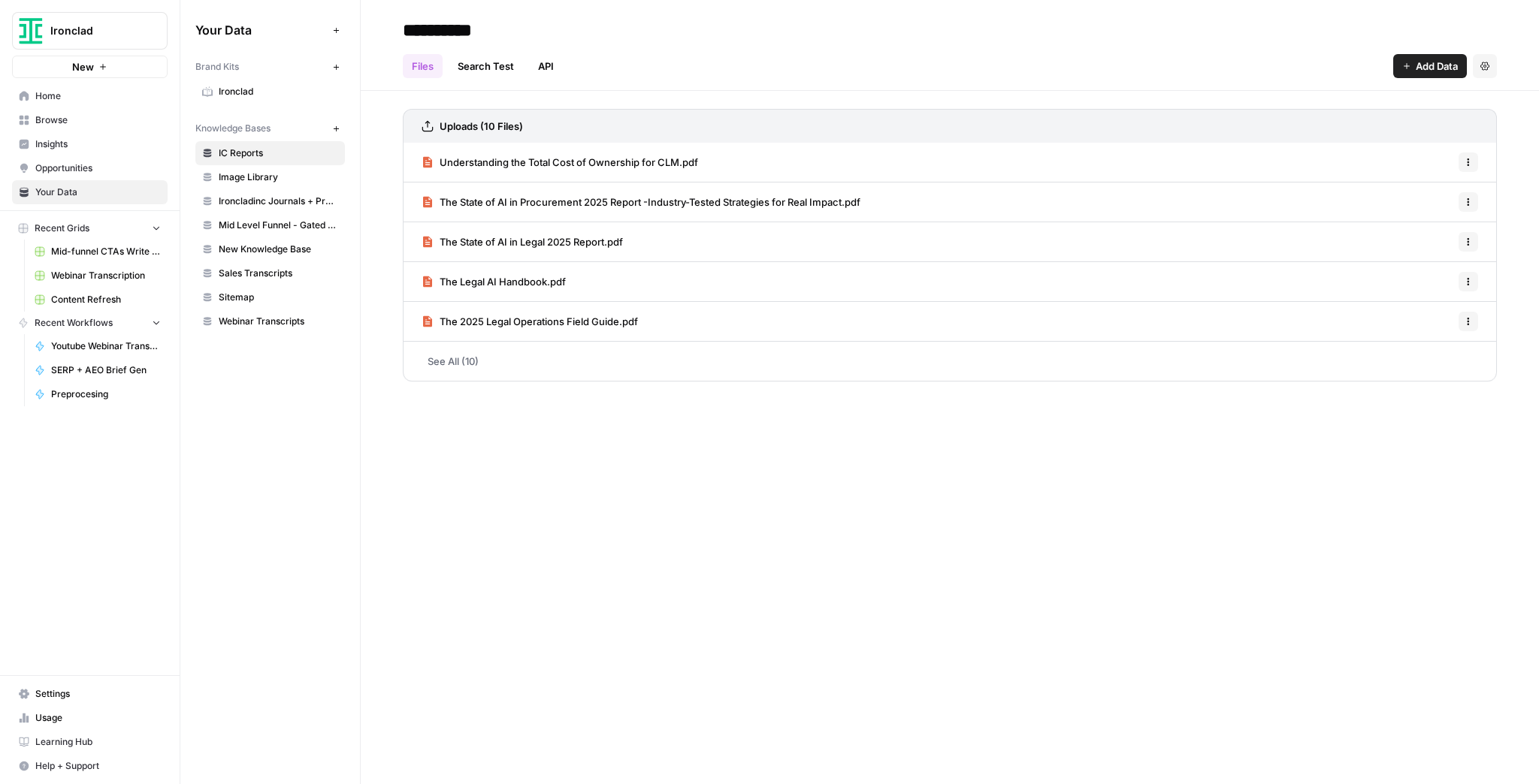
click at [295, 214] on link "Mid Level Funnel - Gated Assets + Webinars" at bounding box center [270, 225] width 149 height 24
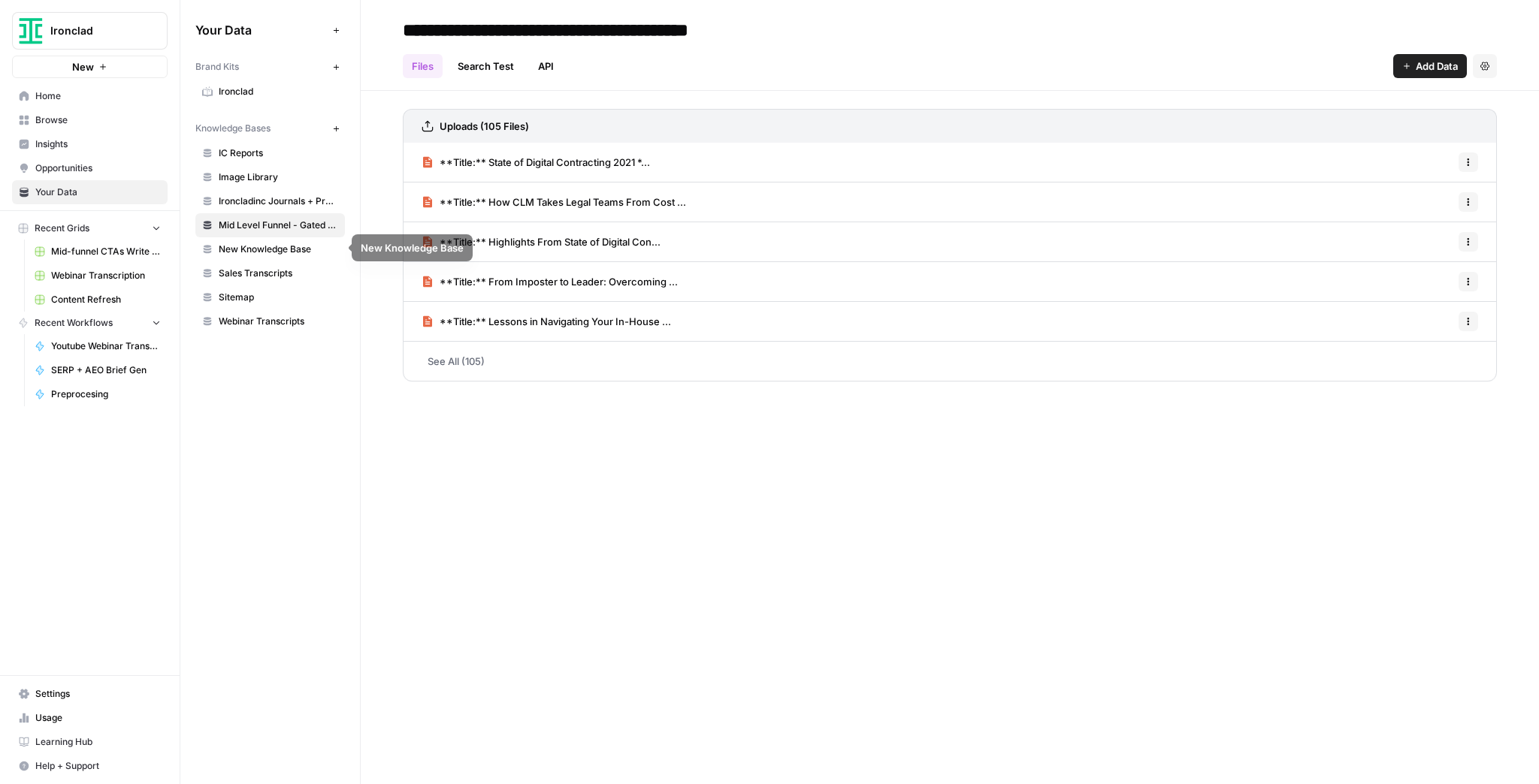
click at [291, 208] on link "Ironcladinc Journals + Products" at bounding box center [270, 201] width 149 height 24
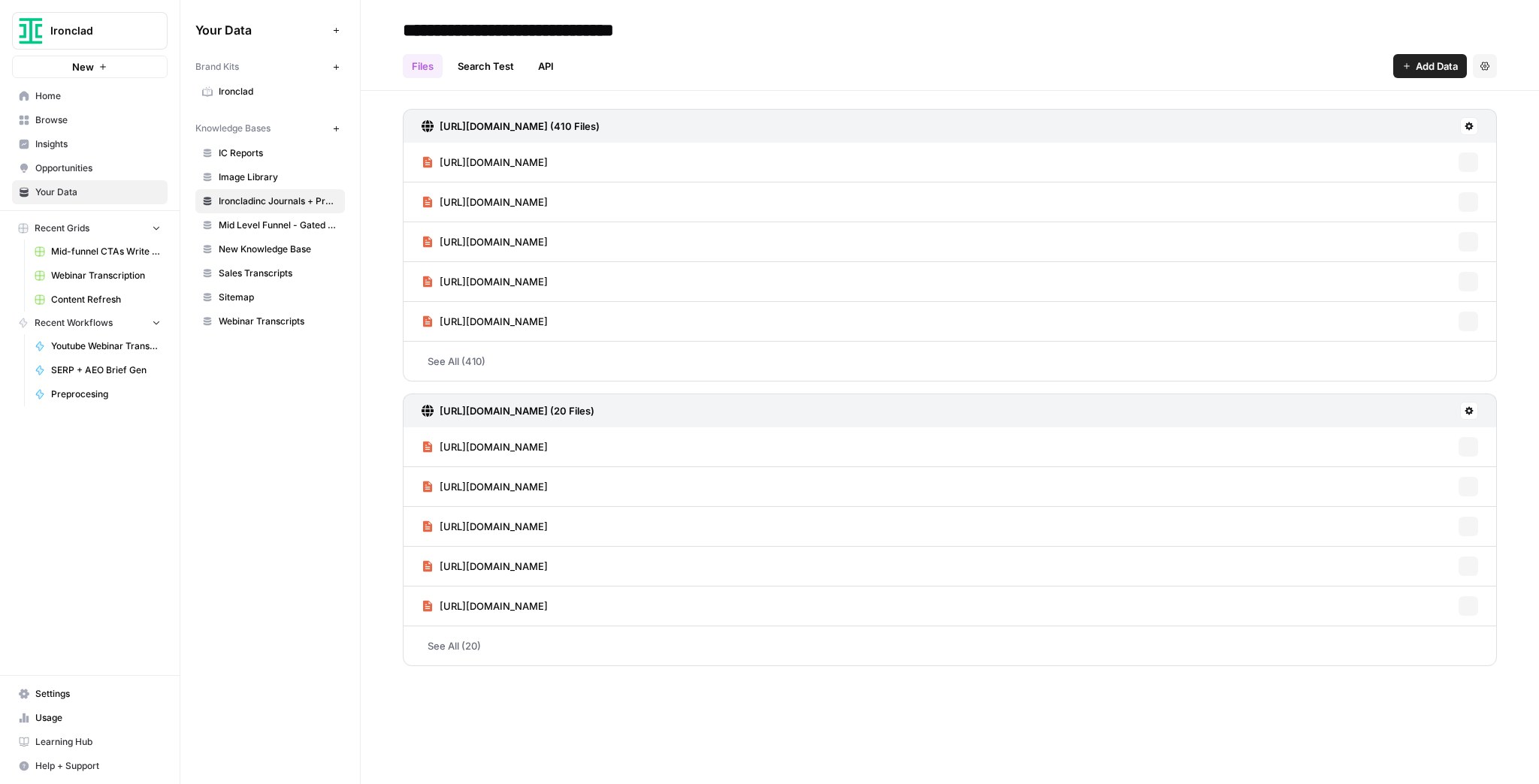
click at [278, 156] on span "IC Reports" at bounding box center [279, 153] width 119 height 14
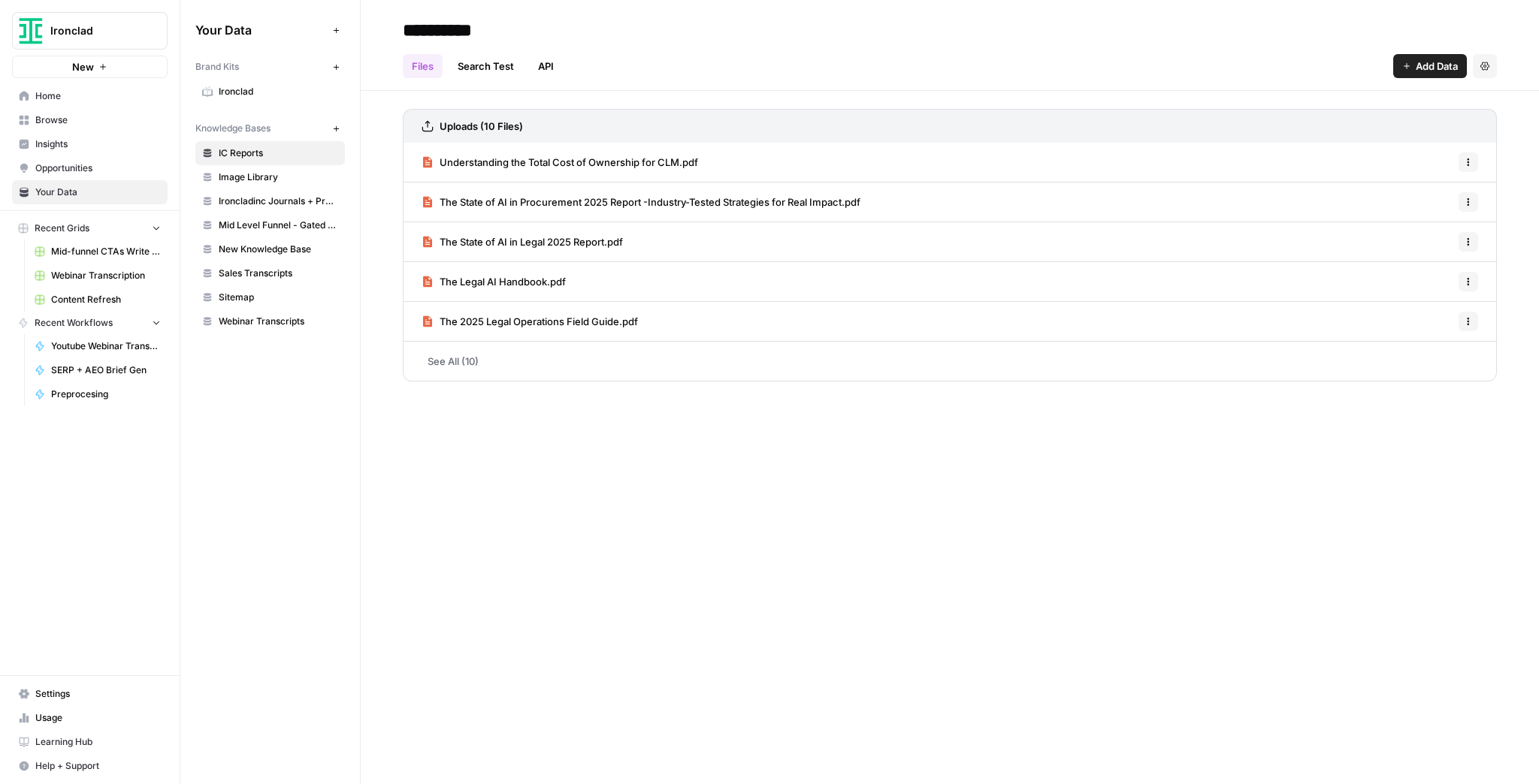
click at [793, 362] on link "See All (10)" at bounding box center [950, 360] width 1094 height 39
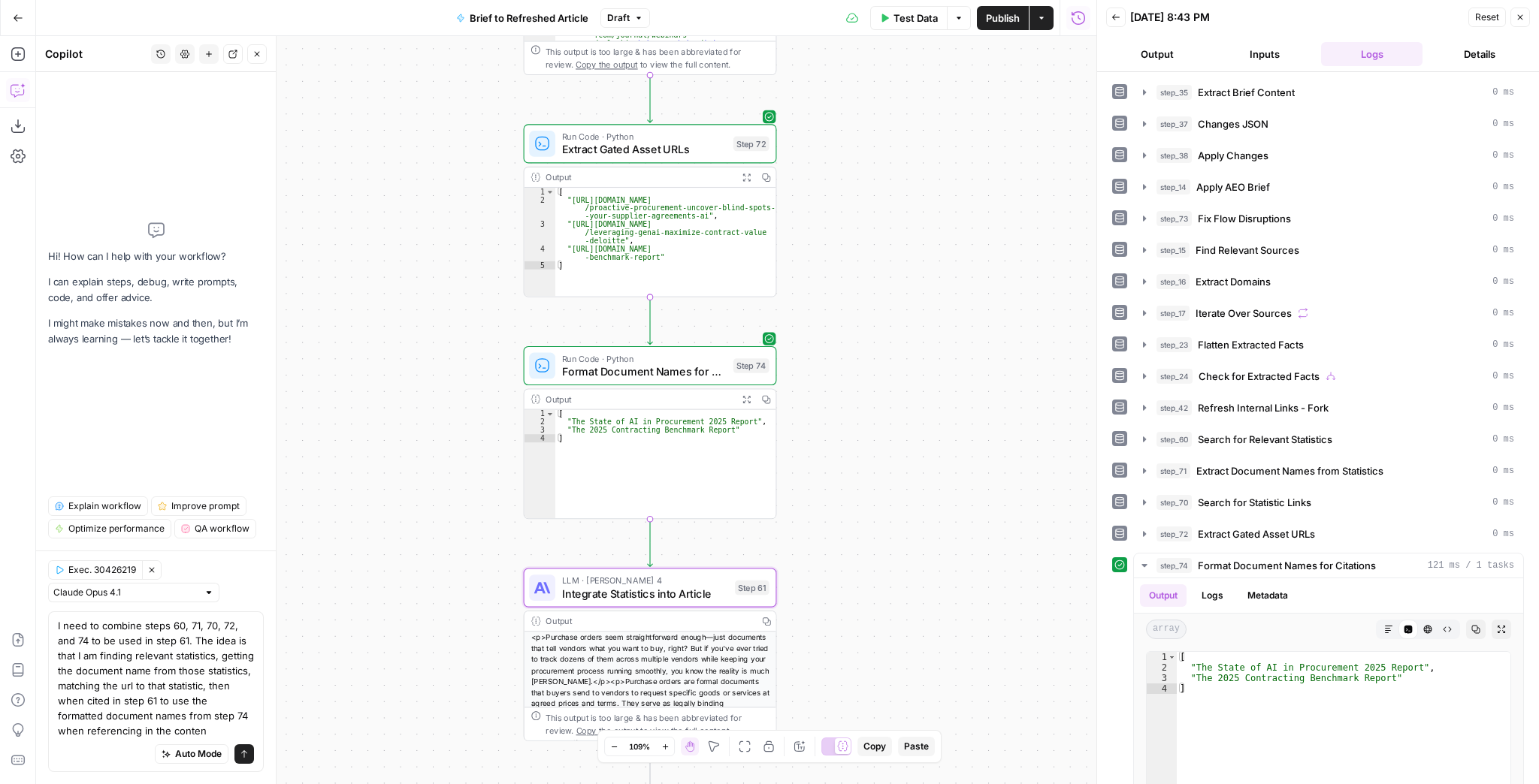
type textarea "I need to combine steps 60, 71, 70, 72, and 74 to be used in step 61. The idea …"
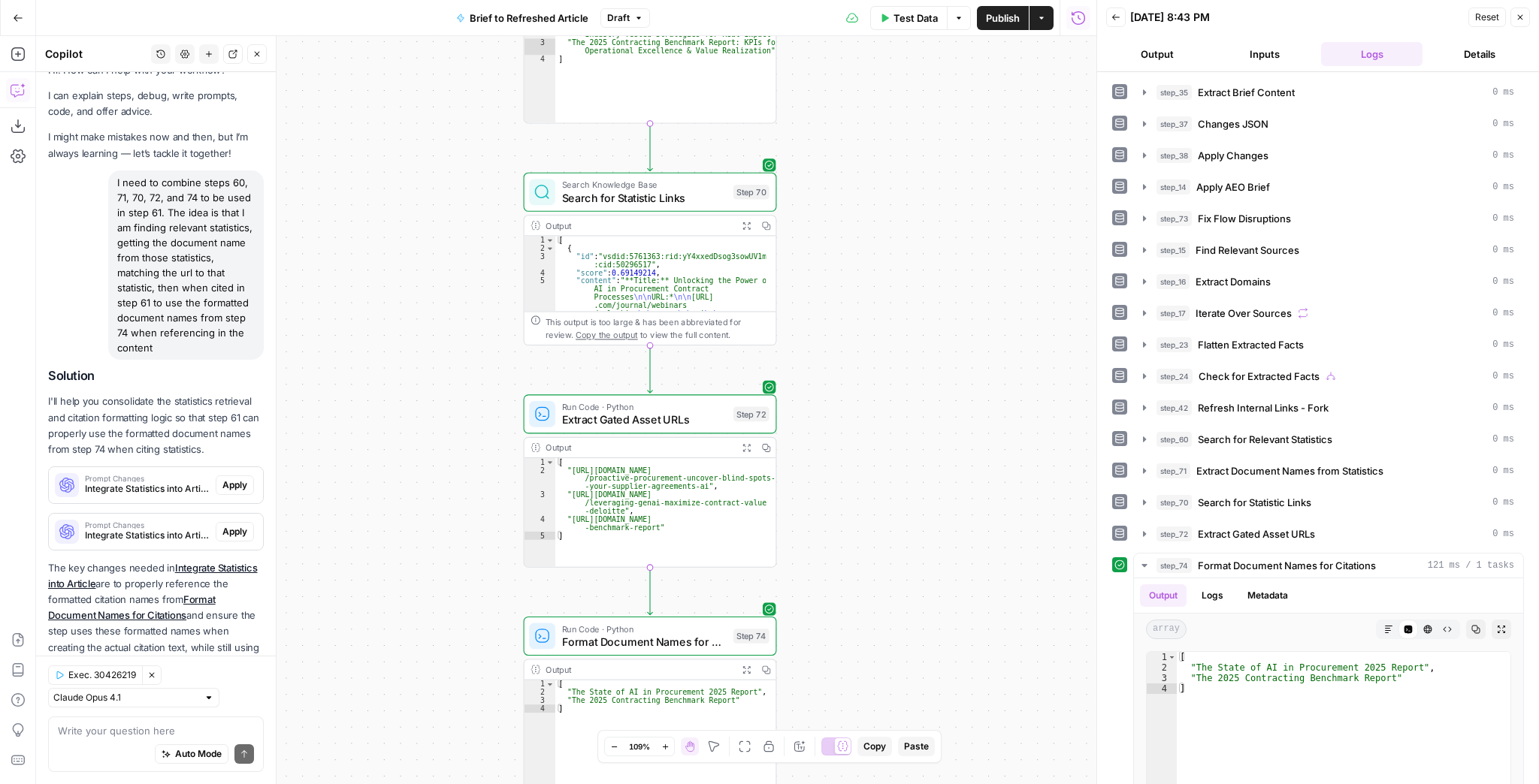
scroll to position [88, 0]
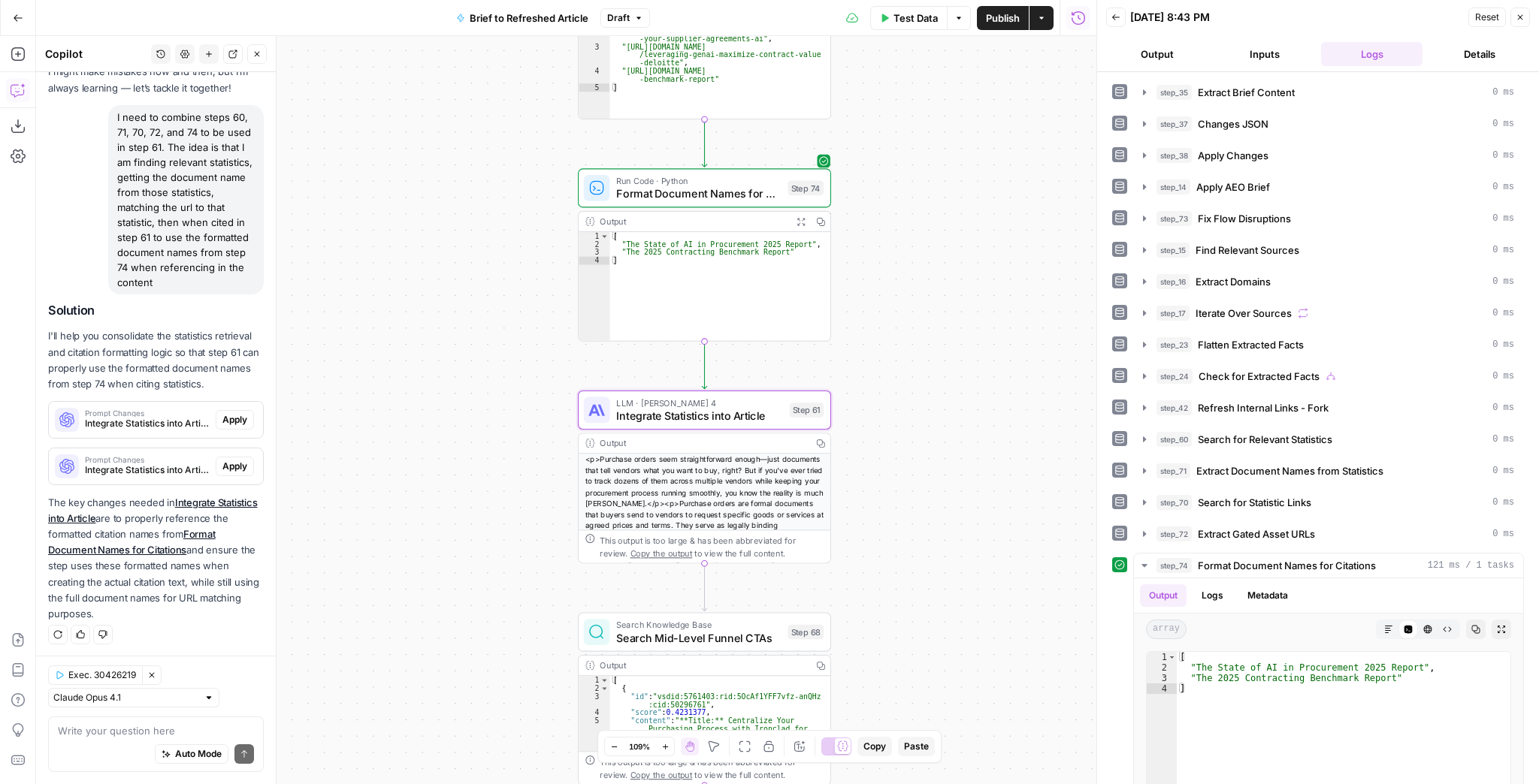
click at [231, 418] on span "Apply" at bounding box center [234, 420] width 25 height 14
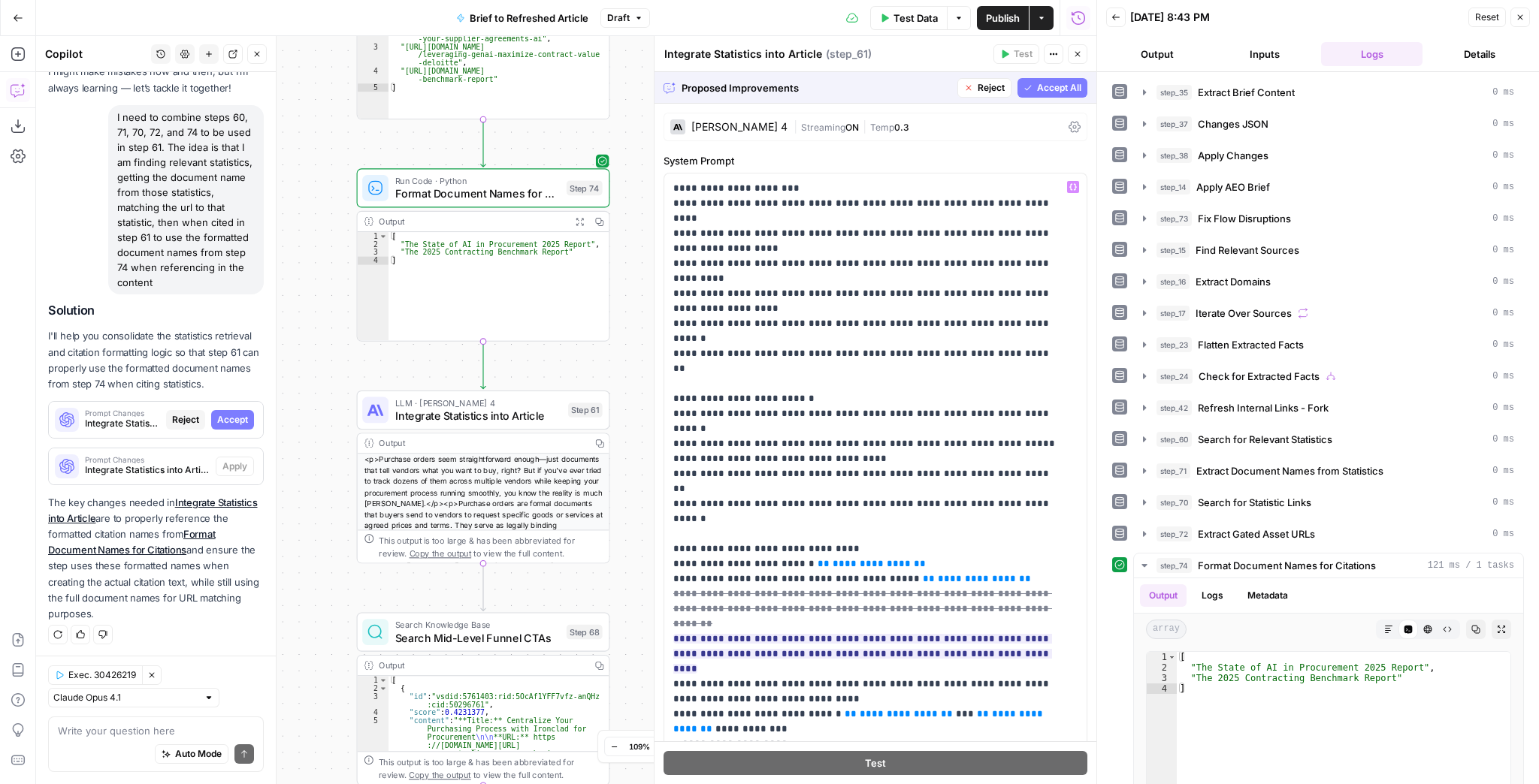
scroll to position [241, 0]
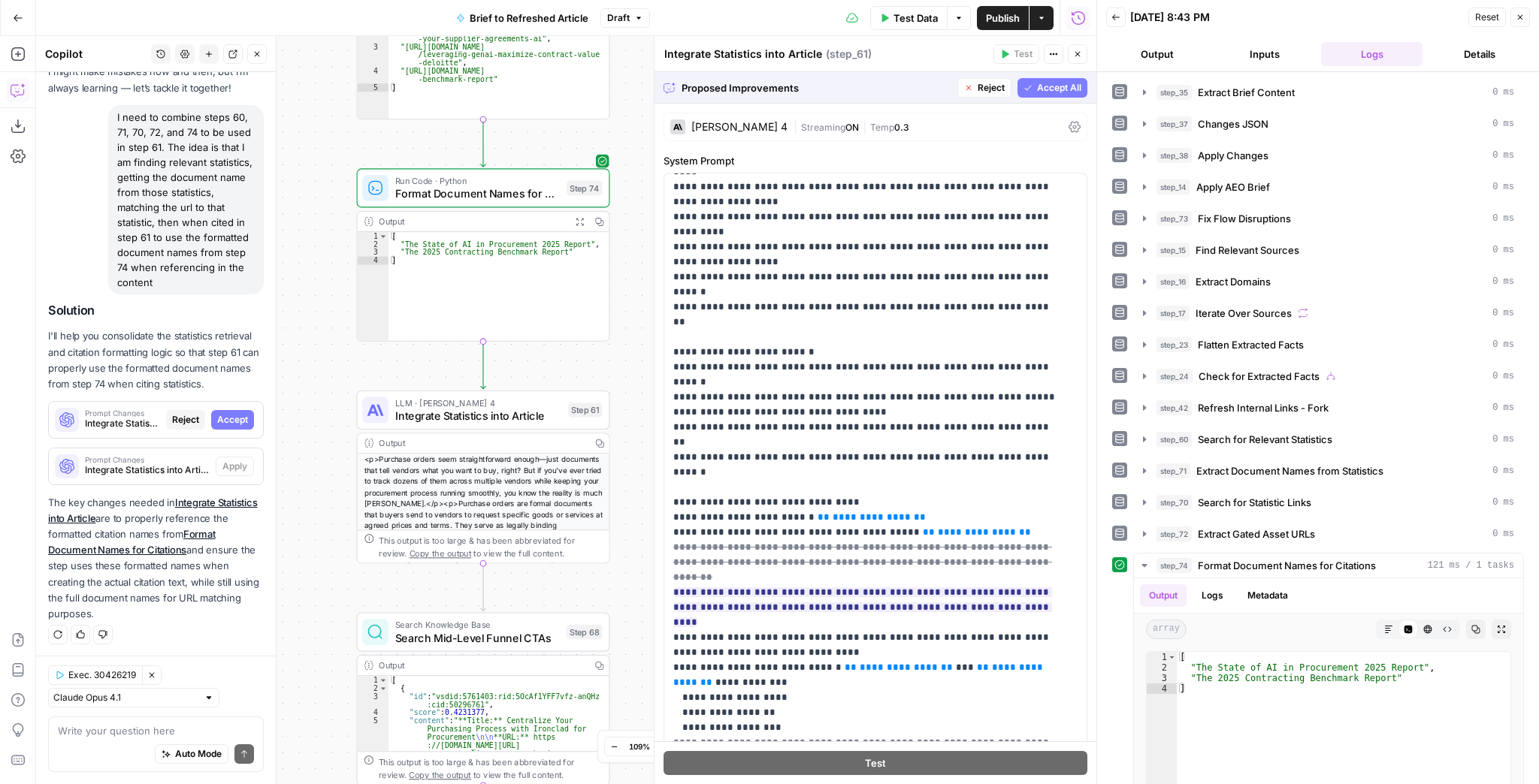
click at [1023, 92] on icon "button" at bounding box center [1027, 88] width 9 height 9
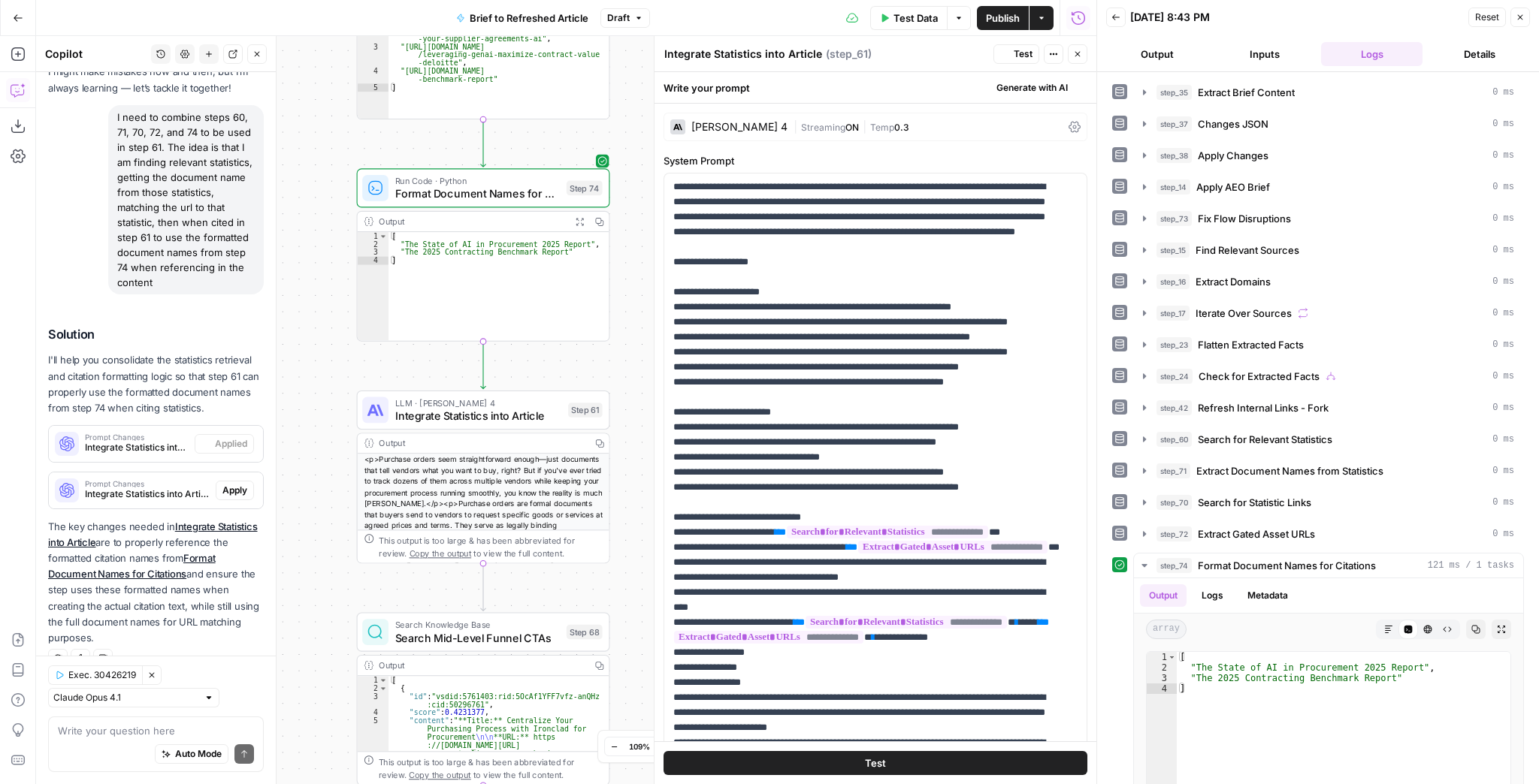
scroll to position [111, 0]
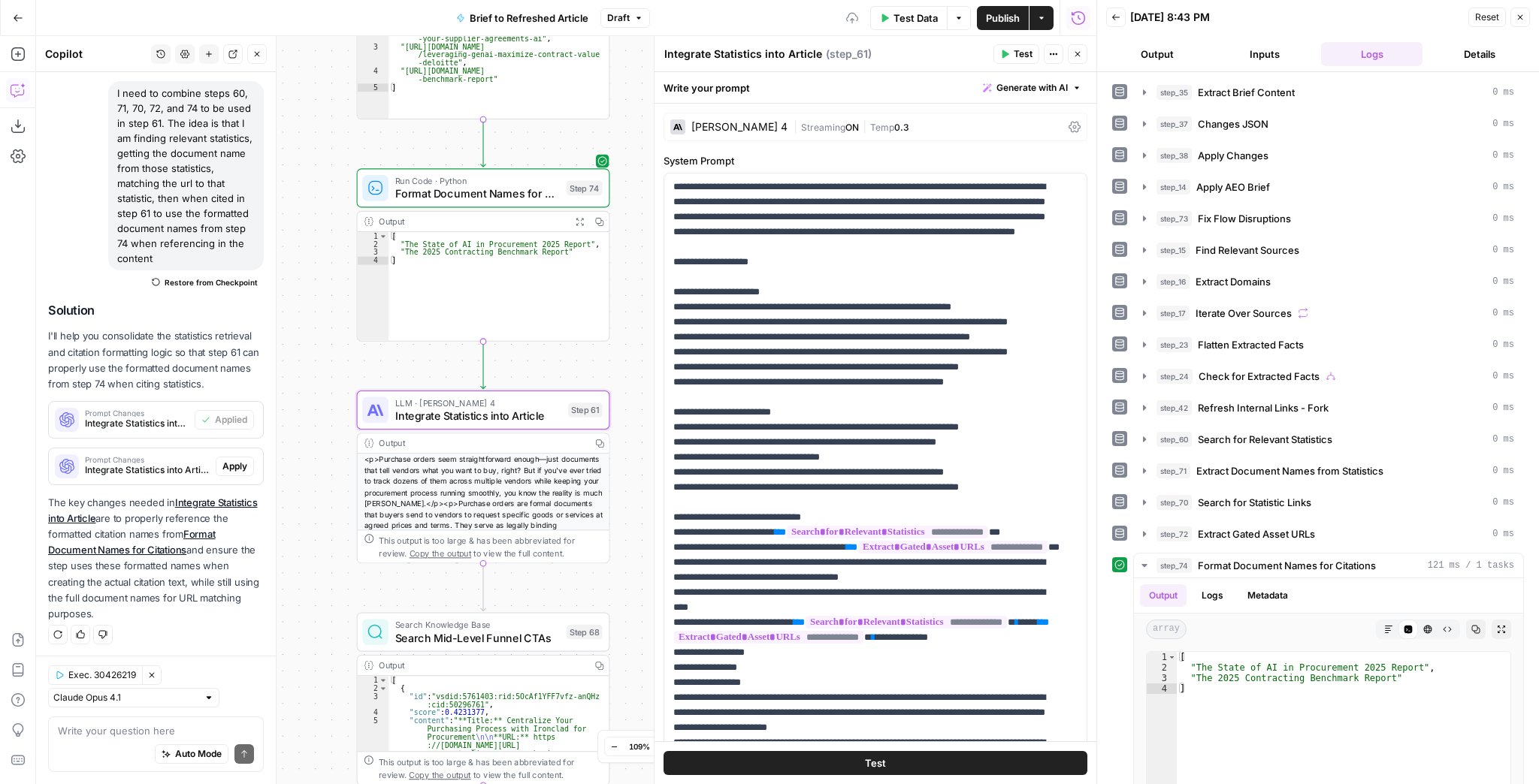
click at [229, 467] on span "Apply" at bounding box center [234, 467] width 25 height 14
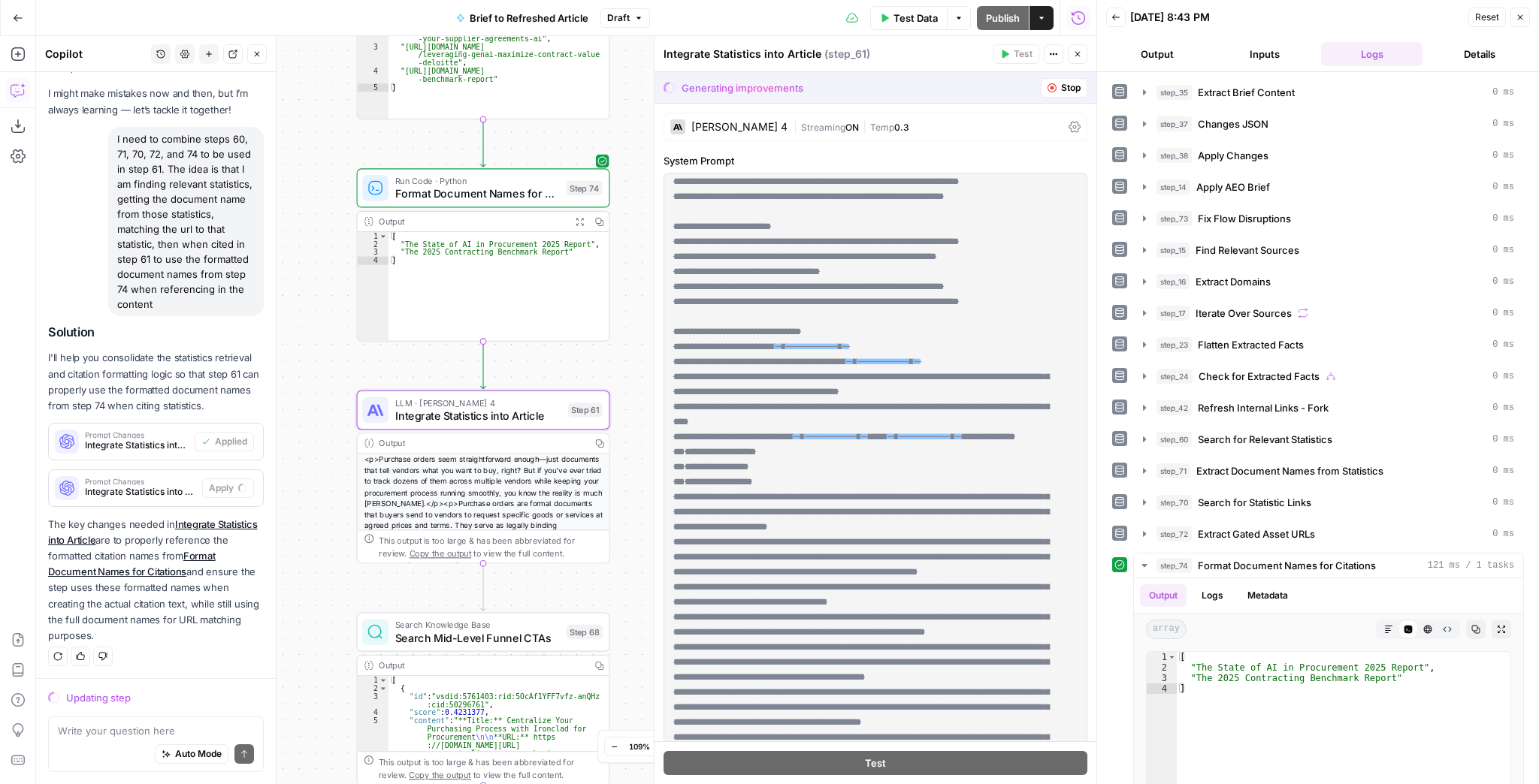
scroll to position [0, 0]
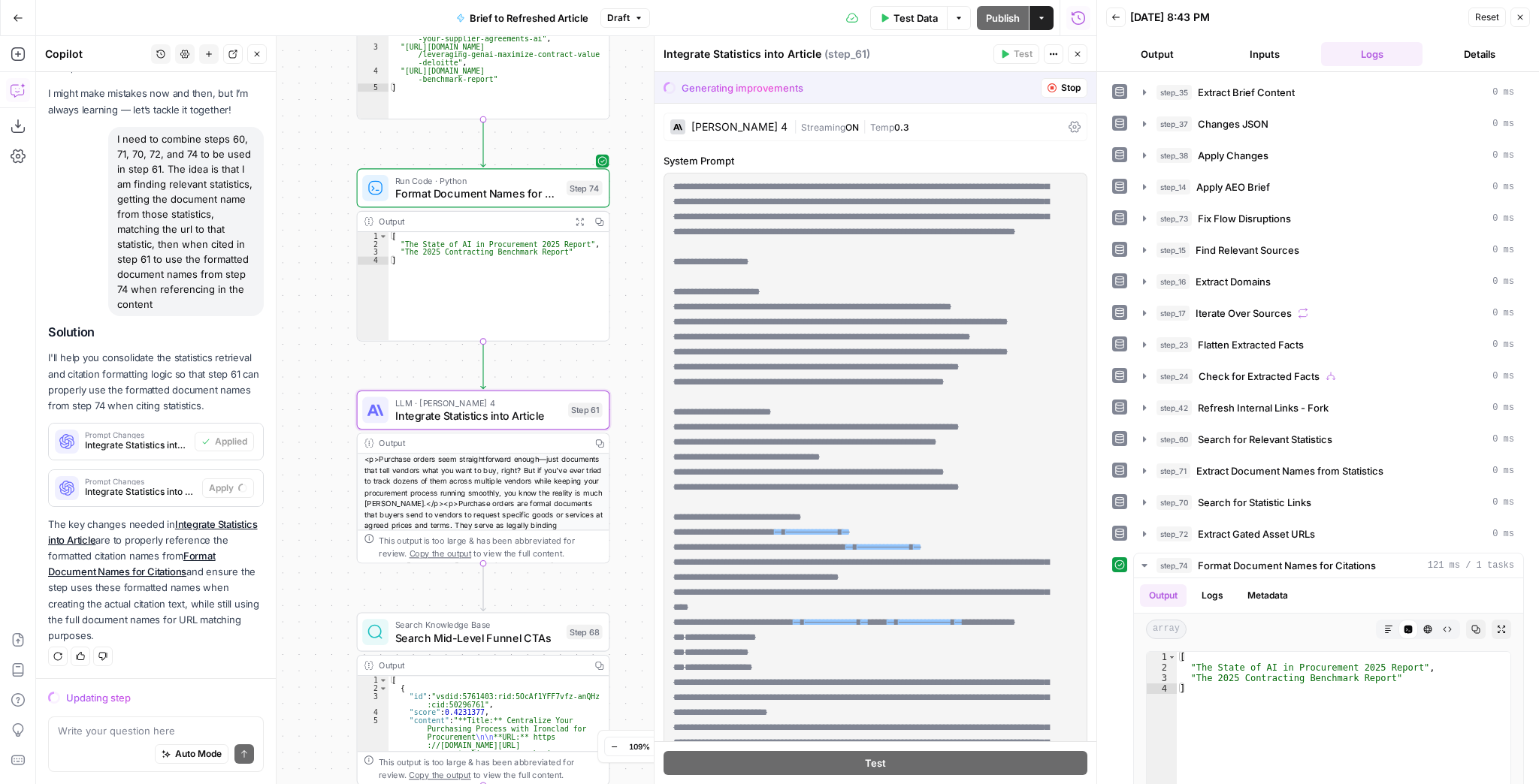
click at [1047, 85] on button "Stop" at bounding box center [1063, 88] width 47 height 20
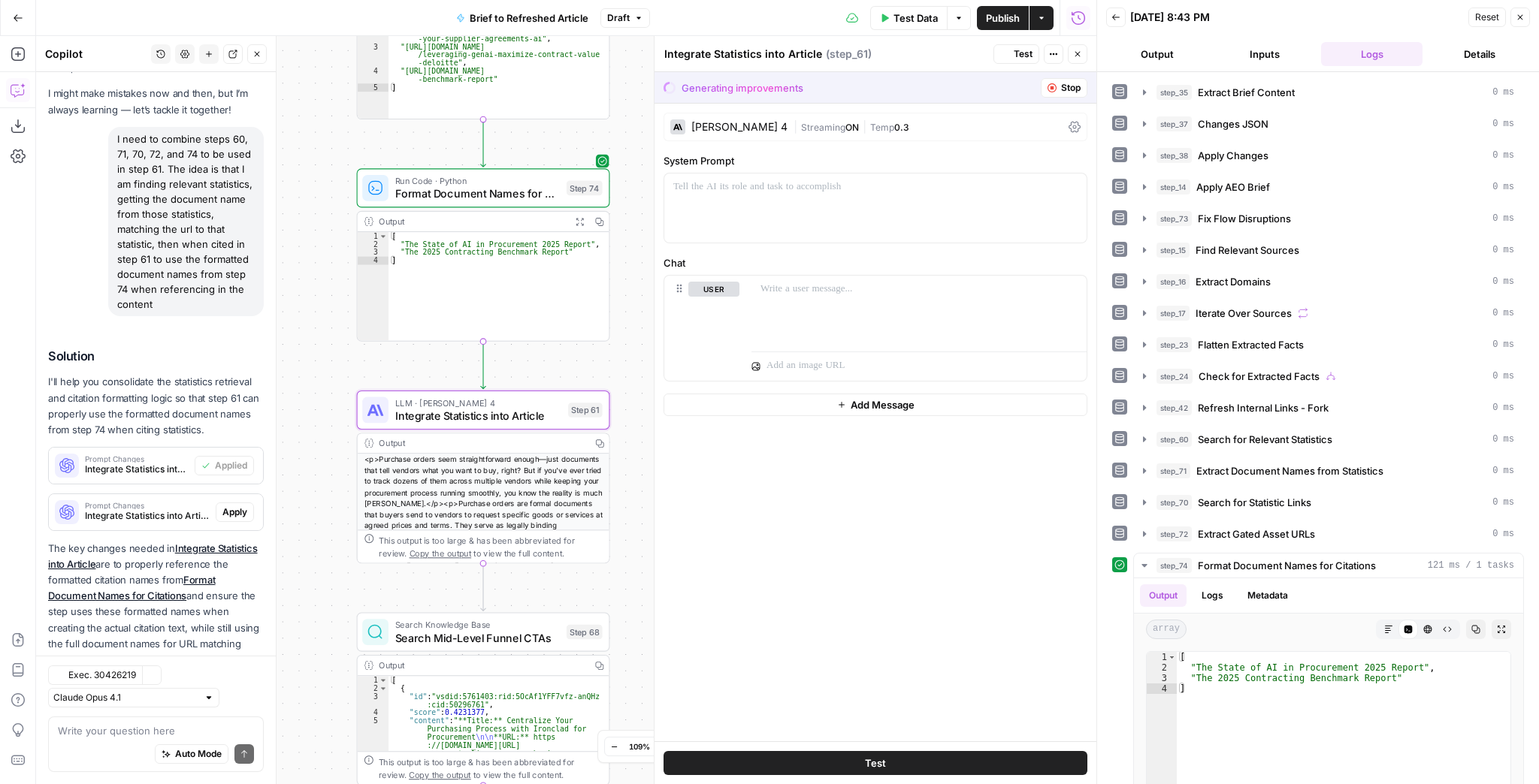
scroll to position [111, 0]
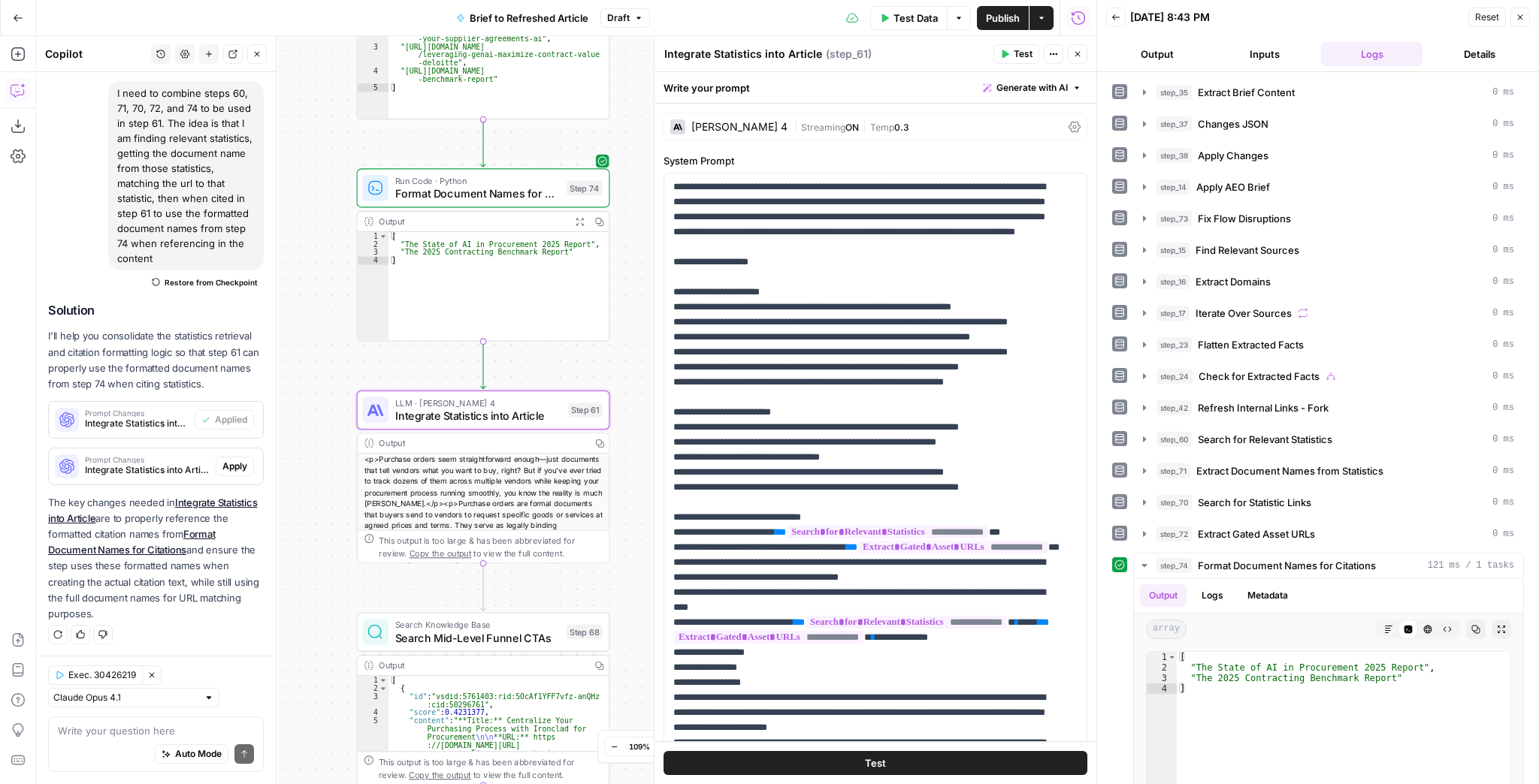
click at [1018, 52] on span "Test" at bounding box center [1022, 55] width 19 height 14
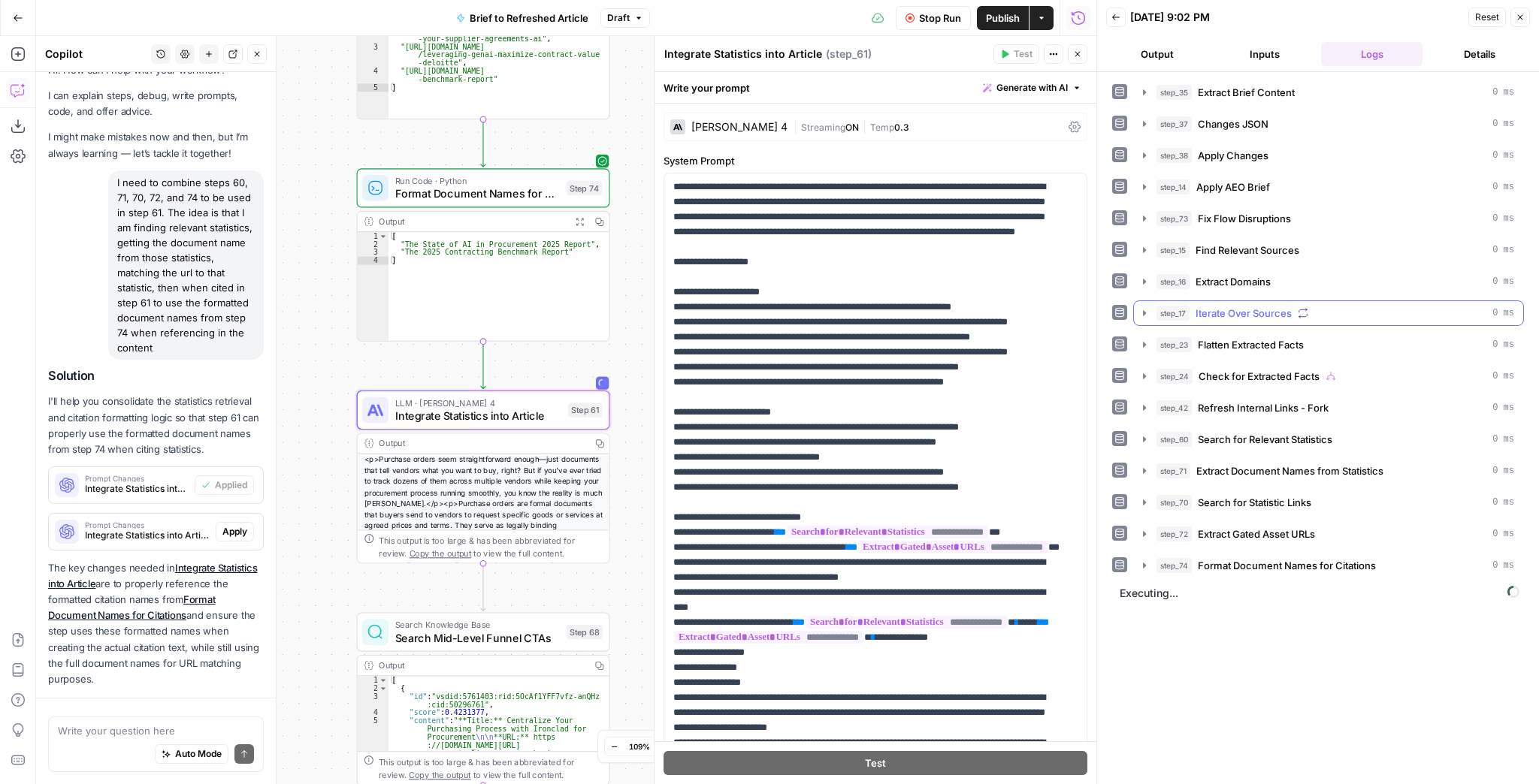
scroll to position [111, 0]
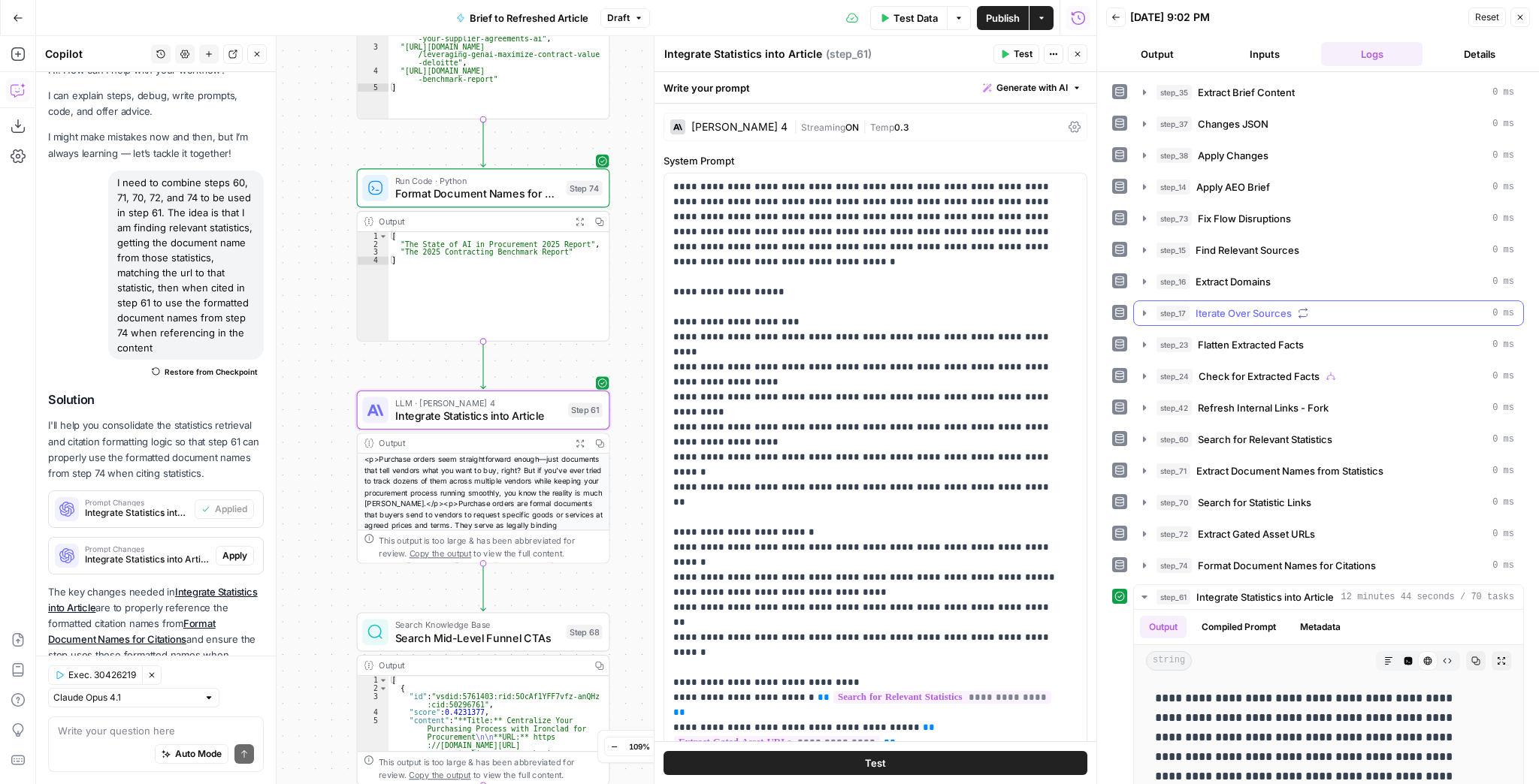
scroll to position [111, 0]
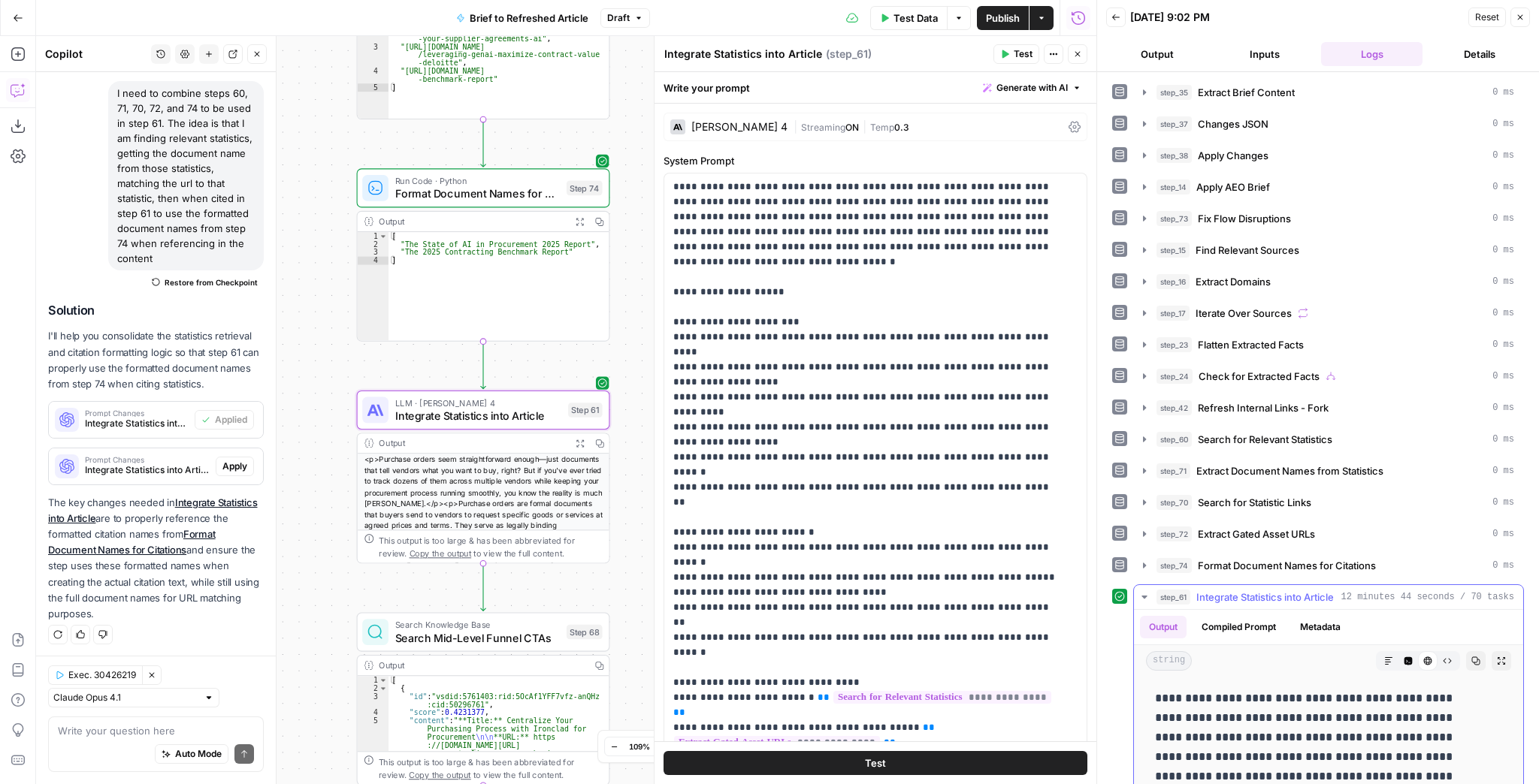
click at [1497, 657] on icon "button" at bounding box center [1501, 661] width 9 height 9
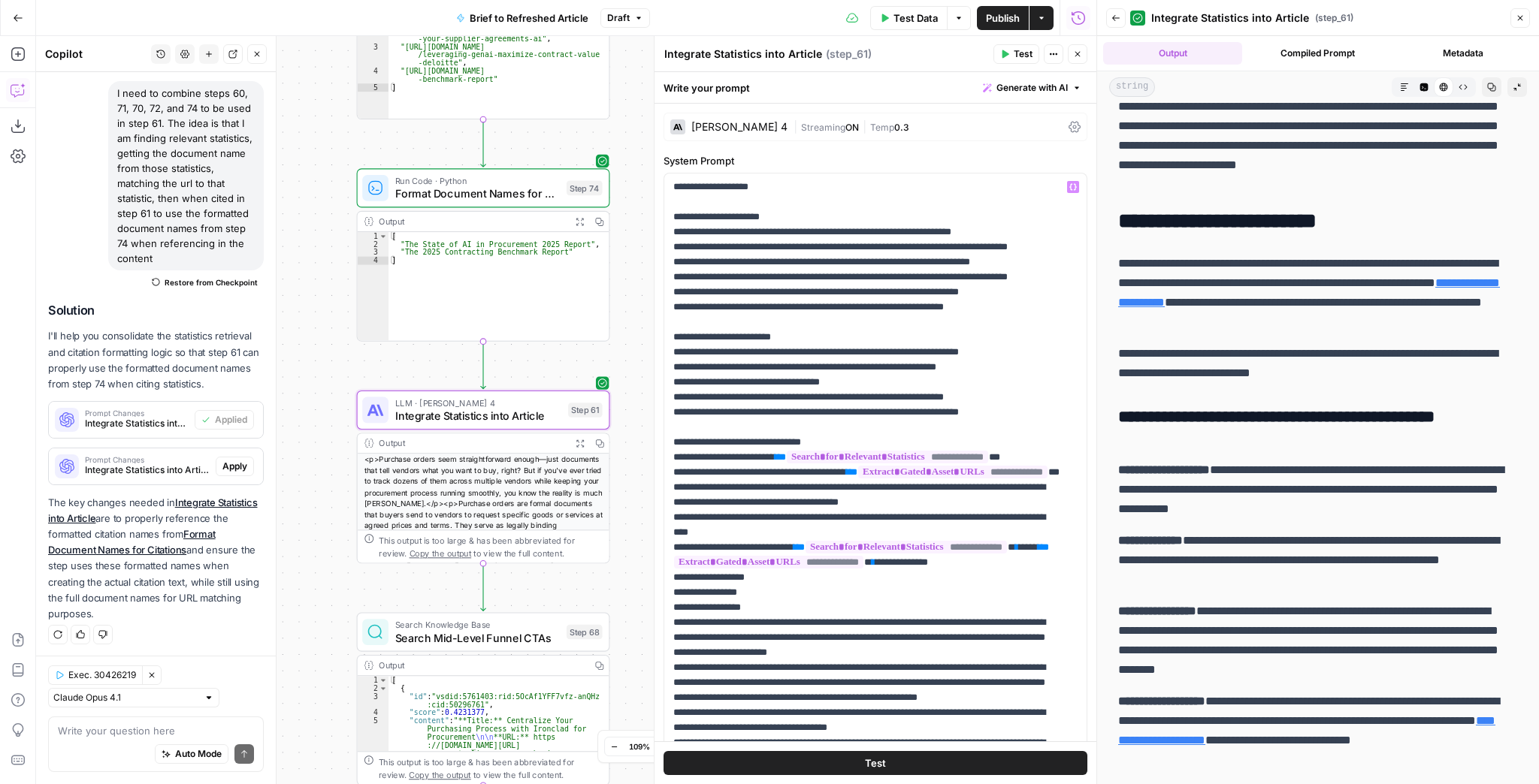
scroll to position [0, 0]
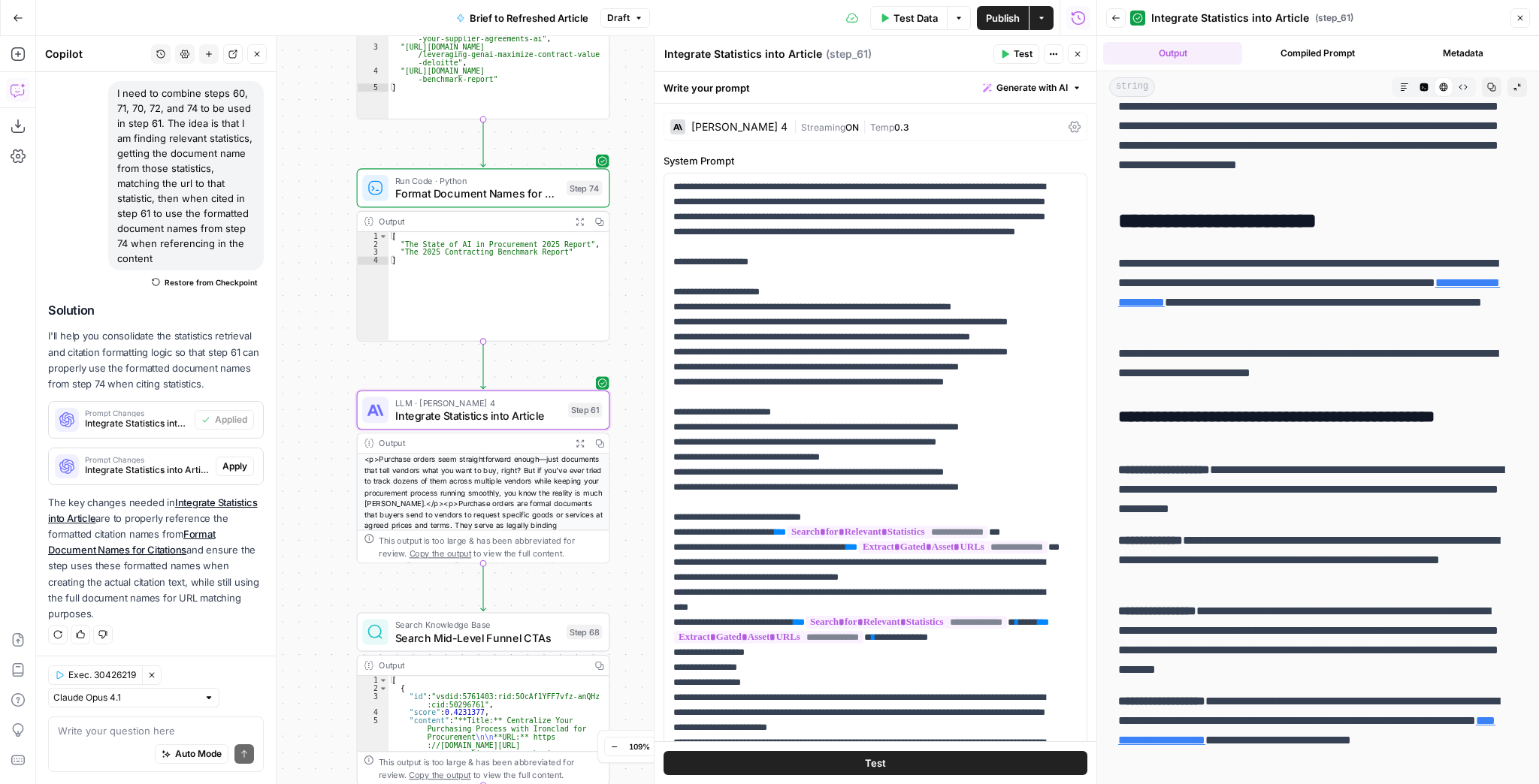
click at [894, 126] on span "0.3" at bounding box center [901, 126] width 15 height 11
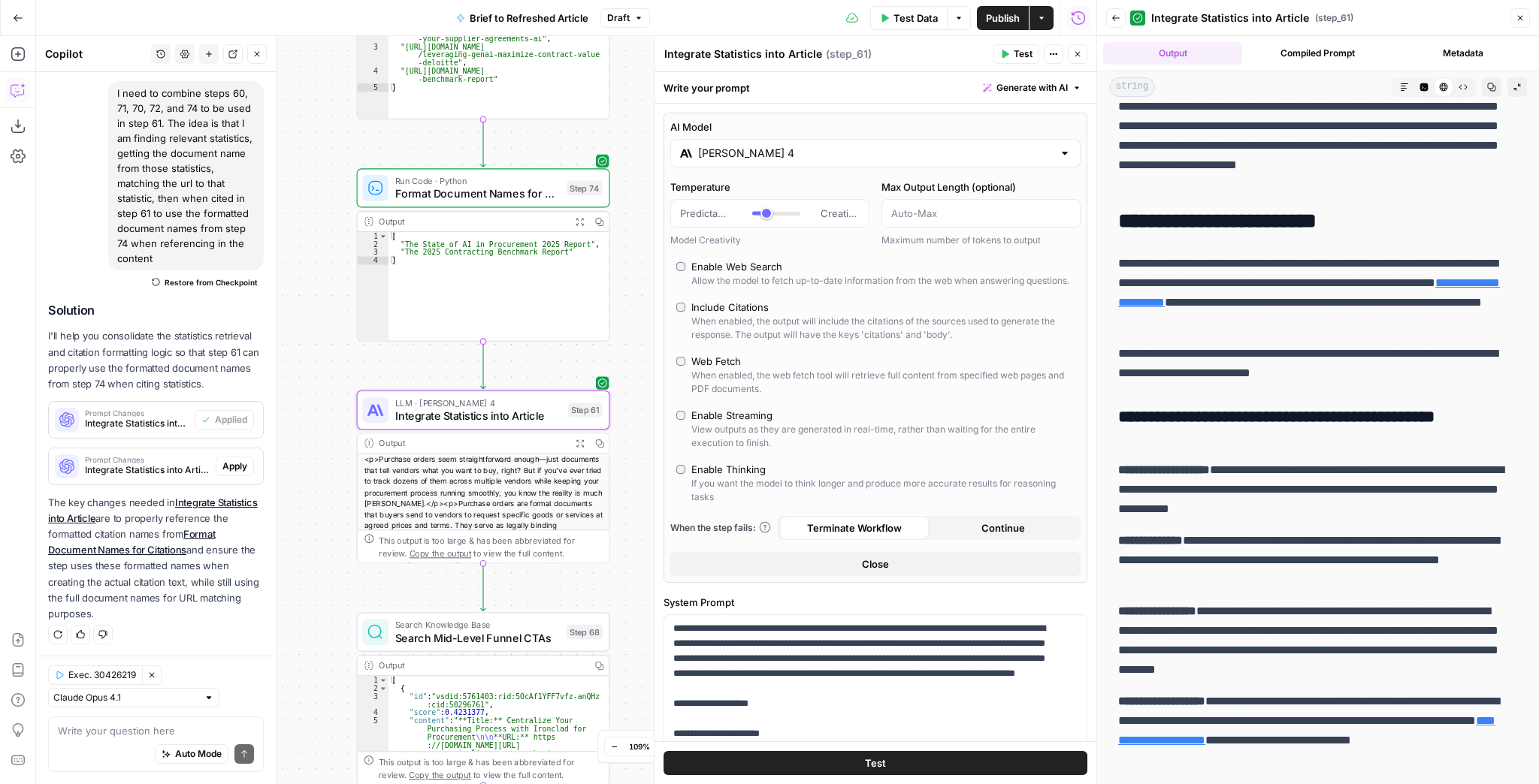
click at [797, 149] on input "Claude Sonnet 4" at bounding box center [875, 152] width 354 height 15
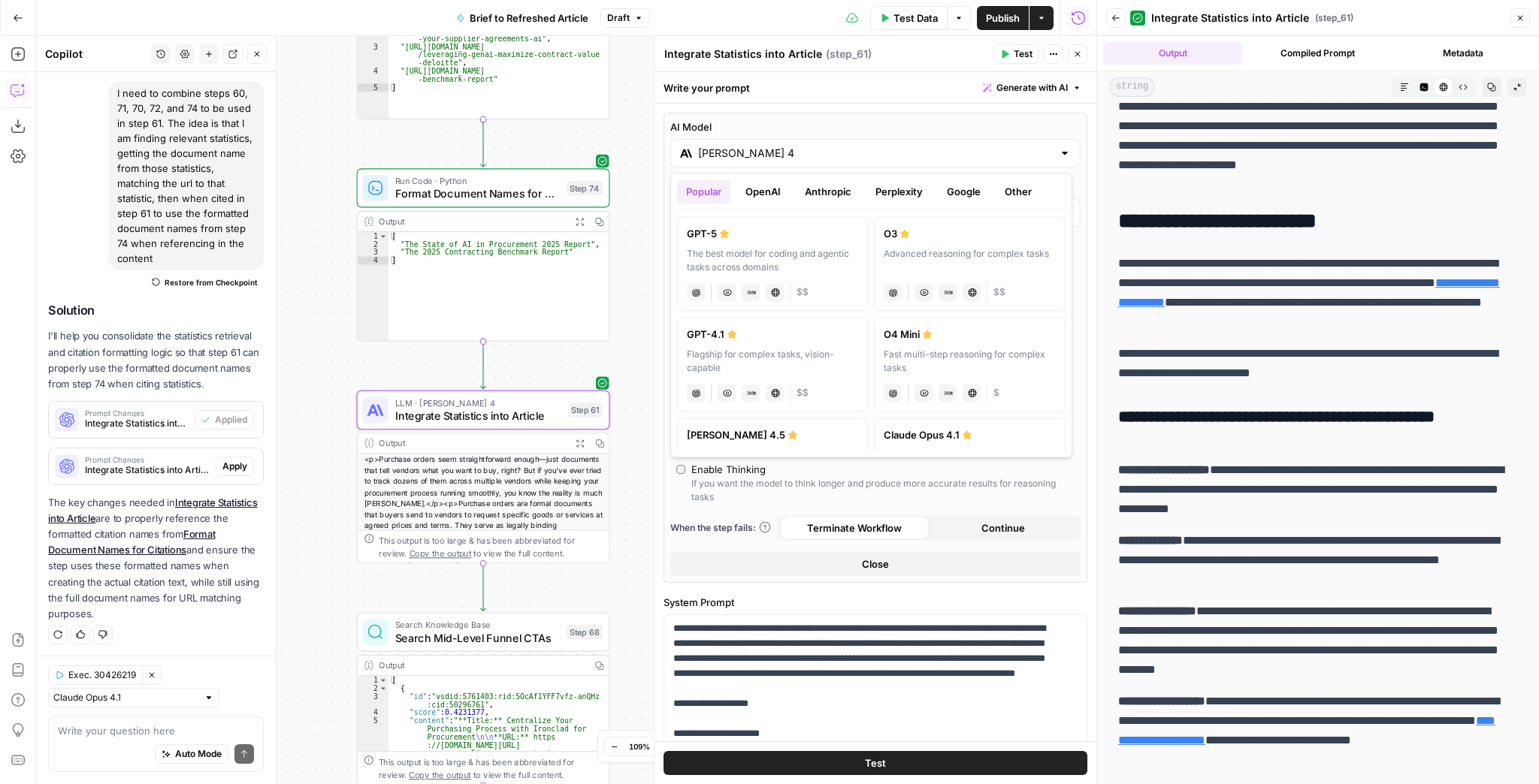
click at [807, 187] on button "Anthropic" at bounding box center [827, 191] width 65 height 24
click at [810, 277] on label "Claude Sonnet 4.5 Hybrid reasoning: fast answers or deep thinking anthropic Vis…" at bounding box center [772, 263] width 191 height 95
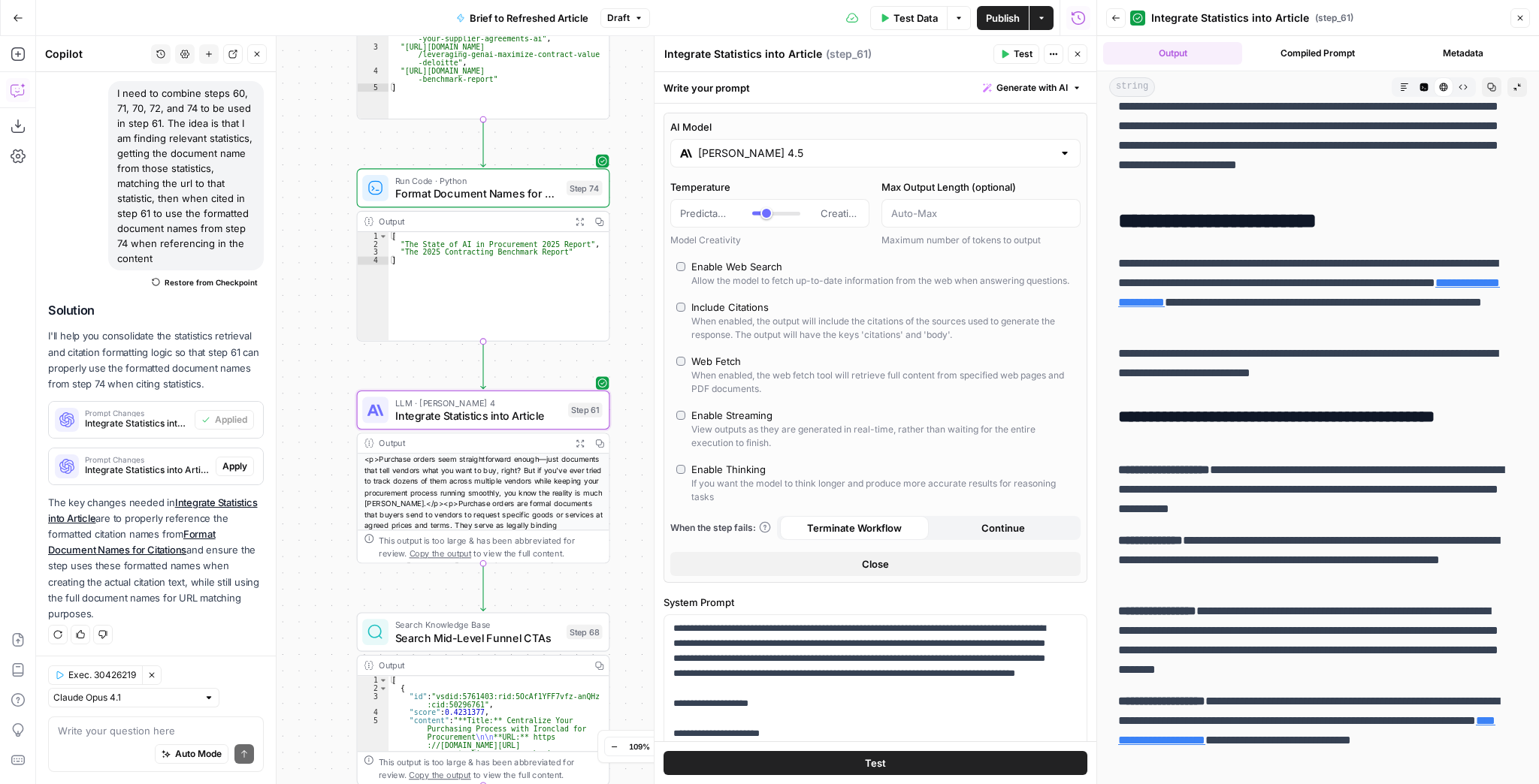
type input "[PERSON_NAME] 4.5"
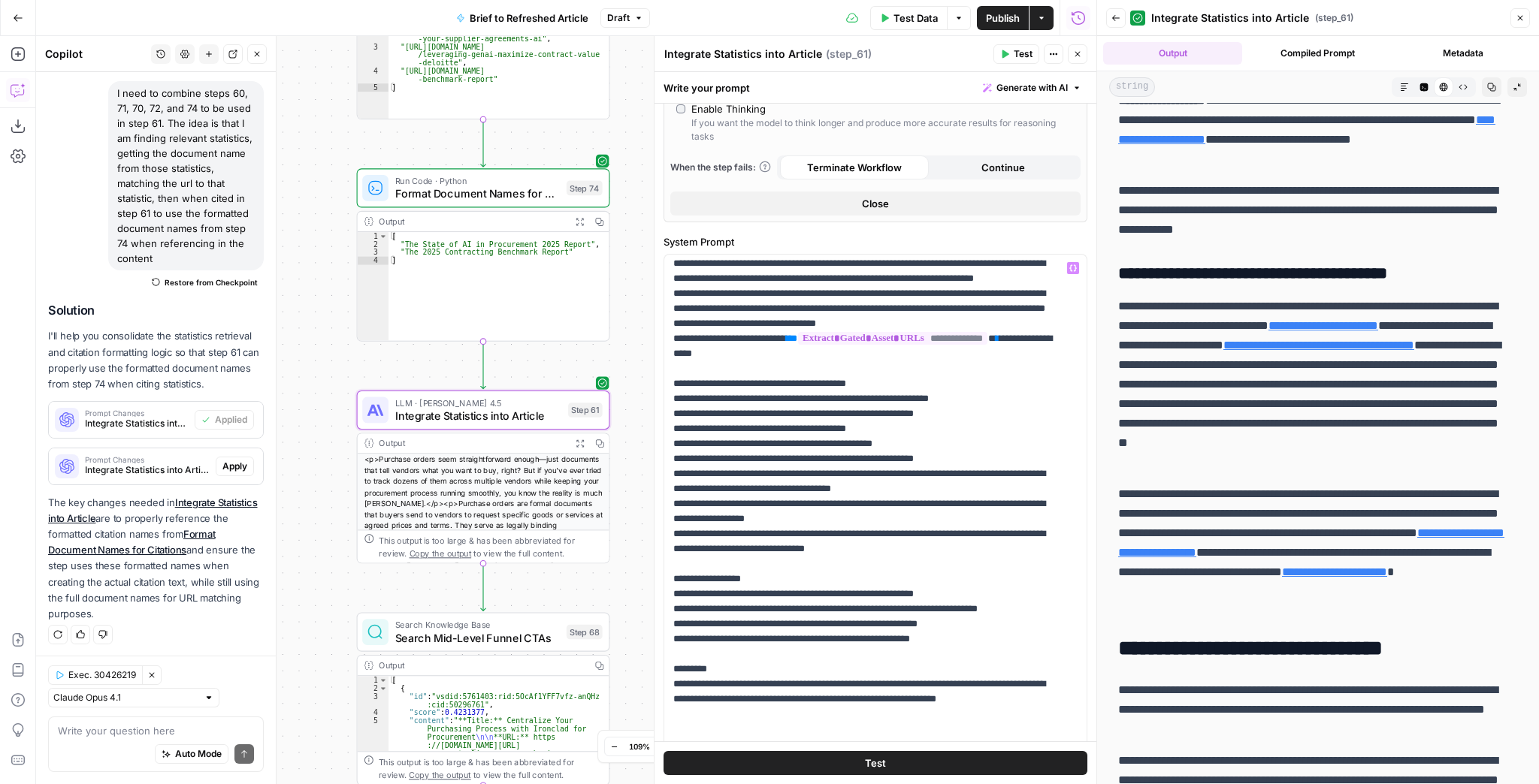
scroll to position [767, 0]
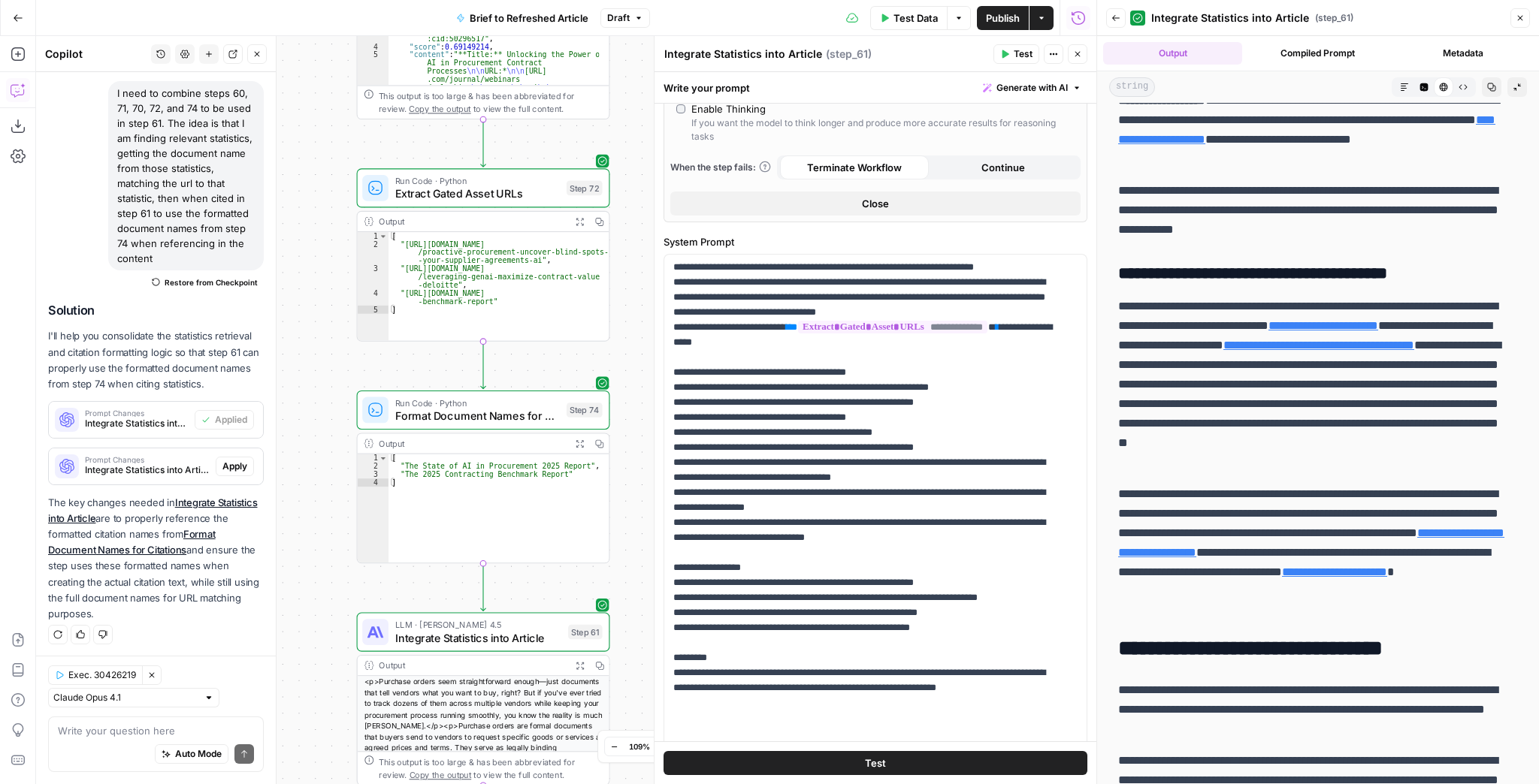
click at [256, 55] on icon "button" at bounding box center [257, 54] width 5 height 5
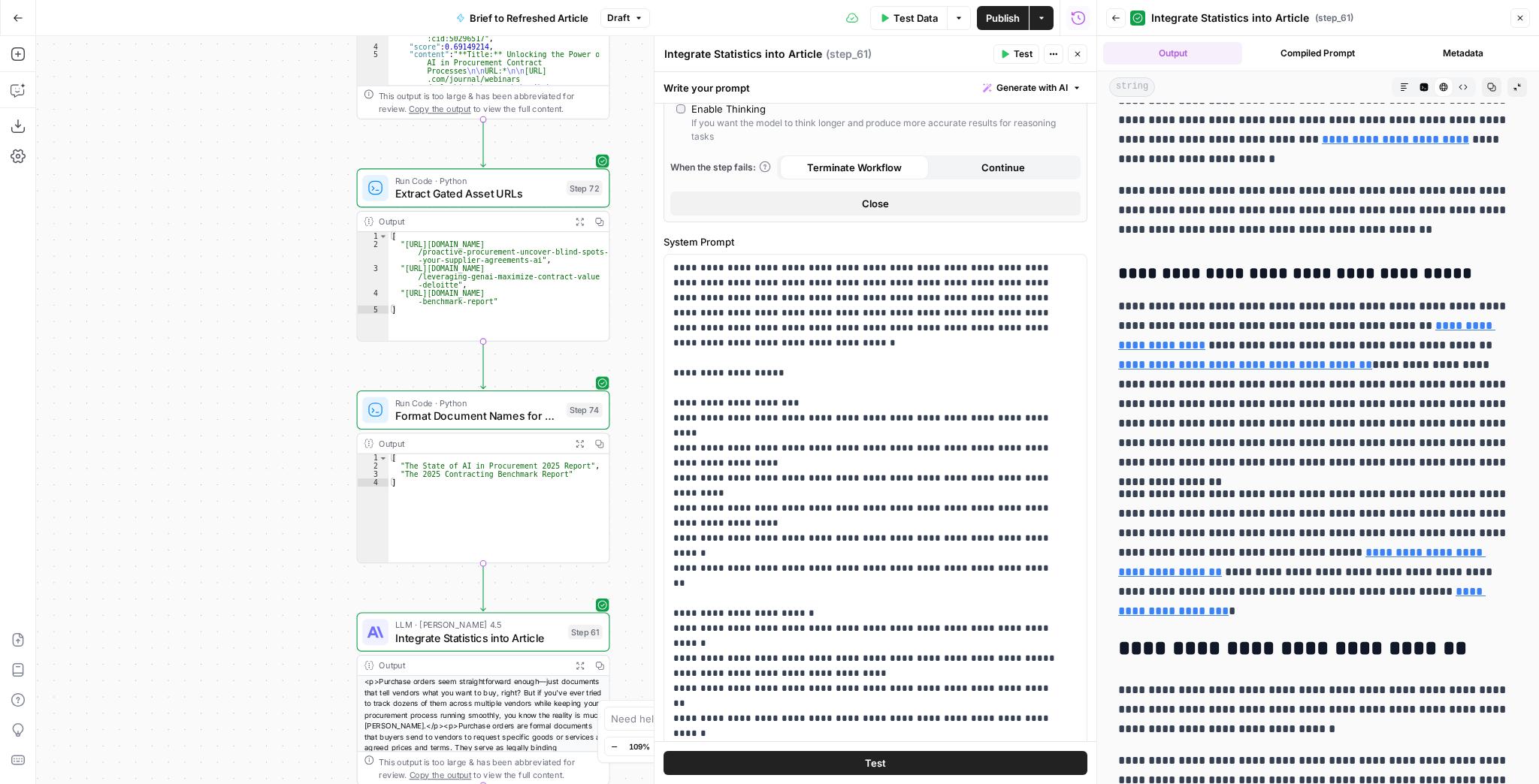
scroll to position [0, 0]
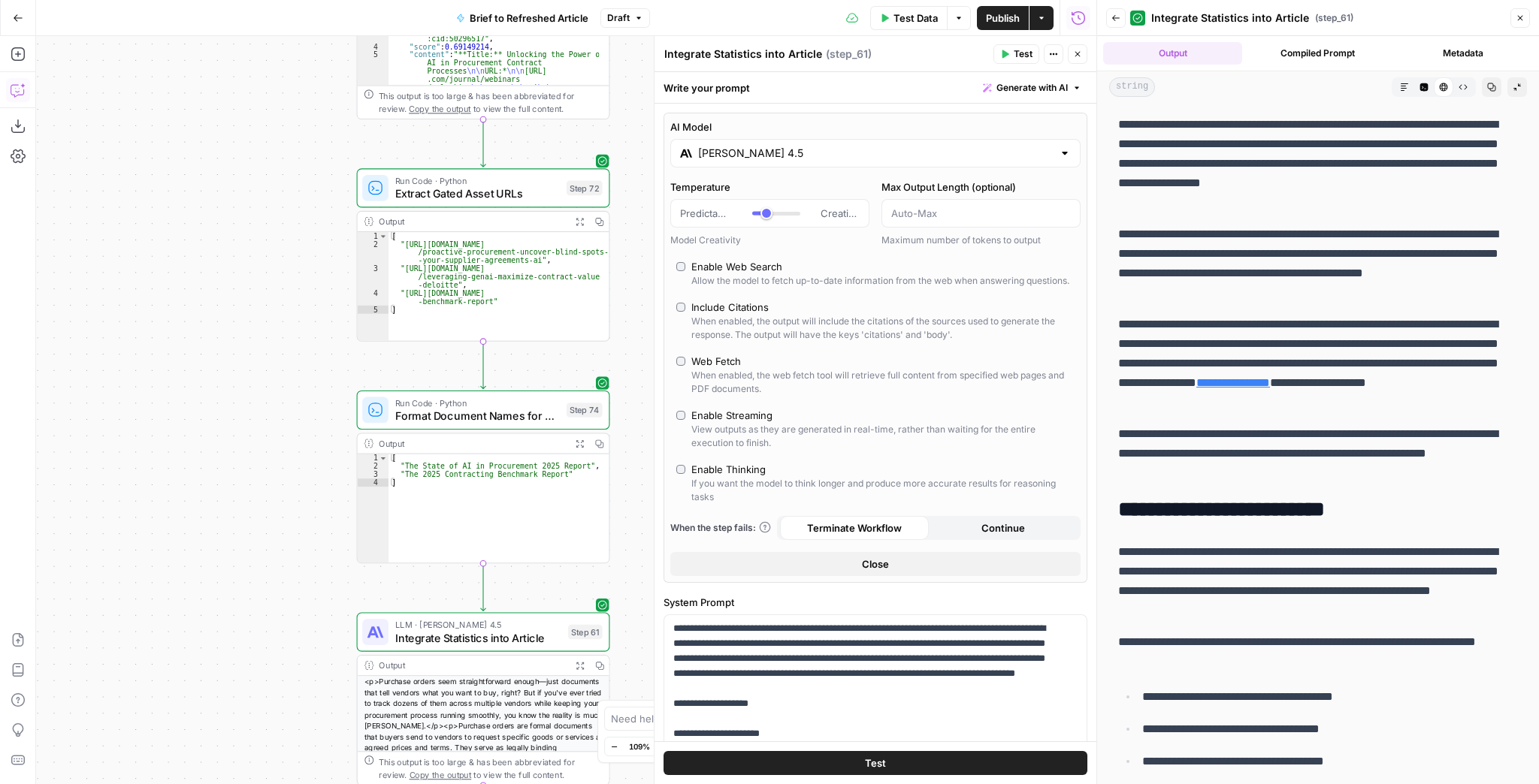
click at [22, 97] on icon "button" at bounding box center [18, 90] width 15 height 15
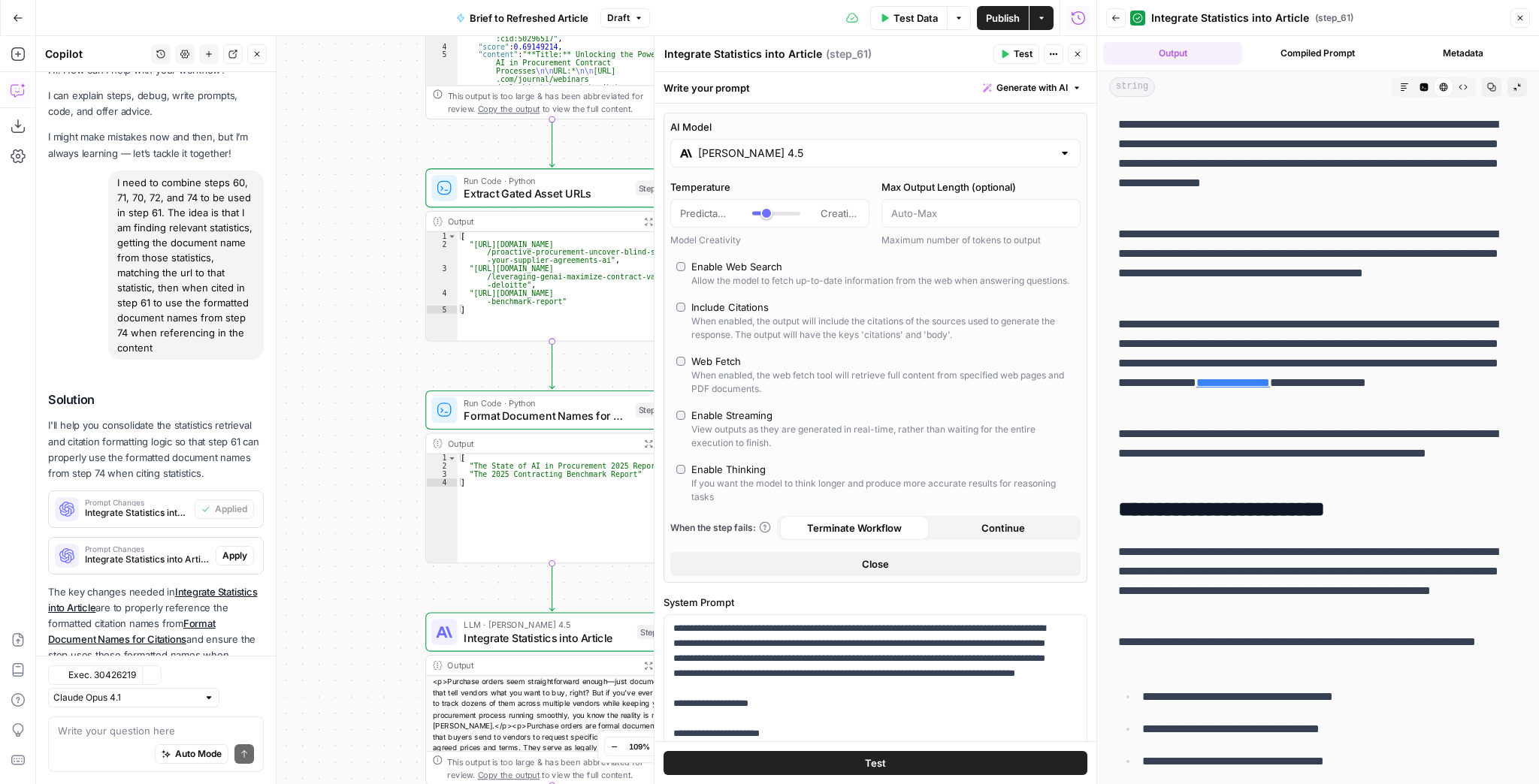
scroll to position [111, 0]
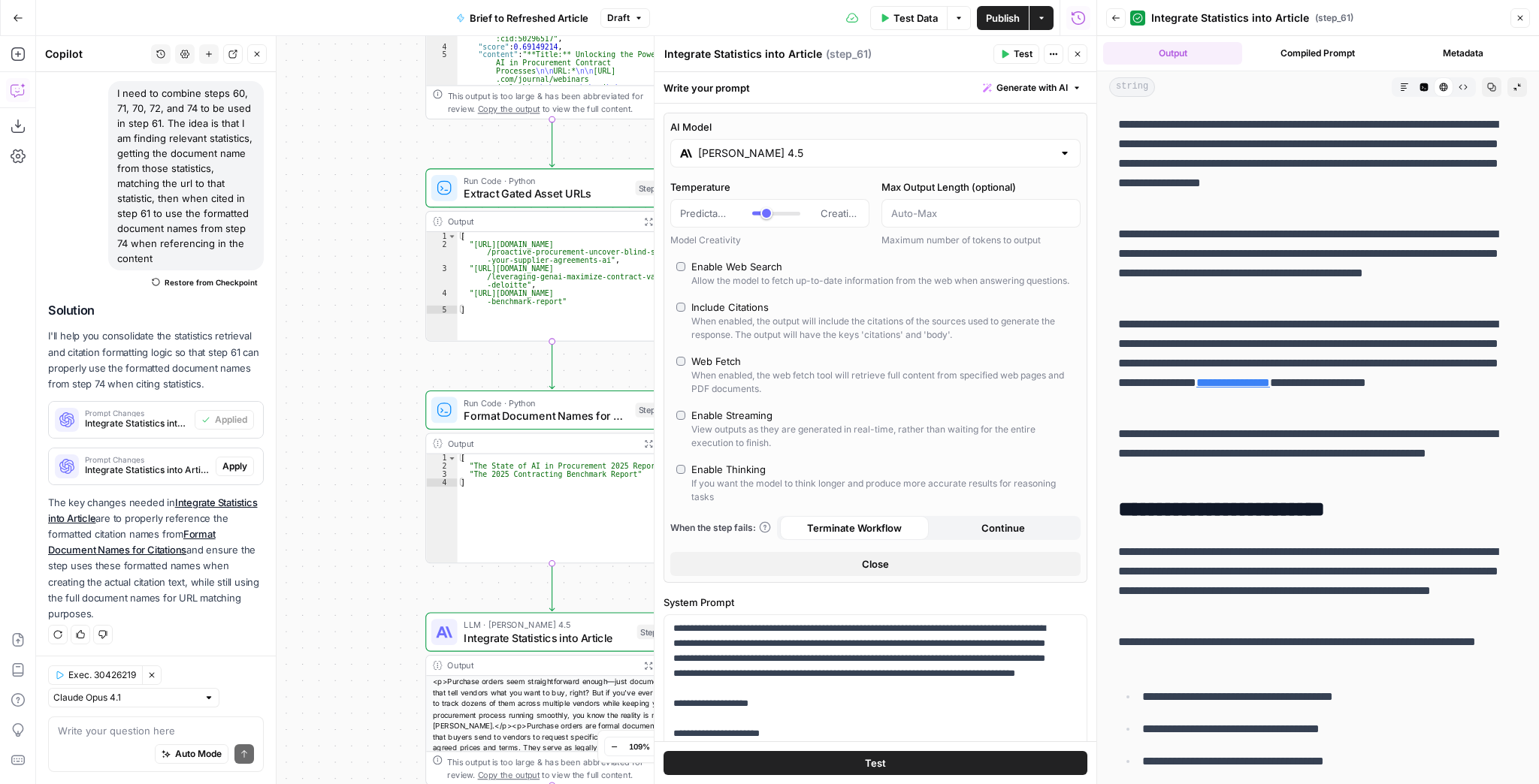
drag, startPoint x: 203, startPoint y: 54, endPoint x: 63, endPoint y: 763, distance: 722.7
click at [204, 54] on button "New chat" at bounding box center [209, 55] width 20 height 20
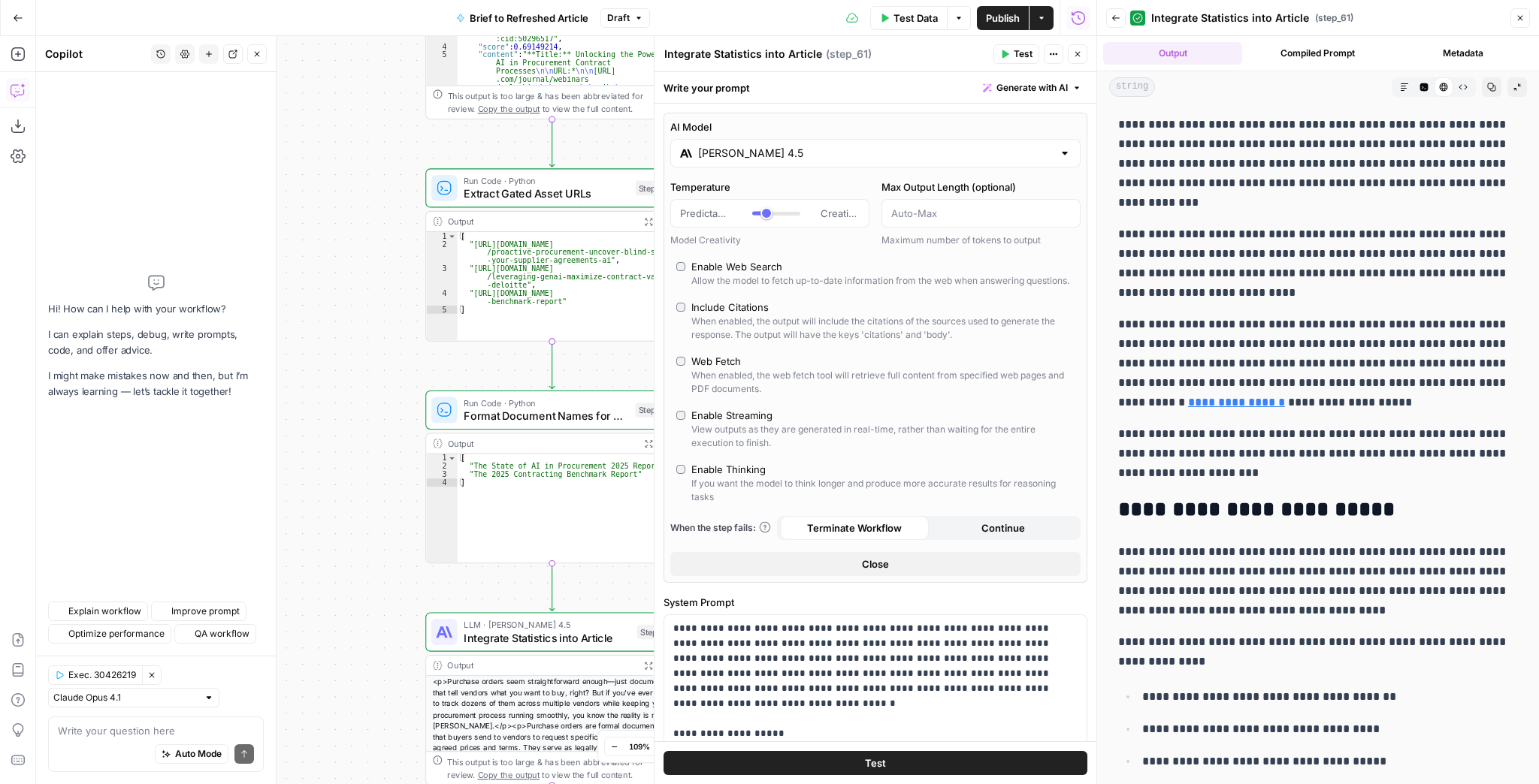
scroll to position [0, 0]
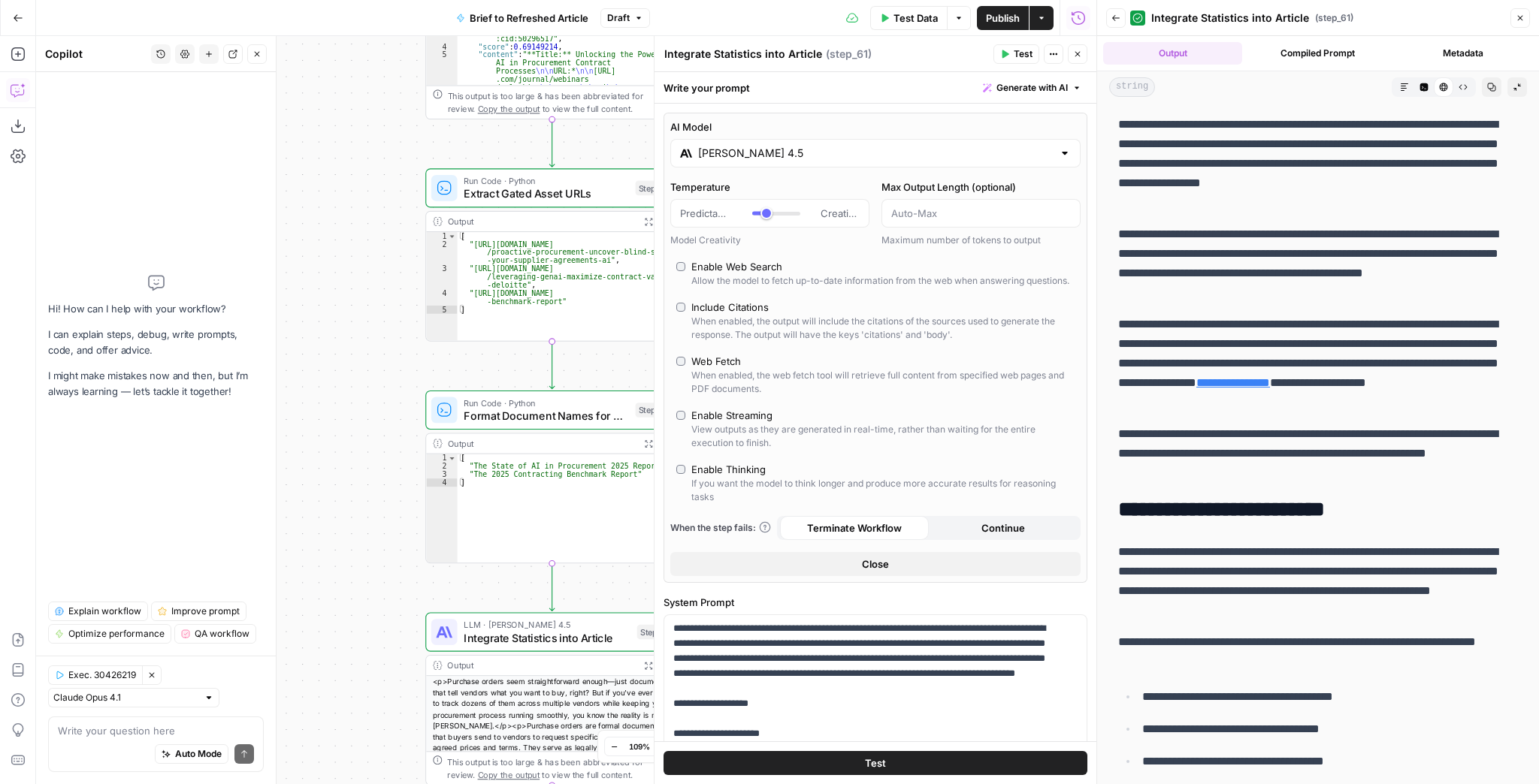
click at [114, 747] on div "Auto Mode Send" at bounding box center [155, 754] width 196 height 33
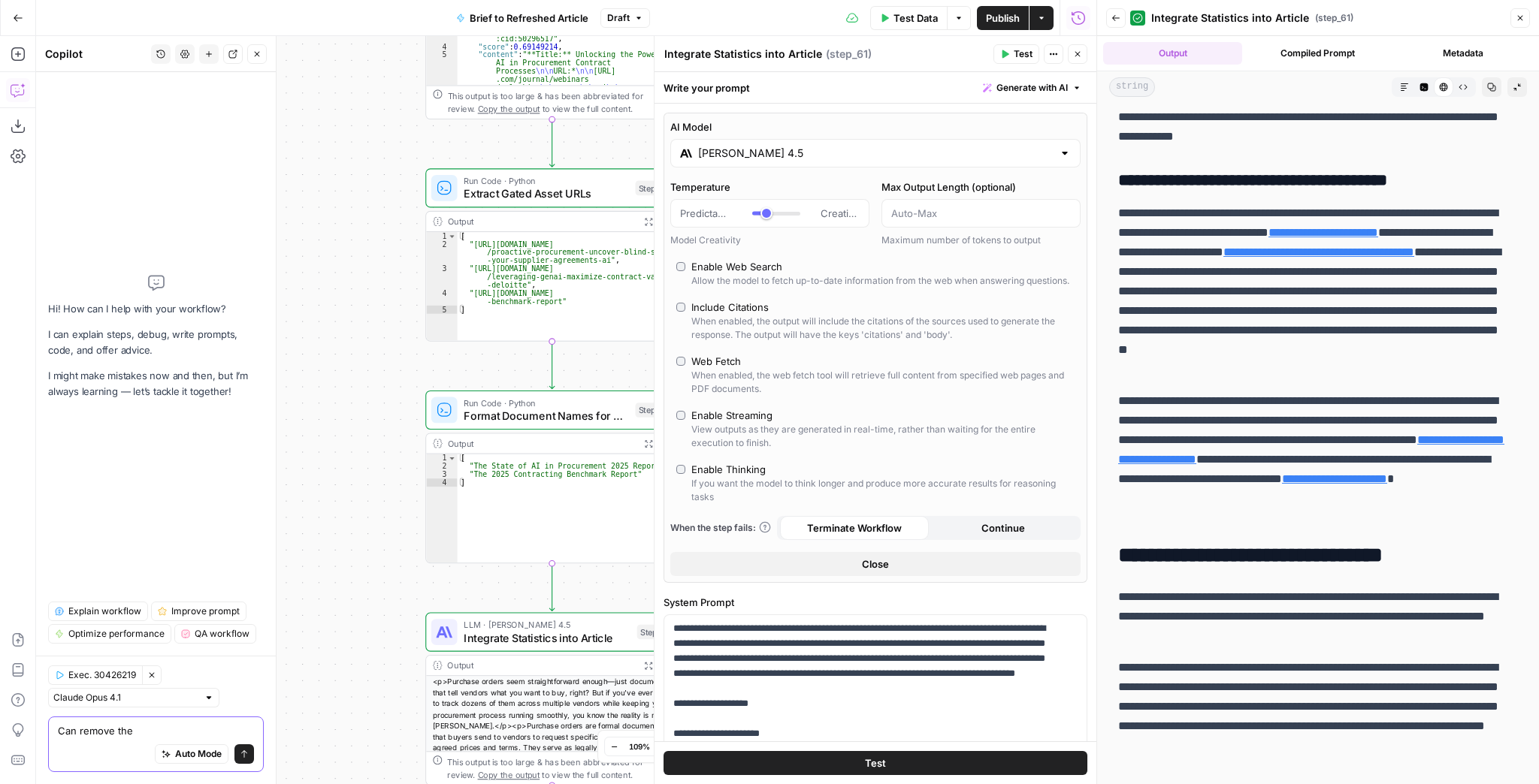
scroll to position [3905, 0]
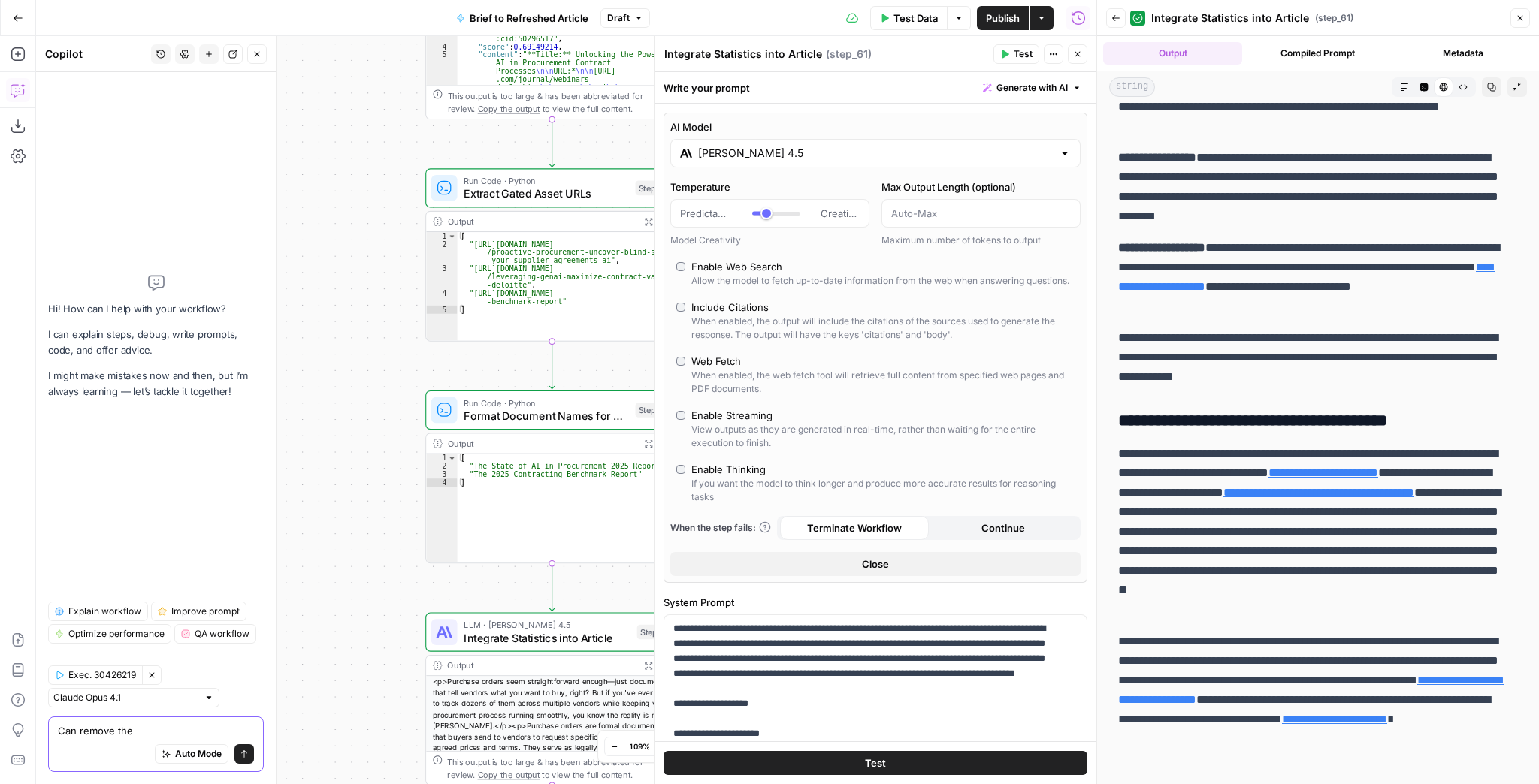
click at [147, 735] on textarea "Can remove the" at bounding box center [155, 730] width 196 height 15
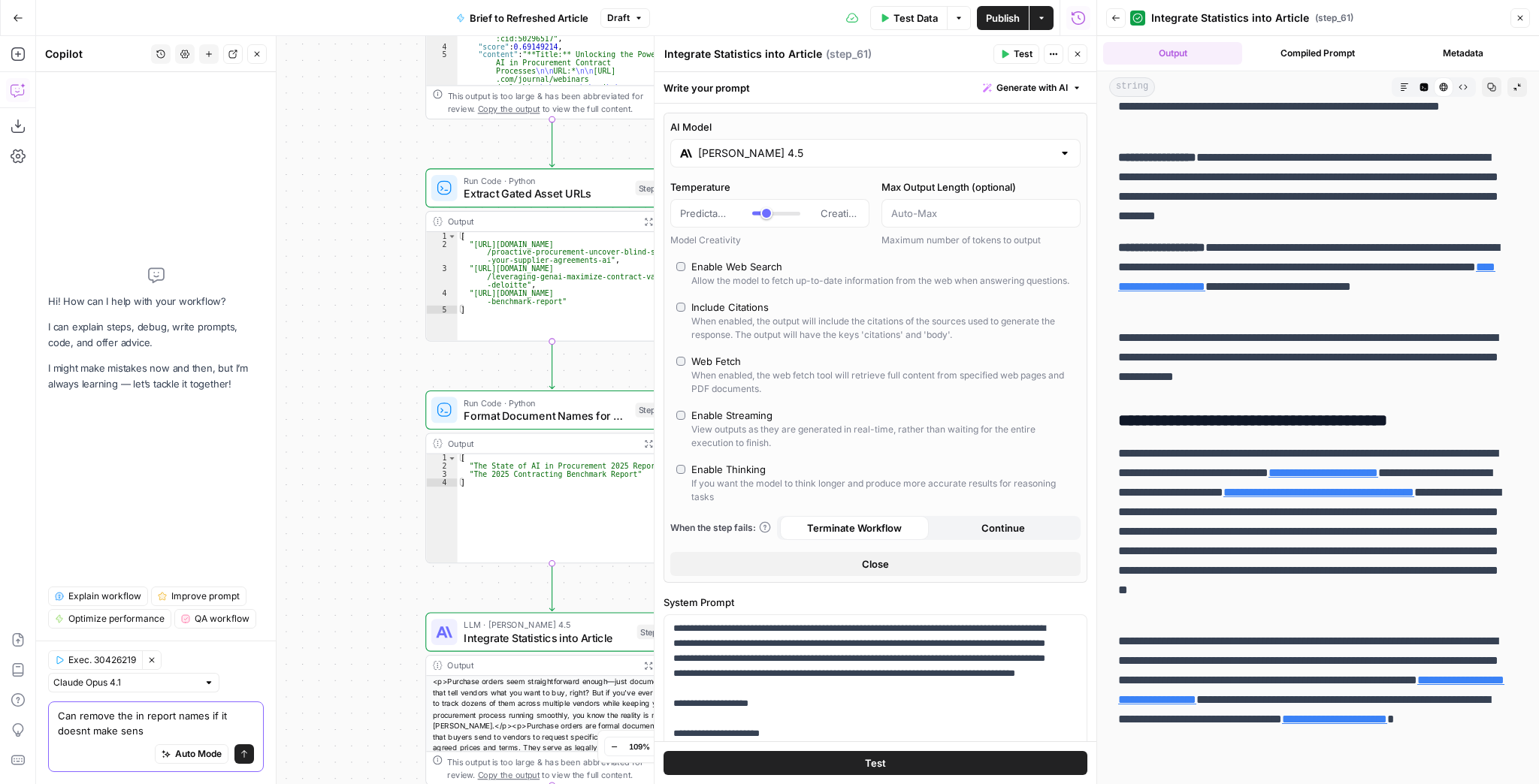
type textarea "Can remove the in report names if it doesnt make sense"
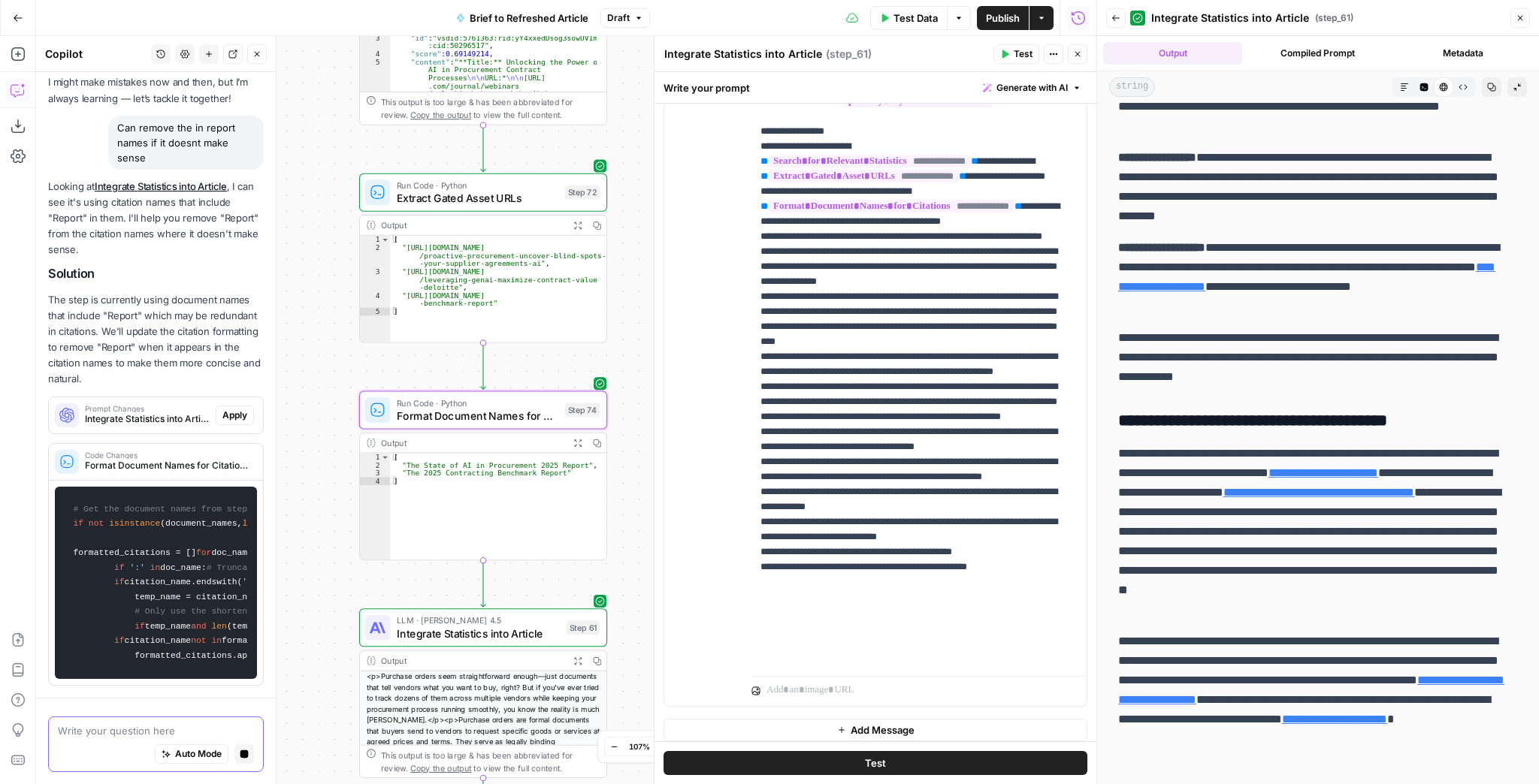
scroll to position [0, 0]
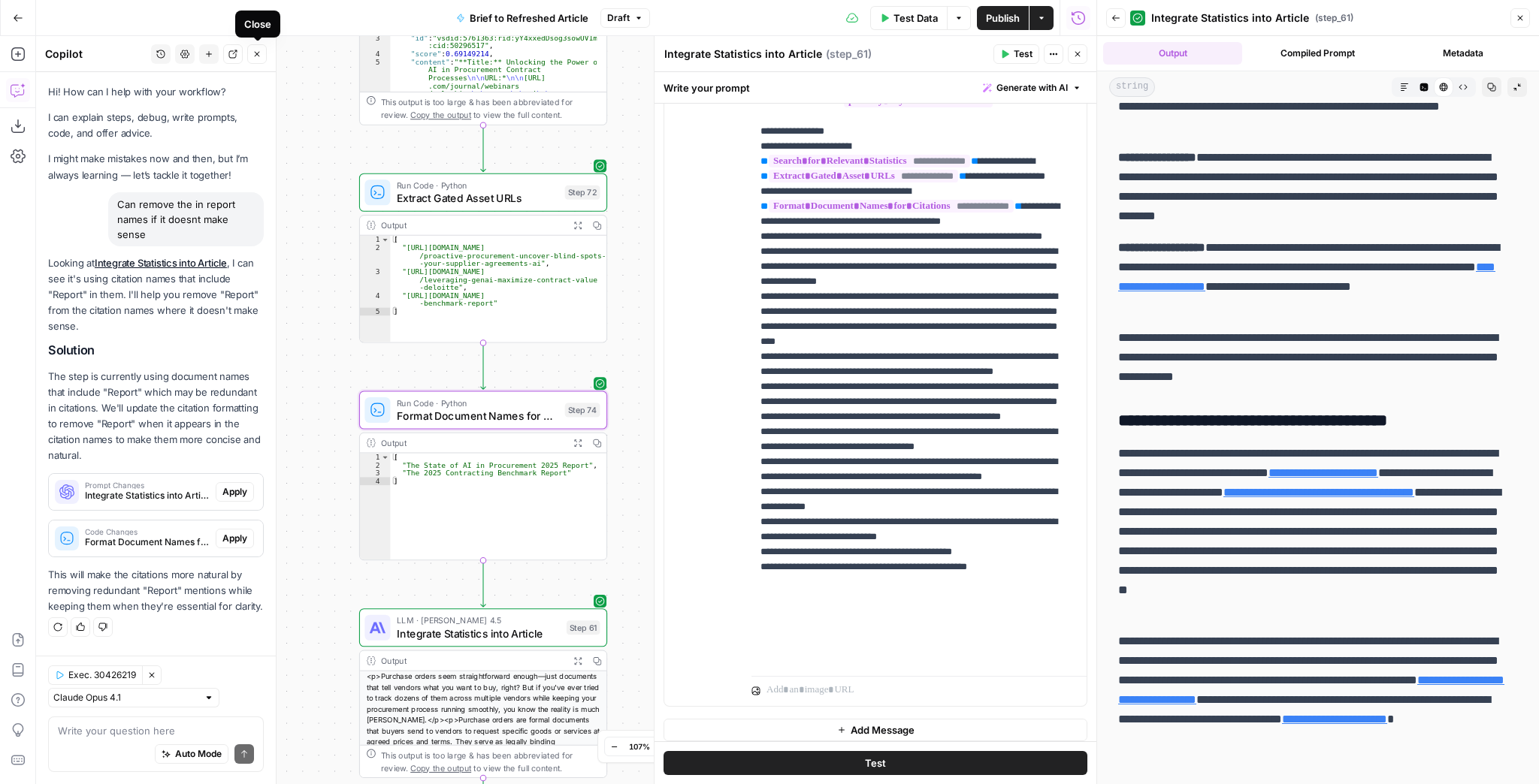
click at [254, 63] on button "Close" at bounding box center [257, 55] width 20 height 20
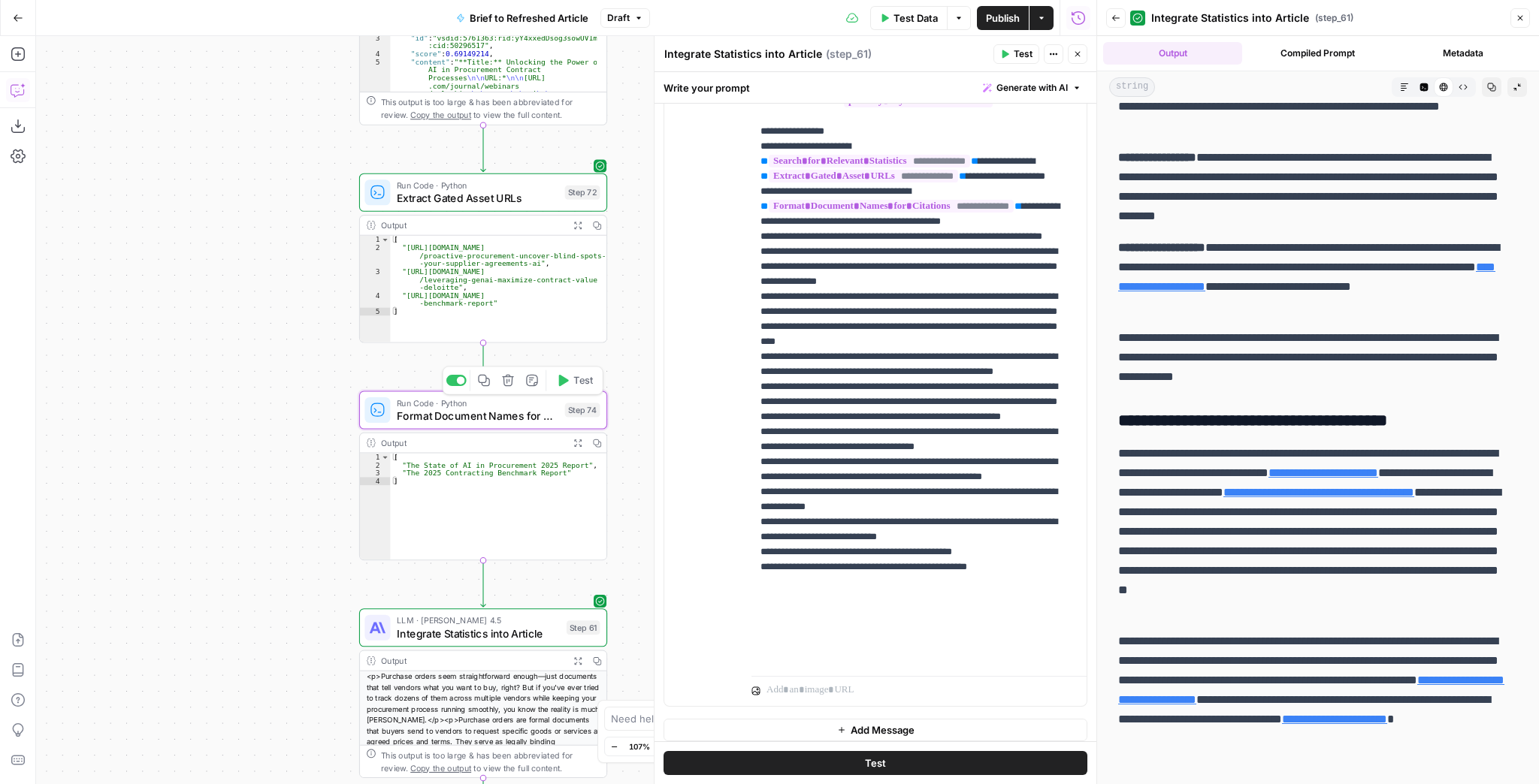
click at [424, 430] on div "Run Code · Python Format Document Names for Citations Step 74 Copy step Delete …" at bounding box center [483, 475] width 248 height 170
click at [424, 421] on span "Format Document Names for Citations" at bounding box center [478, 416] width 161 height 16
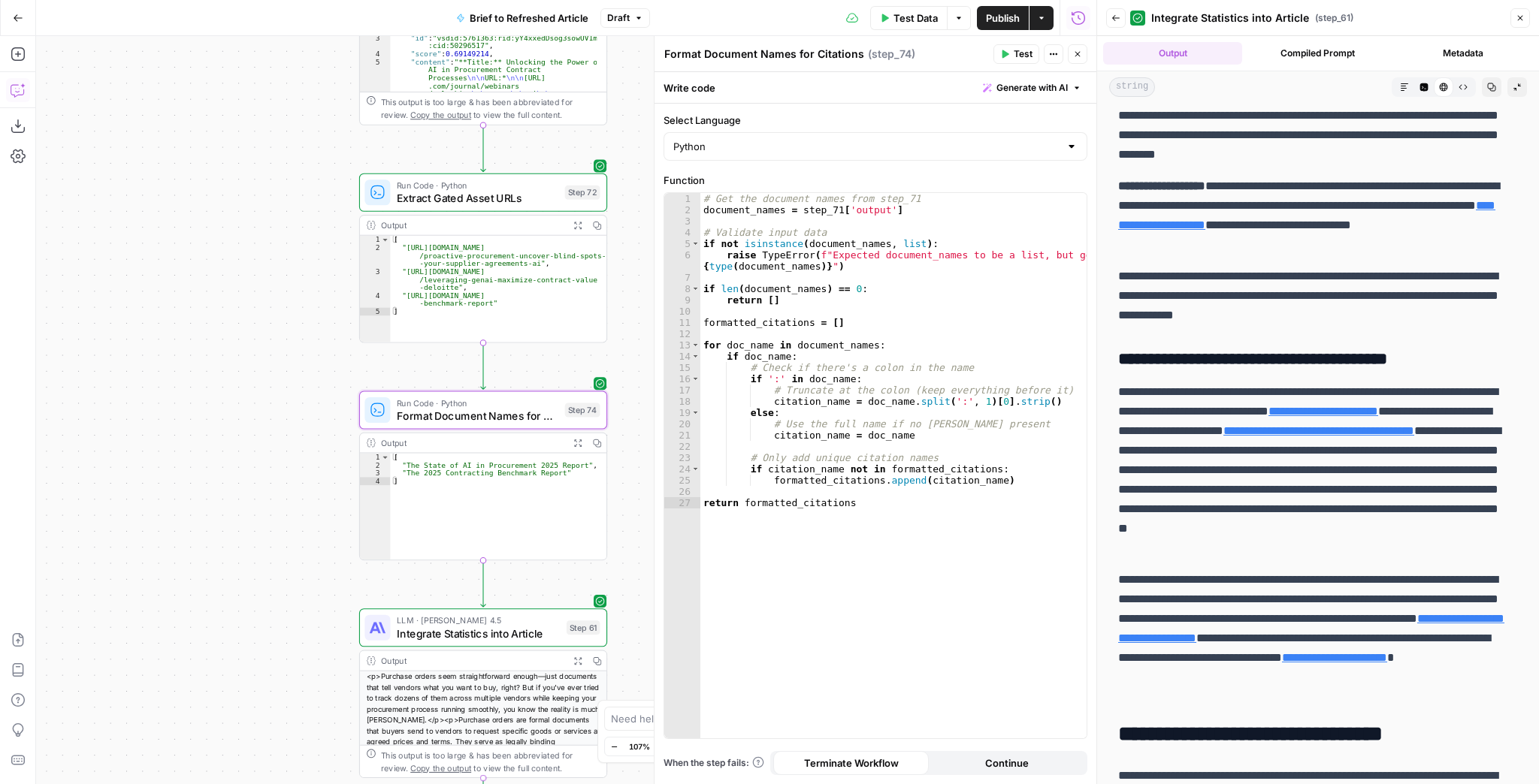
scroll to position [3965, 0]
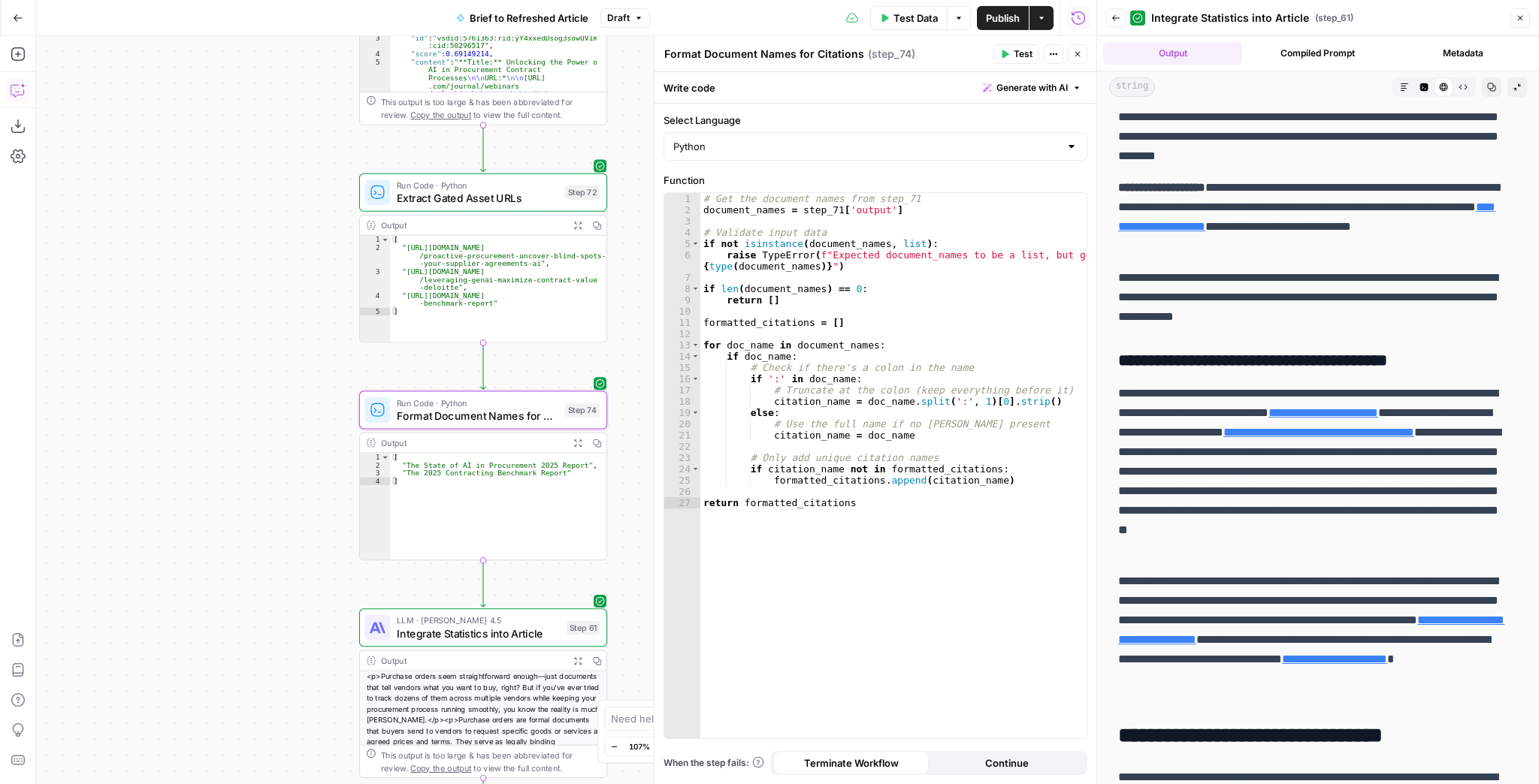
click at [521, 632] on span "Integrate Statistics into Article" at bounding box center [479, 634] width 163 height 16
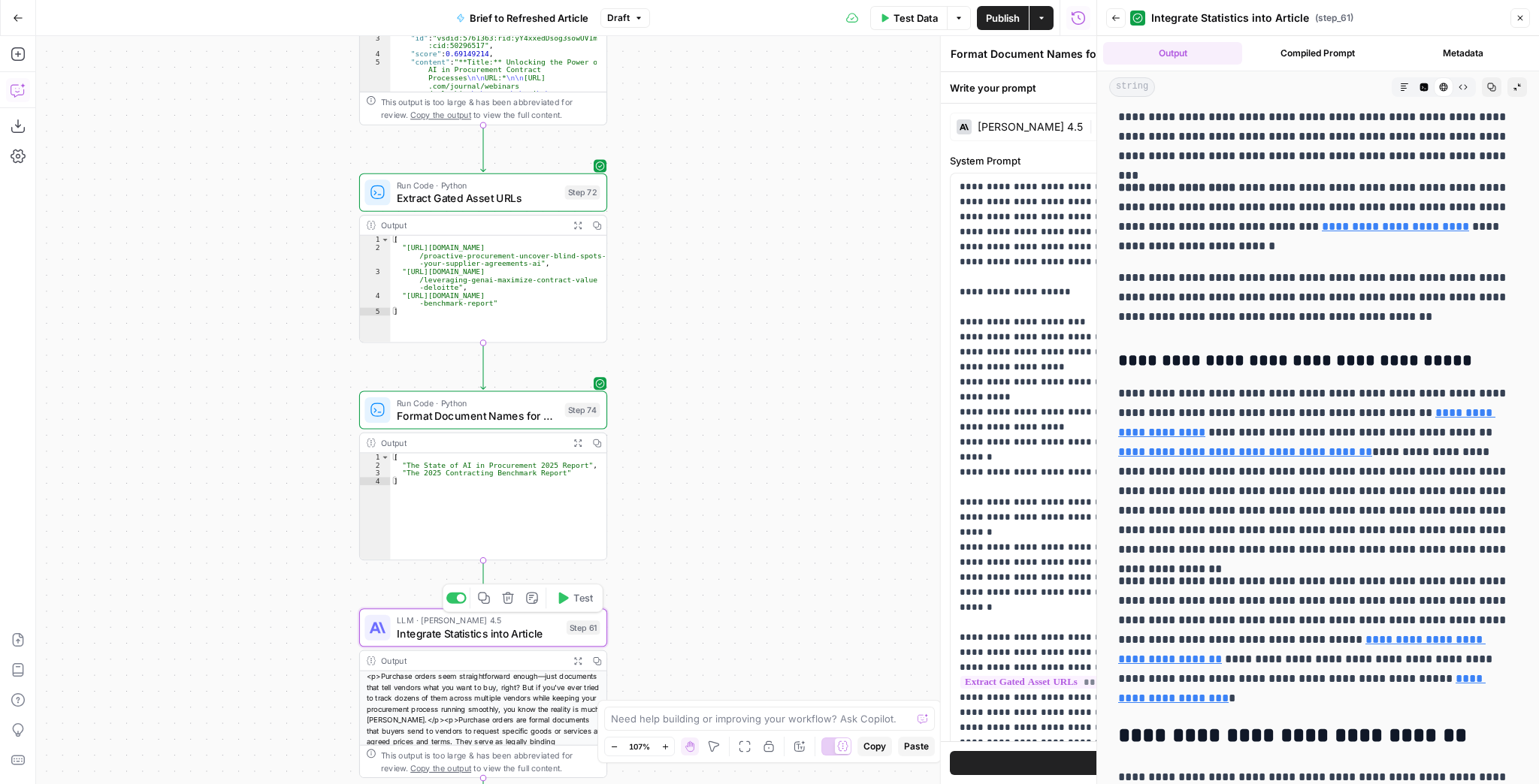
type textarea "Integrate Statistics into Article"
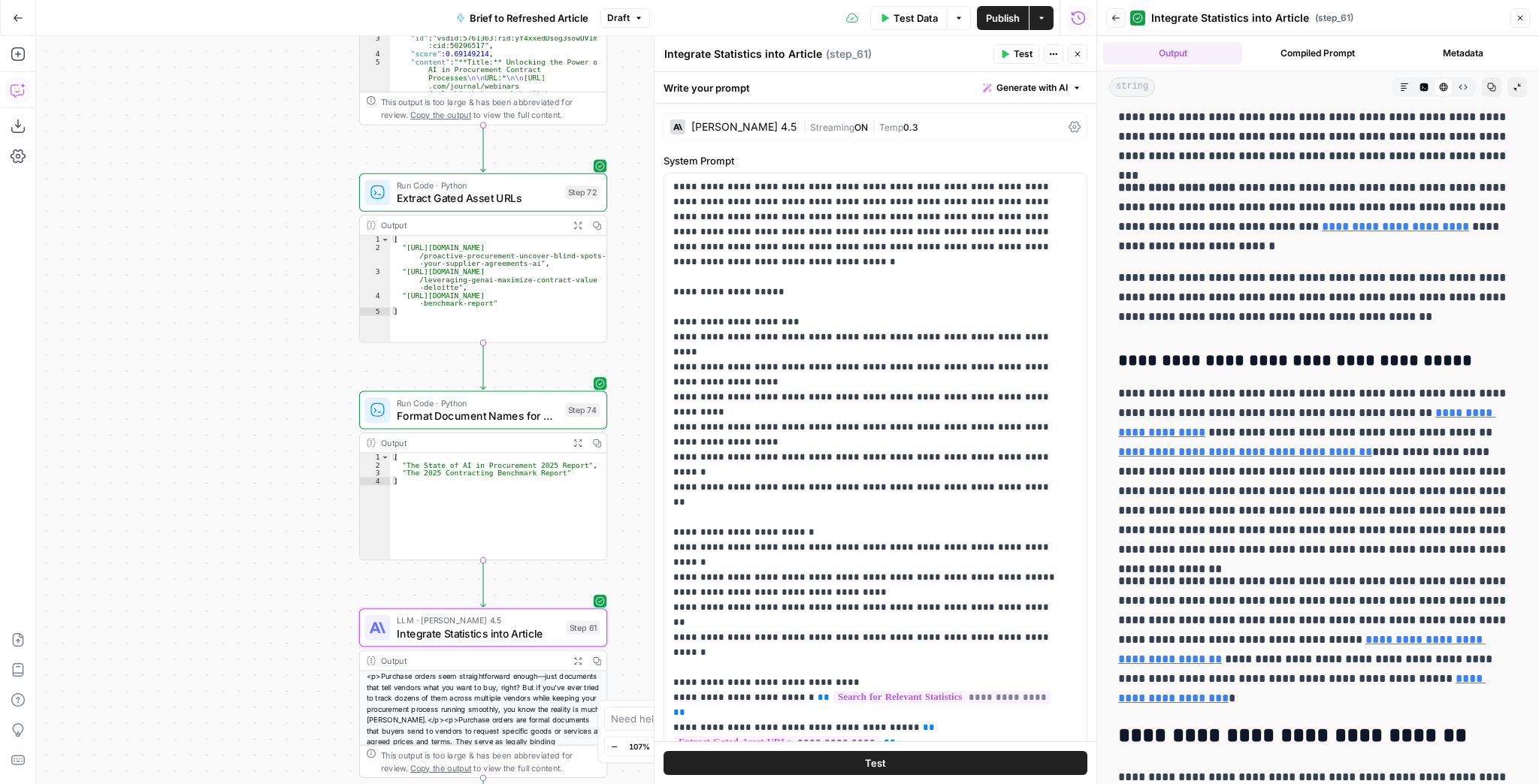
click at [1006, 60] on button "Test" at bounding box center [1016, 55] width 46 height 20
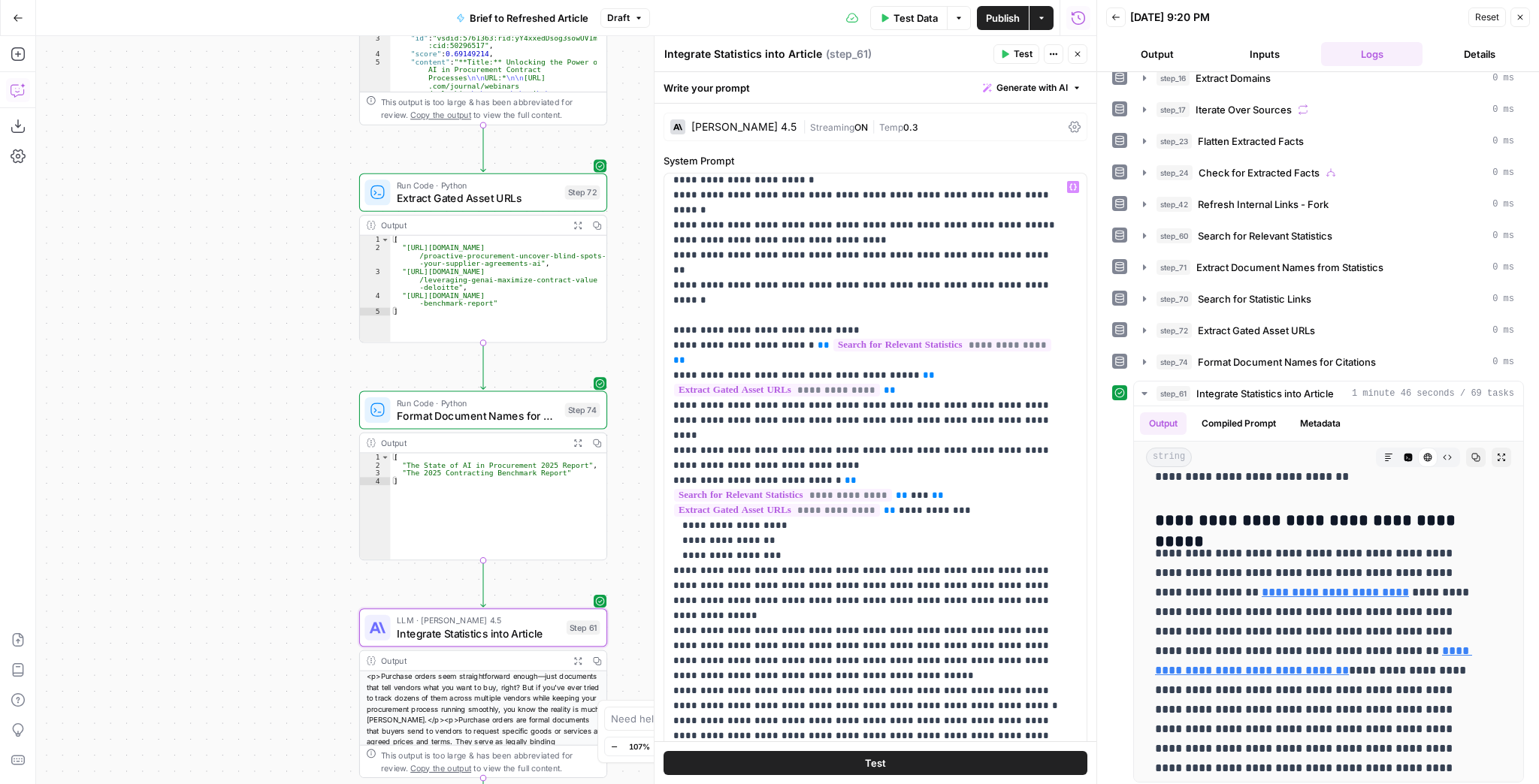
scroll to position [360, 0]
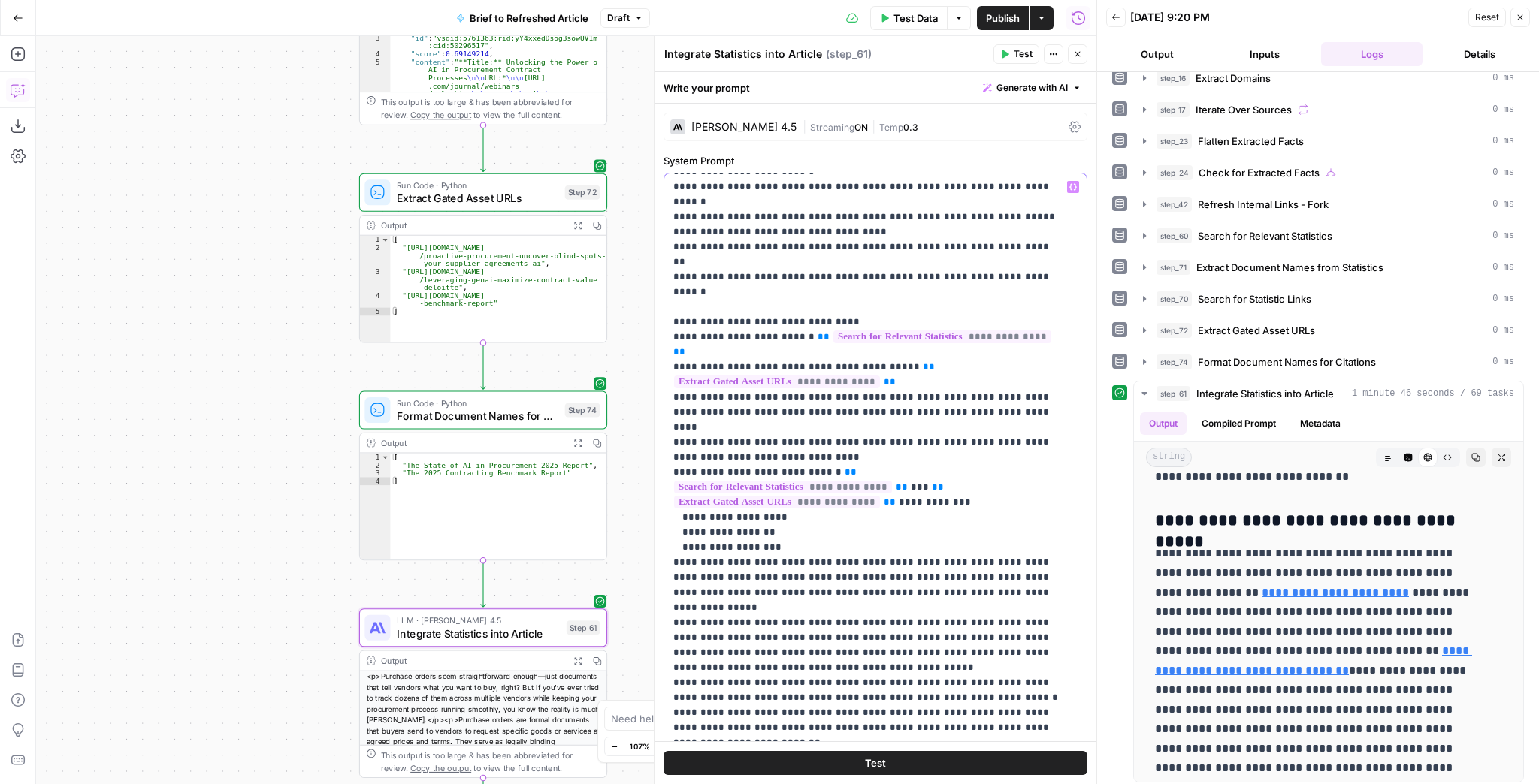
drag, startPoint x: 798, startPoint y: 414, endPoint x: 757, endPoint y: 412, distance: 41.0
click at [757, 412] on p "**********" at bounding box center [866, 502] width 387 height 1367
drag, startPoint x: 958, startPoint y: 408, endPoint x: 905, endPoint y: 411, distance: 53.1
click at [905, 411] on p "**********" at bounding box center [866, 502] width 387 height 1367
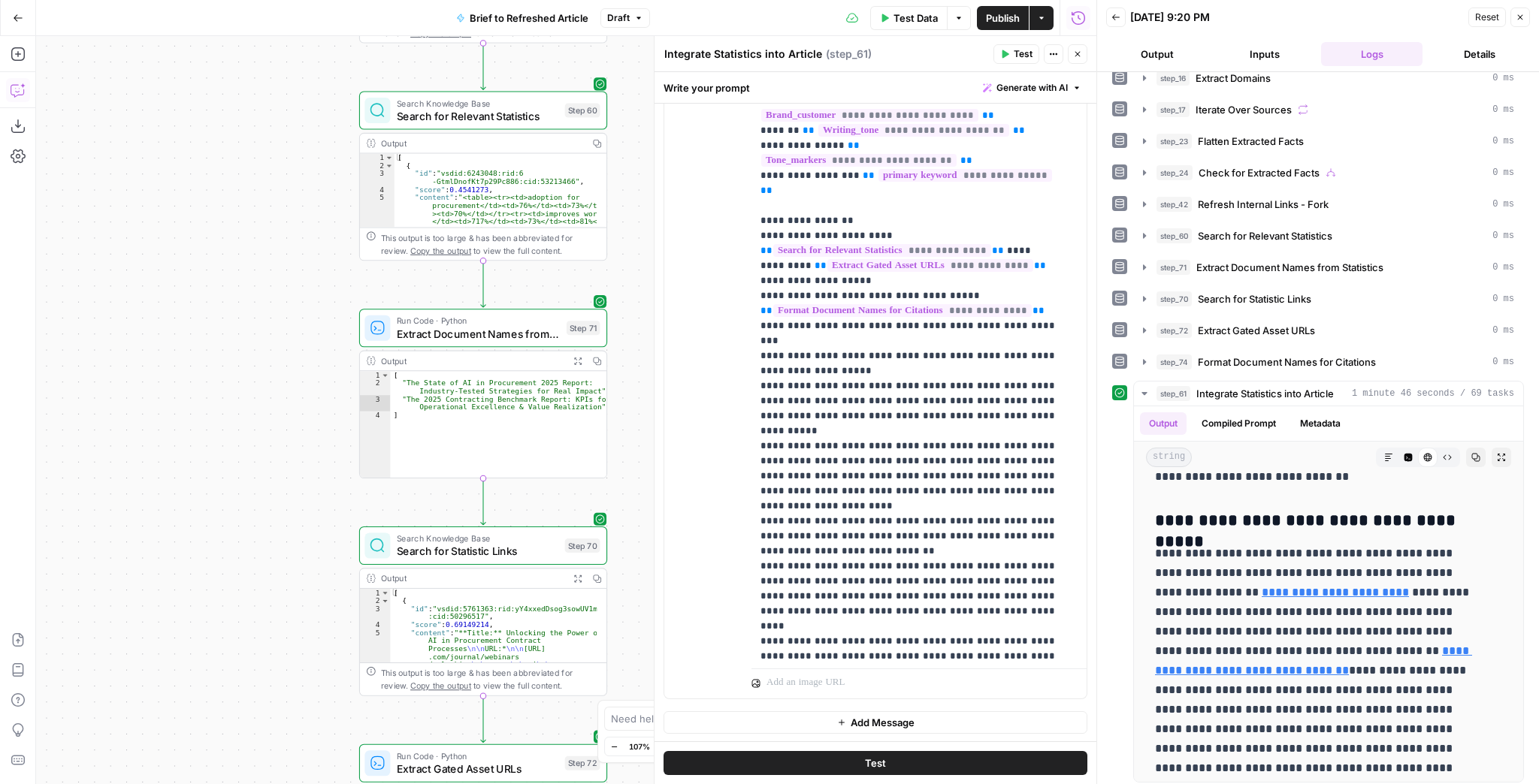
scroll to position [346, 0]
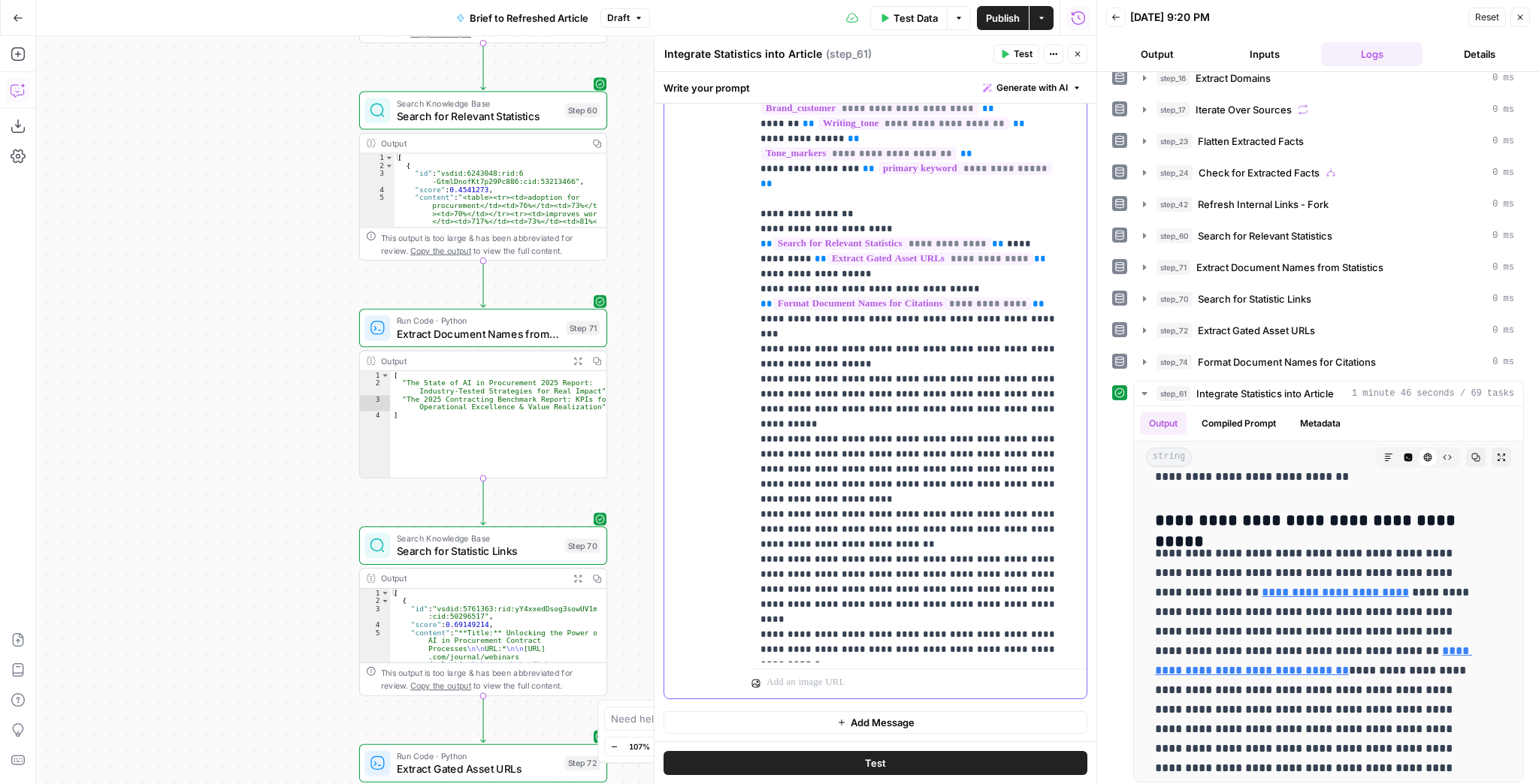
drag, startPoint x: 800, startPoint y: 559, endPoint x: 952, endPoint y: 540, distance: 153.2
click at [952, 540] on p "**********" at bounding box center [910, 183] width 300 height 946
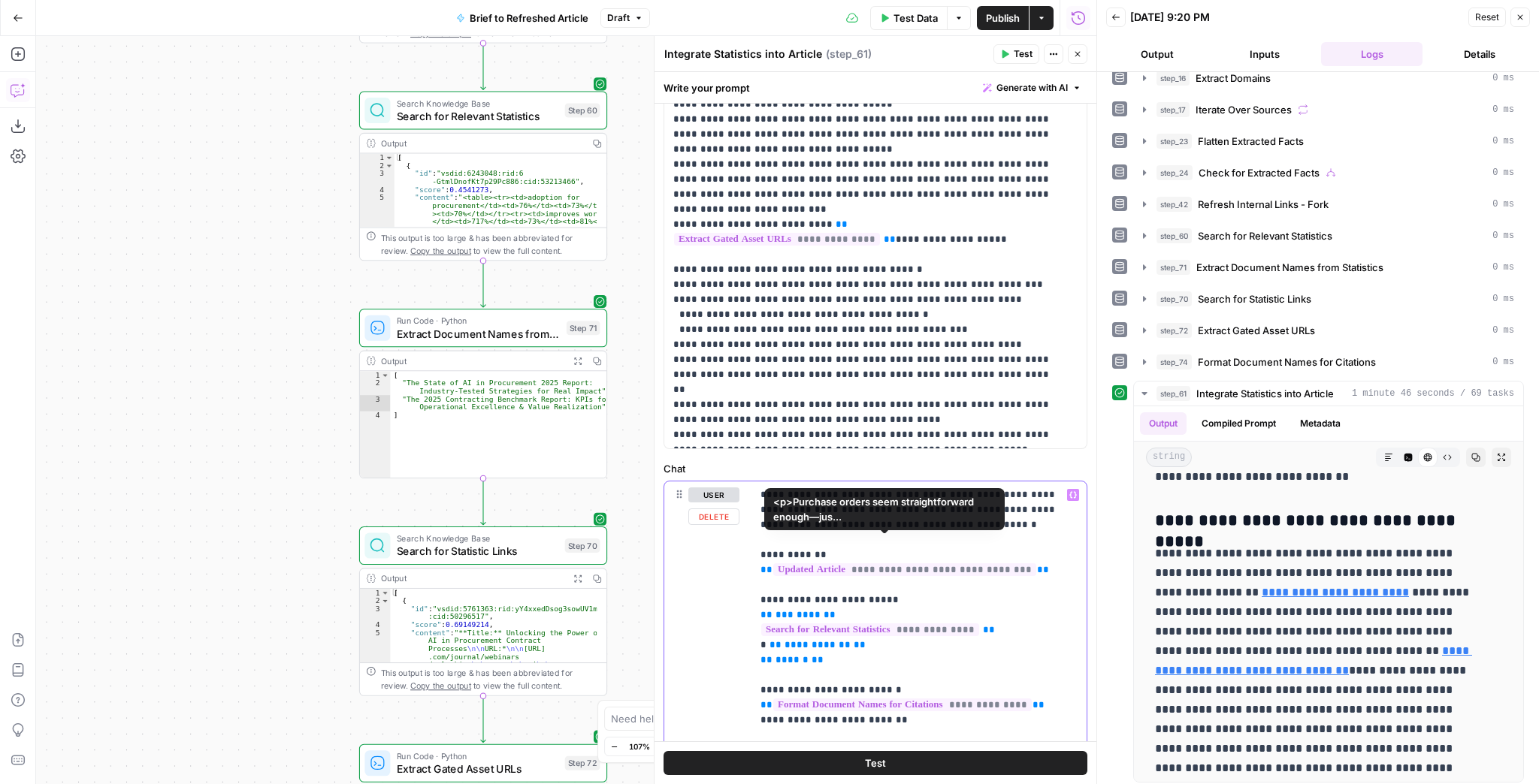
scroll to position [300, 0]
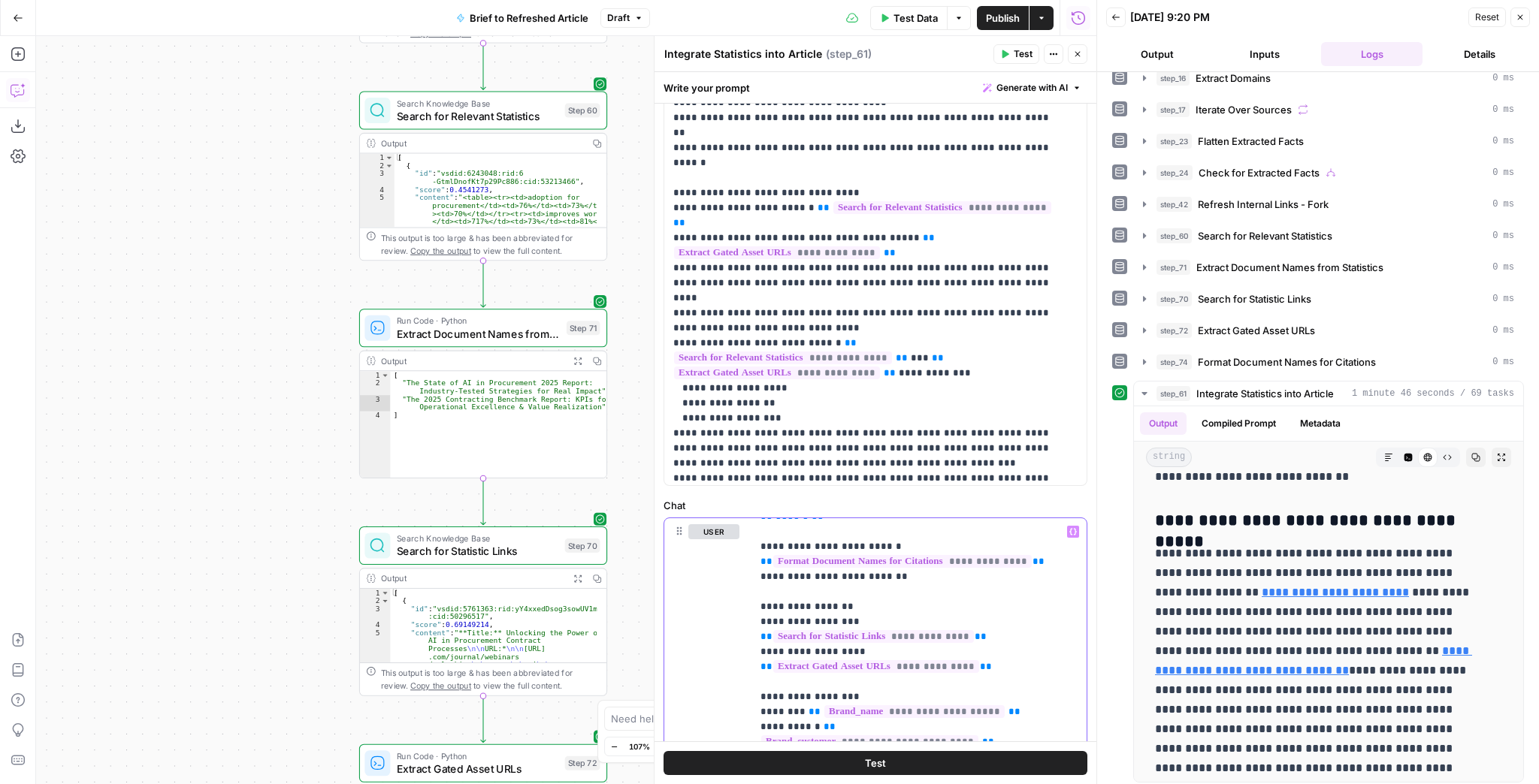
scroll to position [166, 0]
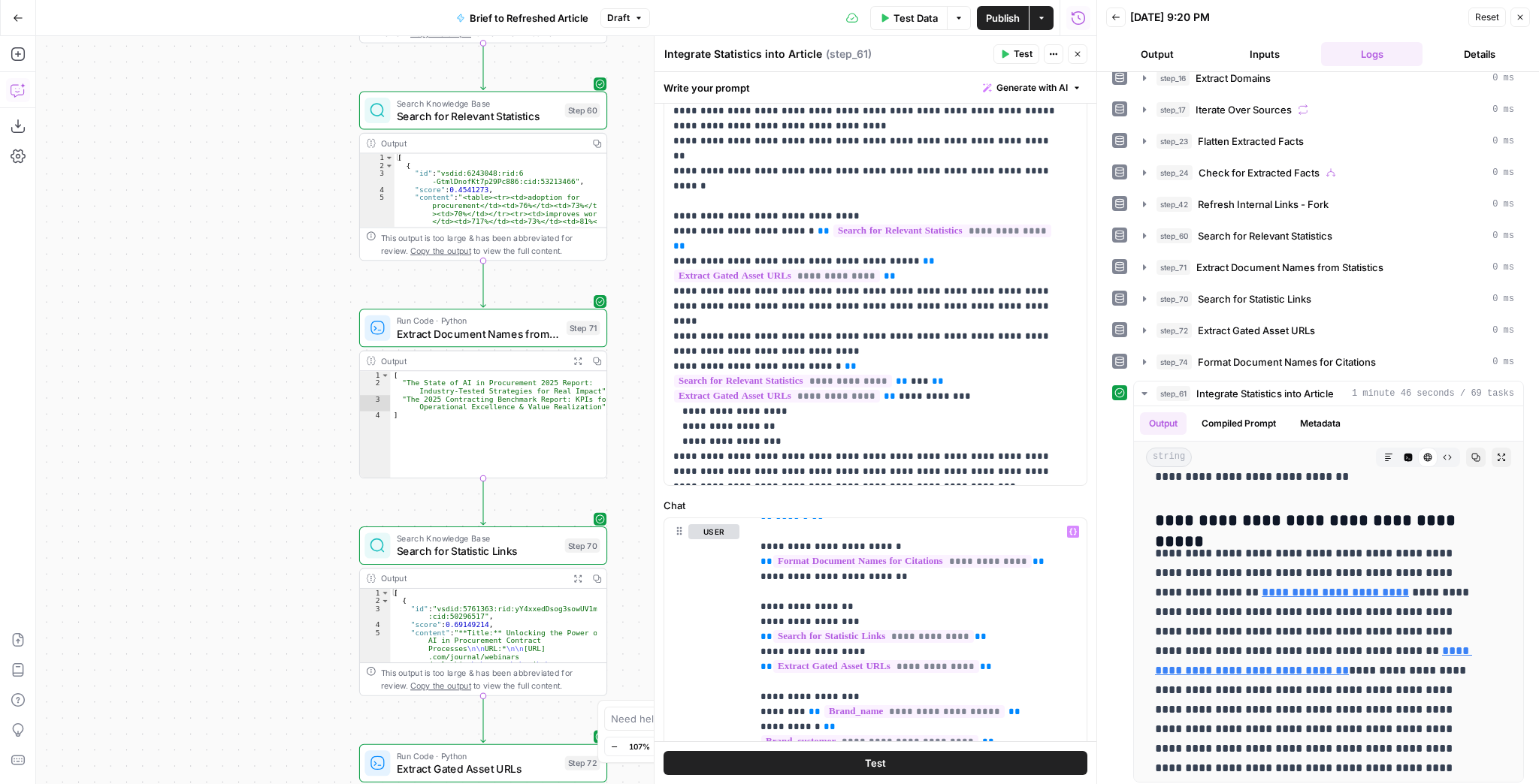
click at [1009, 55] on button "Test" at bounding box center [1016, 55] width 46 height 20
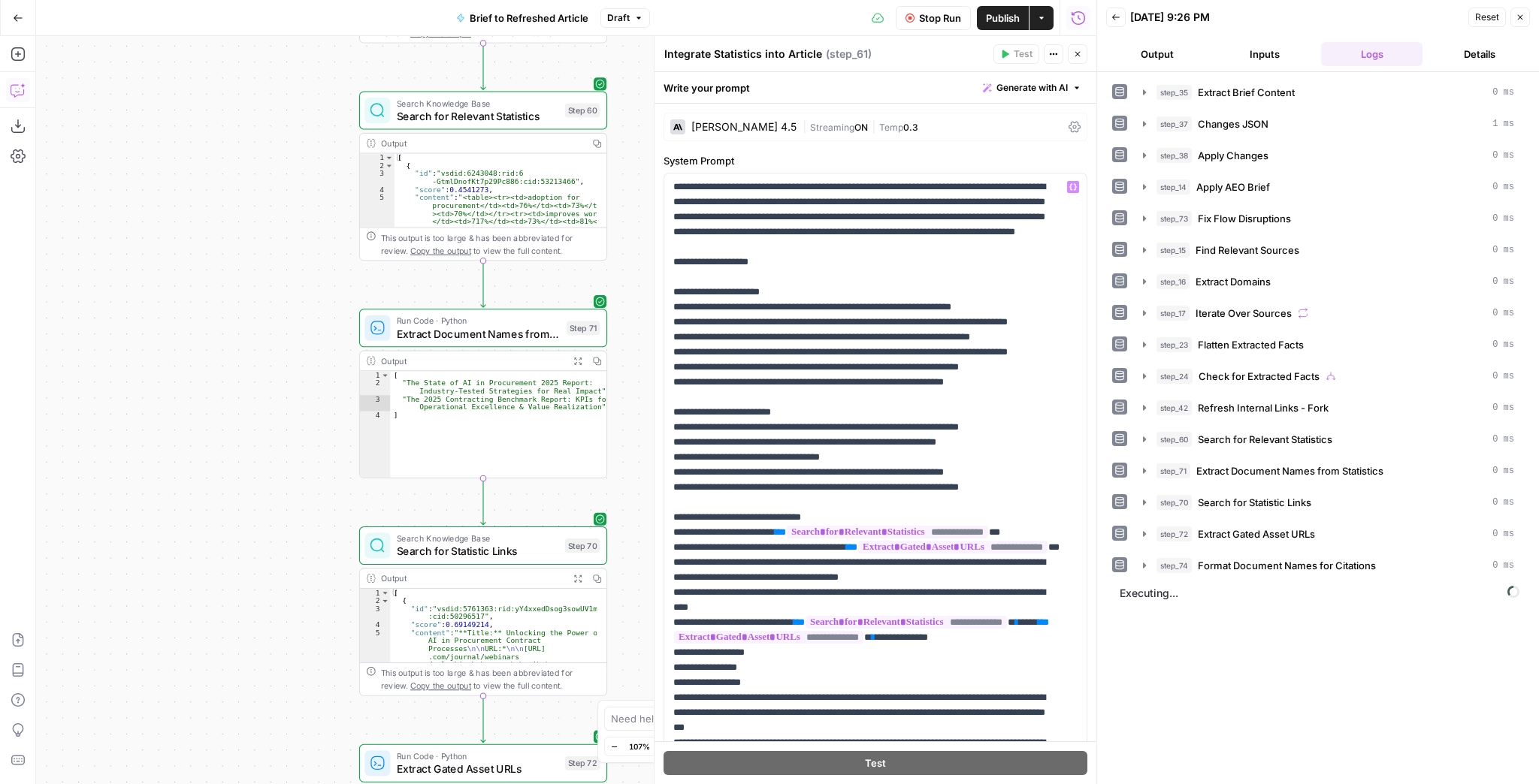
scroll to position [180, 0]
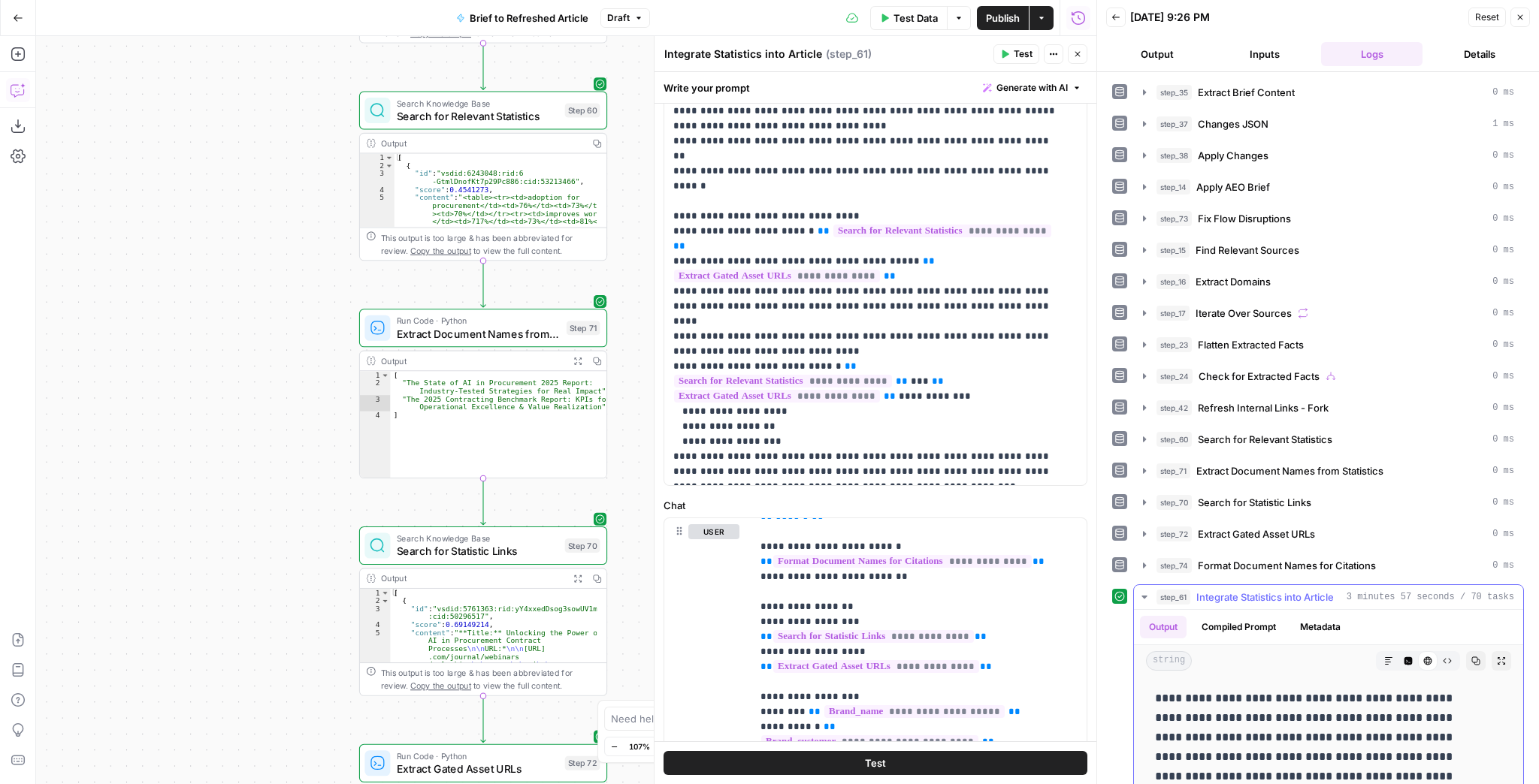
click at [1497, 657] on icon "button" at bounding box center [1501, 661] width 9 height 9
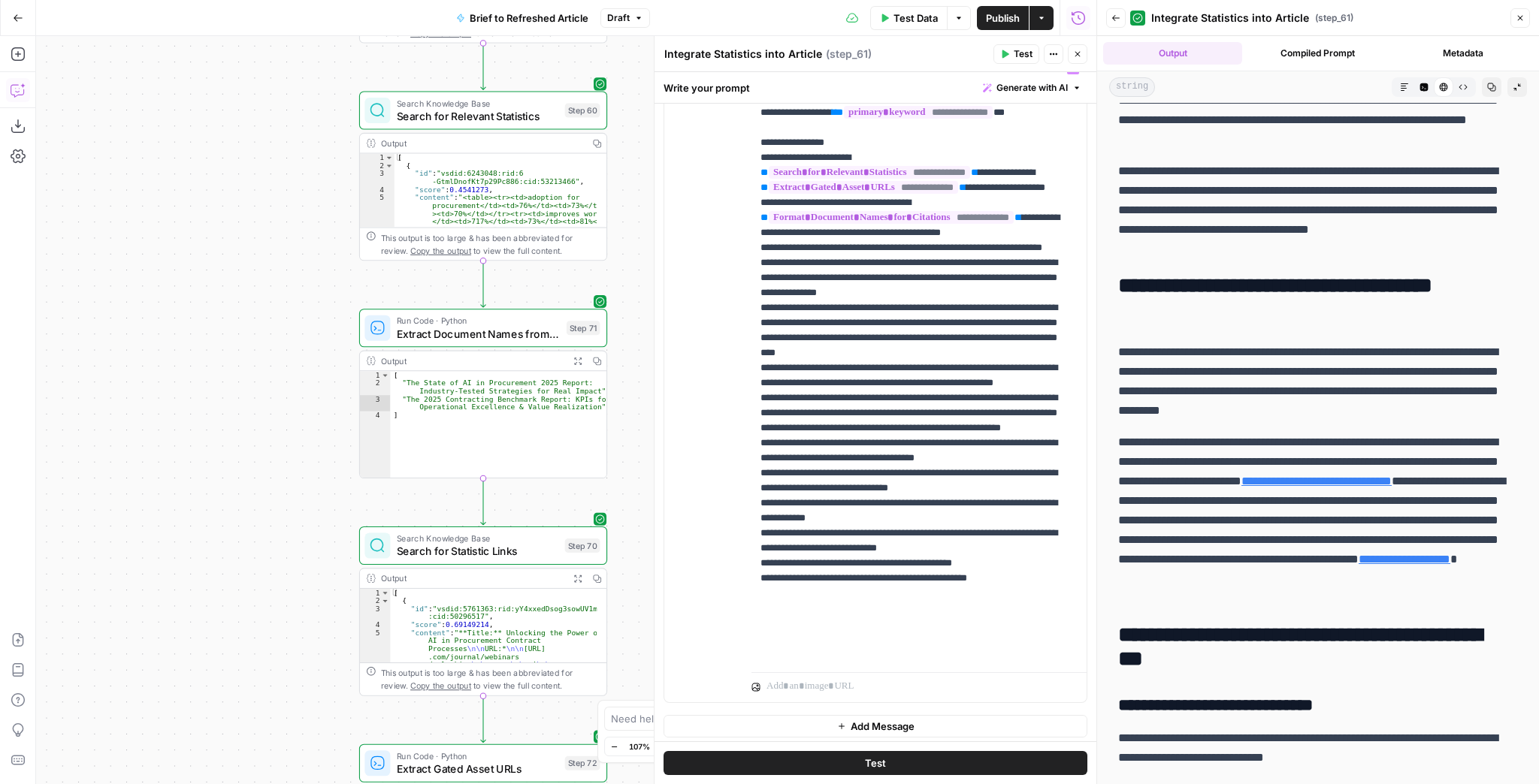
scroll to position [767, 0]
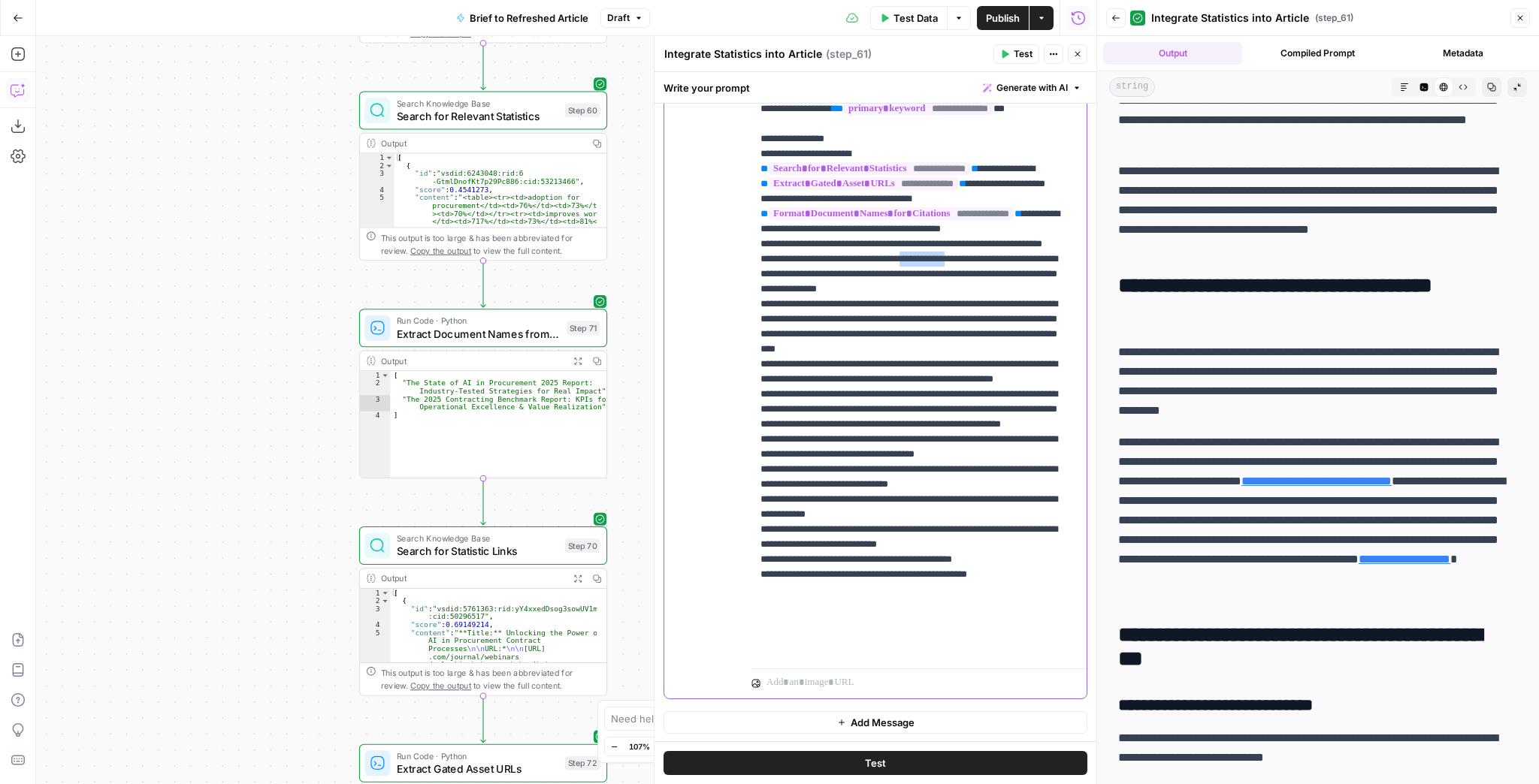
drag, startPoint x: 979, startPoint y: 300, endPoint x: 918, endPoint y: 298, distance: 61.0
click at [918, 298] on p "**********" at bounding box center [910, 192] width 300 height 931
drag, startPoint x: 947, startPoint y: 317, endPoint x: 896, endPoint y: 314, distance: 51.1
click at [896, 314] on p "**********" at bounding box center [910, 192] width 300 height 931
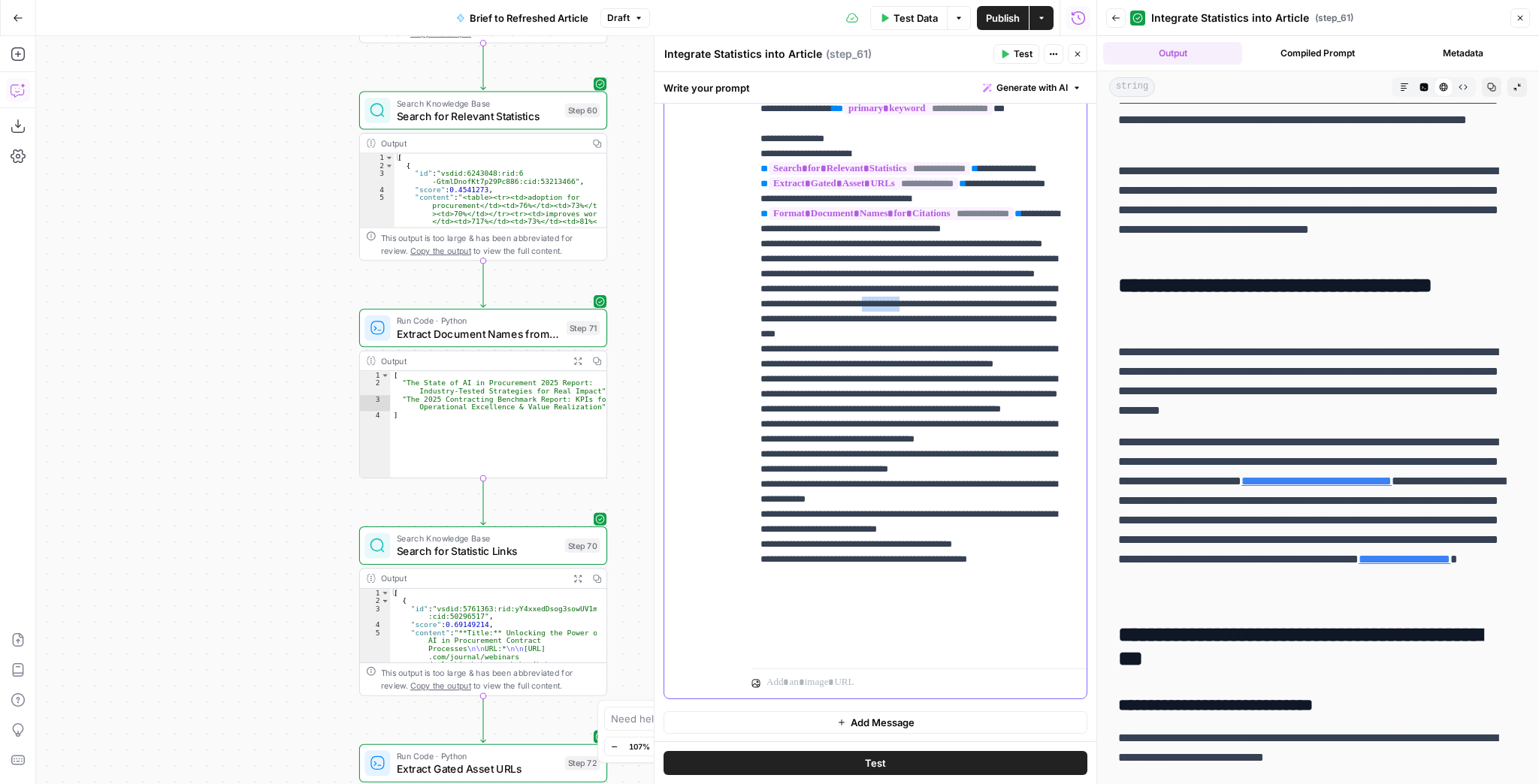
drag, startPoint x: 997, startPoint y: 360, endPoint x: 945, endPoint y: 358, distance: 52.0
click at [945, 358] on p "**********" at bounding box center [910, 192] width 300 height 931
click at [989, 378] on p "**********" at bounding box center [910, 192] width 300 height 931
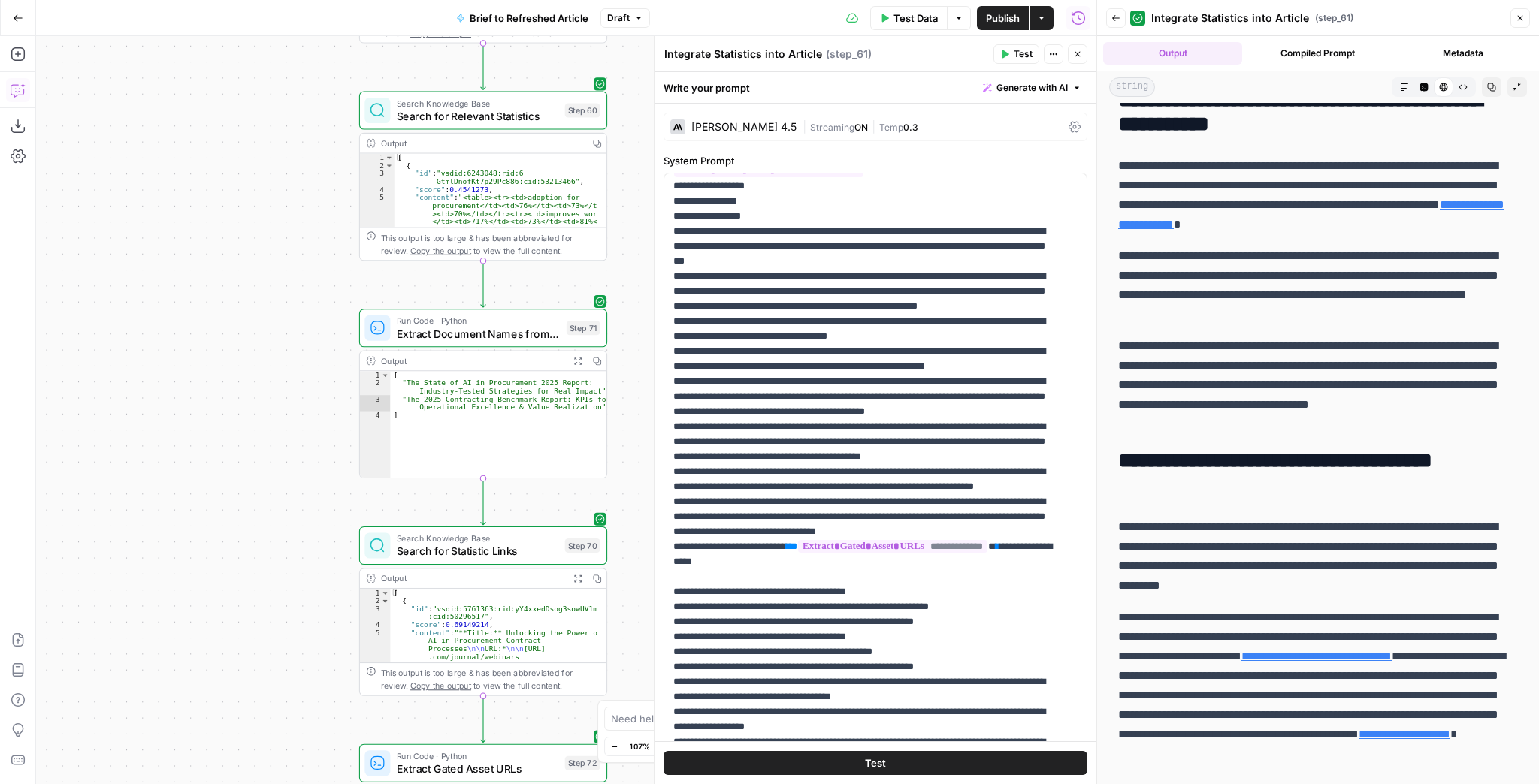
scroll to position [5827, 0]
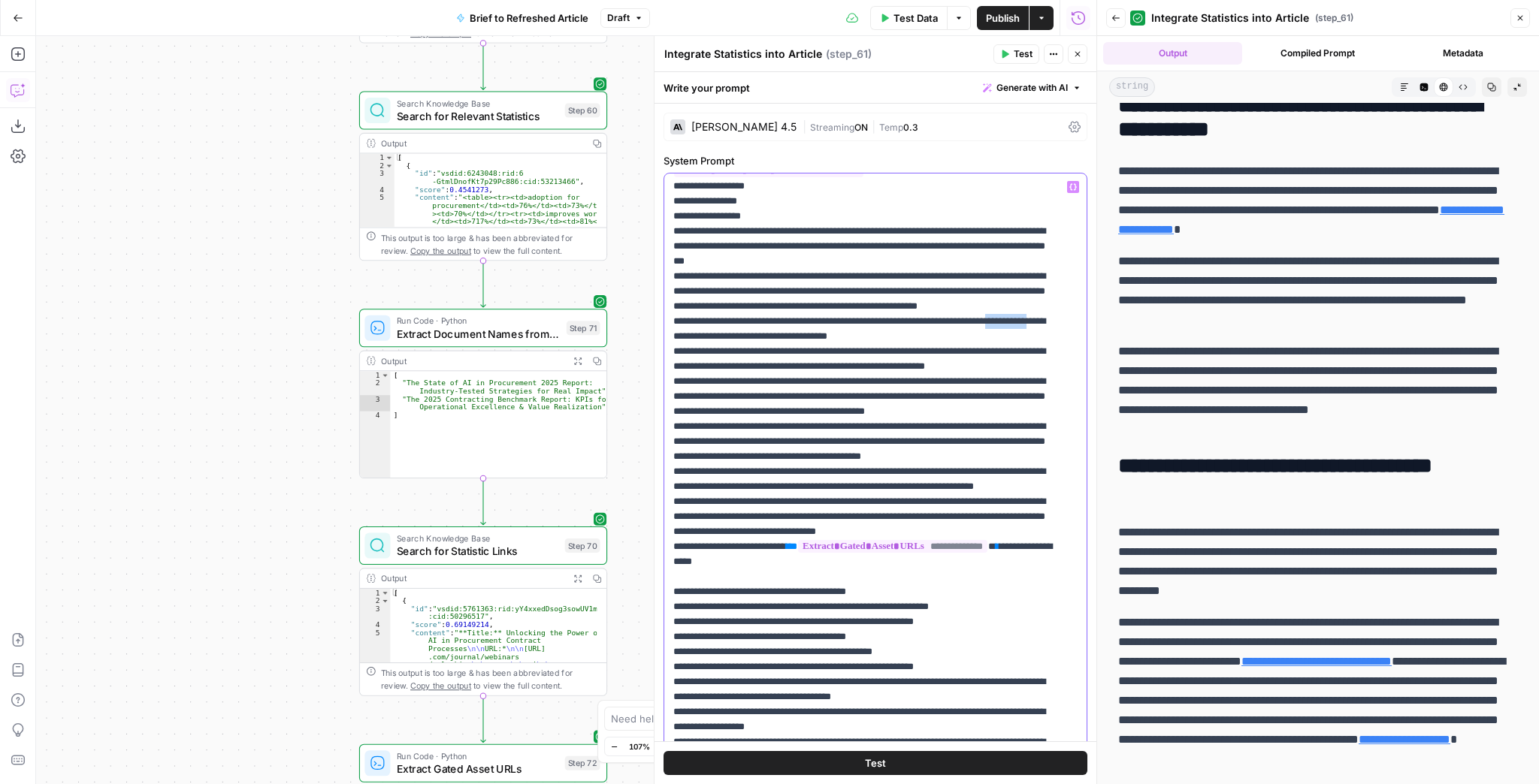
drag, startPoint x: 733, startPoint y: 413, endPoint x: 672, endPoint y: 414, distance: 61.0
click at [672, 414] on div "**********" at bounding box center [871, 479] width 414 height 612
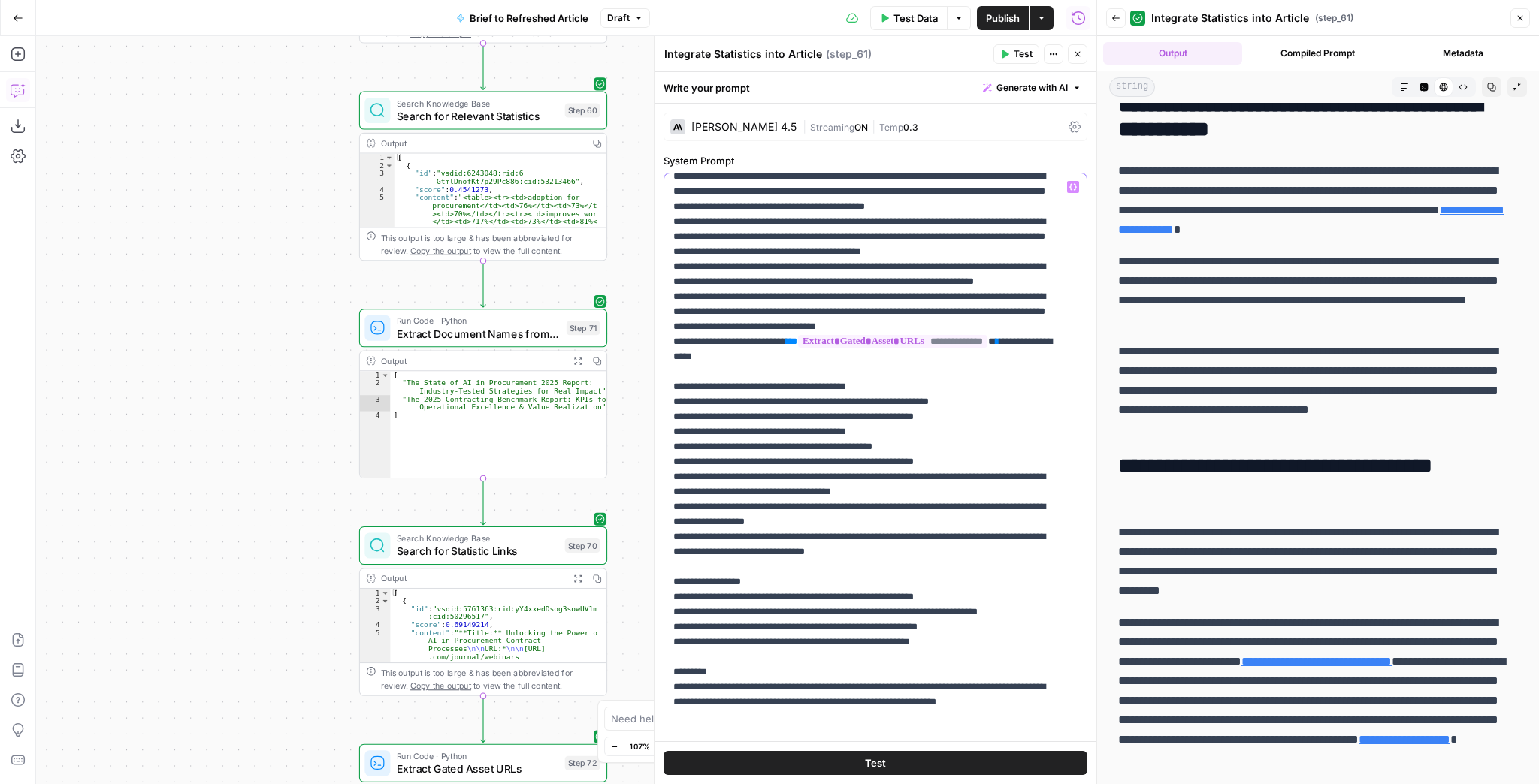
scroll to position [706, 0]
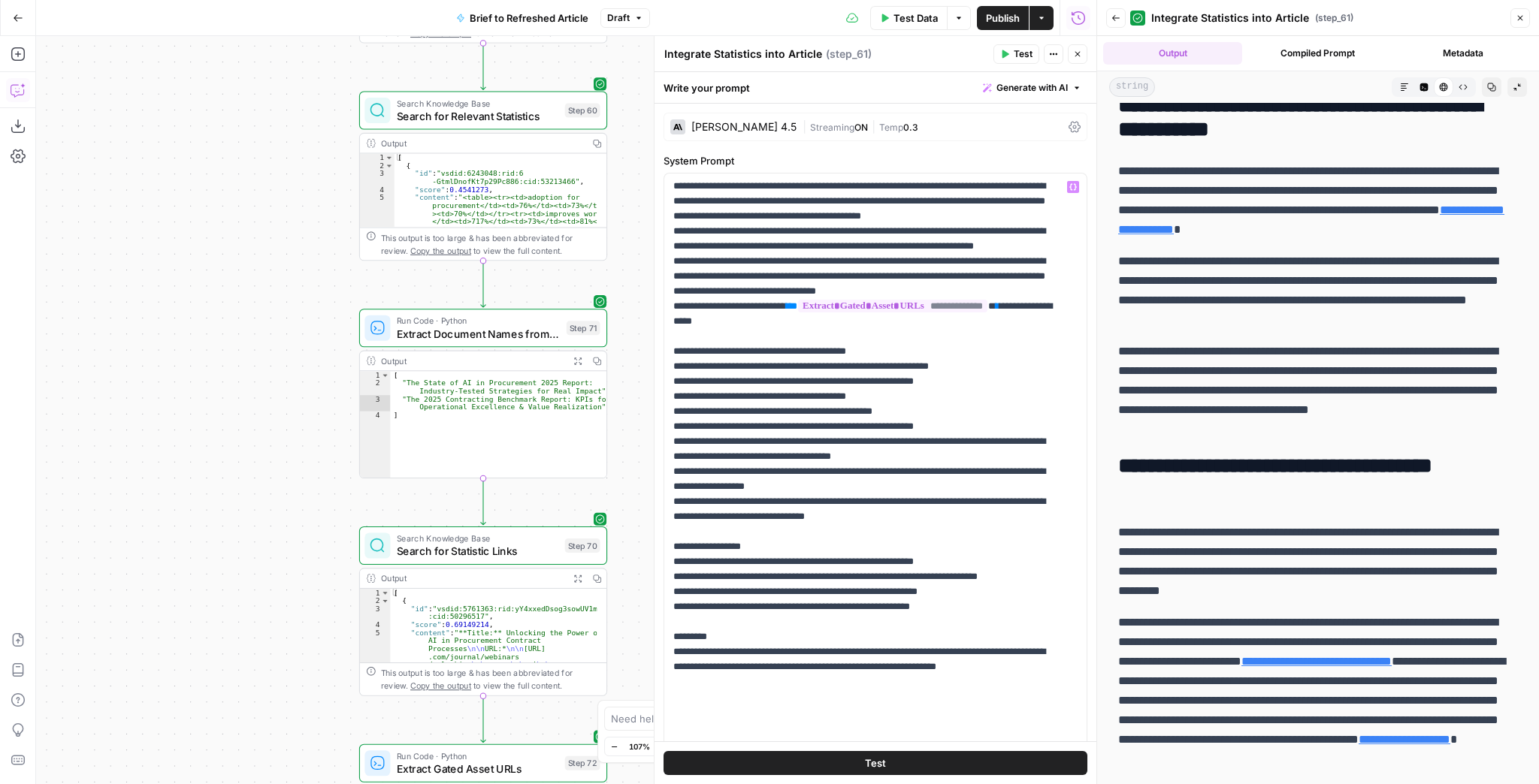
click at [1022, 59] on span "Test" at bounding box center [1022, 55] width 19 height 14
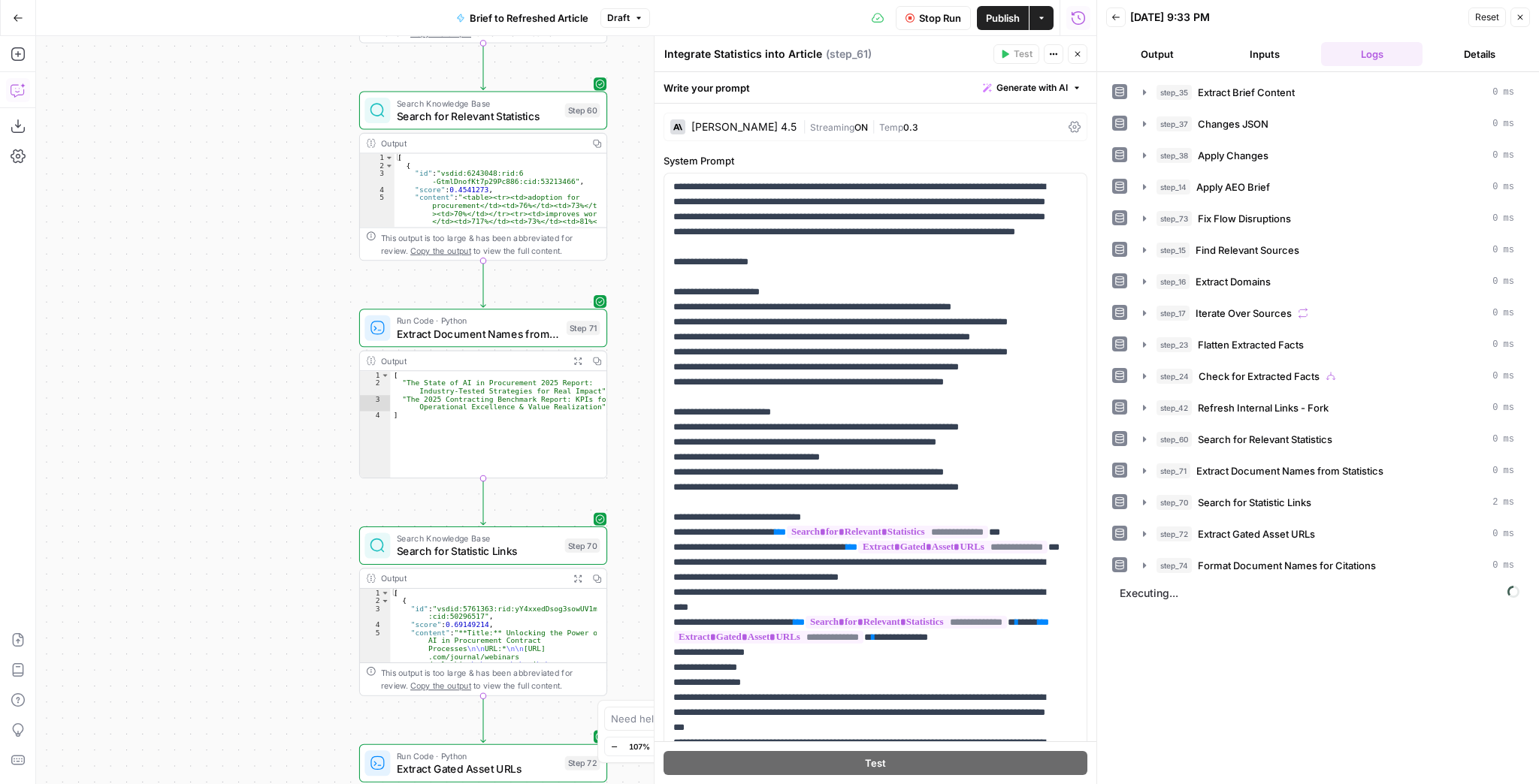
scroll to position [706, 0]
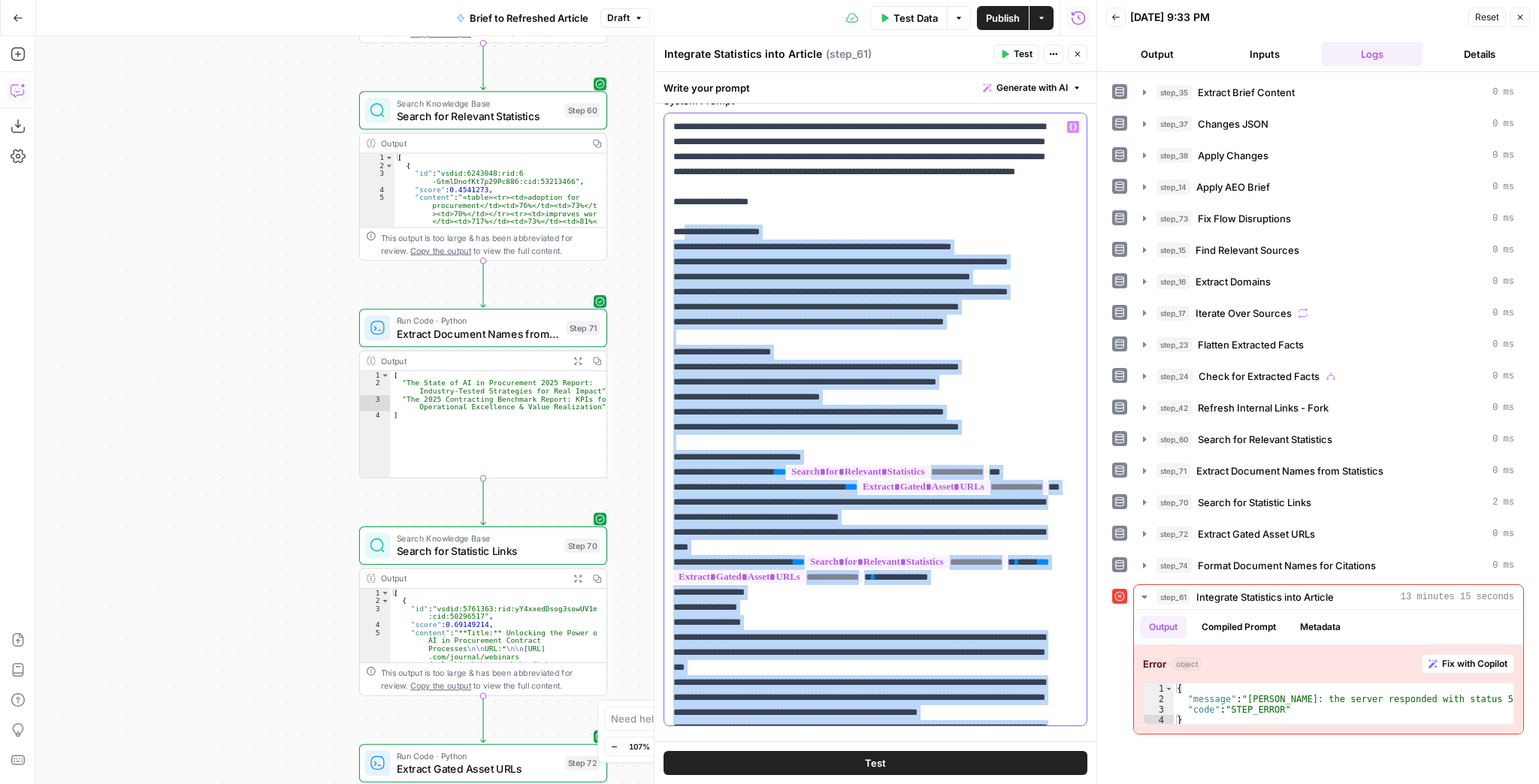
scroll to position [60, 0]
drag, startPoint x: 847, startPoint y: 350, endPoint x: 666, endPoint y: 217, distance: 224.6
click at [666, 217] on div "**********" at bounding box center [871, 419] width 414 height 612
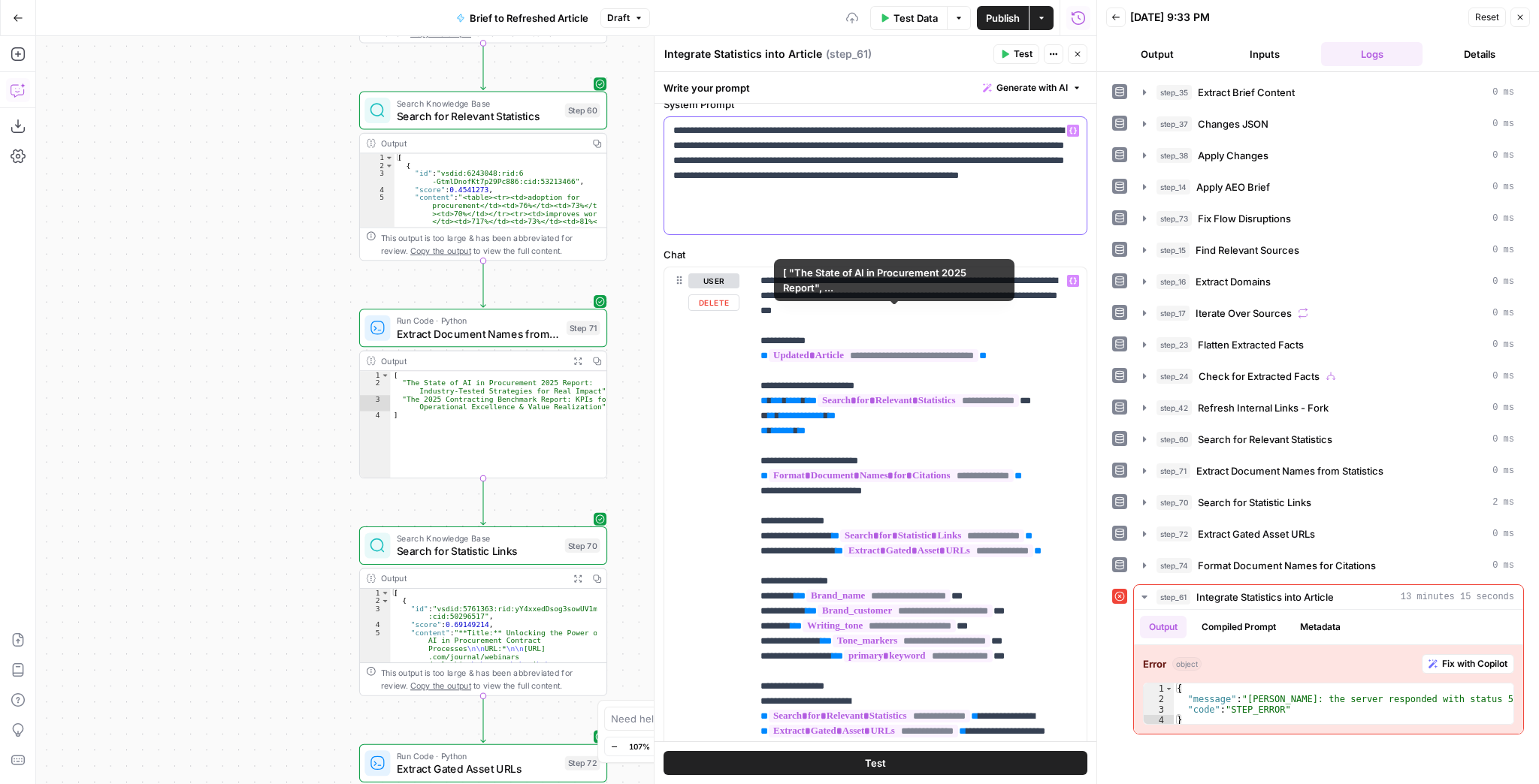
scroll to position [33, 0]
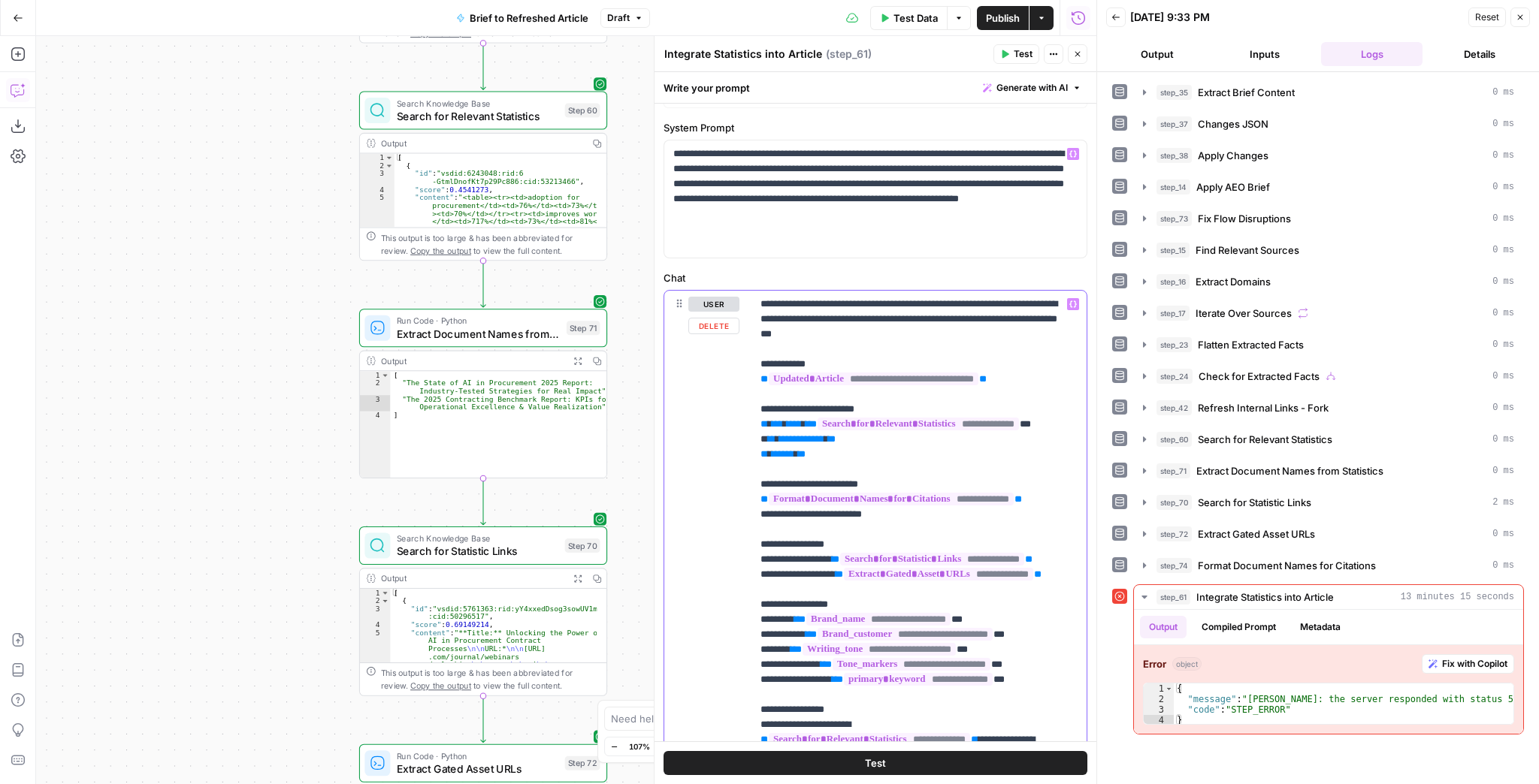
click at [761, 302] on p "**********" at bounding box center [910, 762] width 300 height 931
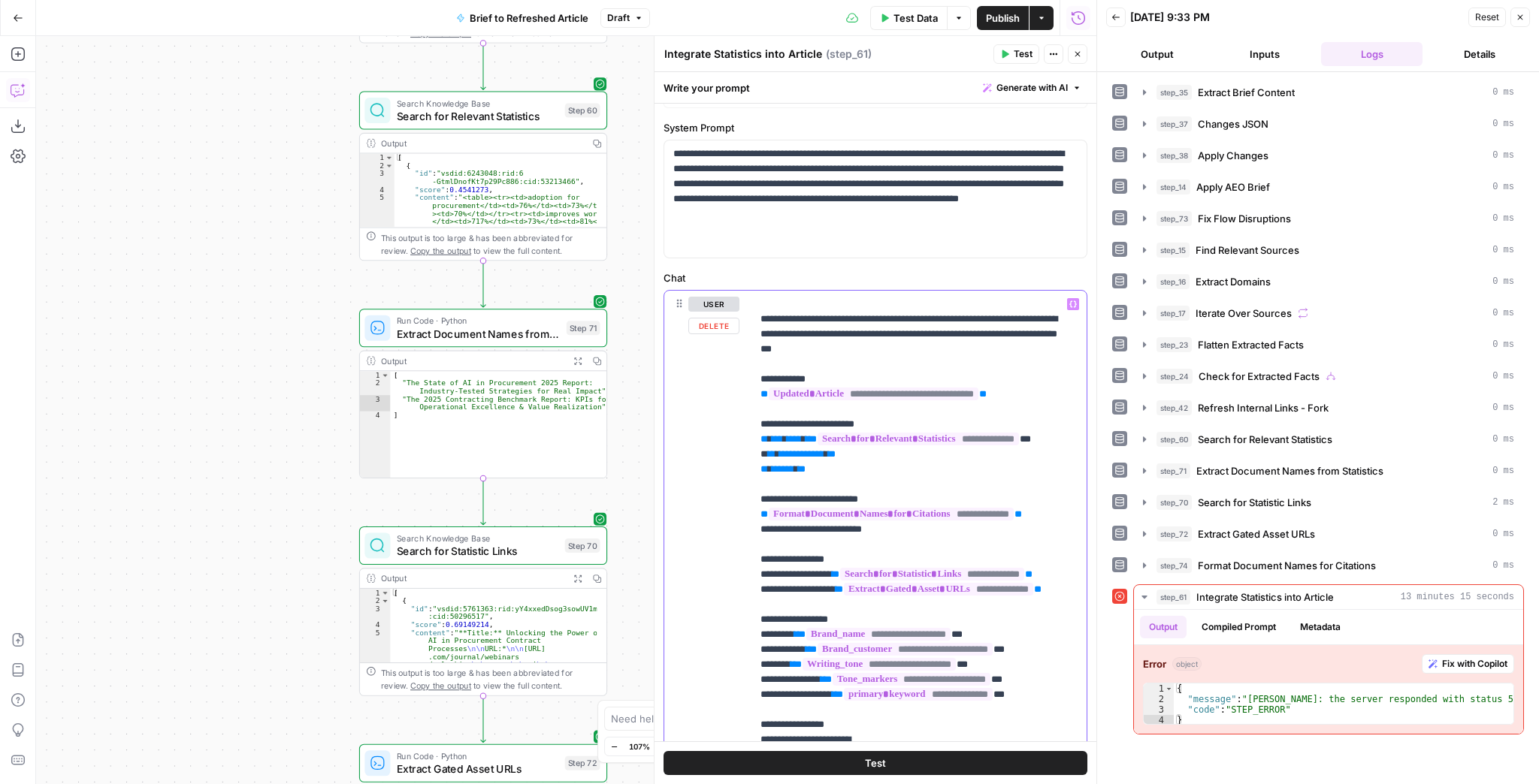
click at [945, 353] on p "**********" at bounding box center [910, 769] width 300 height 946
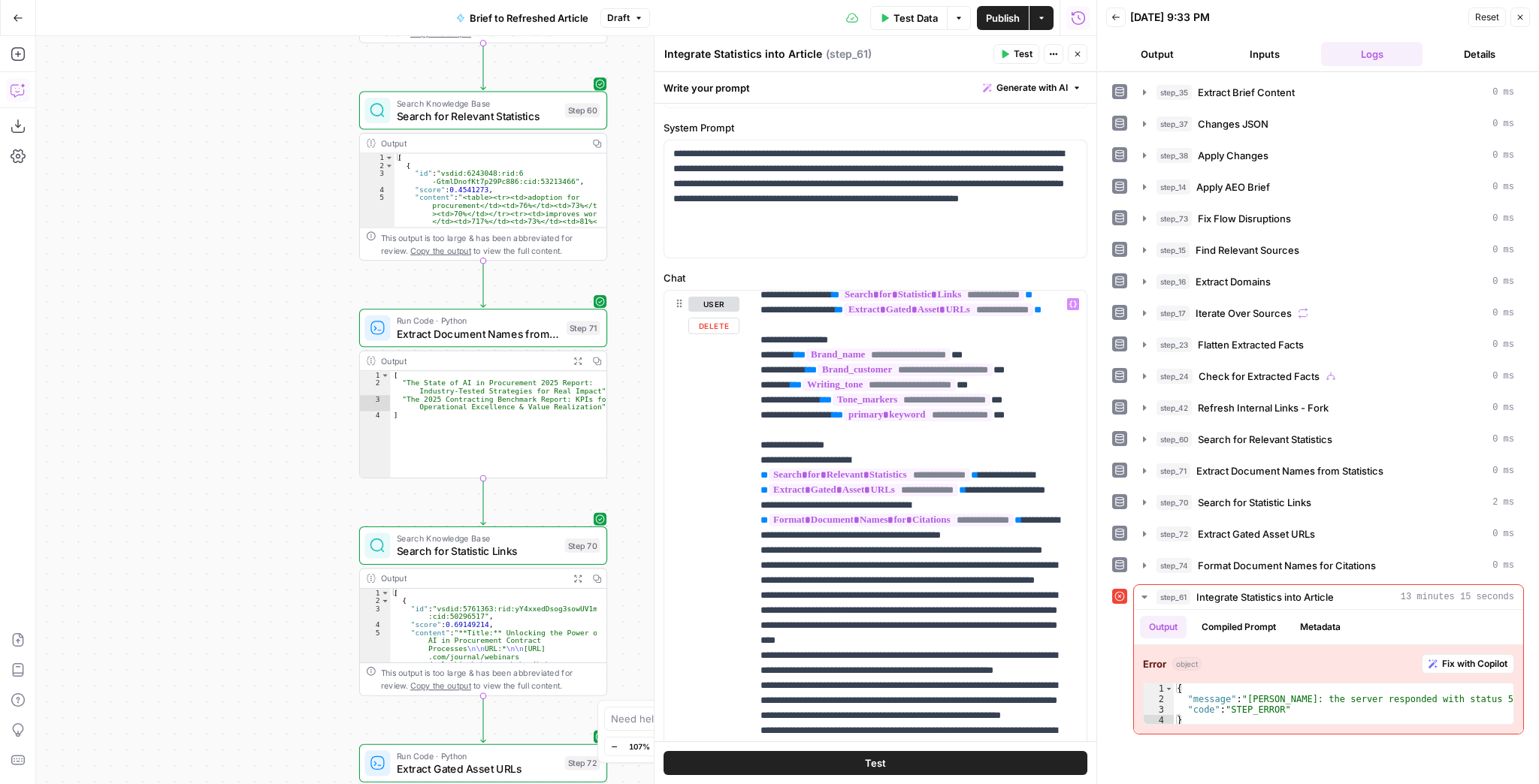
scroll to position [346, 0]
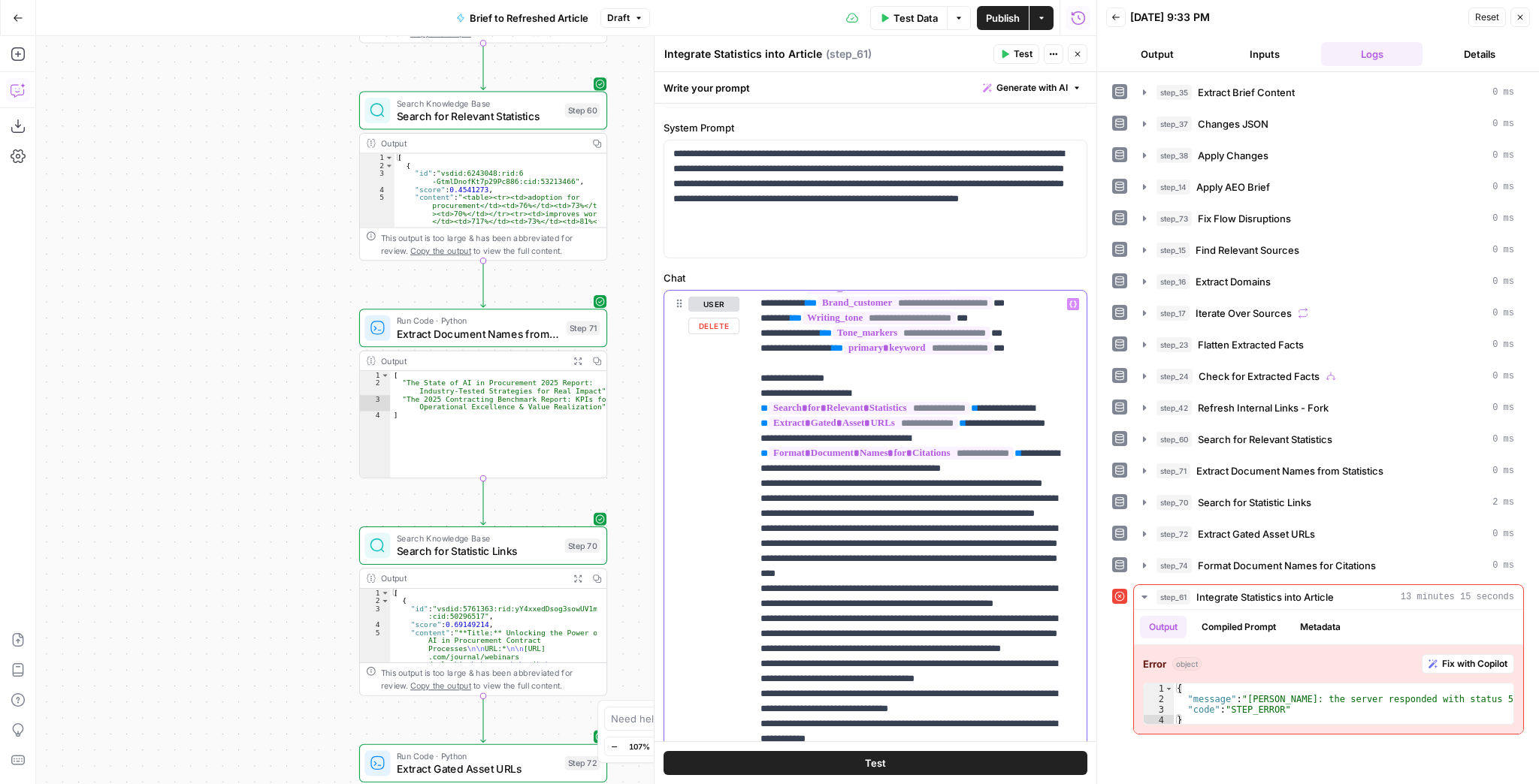
click at [949, 389] on p "**********" at bounding box center [910, 423] width 300 height 946
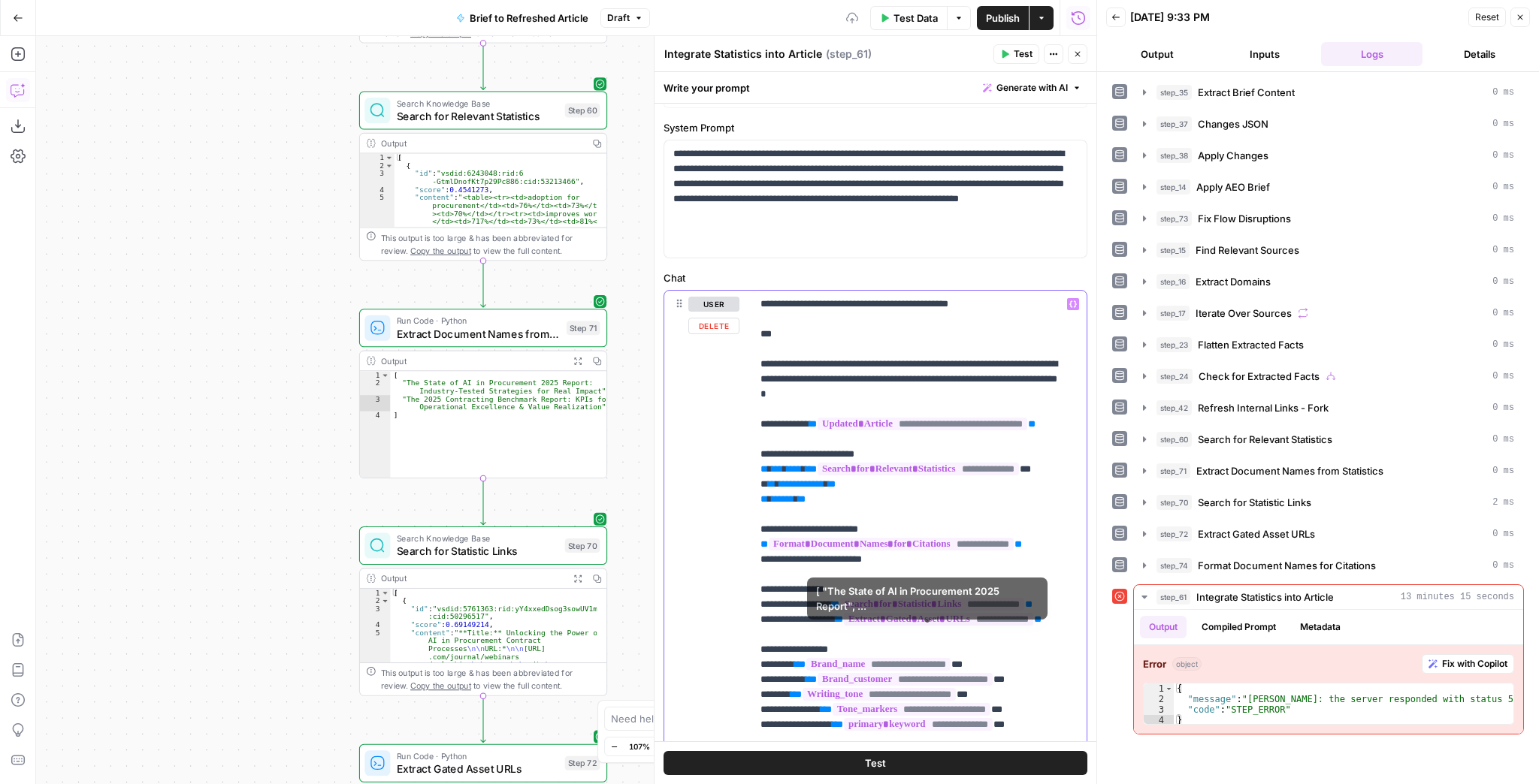
scroll to position [0, 0]
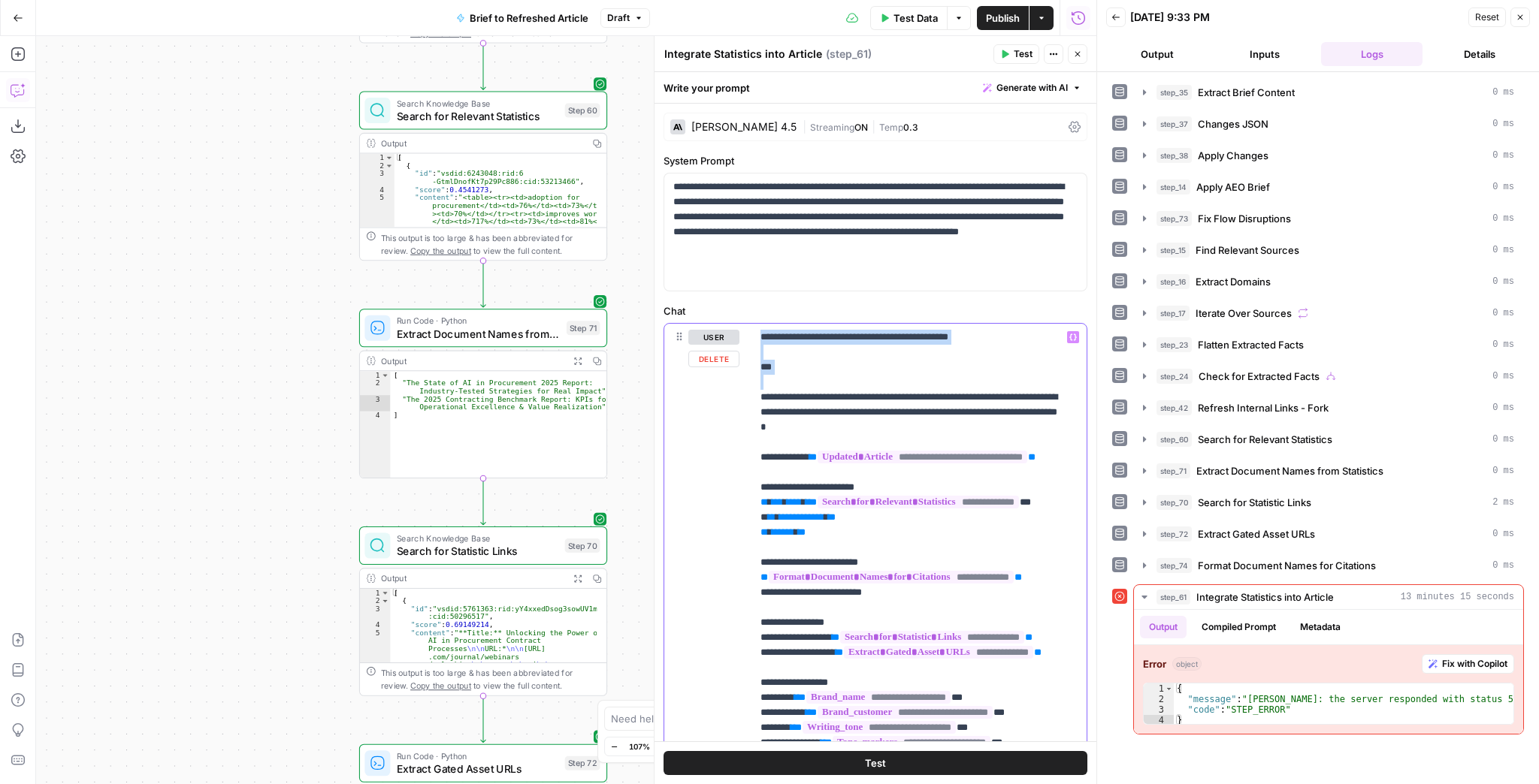
drag, startPoint x: 762, startPoint y: 390, endPoint x: 751, endPoint y: 343, distance: 48.3
click at [752, 343] on div "**********" at bounding box center [915, 629] width 327 height 612
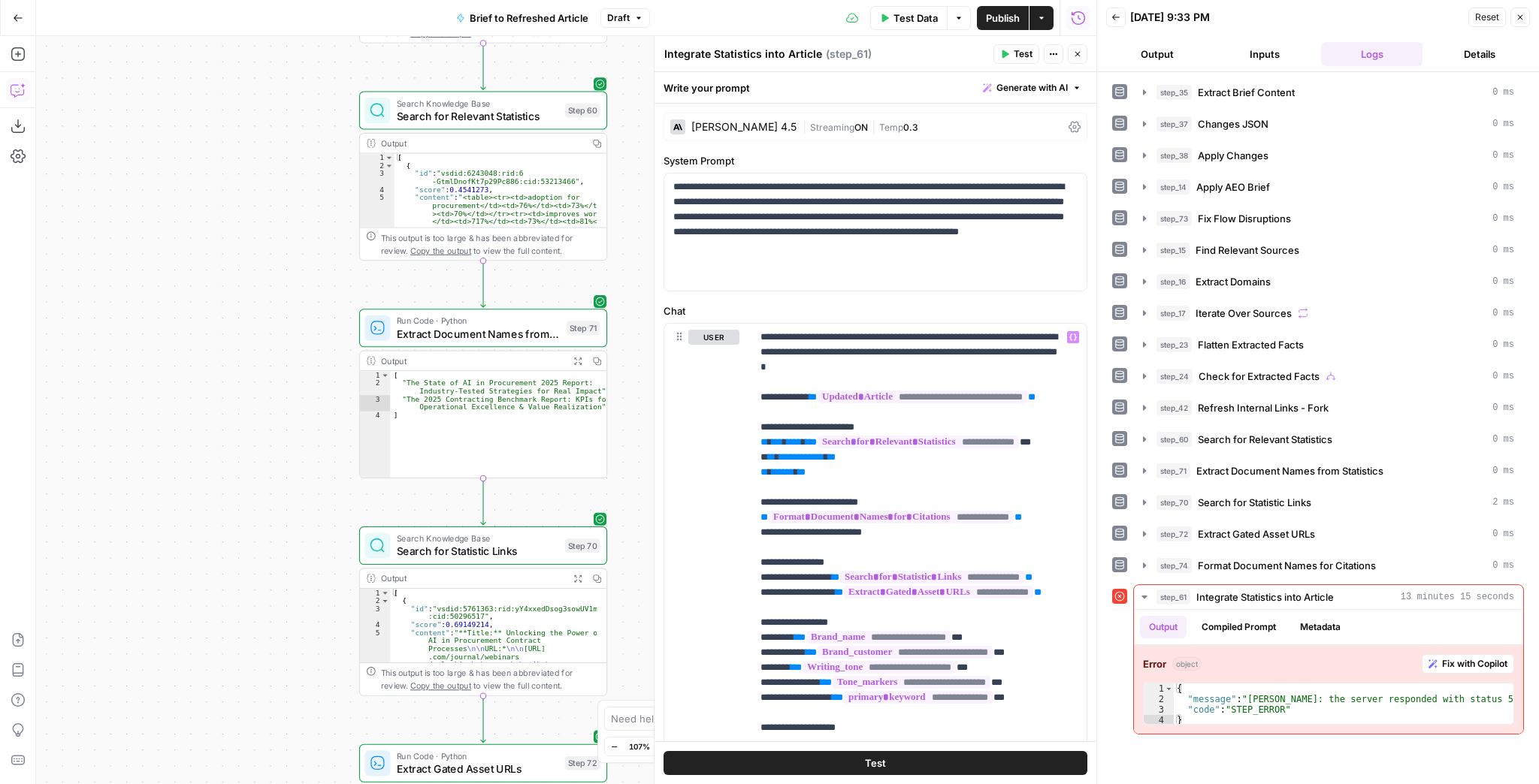
click at [911, 753] on button "Test" at bounding box center [875, 763] width 424 height 24
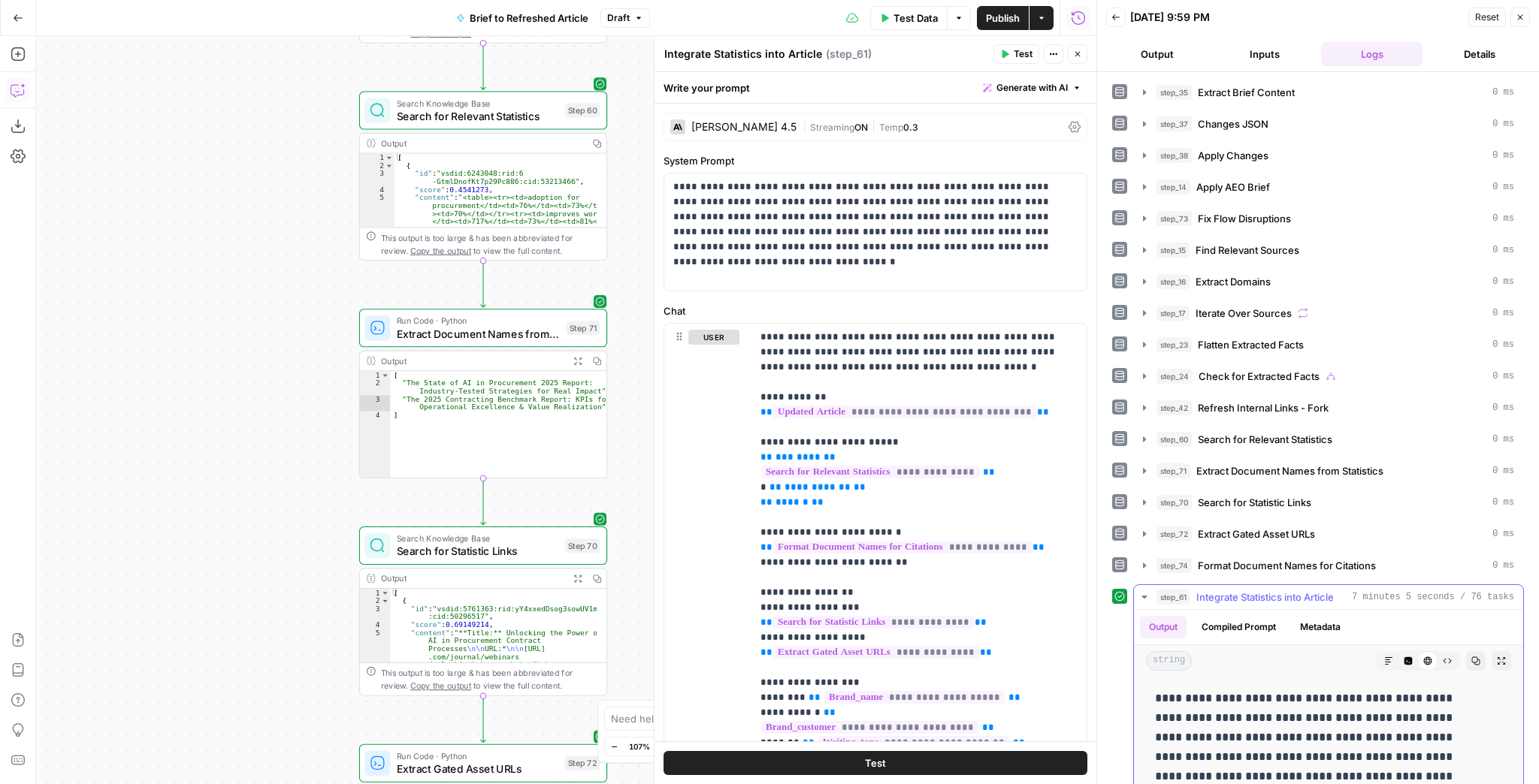
click at [1497, 657] on icon "button" at bounding box center [1501, 661] width 9 height 9
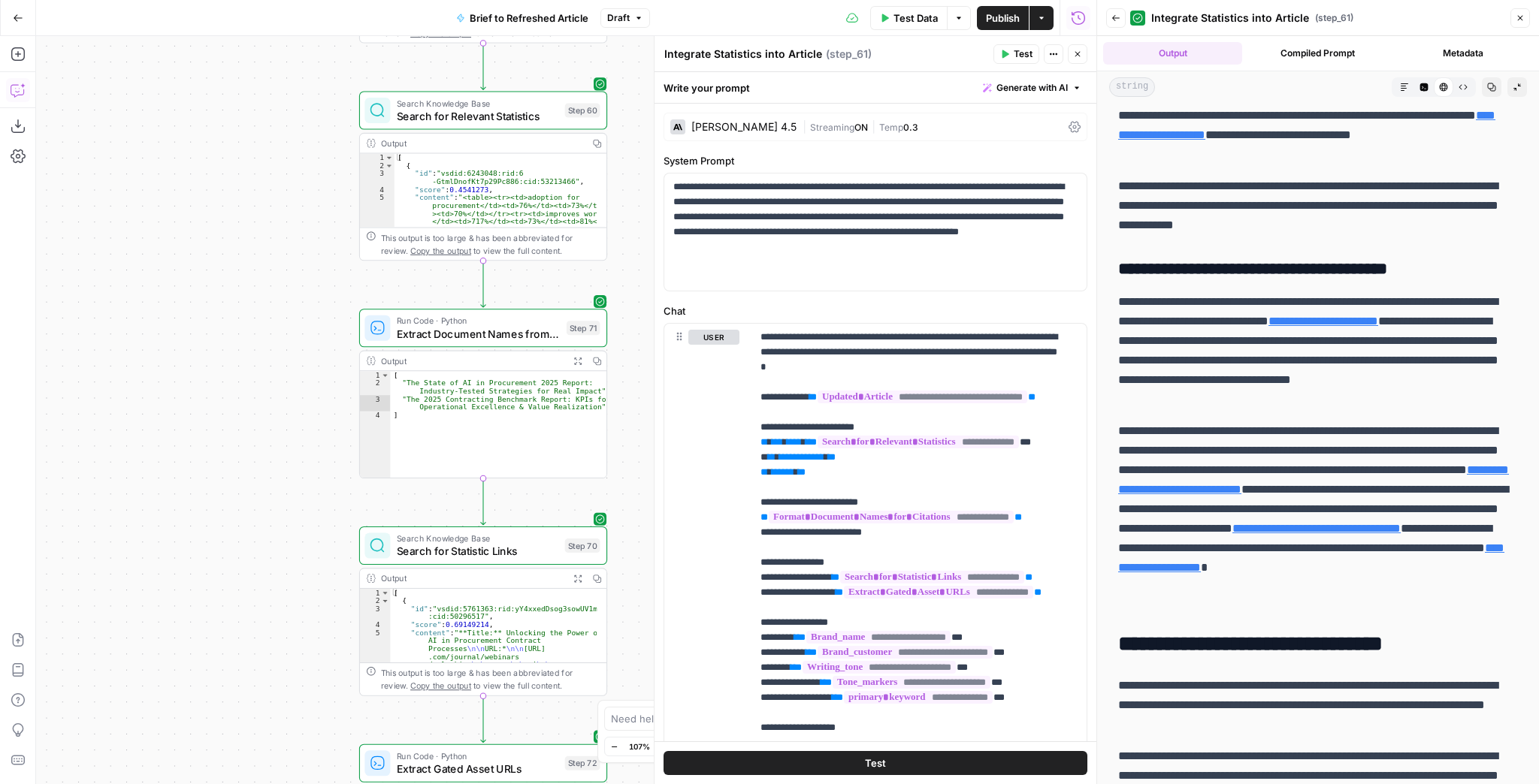
scroll to position [4085, 0]
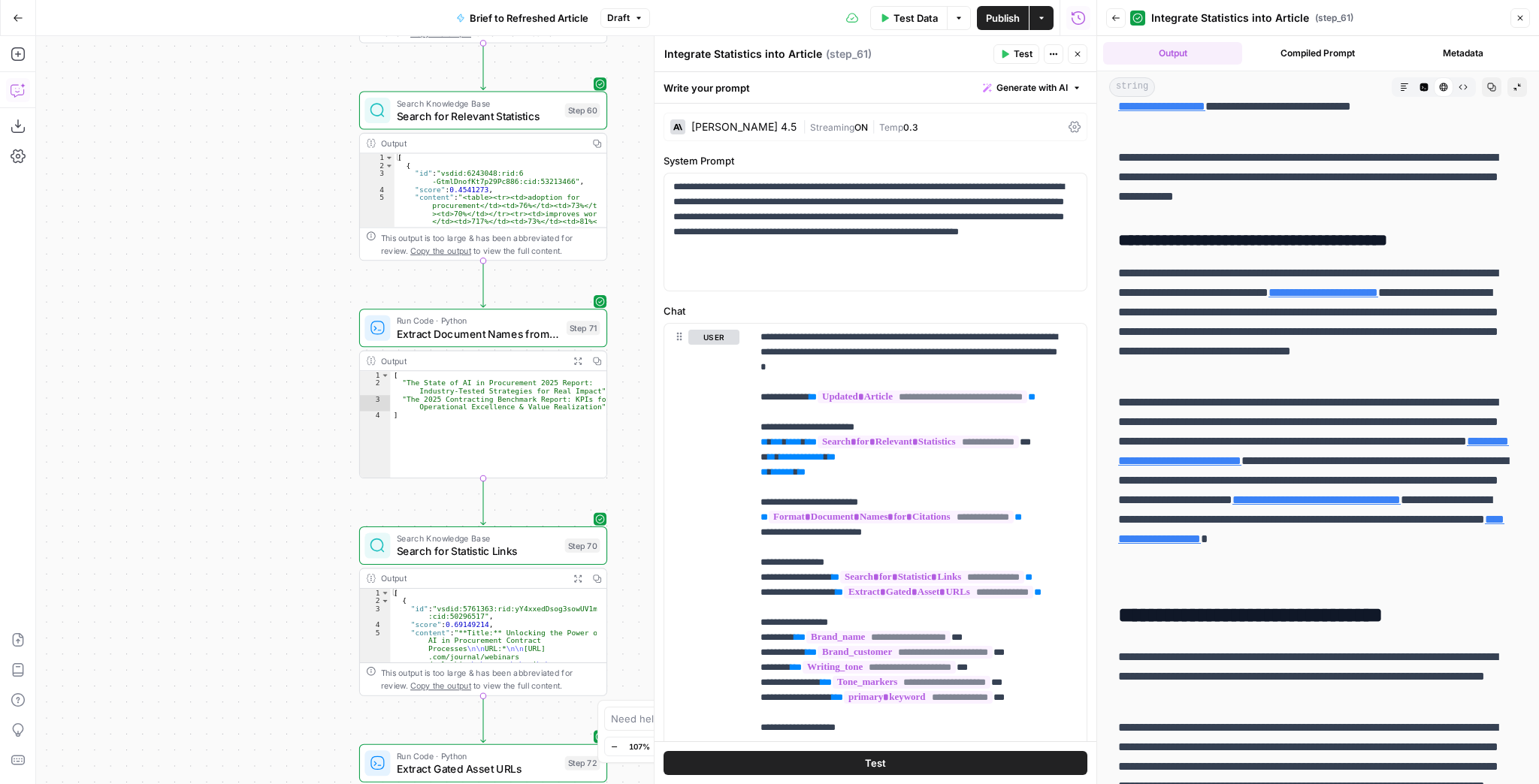
click at [1008, 59] on button "Test" at bounding box center [1016, 55] width 46 height 20
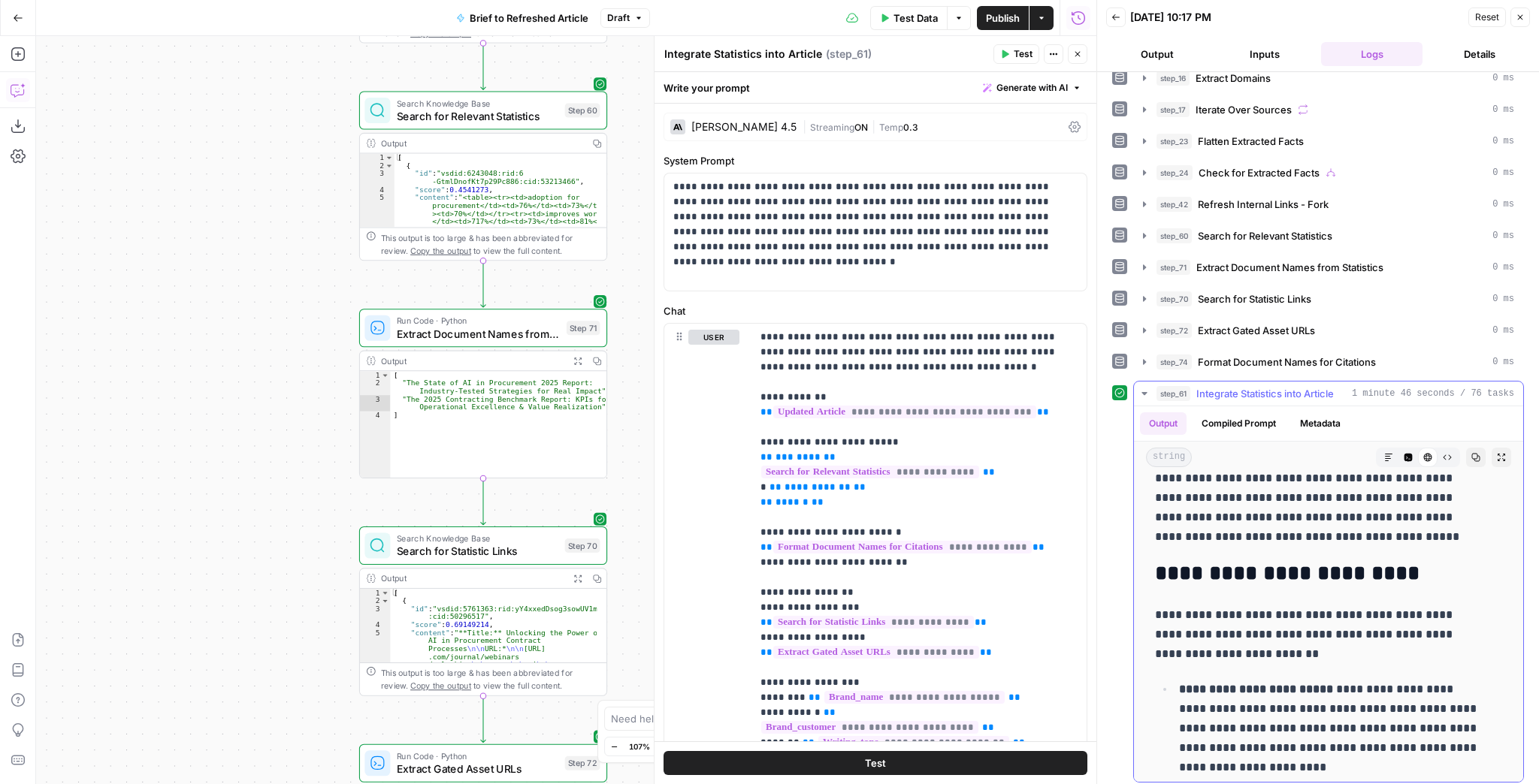
scroll to position [1742, 0]
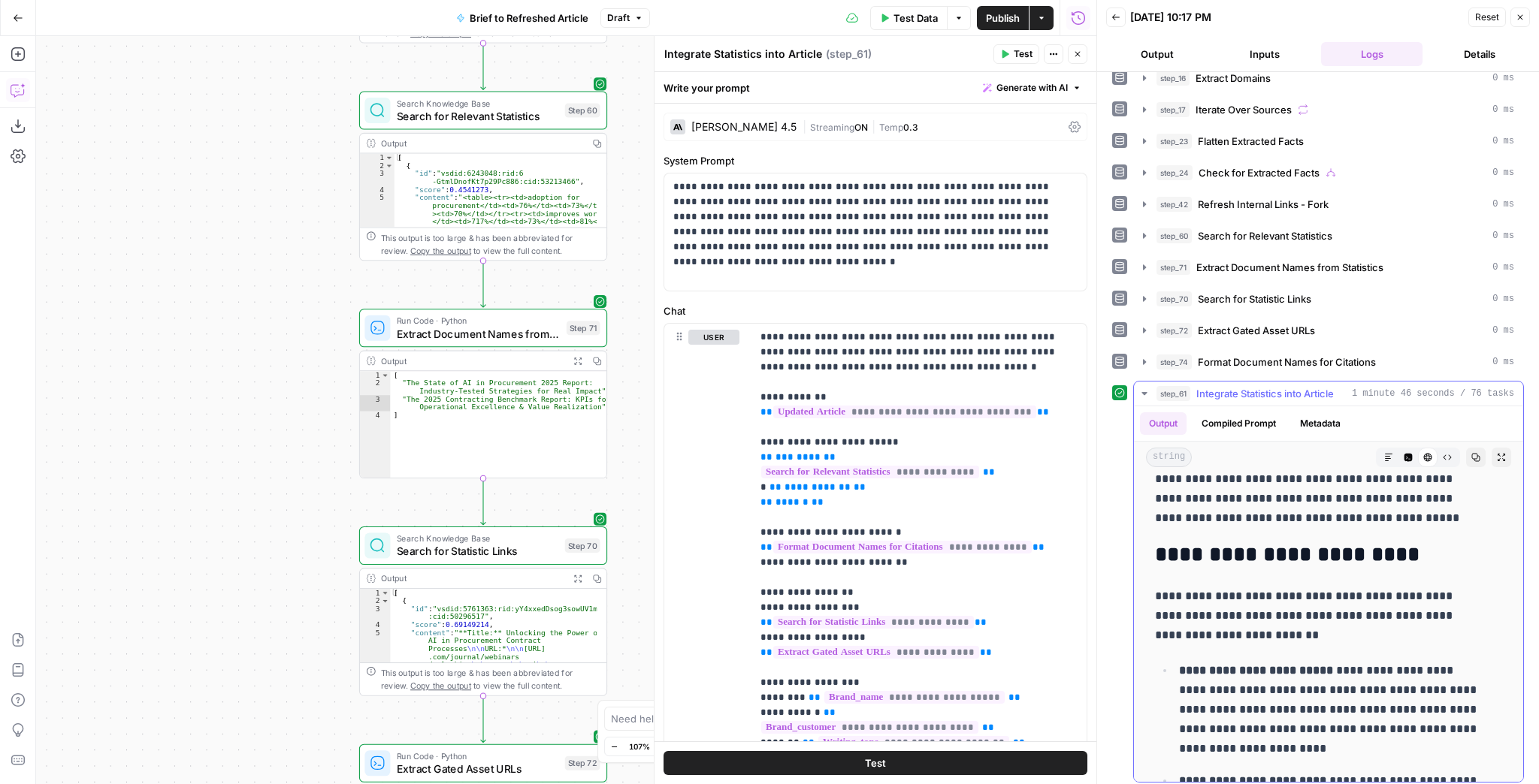
click at [1497, 455] on icon "button" at bounding box center [1501, 458] width 8 height 8
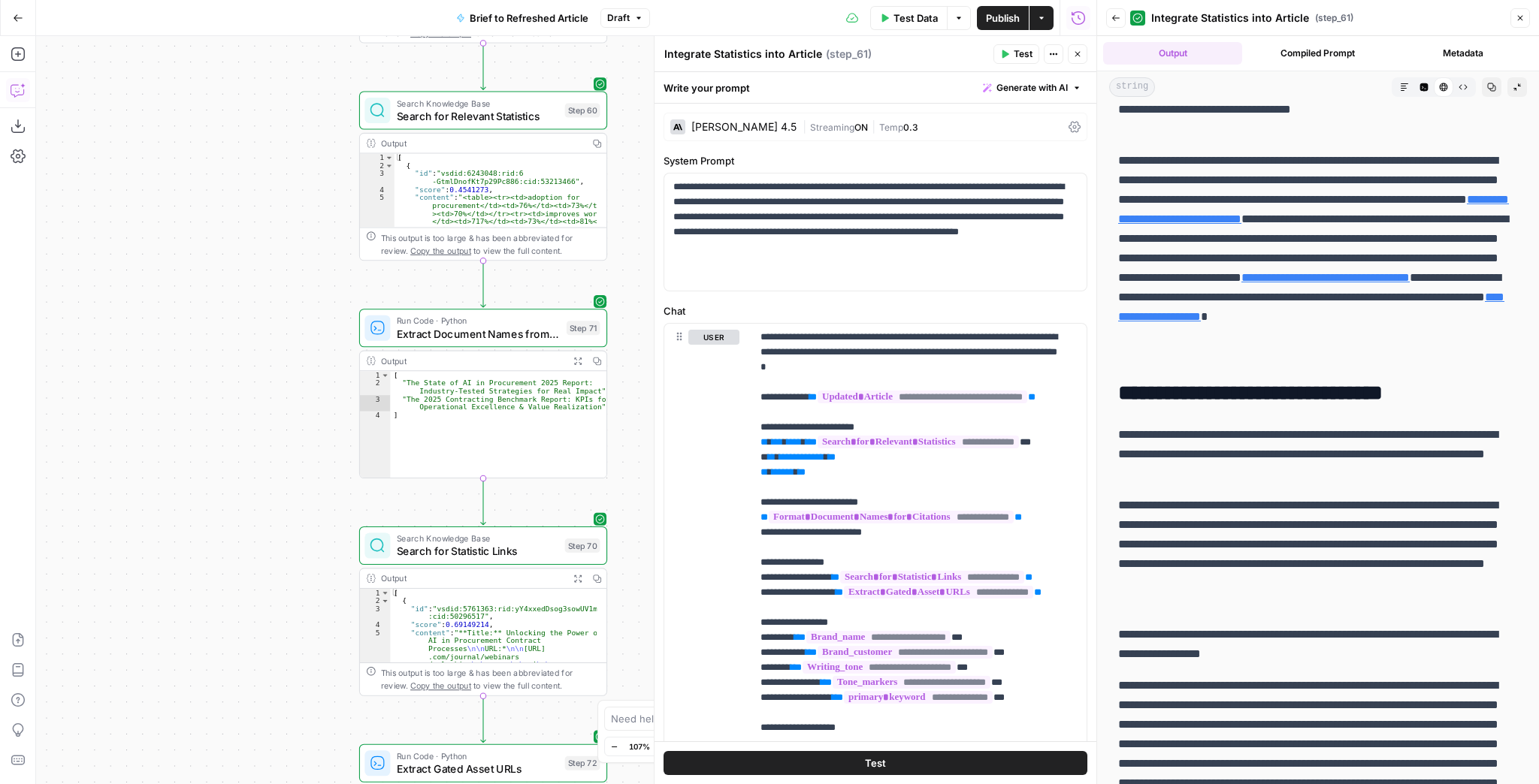
scroll to position [4386, 0]
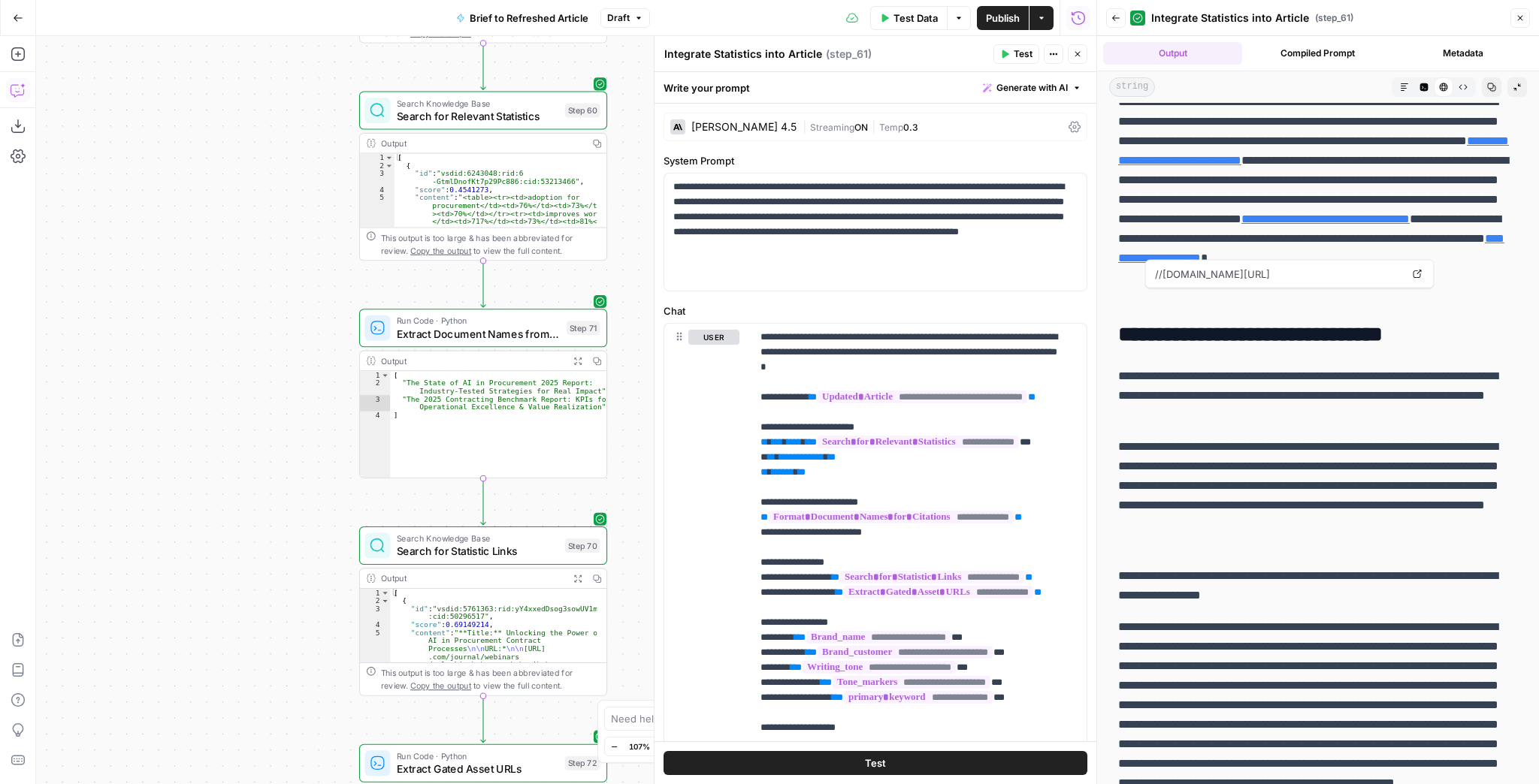
click at [1333, 264] on link "**********" at bounding box center [1311, 248] width 386 height 31
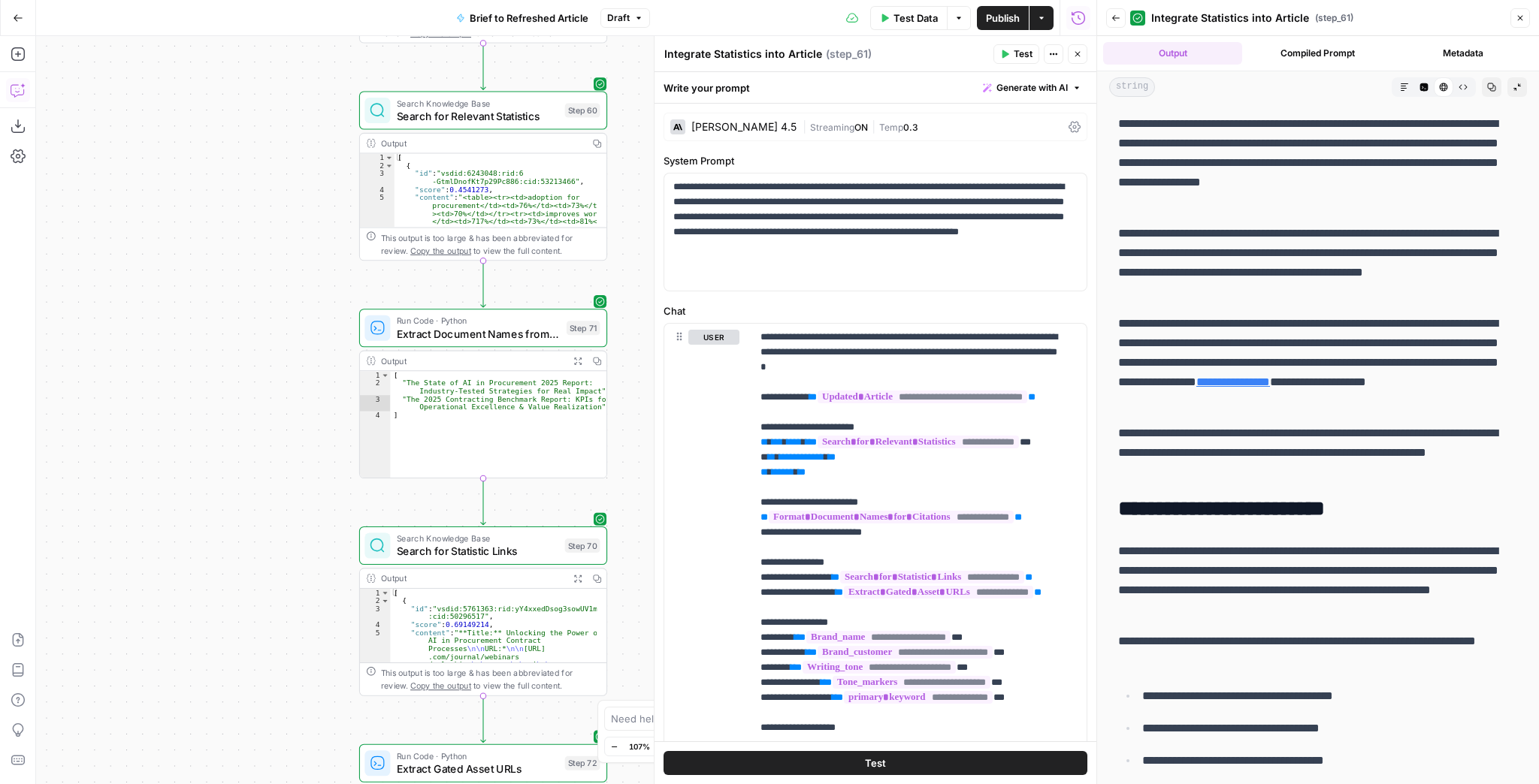
scroll to position [0, 0]
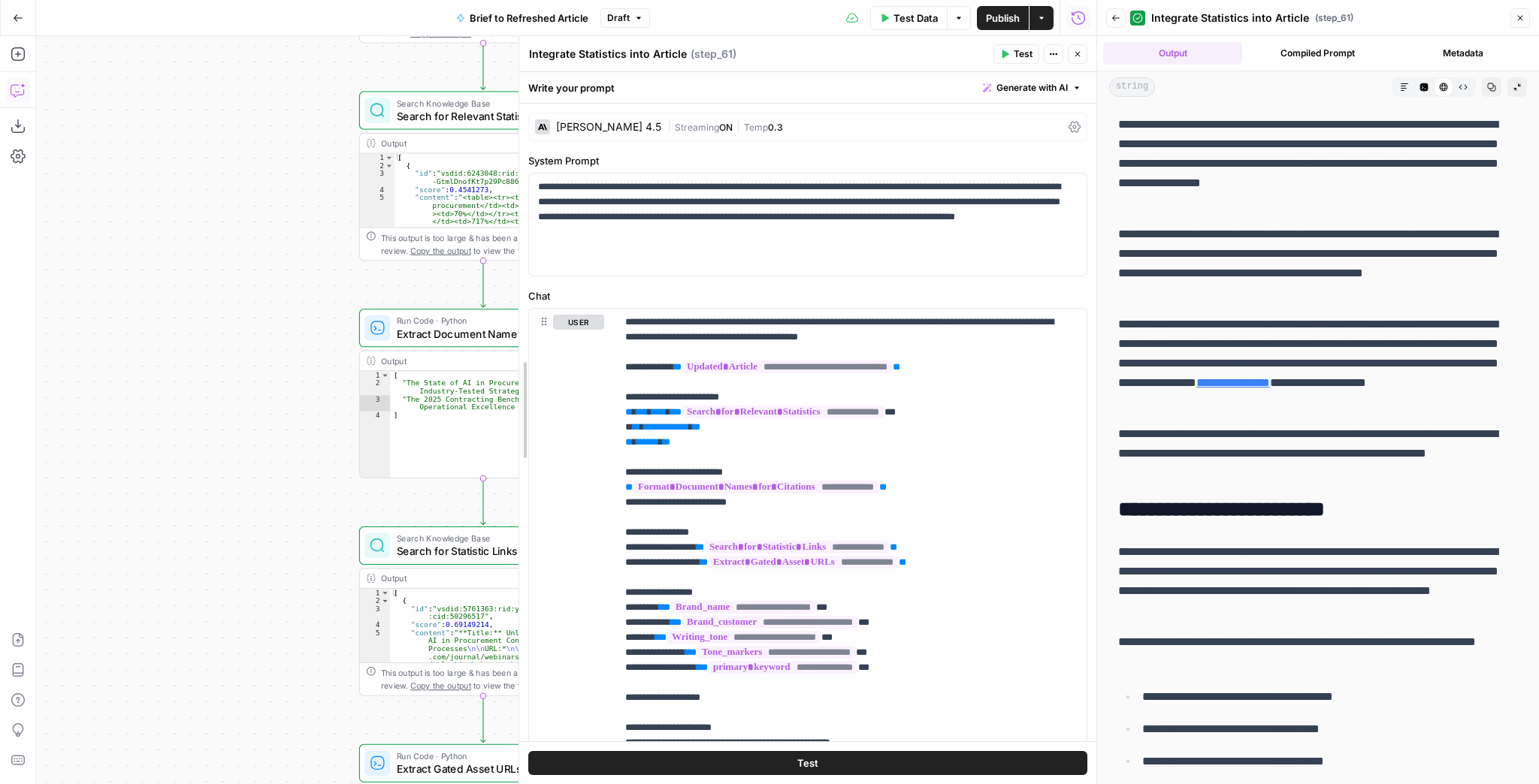
drag, startPoint x: 661, startPoint y: 369, endPoint x: 526, endPoint y: 375, distance: 135.1
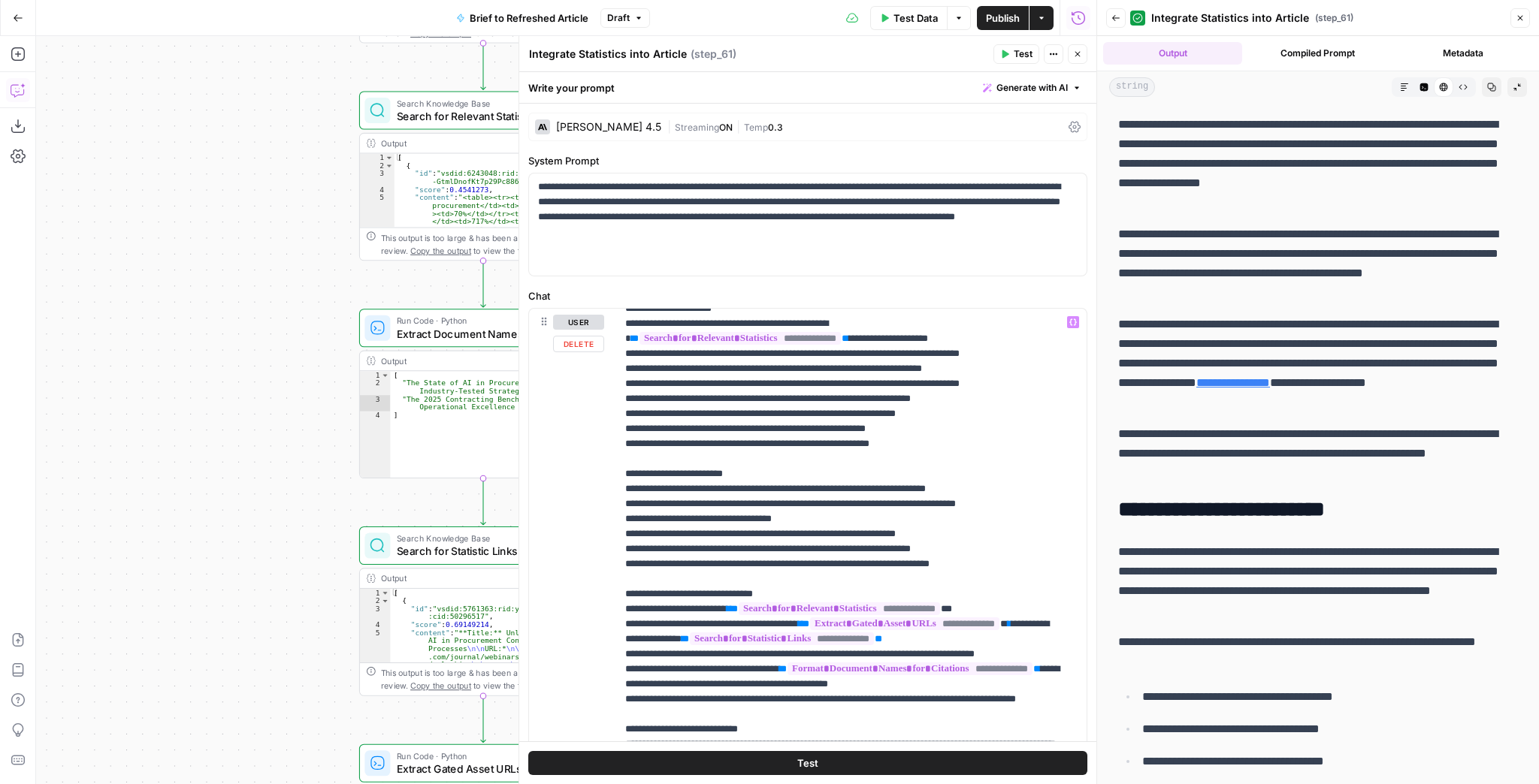
scroll to position [421, 0]
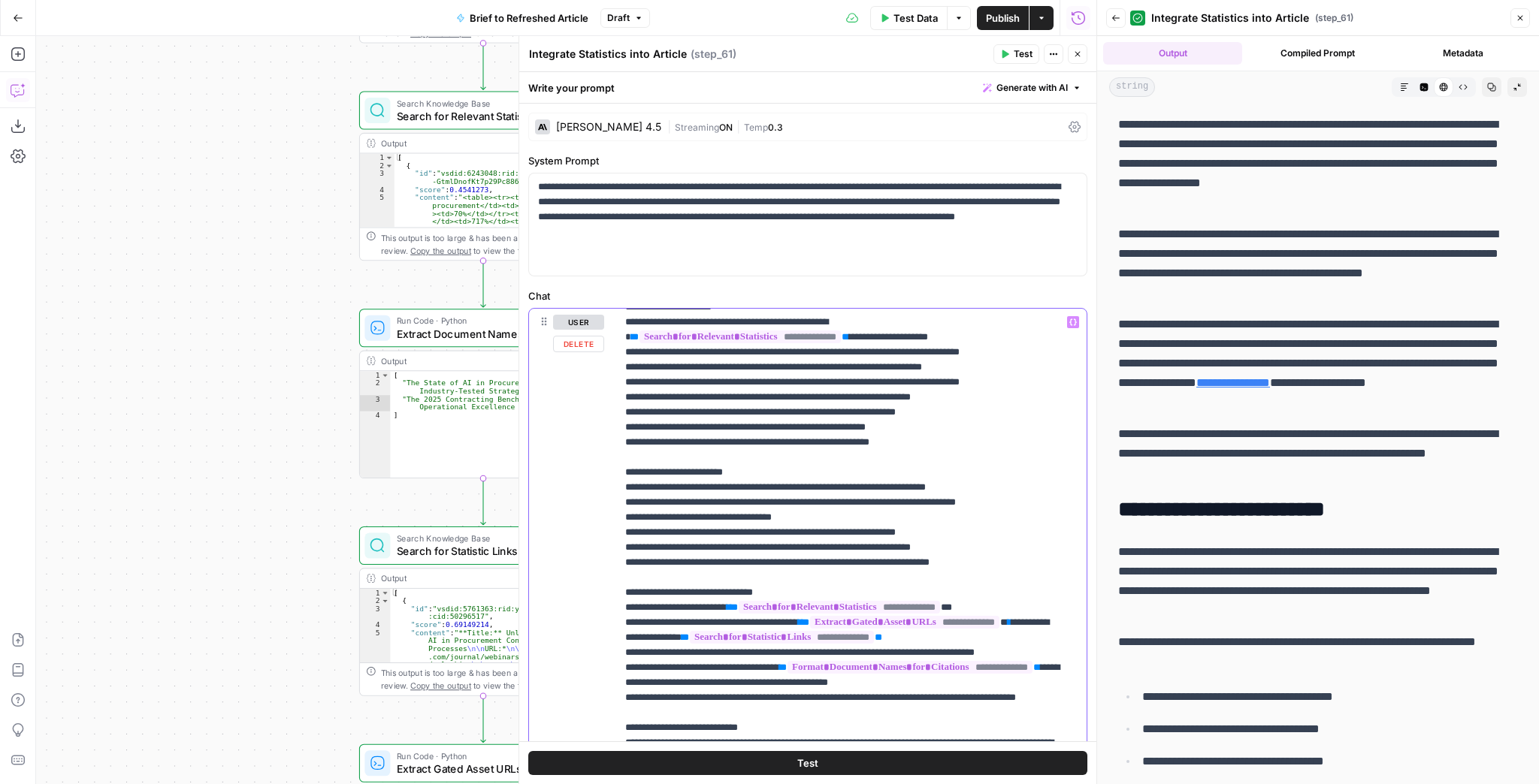
click at [986, 392] on p "**********" at bounding box center [842, 540] width 435 height 1291
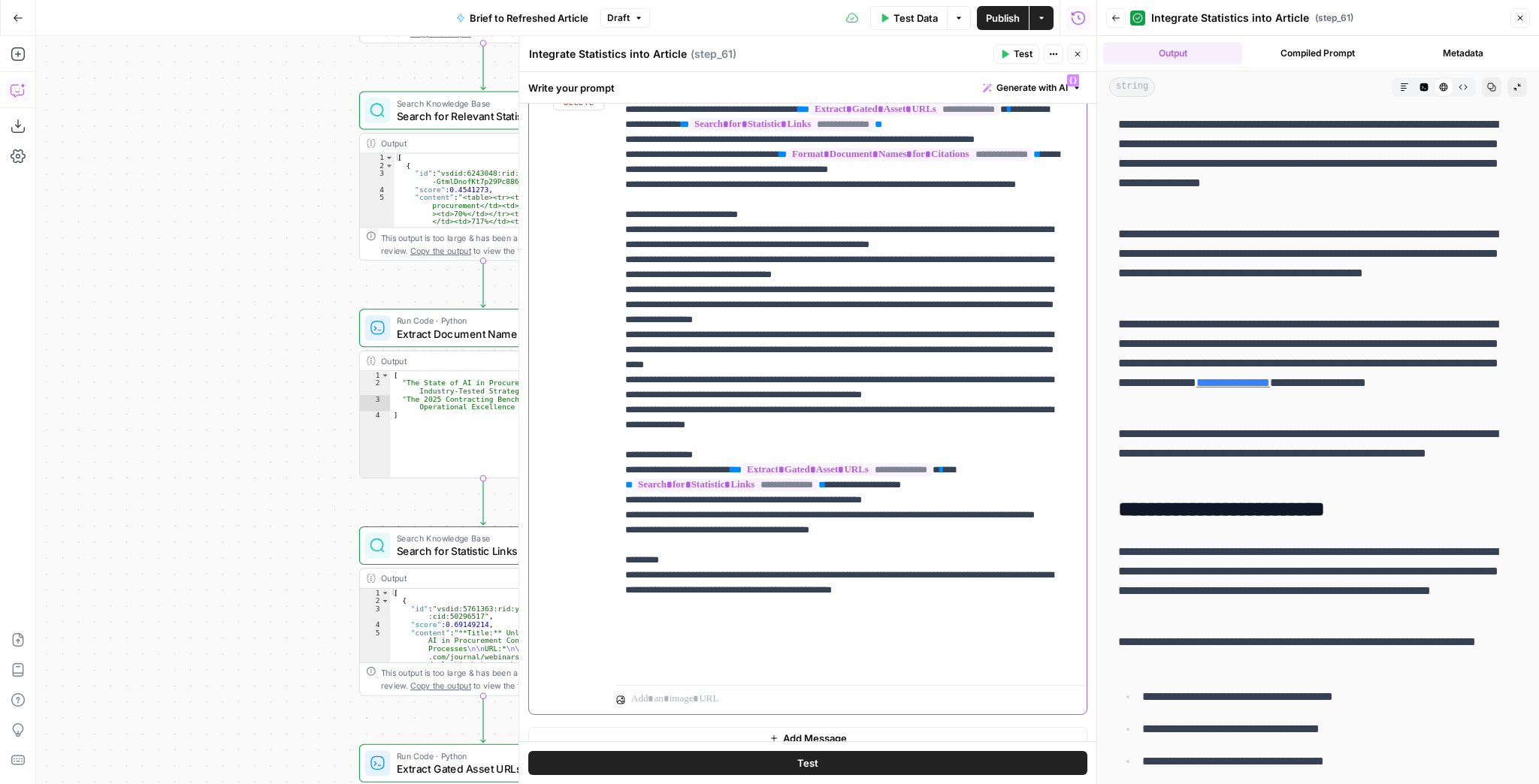
scroll to position [259, 0]
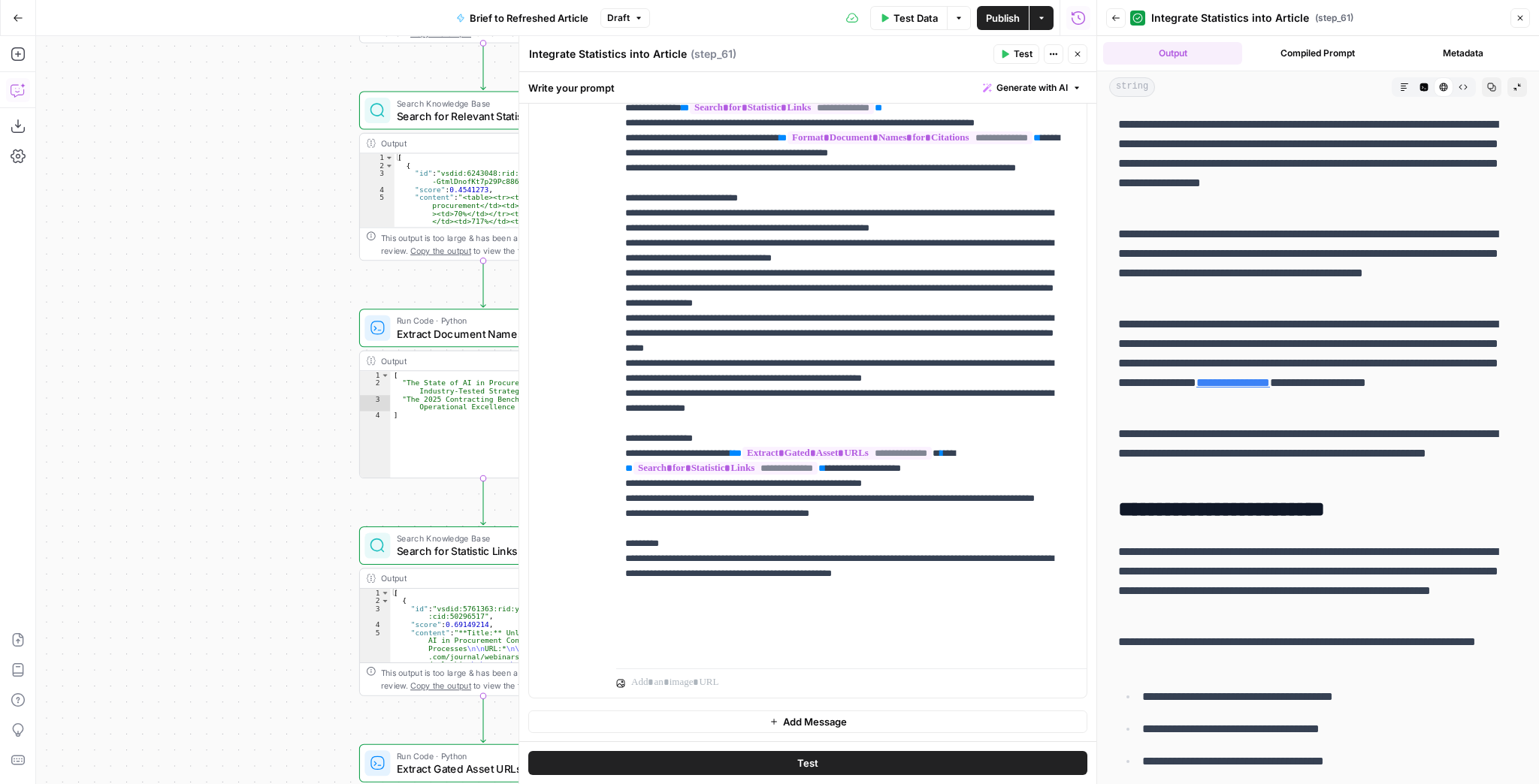
click at [1015, 51] on span "Test" at bounding box center [1022, 55] width 19 height 14
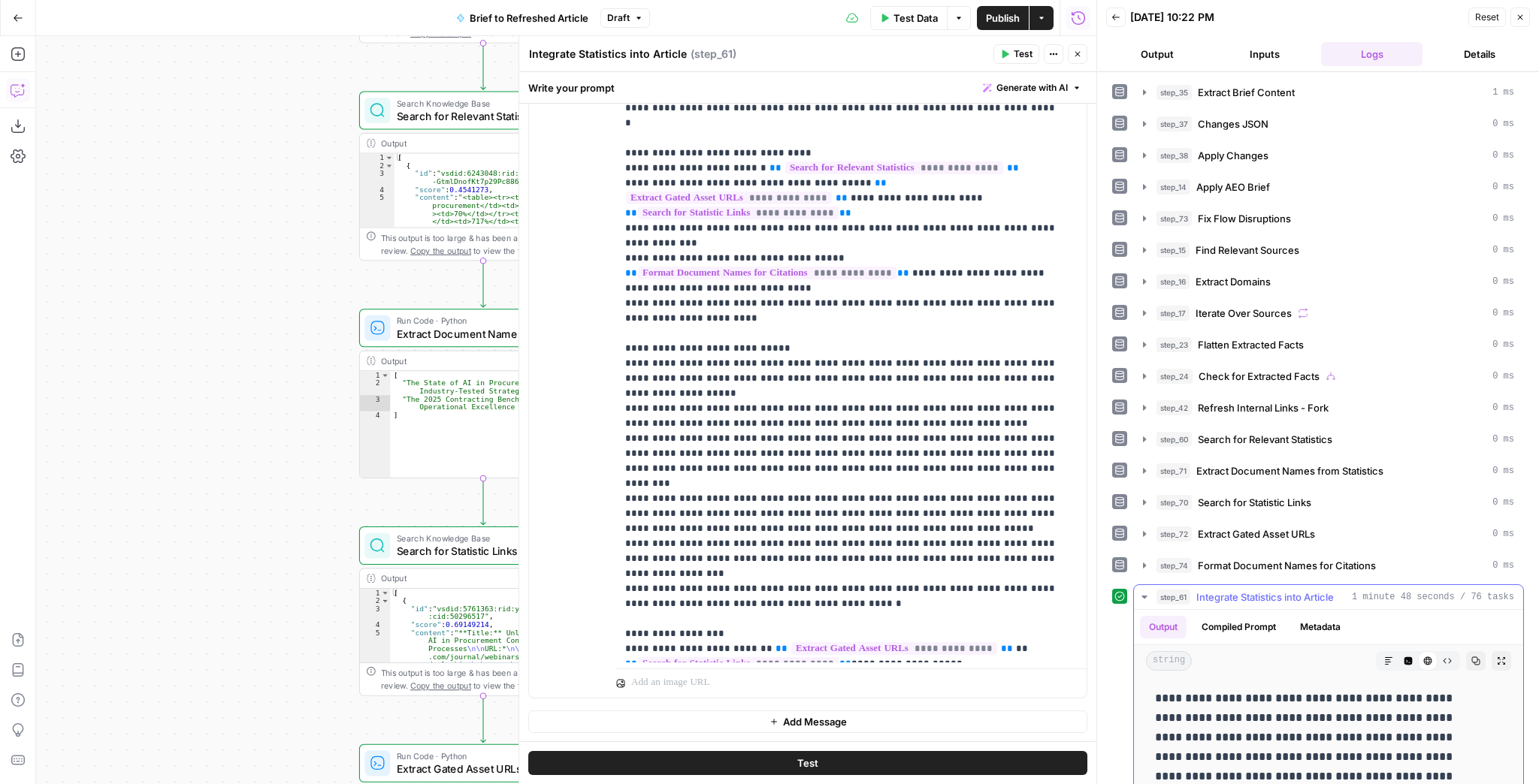
click at [1505, 661] on span "Expand Output" at bounding box center [1505, 661] width 1 height 1
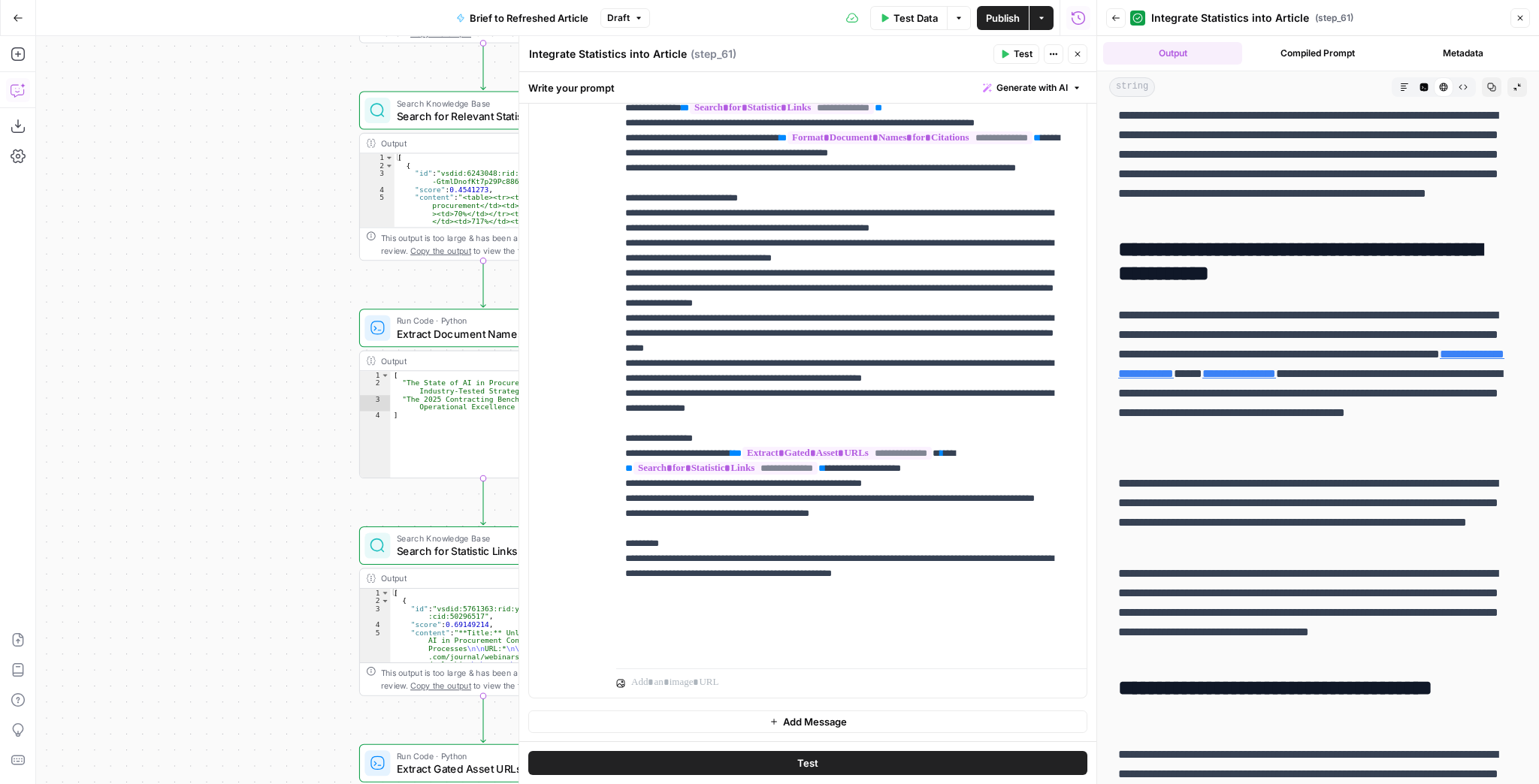
scroll to position [5647, 0]
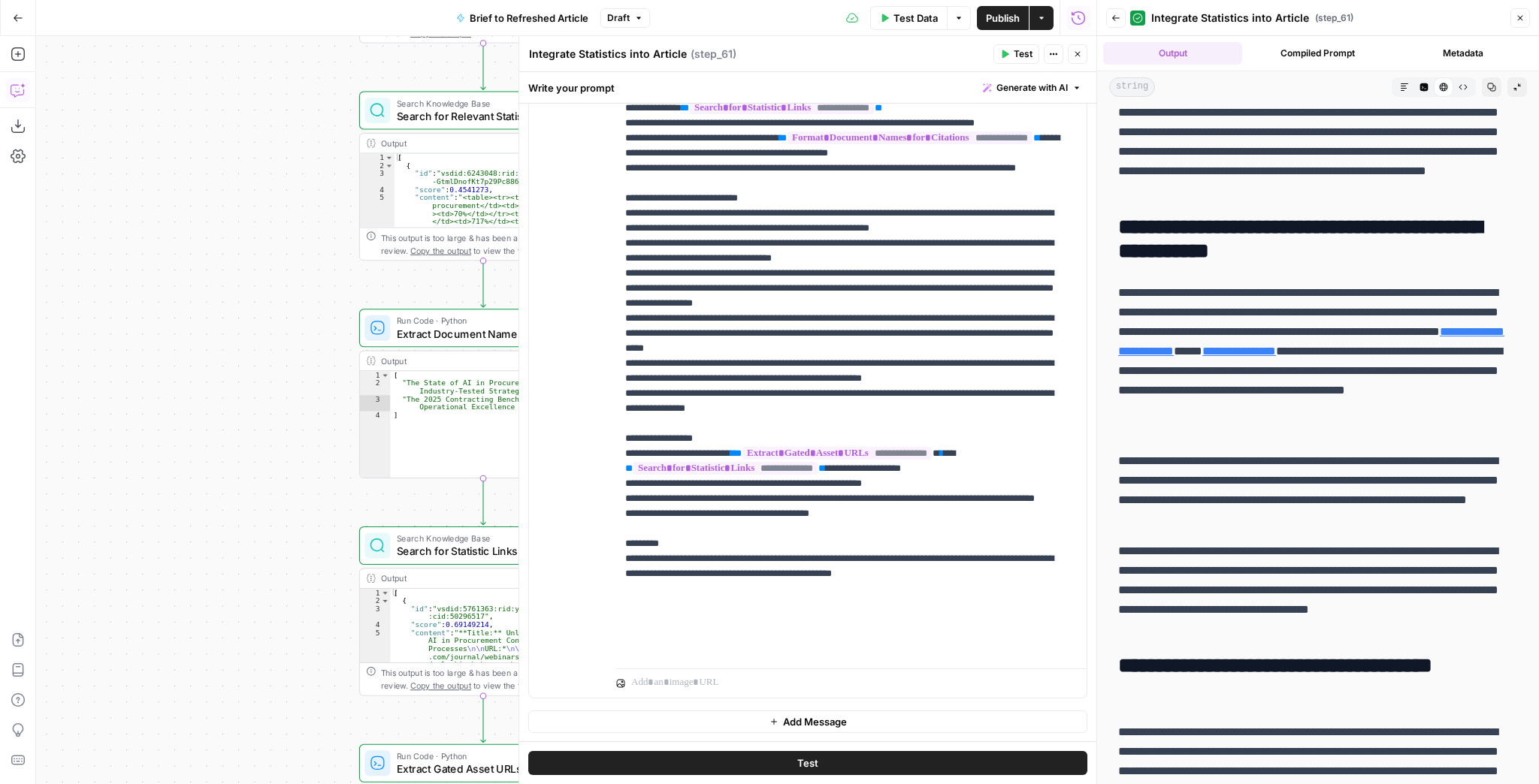
drag, startPoint x: 1318, startPoint y: 375, endPoint x: 1301, endPoint y: 408, distance: 37.1
click at [1301, 407] on p "**********" at bounding box center [1313, 361] width 390 height 156
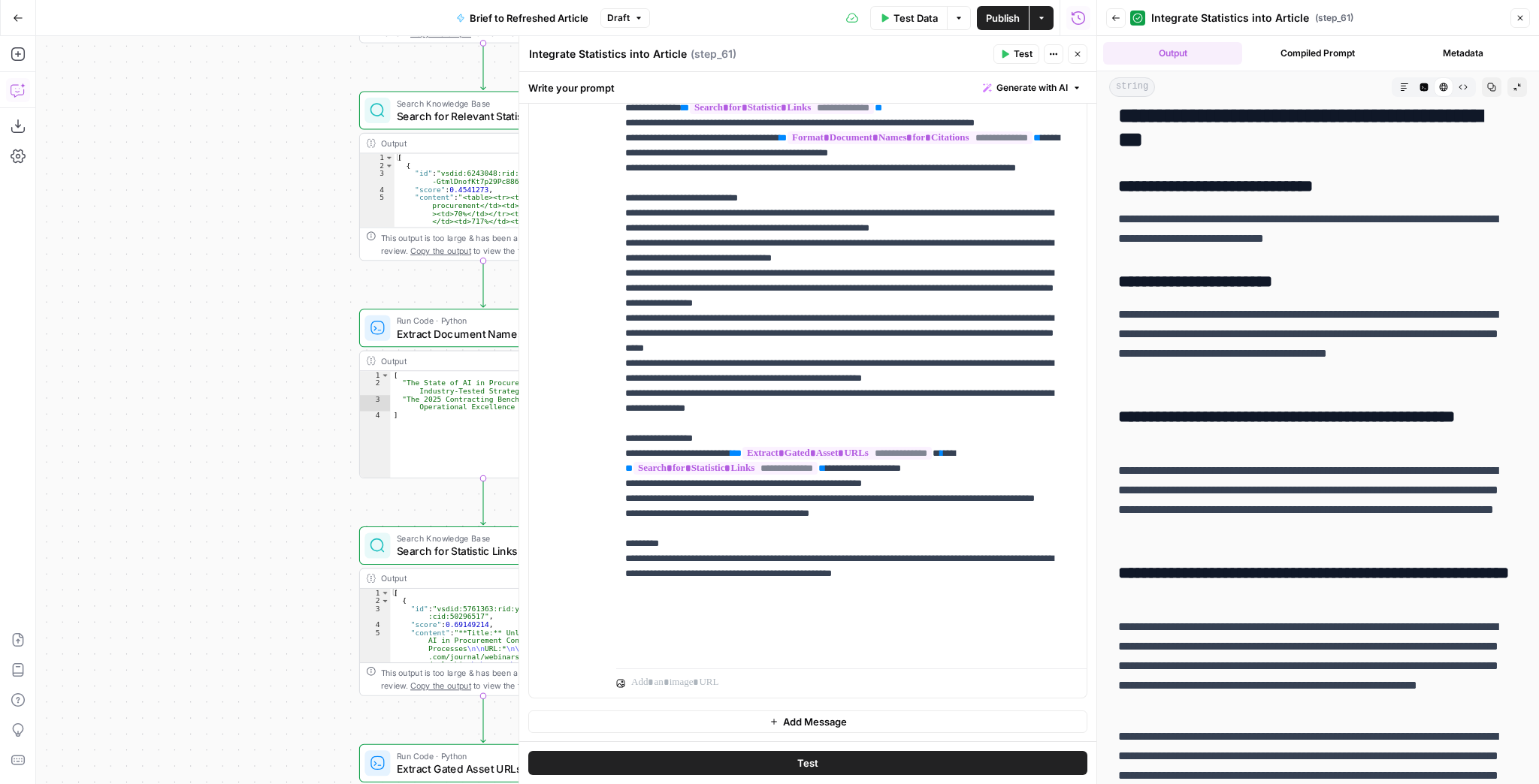
scroll to position [6616, 0]
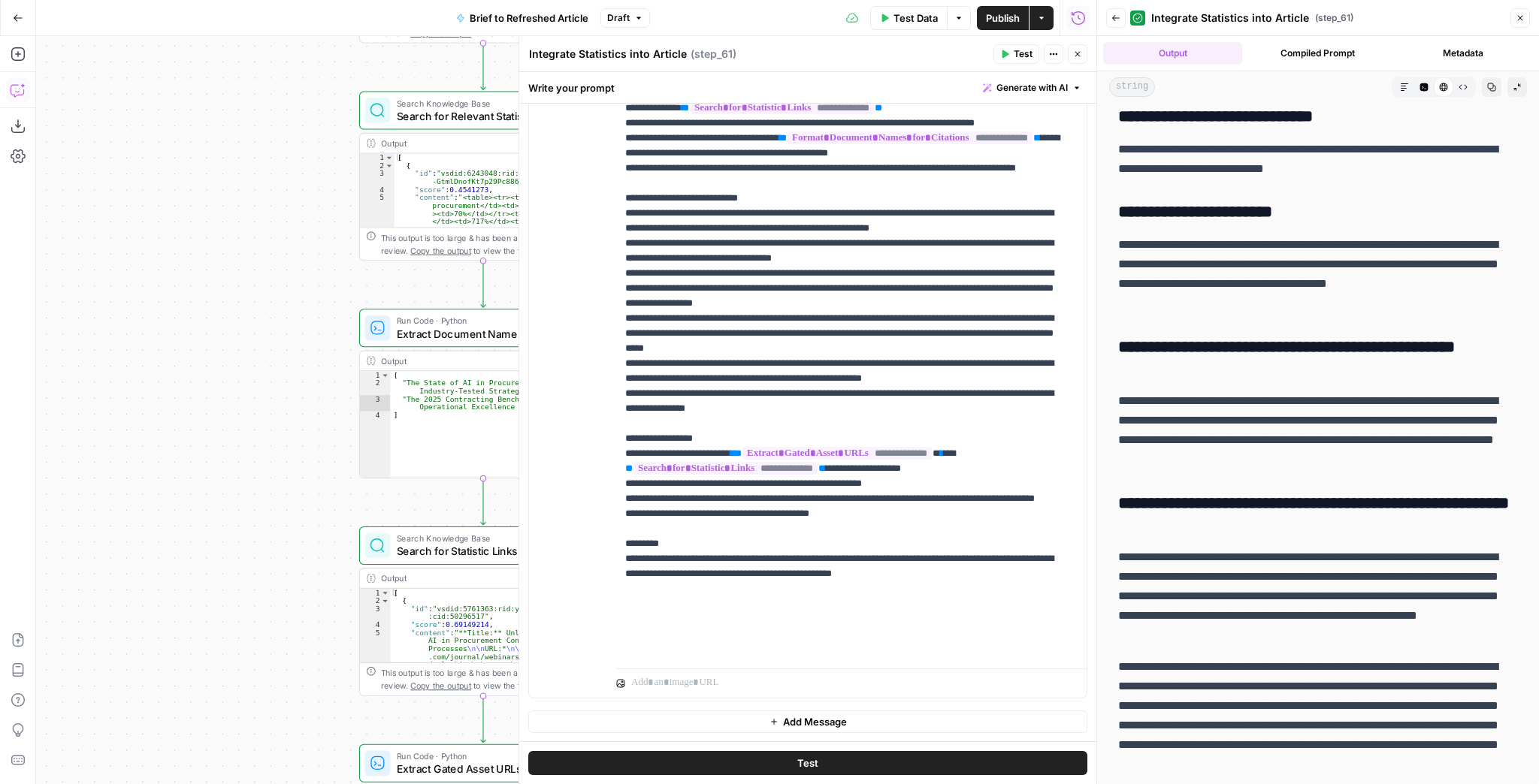
click at [1009, 21] on span "Publish" at bounding box center [1002, 18] width 34 height 15
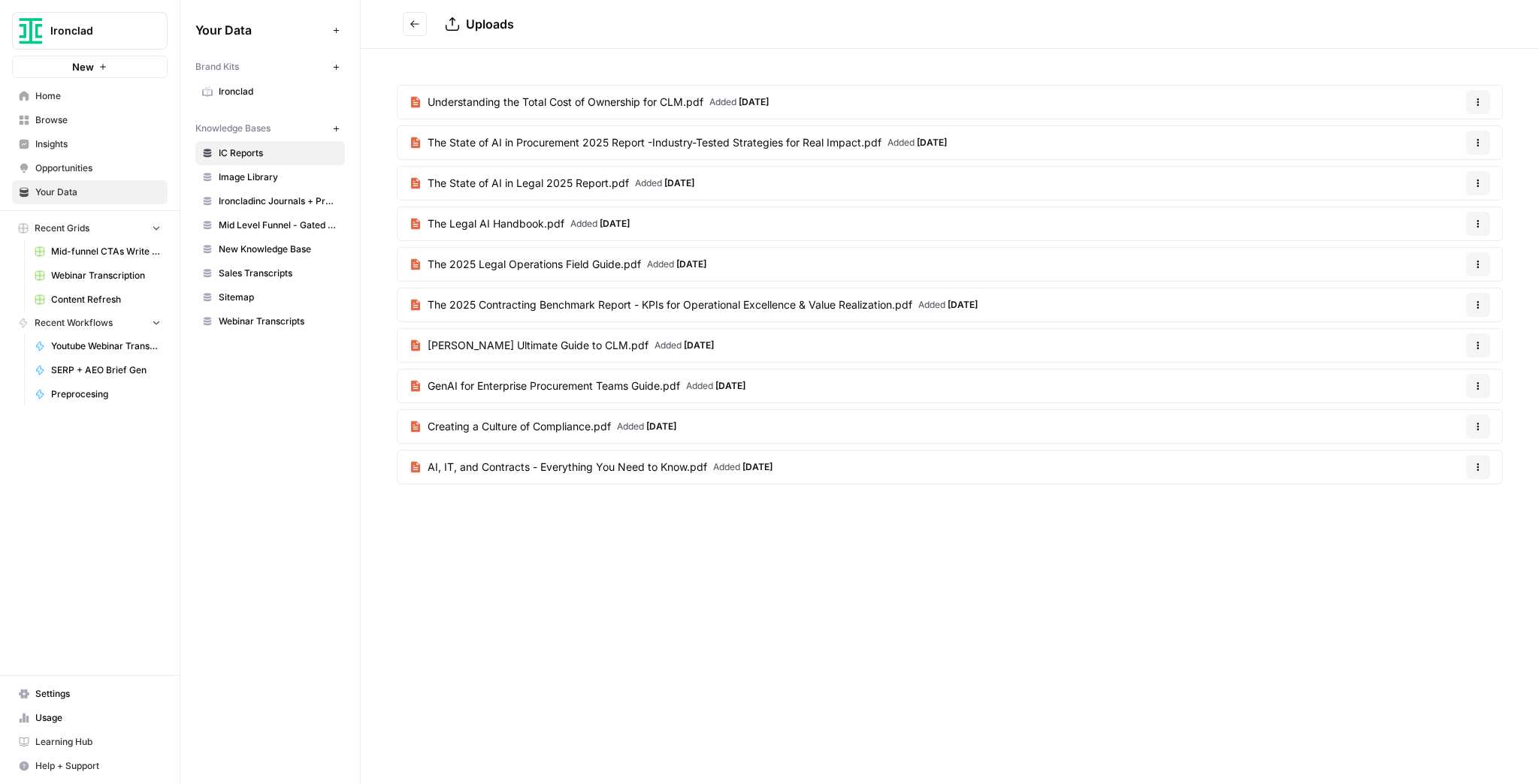
click at [121, 293] on span "Content Refresh" at bounding box center [106, 299] width 110 height 14
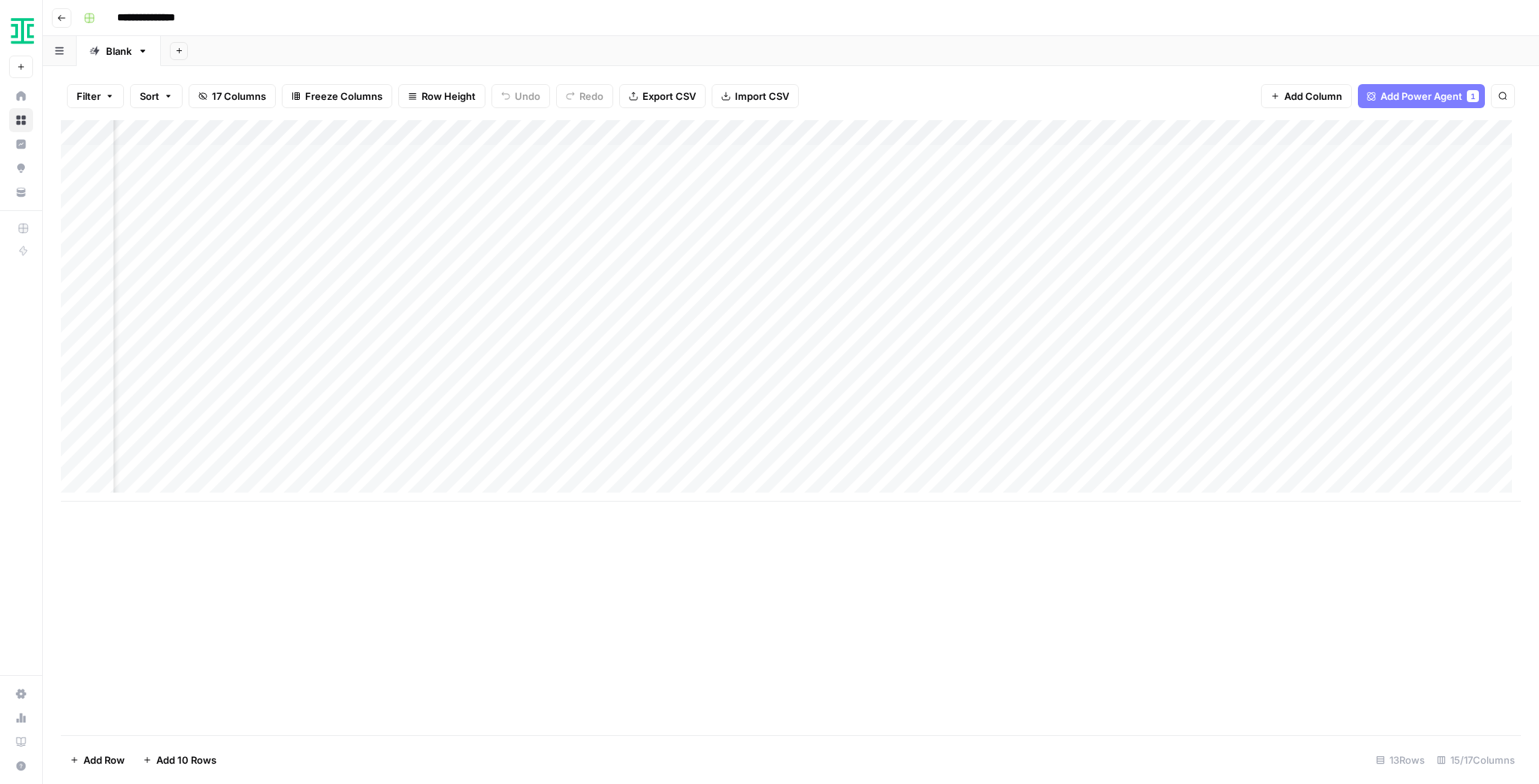
scroll to position [0, 1098]
click at [894, 387] on div "Add Column" at bounding box center [790, 310] width 1460 height 381
click at [897, 413] on div "Add Column" at bounding box center [790, 310] width 1460 height 381
click at [897, 436] on div "Add Column" at bounding box center [790, 310] width 1460 height 381
click at [886, 459] on div "Add Column" at bounding box center [790, 310] width 1460 height 381
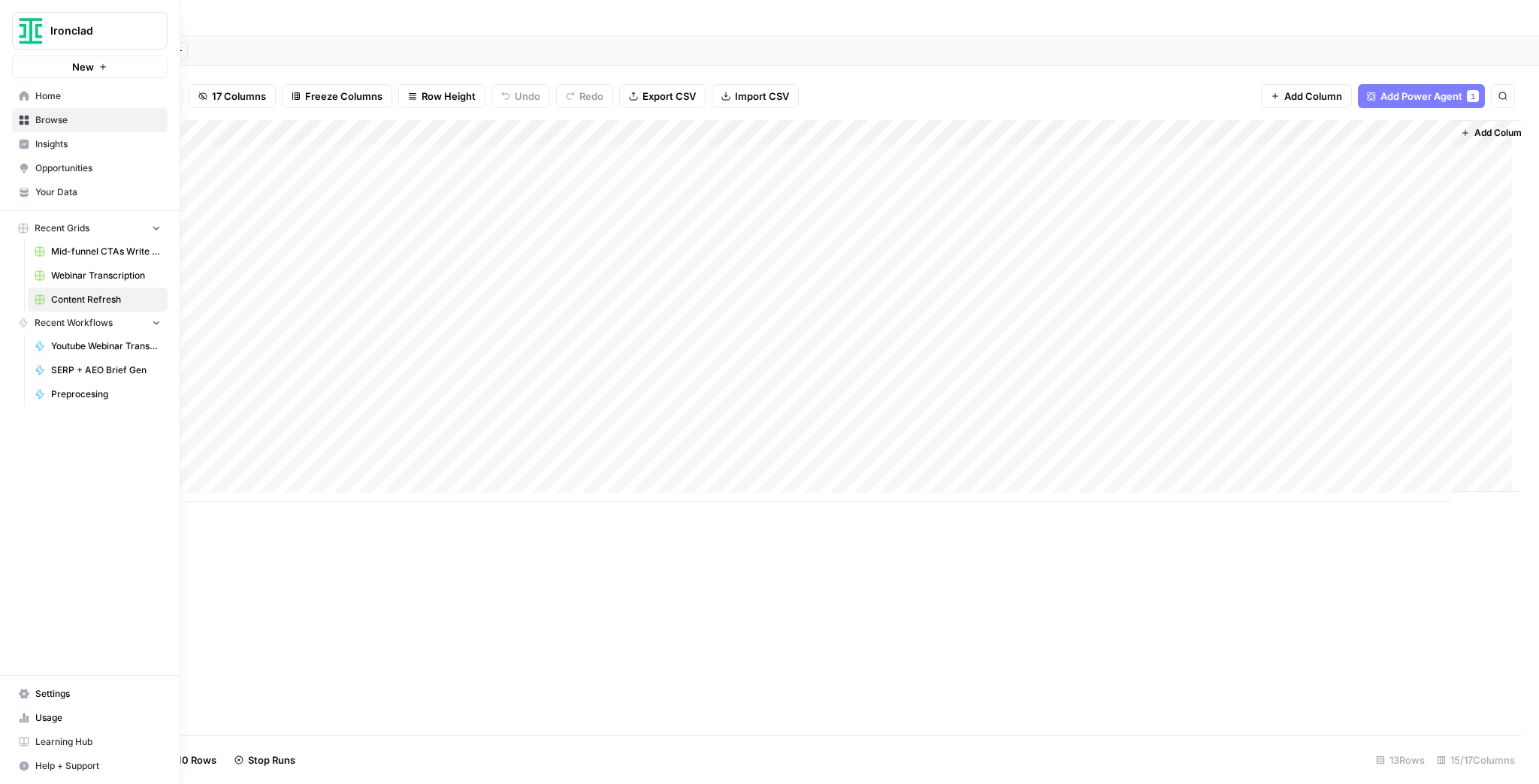
click at [30, 711] on link "Usage" at bounding box center [90, 717] width 155 height 24
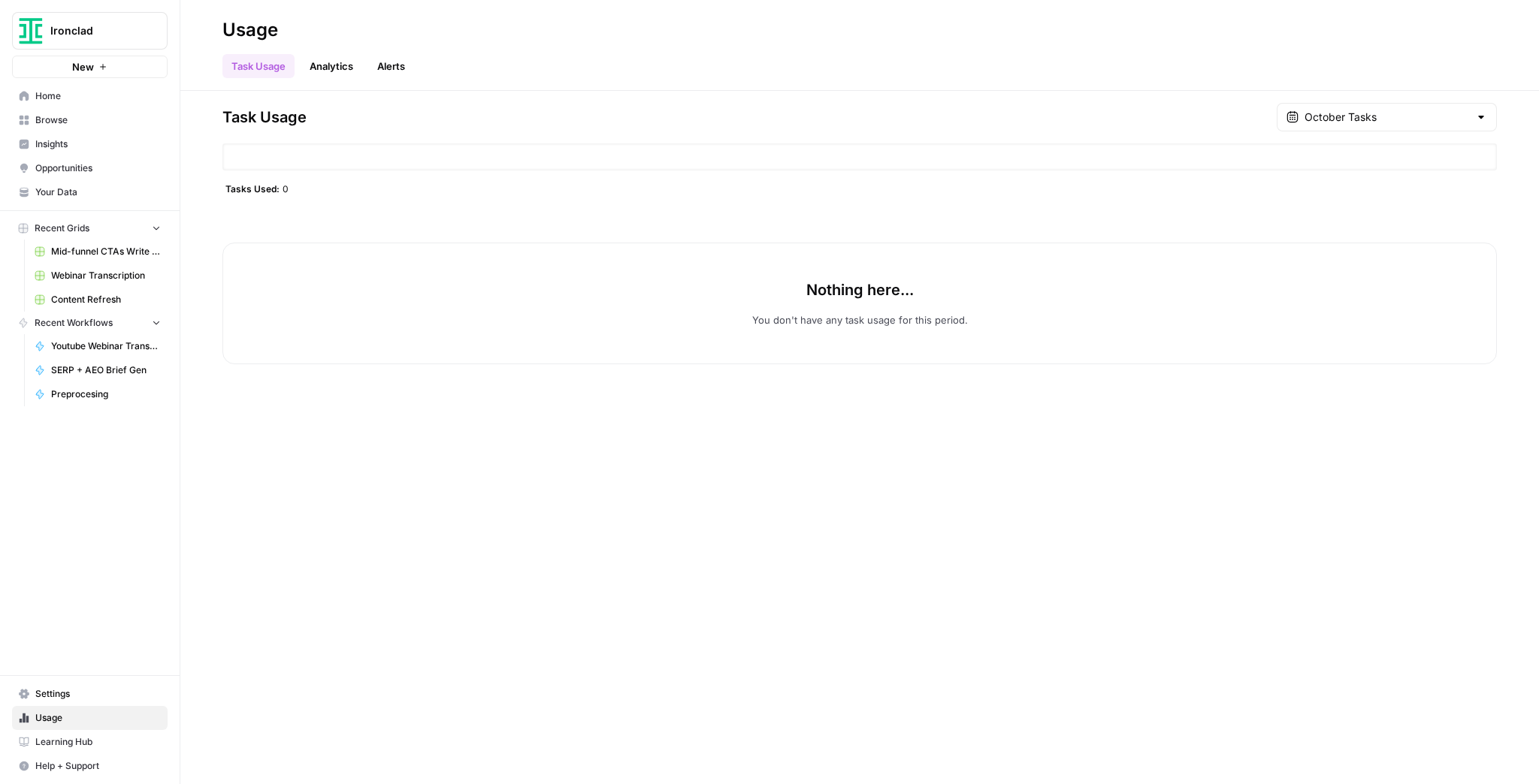
click at [318, 75] on link "Analytics" at bounding box center [331, 66] width 62 height 24
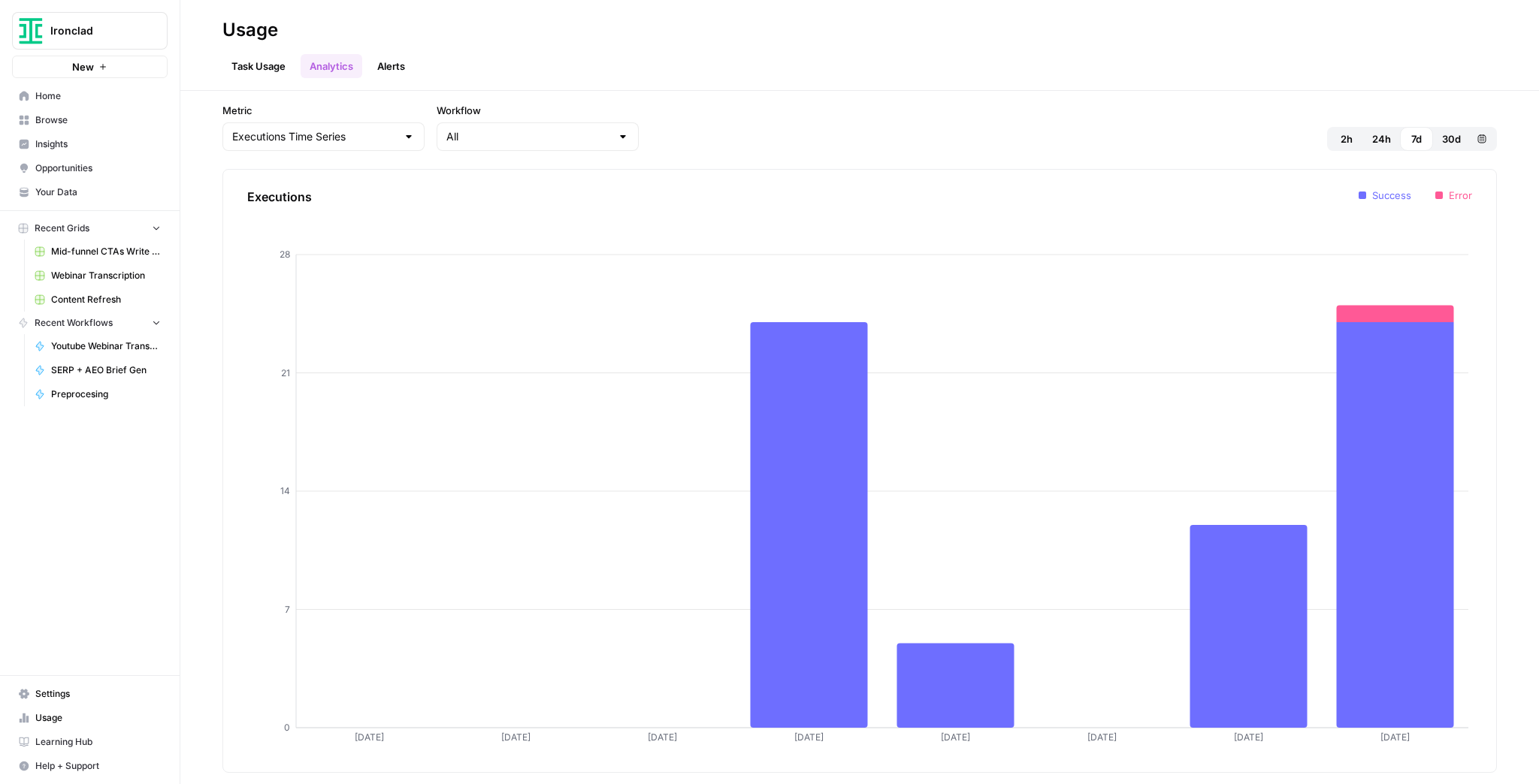
click at [274, 65] on link "Task Usage" at bounding box center [258, 66] width 72 height 24
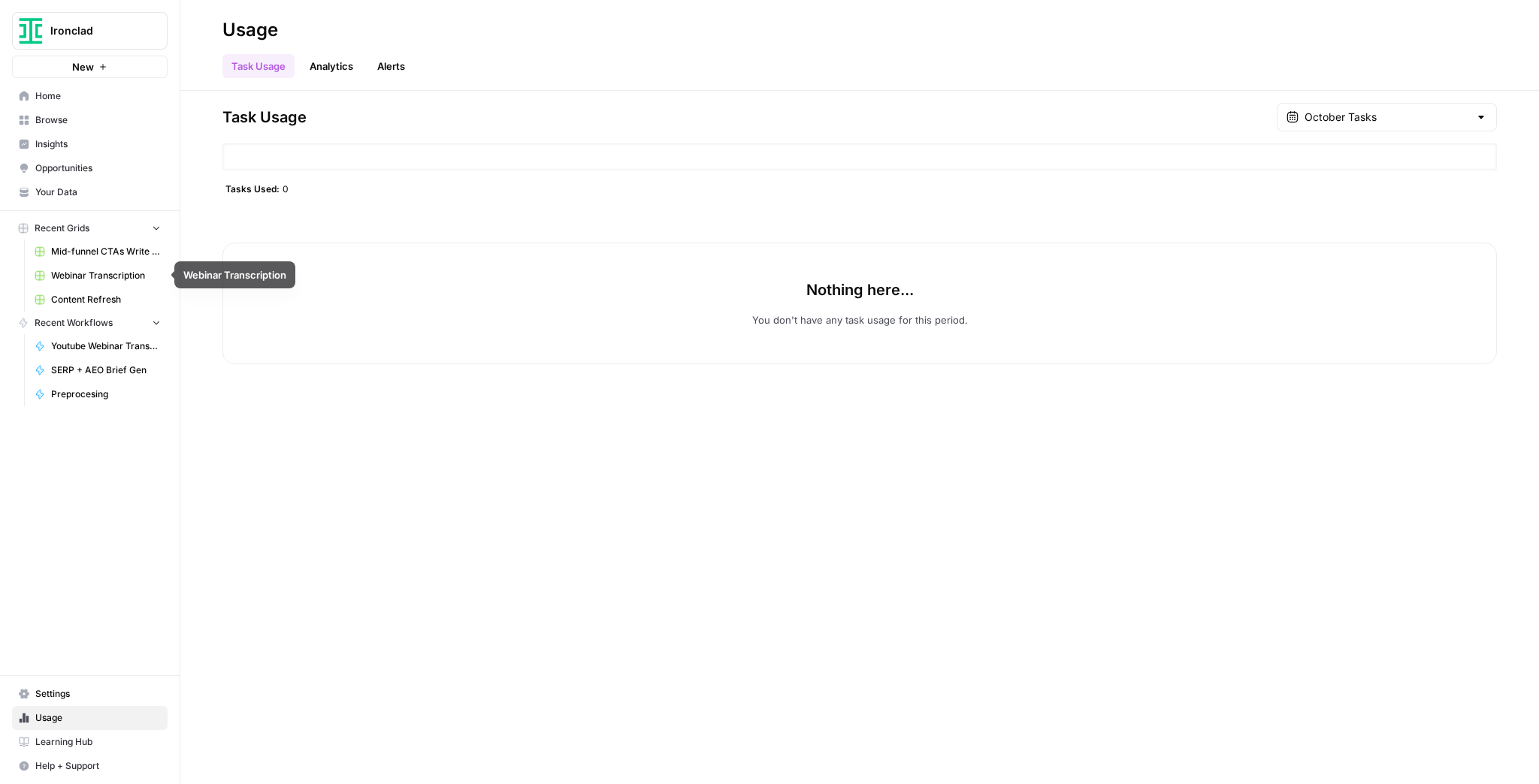
click at [115, 296] on span "Content Refresh" at bounding box center [106, 299] width 110 height 14
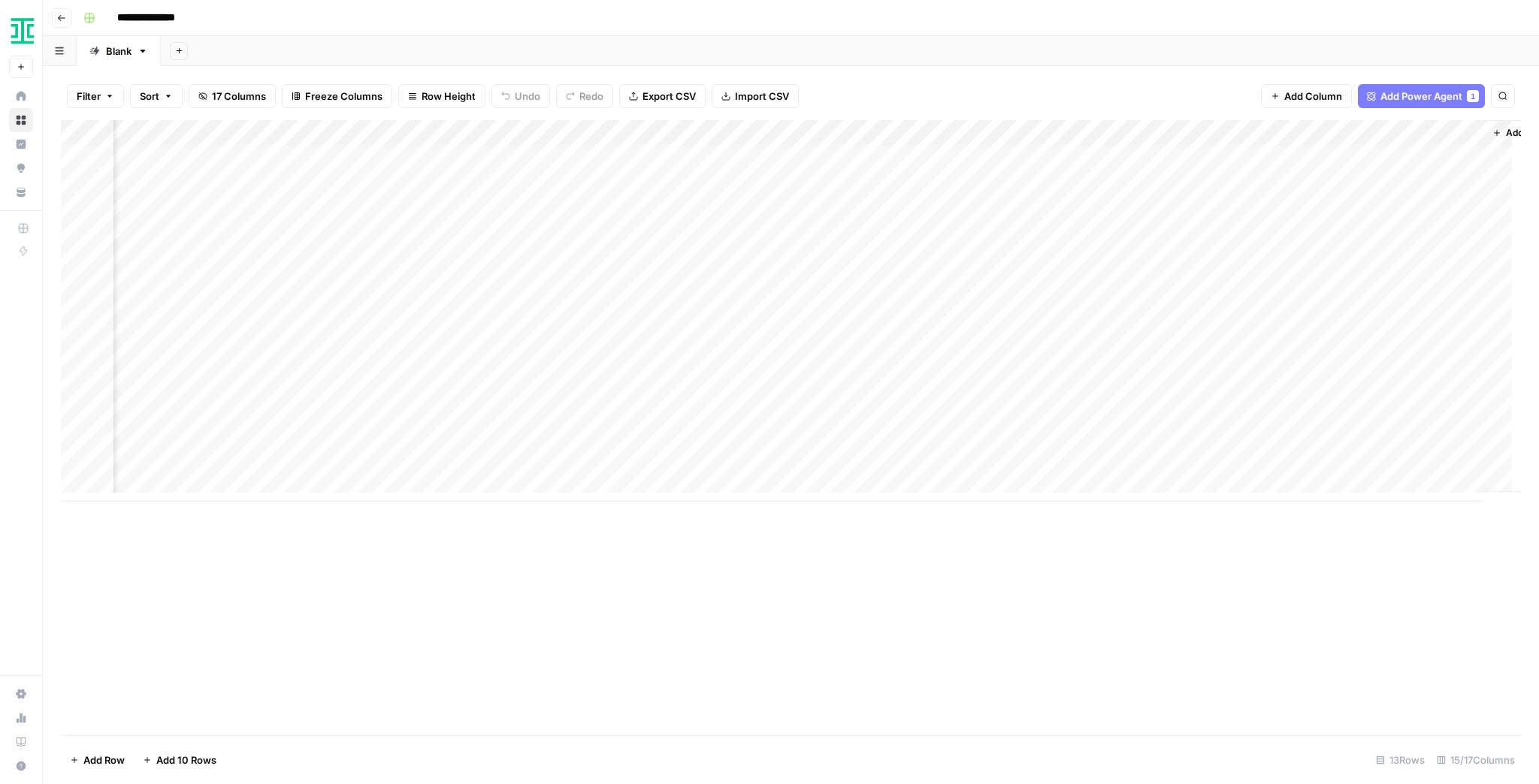
scroll to position [0, 1103]
click at [867, 411] on div "Add Column" at bounding box center [790, 310] width 1460 height 381
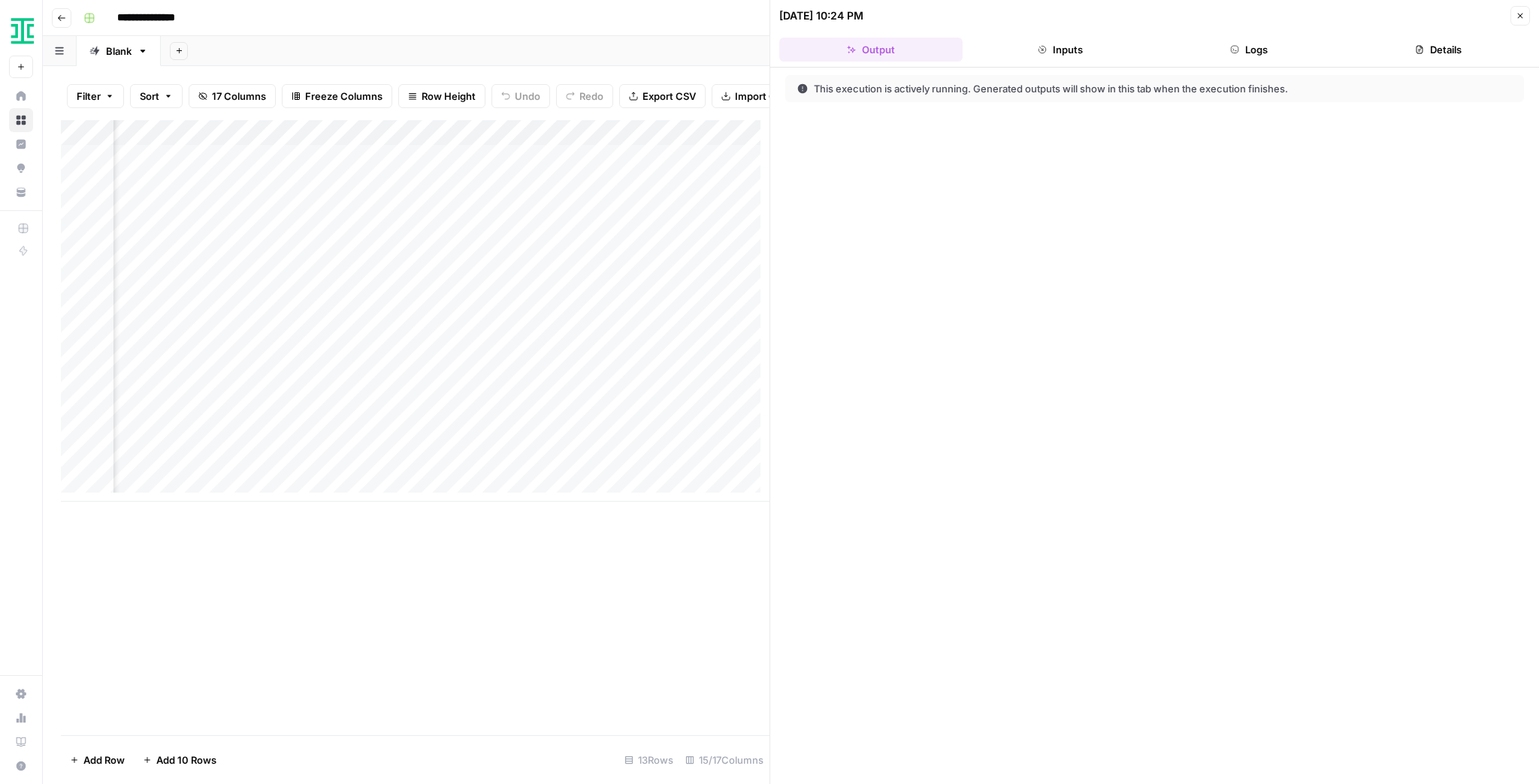
click at [1246, 42] on button "Logs" at bounding box center [1249, 50] width 183 height 24
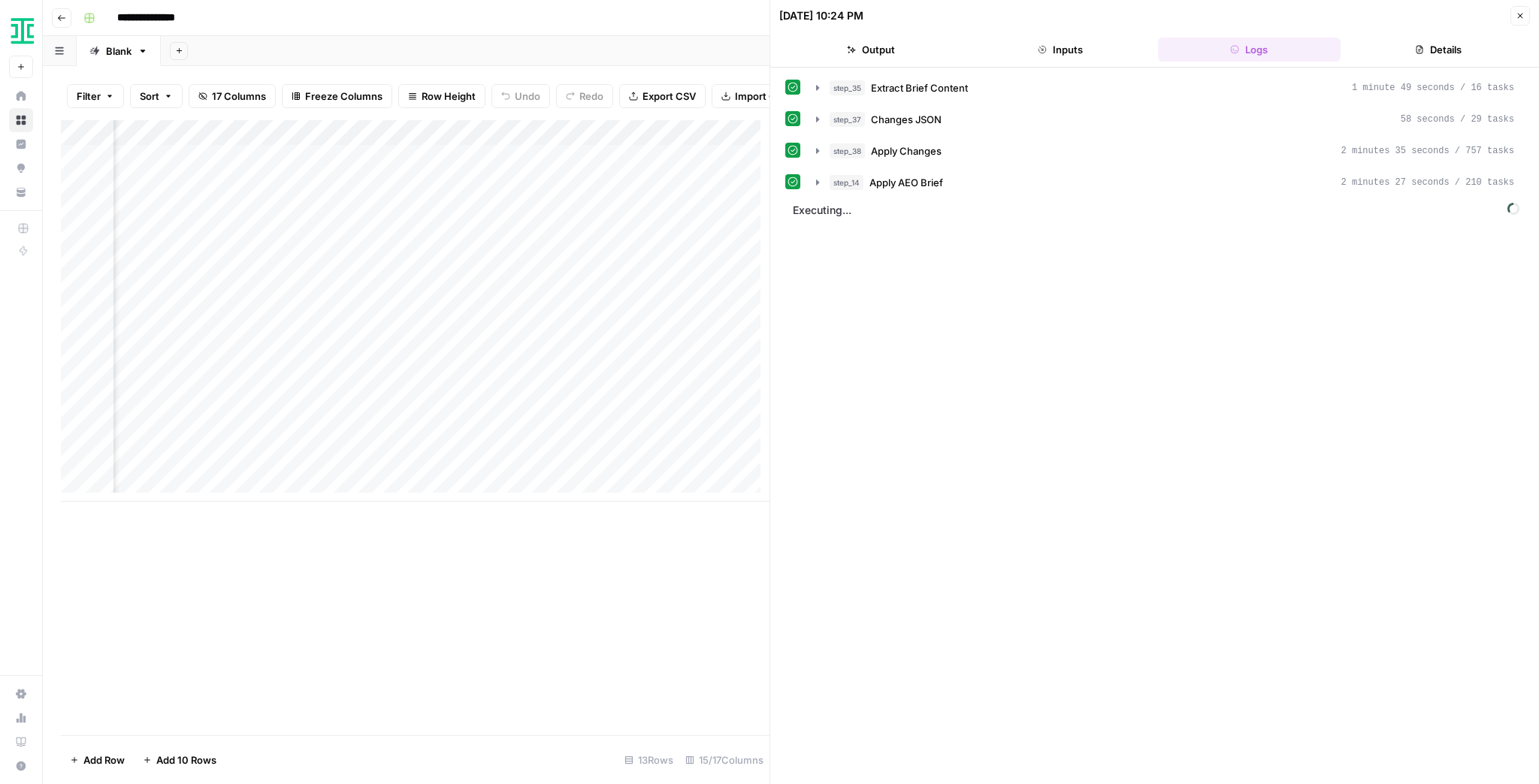
click at [1516, 16] on icon "button" at bounding box center [1519, 15] width 9 height 9
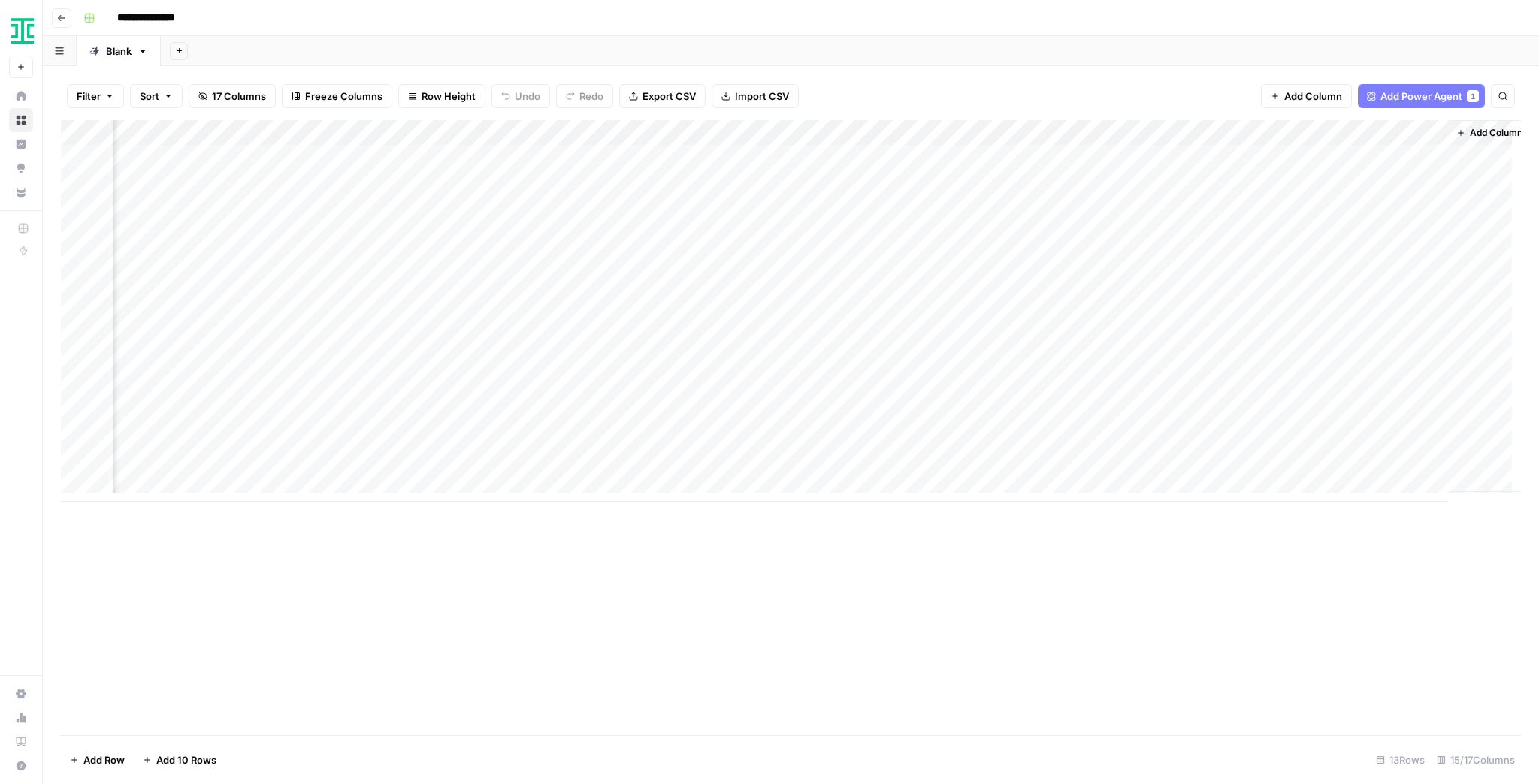
click at [866, 387] on div "Add Column" at bounding box center [790, 310] width 1460 height 381
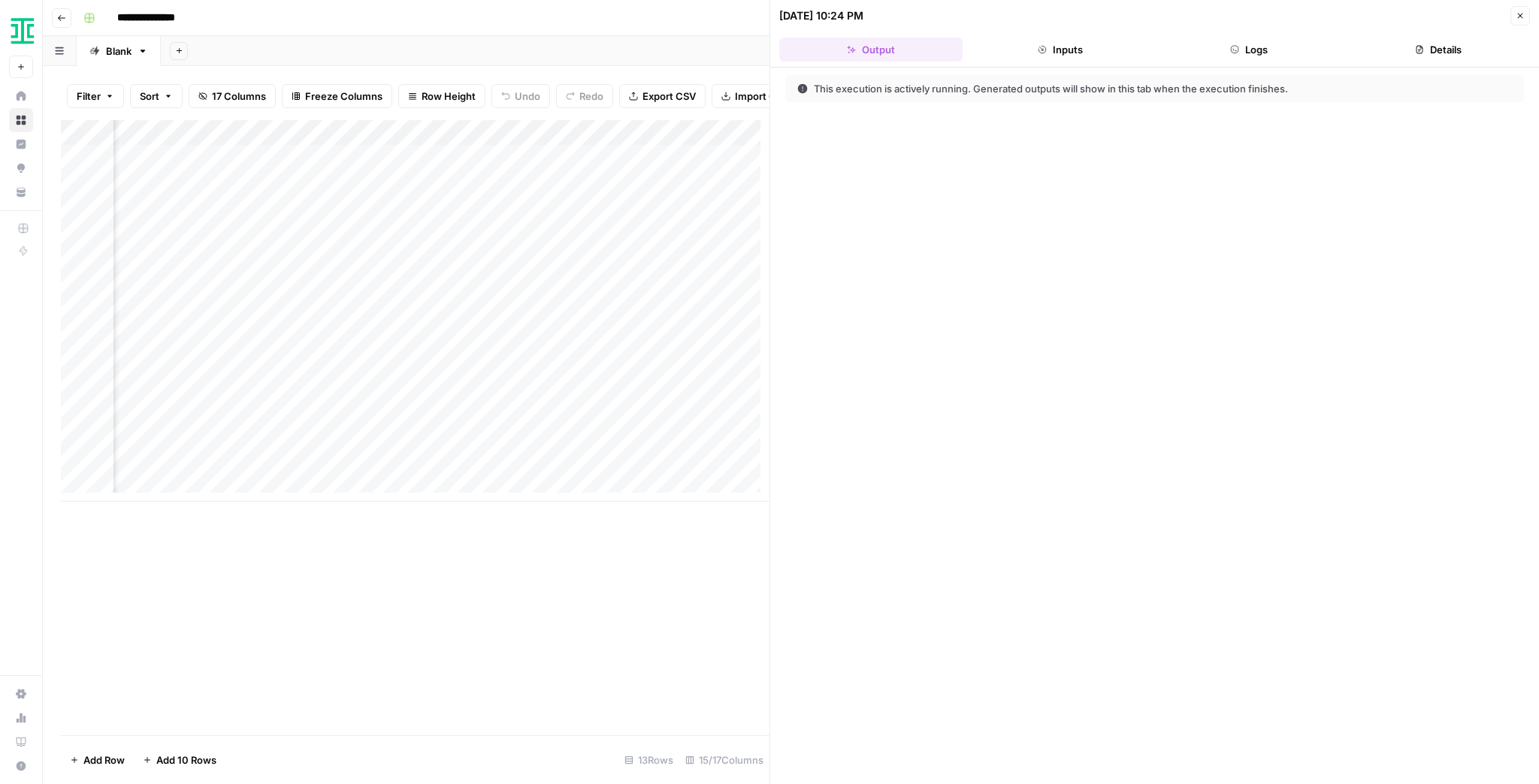
click at [1240, 53] on button "Logs" at bounding box center [1249, 50] width 183 height 24
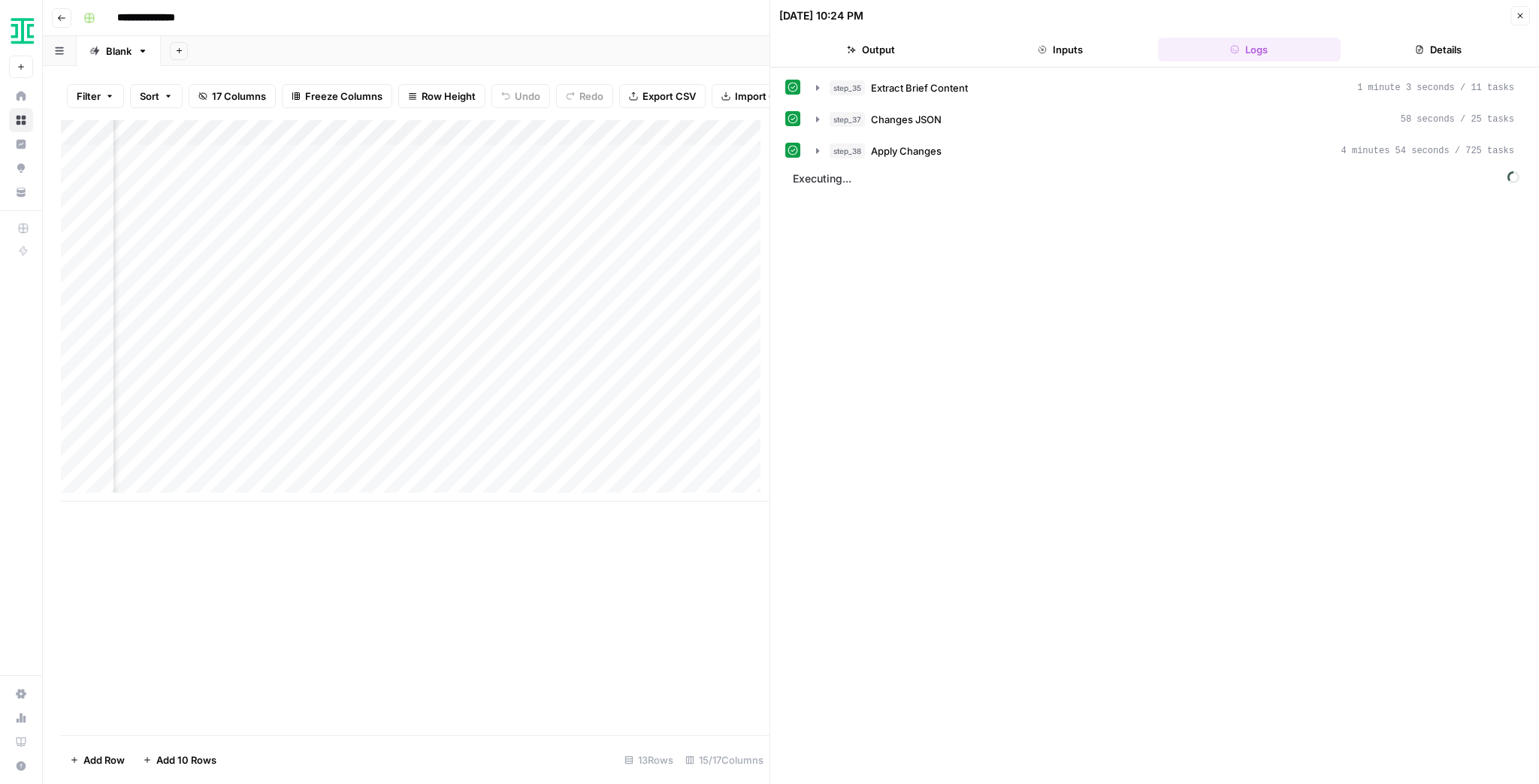
click at [1523, 20] on button "Close" at bounding box center [1520, 16] width 20 height 20
